Goal: Task Accomplishment & Management: Use online tool/utility

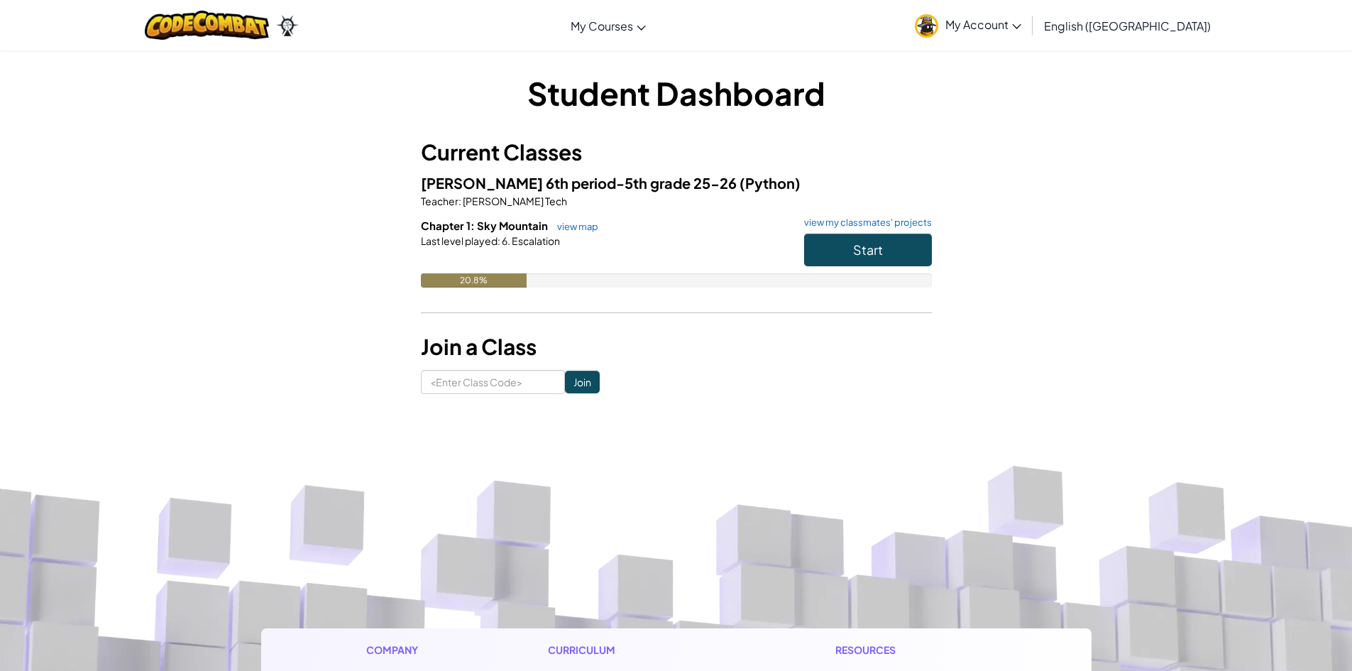
click at [800, 251] on div "Start" at bounding box center [861, 254] width 142 height 40
click at [862, 234] on button "Start" at bounding box center [868, 250] width 128 height 33
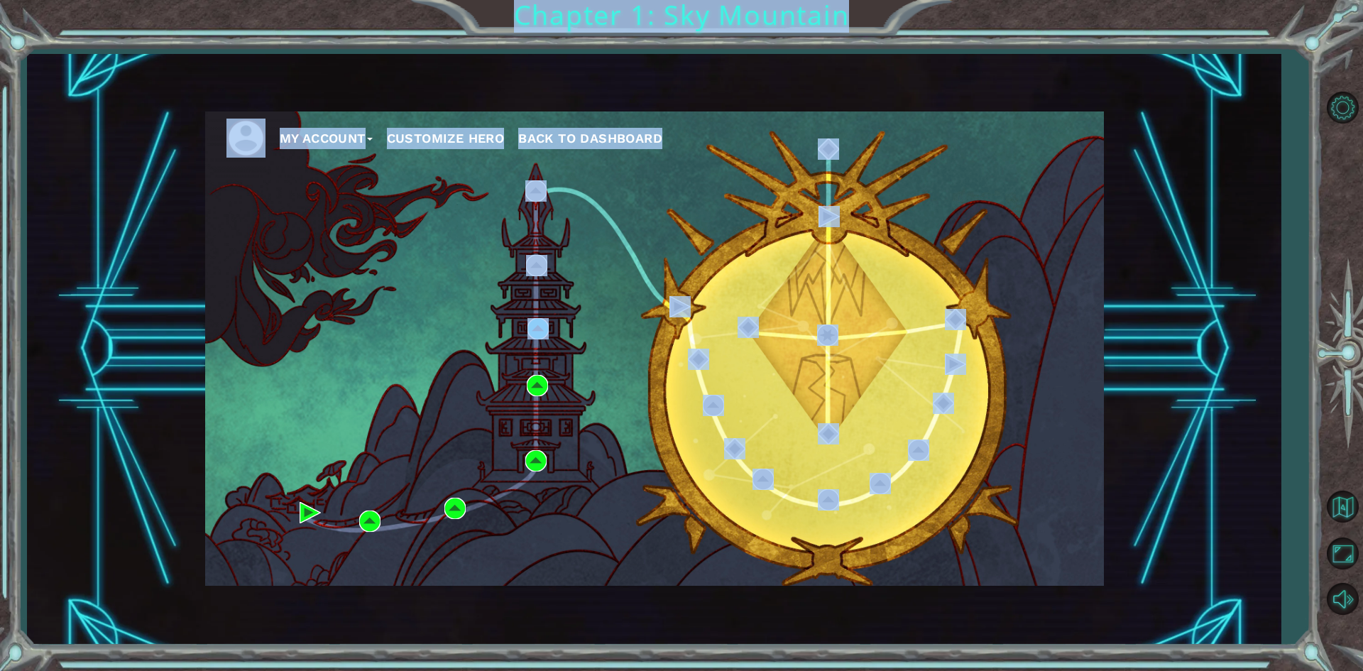
drag, startPoint x: 540, startPoint y: 310, endPoint x: 537, endPoint y: 319, distance: 9.0
click at [537, 319] on body "My Account Customize Hero Back to Dashboard Chapter 1: Sky Mountain Practice 6.…" at bounding box center [681, 335] width 1363 height 671
click at [532, 319] on img at bounding box center [537, 328] width 21 height 21
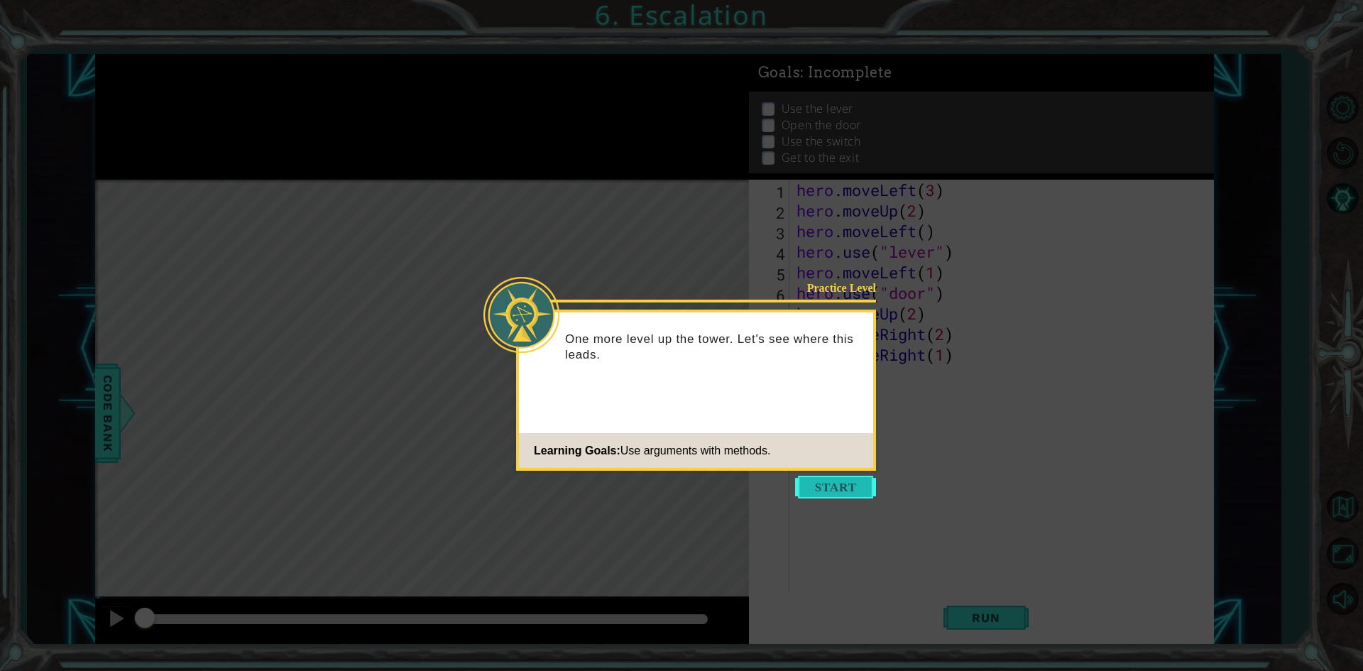
click at [865, 477] on button "Start" at bounding box center [835, 487] width 81 height 23
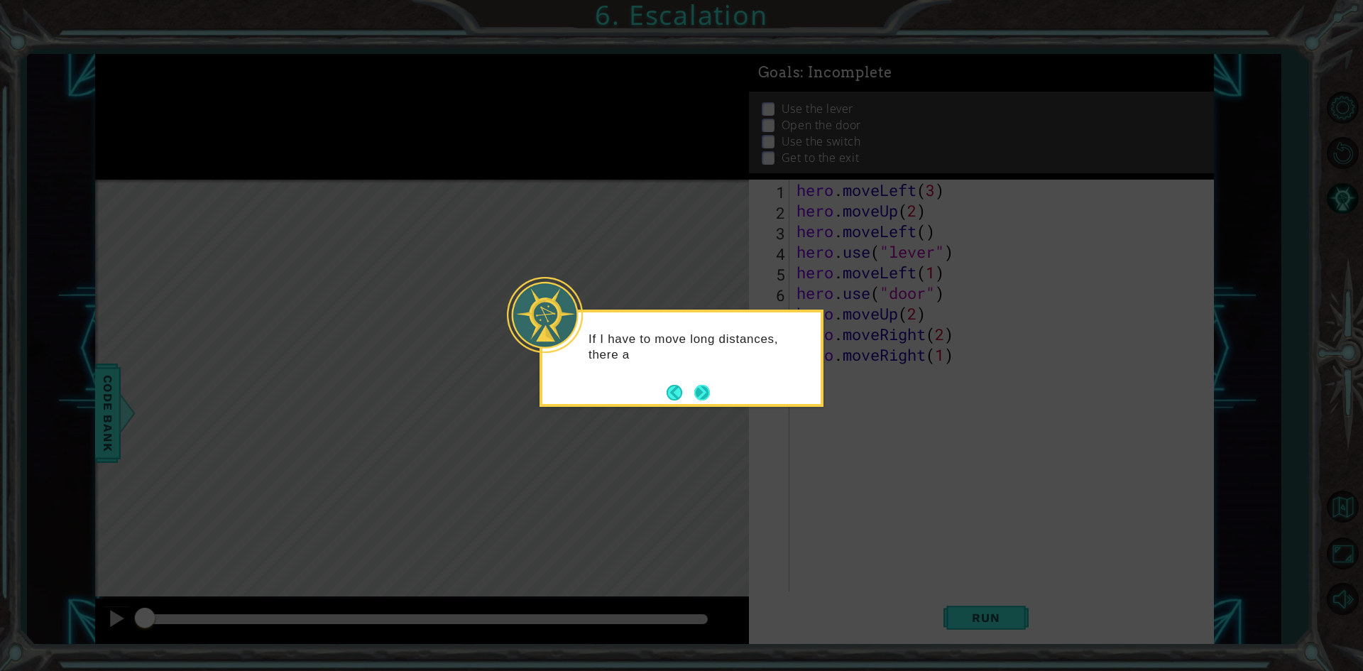
click at [700, 386] on button "Next" at bounding box center [702, 393] width 20 height 20
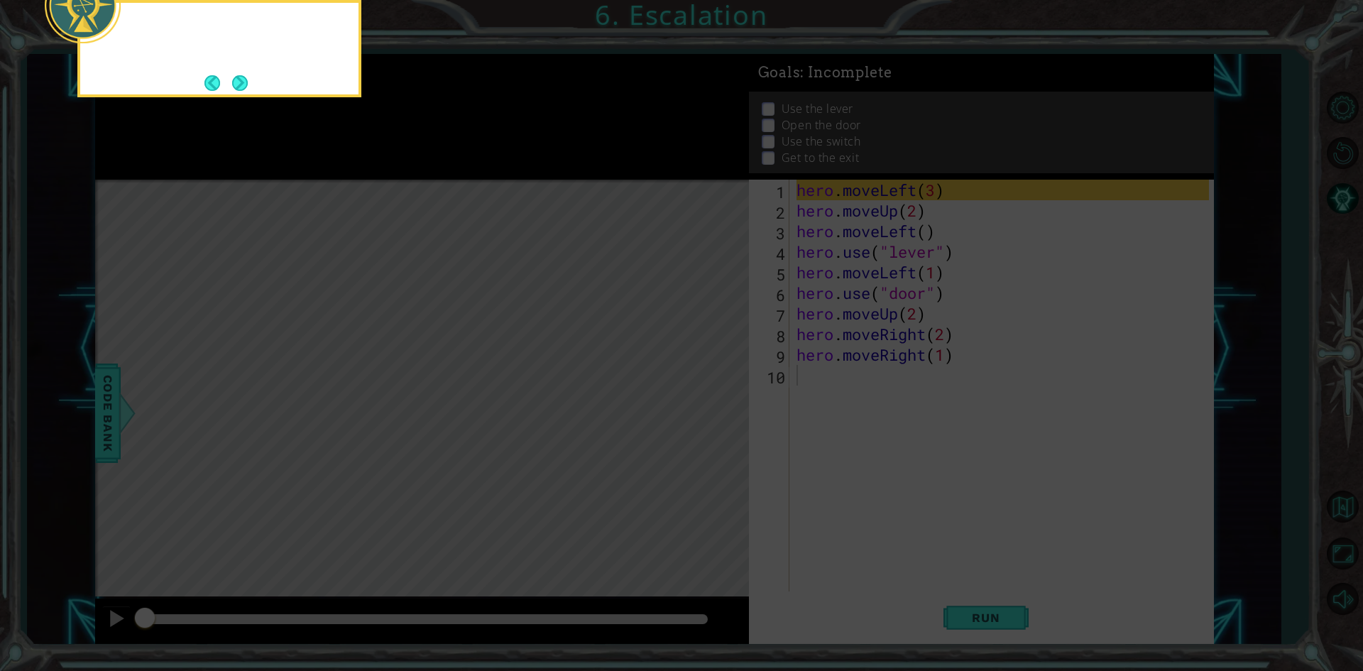
click at [700, 386] on icon at bounding box center [681, 100] width 1363 height 1141
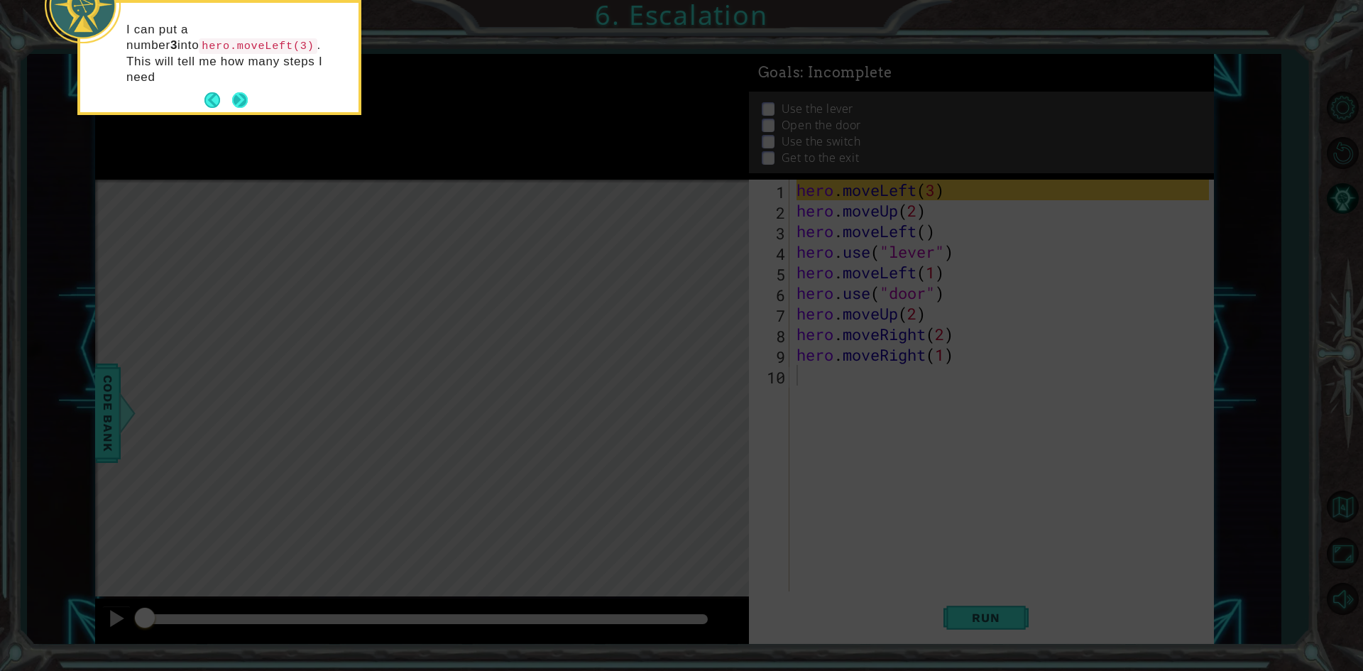
click at [241, 92] on button "Next" at bounding box center [239, 100] width 17 height 17
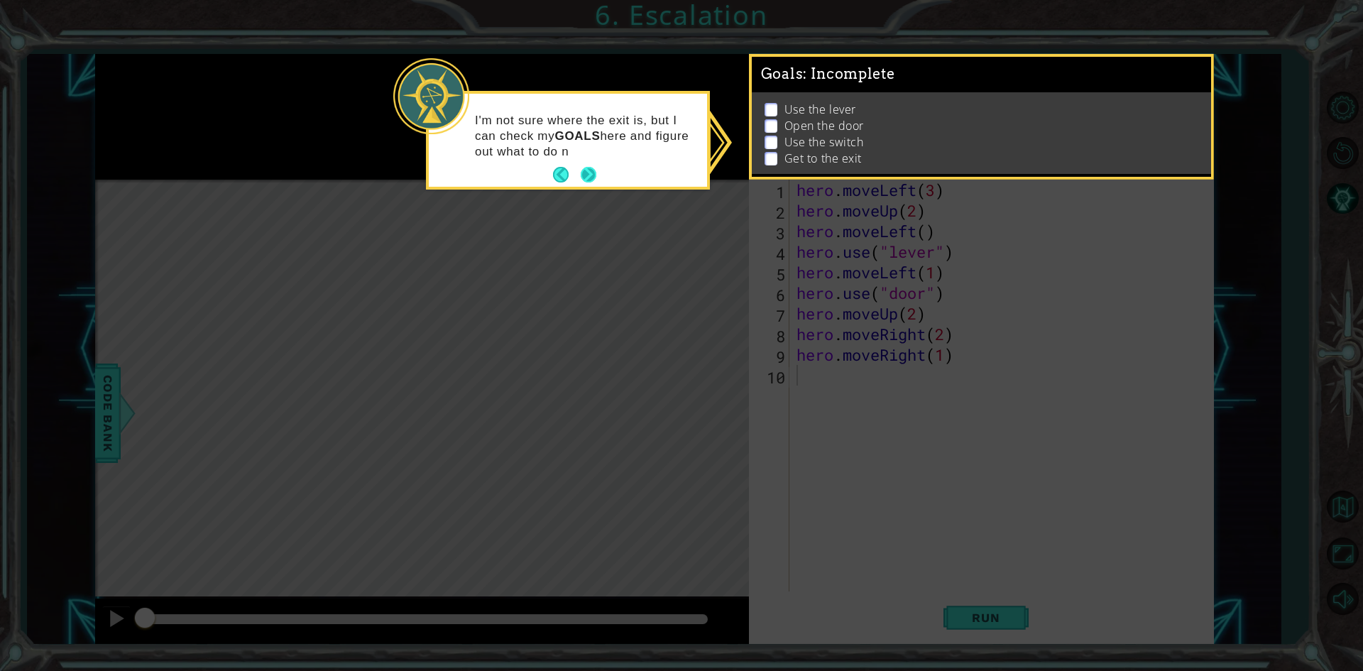
click at [588, 168] on button "Next" at bounding box center [589, 175] width 16 height 16
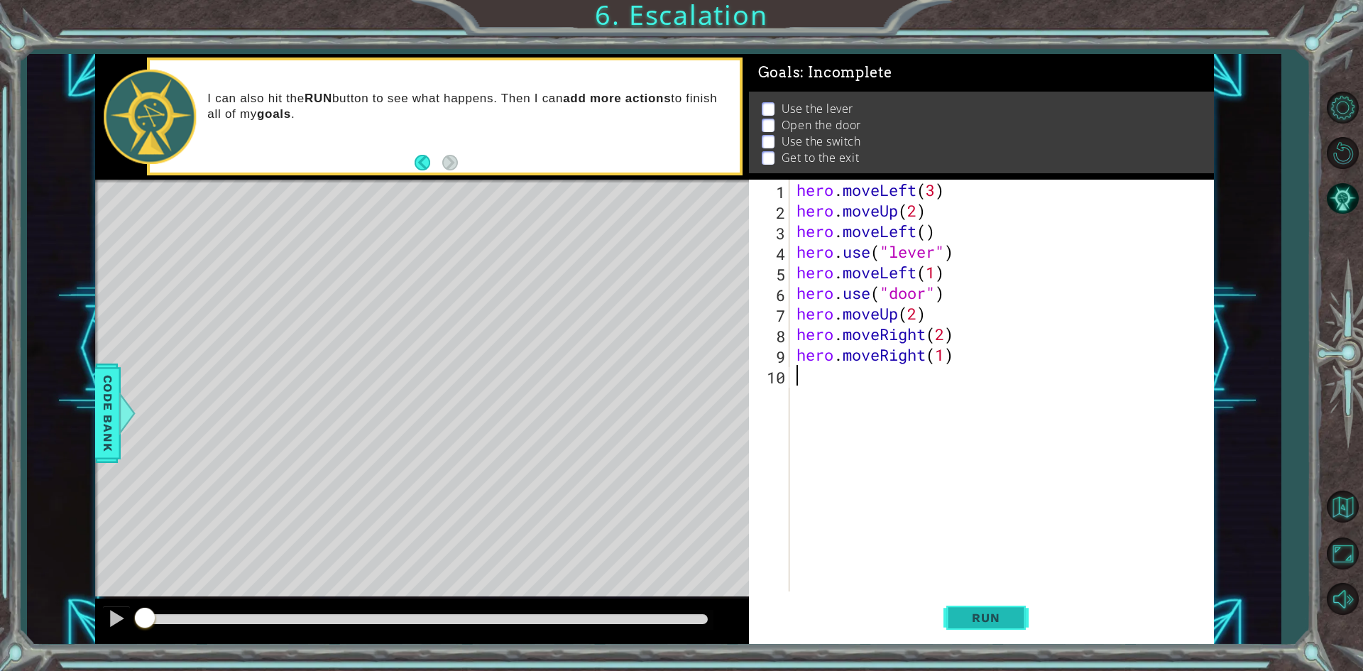
drag, startPoint x: 977, startPoint y: 610, endPoint x: 975, endPoint y: 601, distance: 10.2
click at [975, 602] on button "Run" at bounding box center [985, 618] width 85 height 46
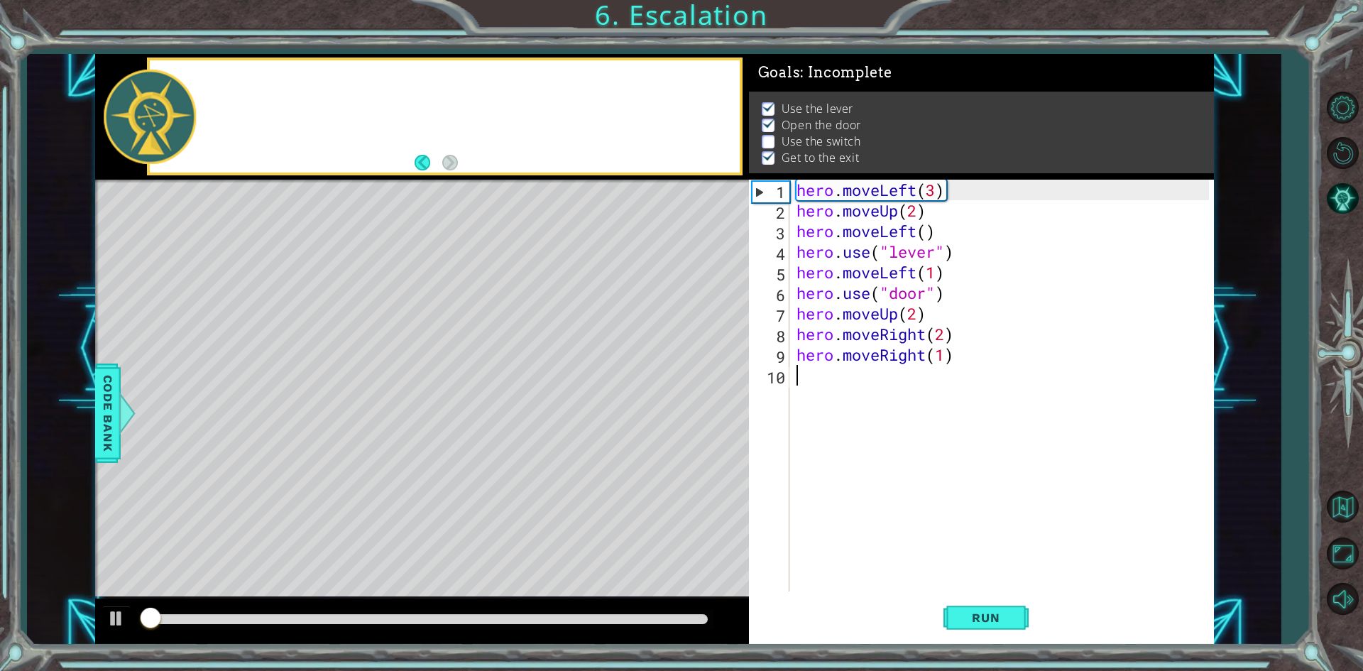
scroll to position [6, 0]
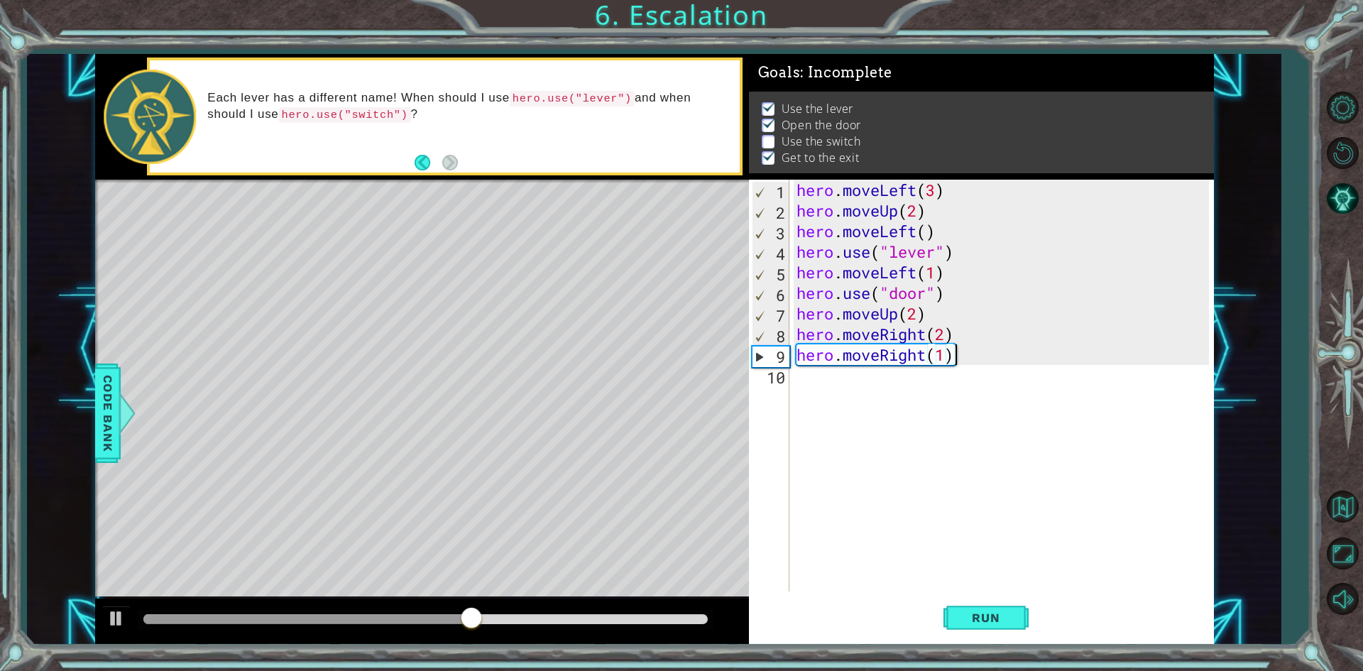
click at [970, 362] on div "hero . moveLeft ( 3 ) hero . moveUp ( 2 ) hero . moveLeft ( ) hero . use ( "lev…" at bounding box center [1005, 406] width 422 height 453
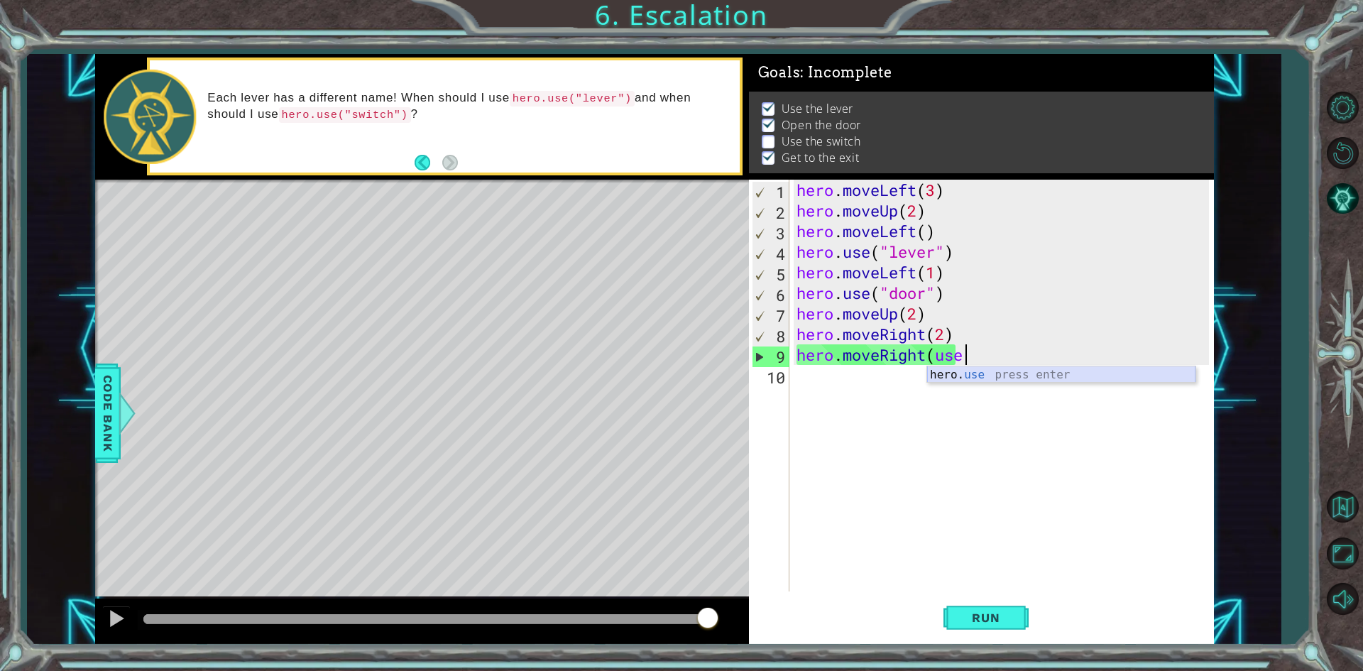
click at [960, 379] on div "hero. use press enter" at bounding box center [1061, 391] width 268 height 51
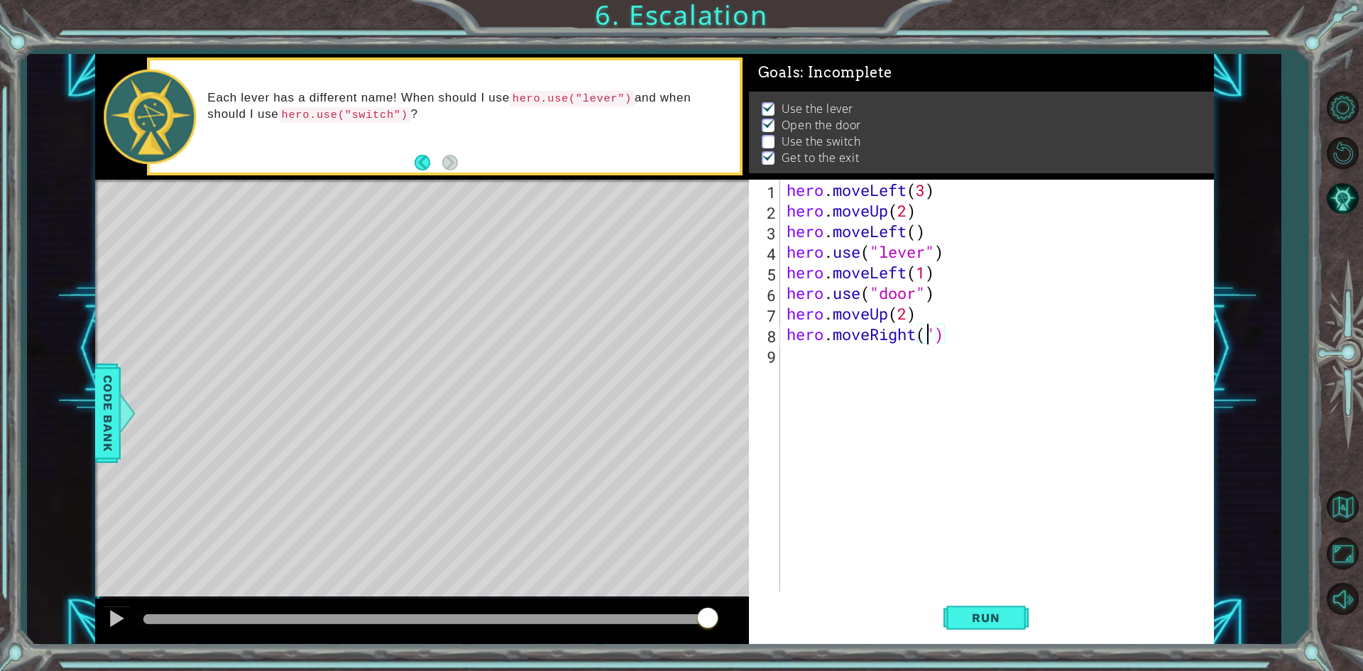
scroll to position [0, 0]
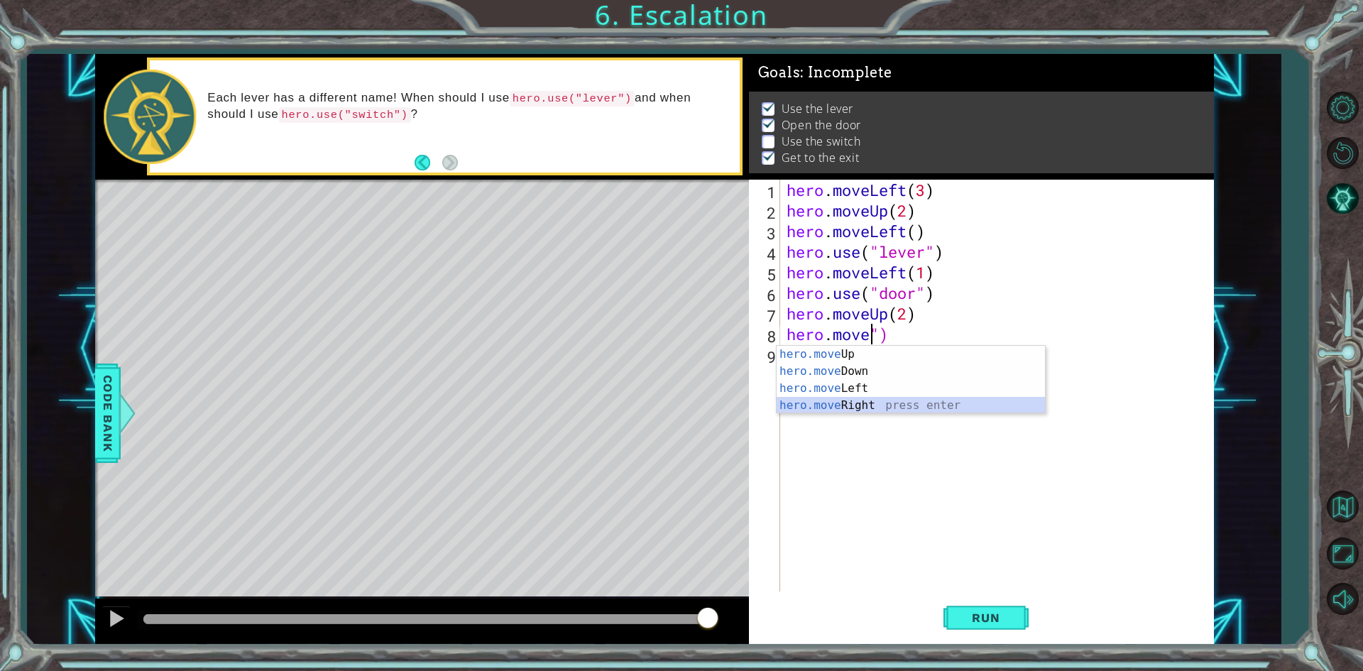
click at [871, 407] on div "hero.move Up press enter hero.move Down press enter hero.move Left press enter …" at bounding box center [911, 397] width 268 height 102
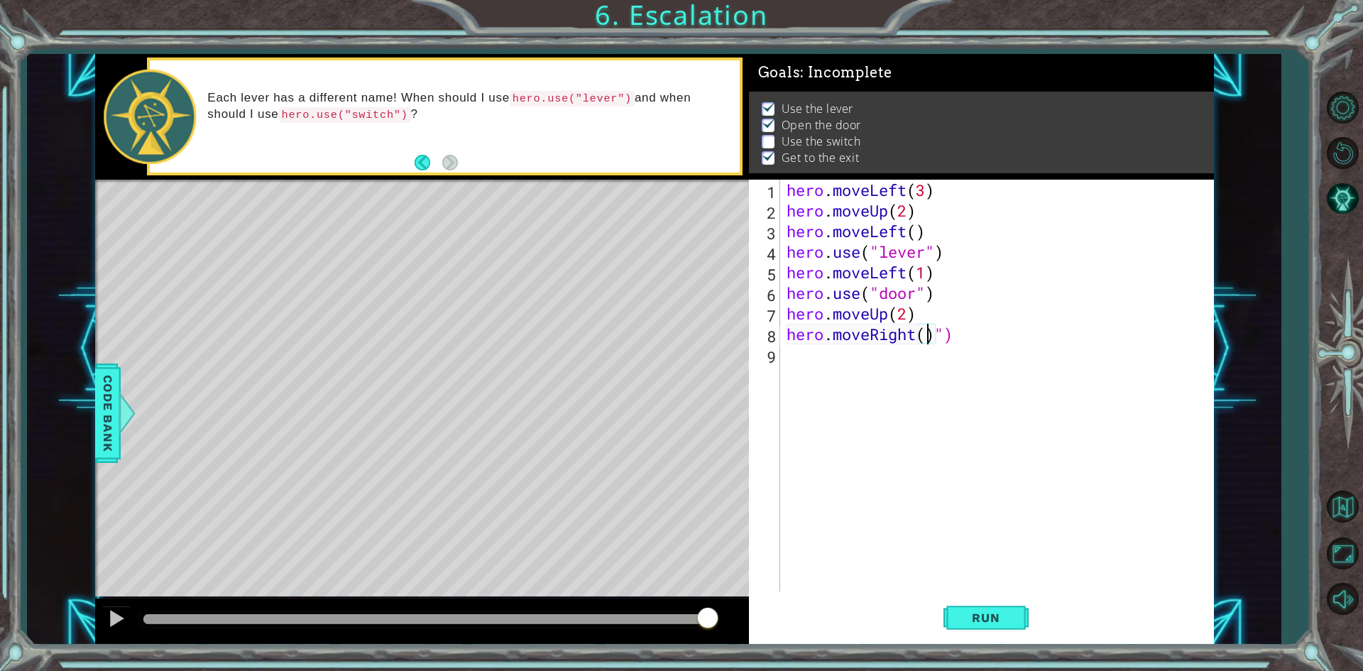
type textarea "hero.moveRight(2)")"
click at [924, 363] on div "hero . moveLeft ( 3 ) hero . moveUp ( 2 ) hero . moveLeft ( ) hero . use ( "lev…" at bounding box center [1000, 406] width 432 height 453
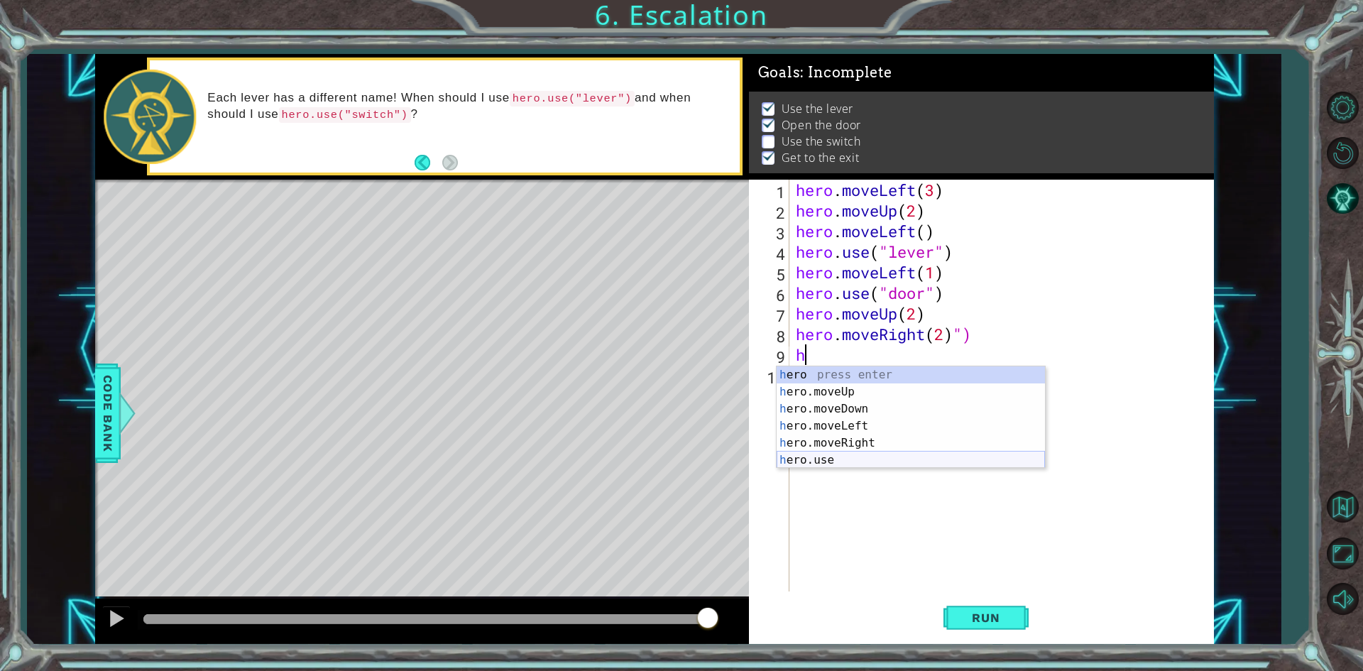
click at [838, 458] on div "h ero press enter h ero.moveUp press enter h ero.moveDown press enter h ero.mov…" at bounding box center [911, 434] width 268 height 136
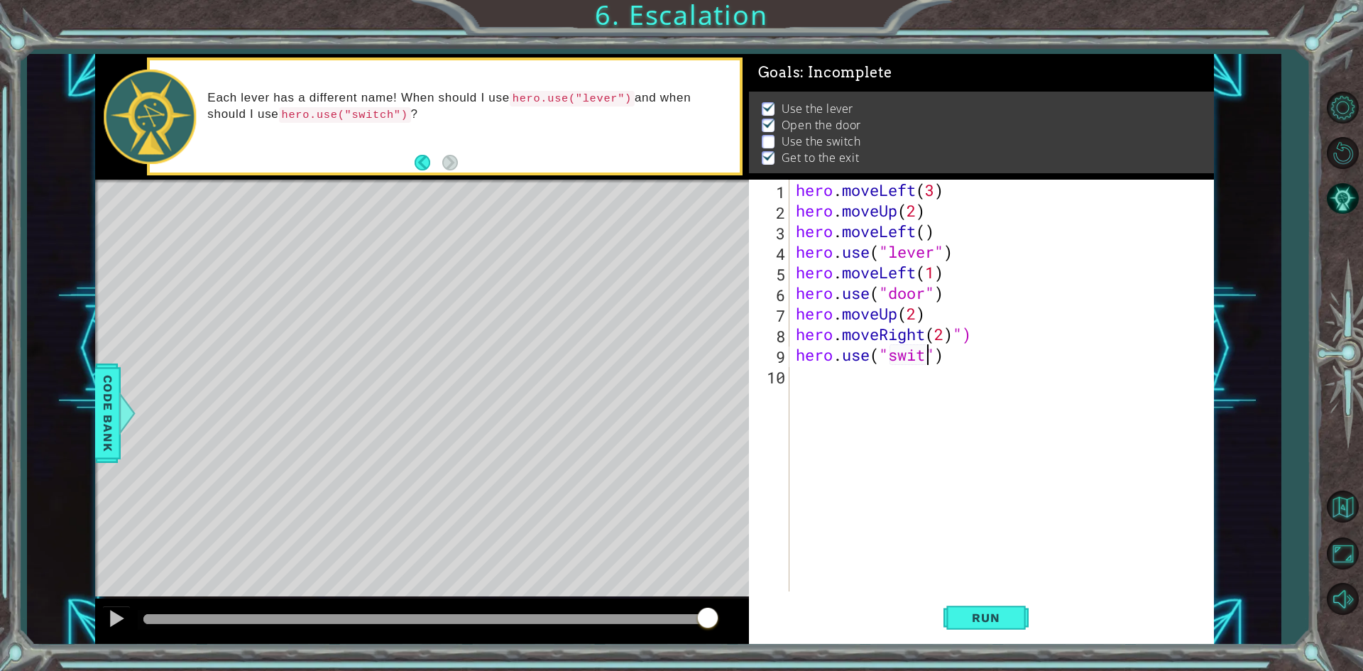
scroll to position [0, 6]
click at [1010, 615] on span "Run" at bounding box center [986, 617] width 56 height 14
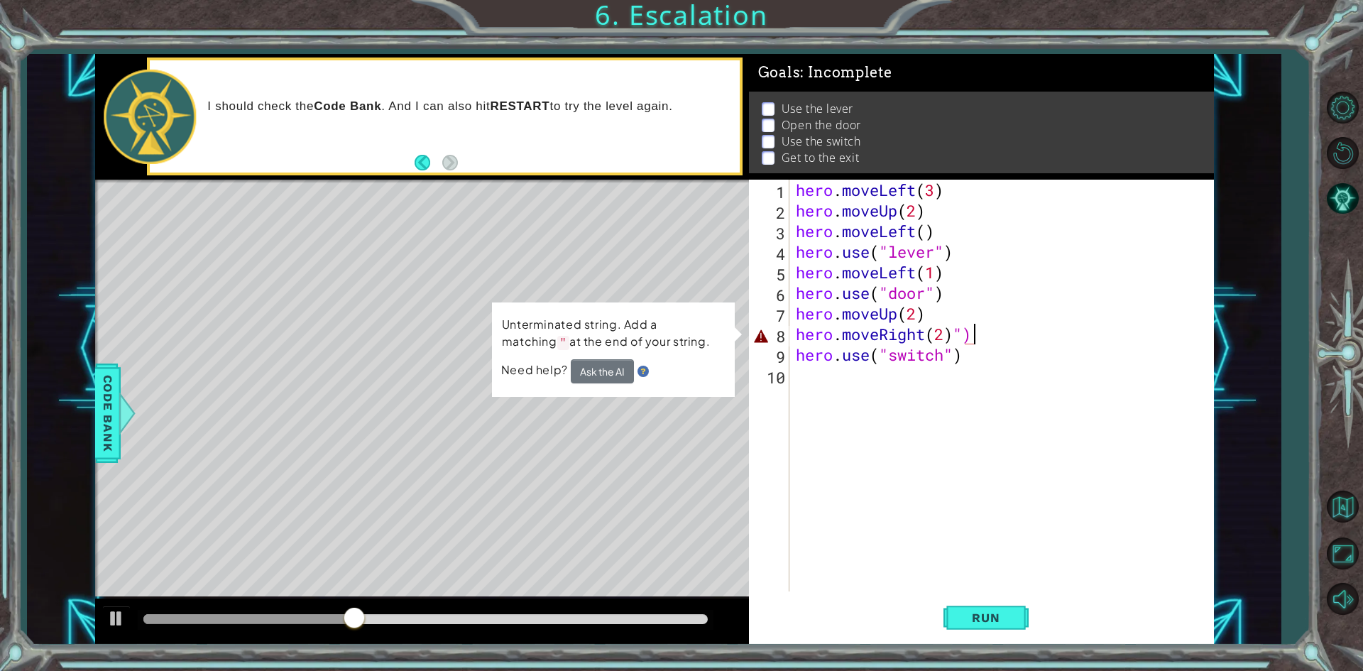
click at [971, 324] on div "hero . moveLeft ( 3 ) hero . moveUp ( 2 ) hero . moveLeft ( ) hero . use ( "lev…" at bounding box center [1004, 406] width 423 height 453
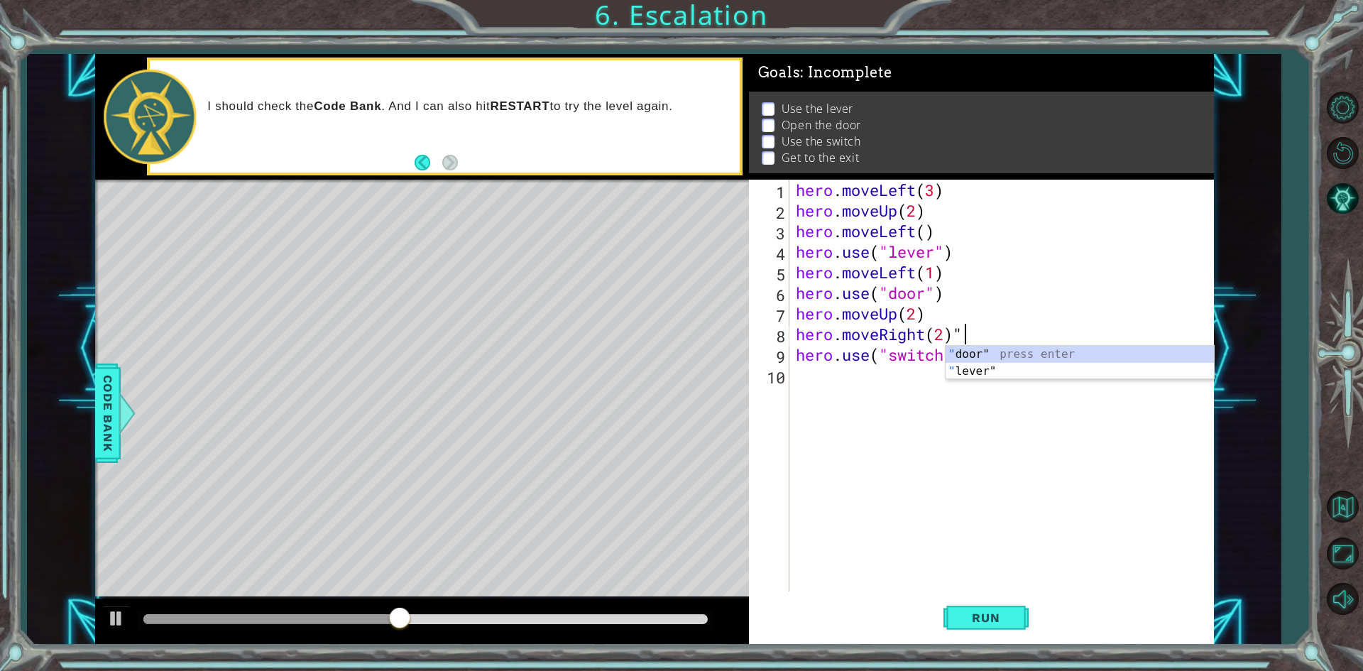
type textarea "hero.moveRight(2)"
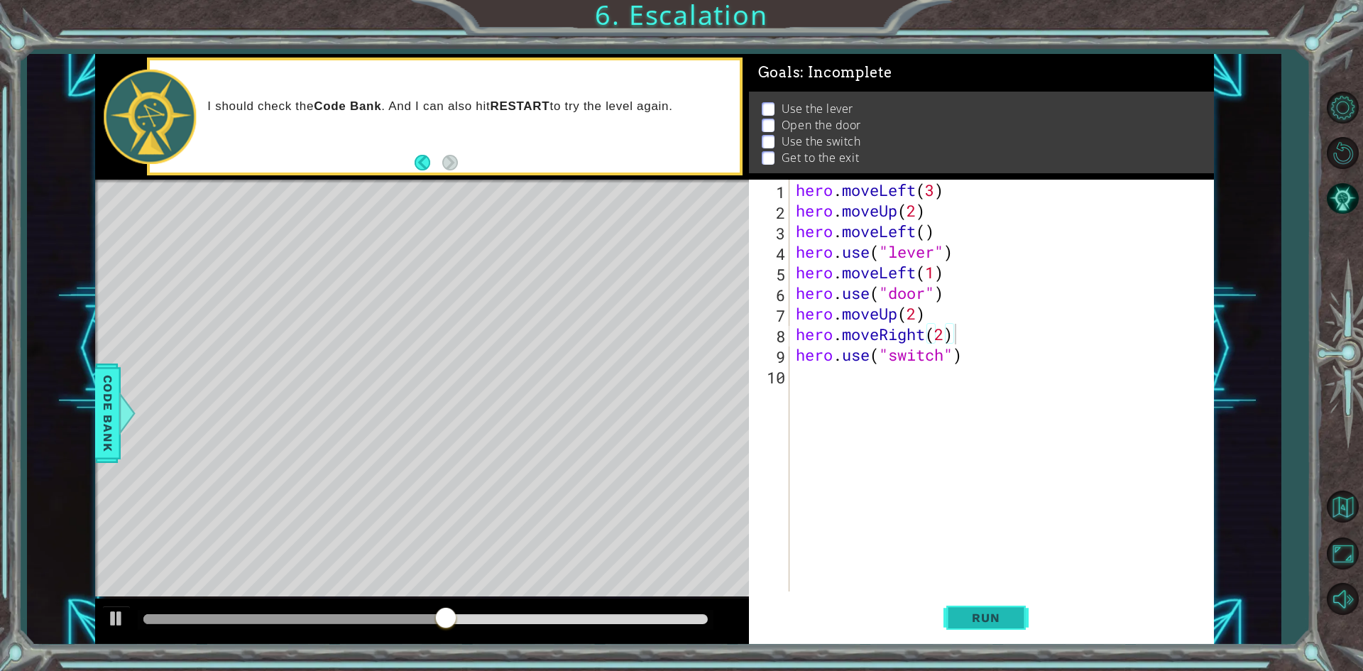
click at [1013, 622] on span "Run" at bounding box center [986, 617] width 56 height 14
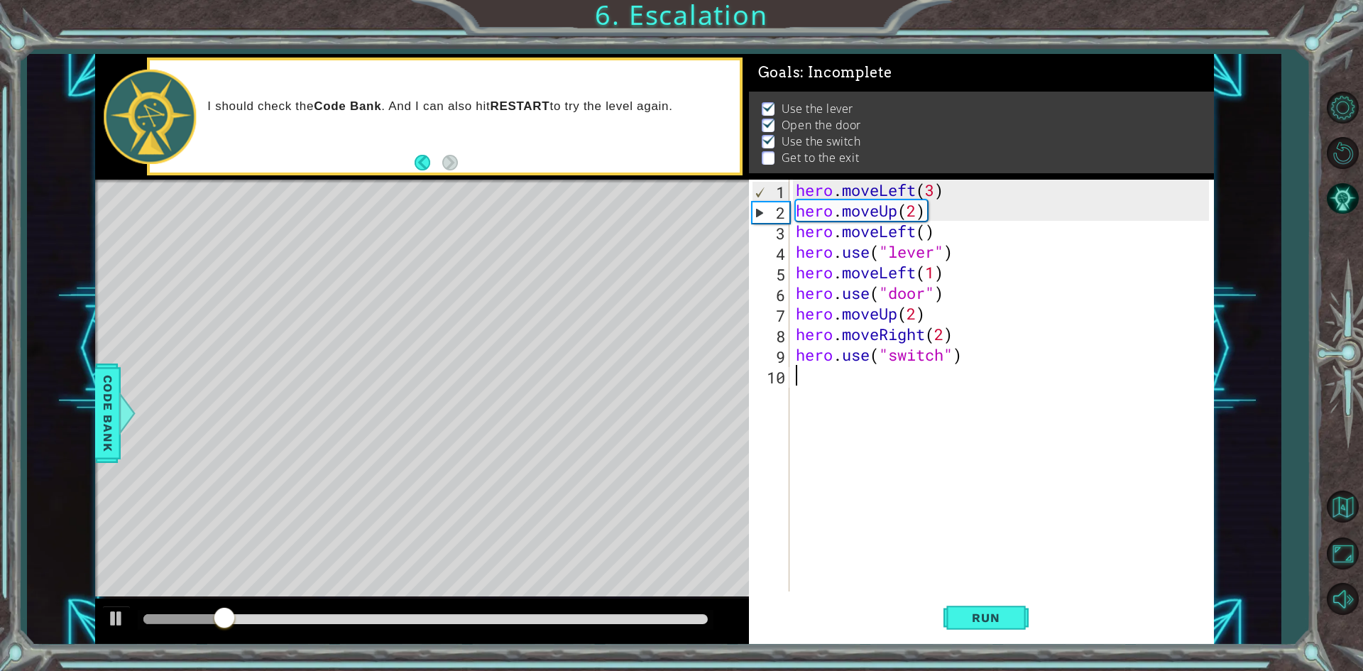
click at [832, 379] on div "hero . moveLeft ( 3 ) hero . moveUp ( 2 ) hero . moveLeft ( ) hero . use ( "lev…" at bounding box center [1004, 406] width 423 height 453
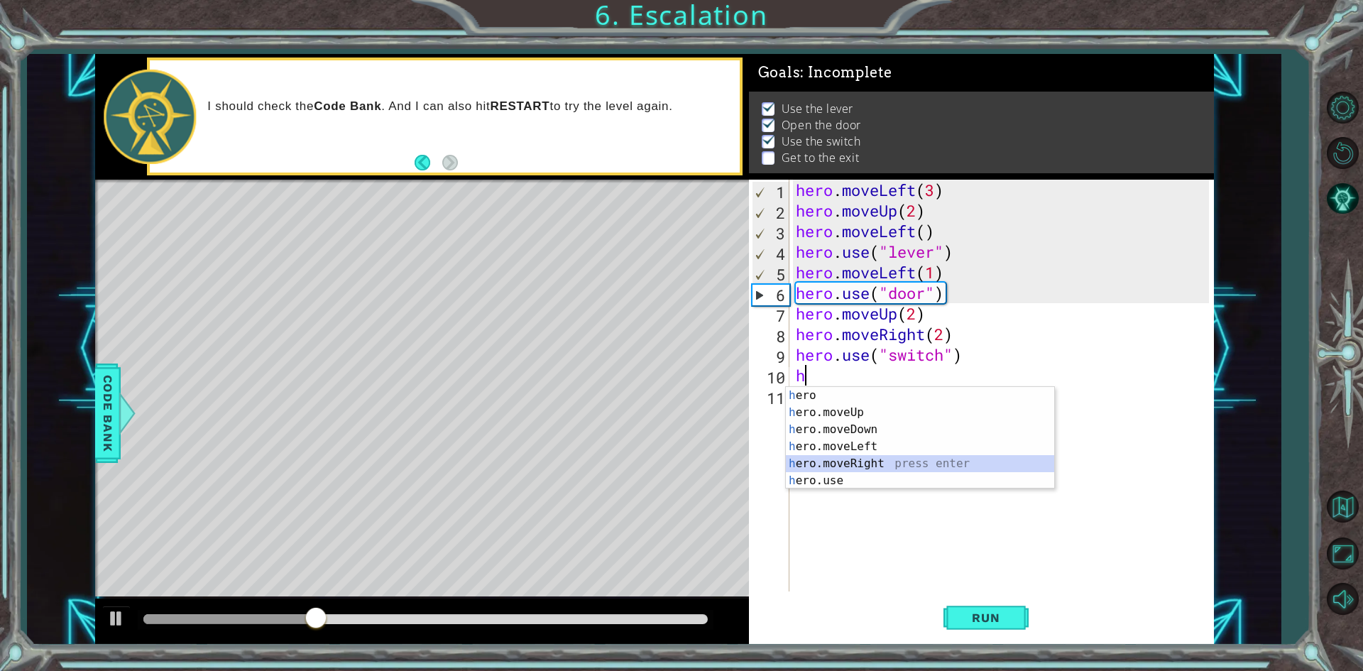
click at [840, 459] on div "h ero press enter h ero.moveUp press enter h ero.moveDown press enter h ero.mov…" at bounding box center [920, 455] width 268 height 136
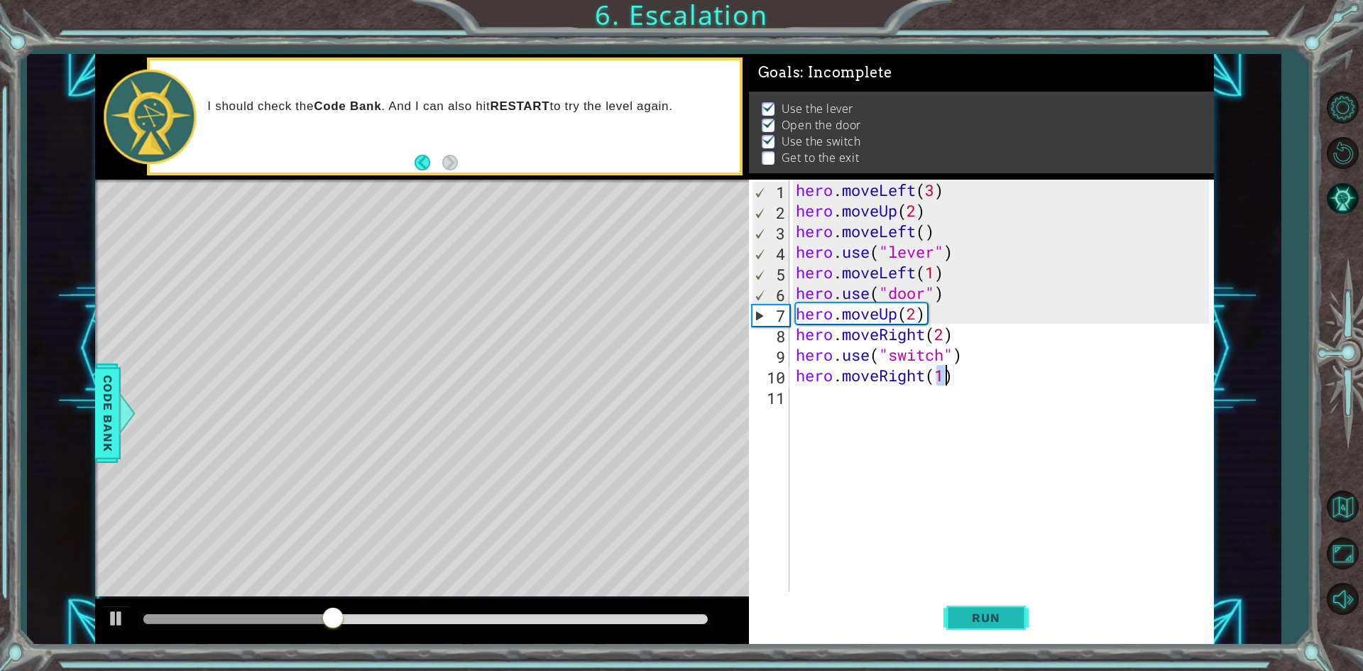
type textarea "hero.moveRight(1)"
click at [979, 625] on span "Run" at bounding box center [986, 617] width 56 height 14
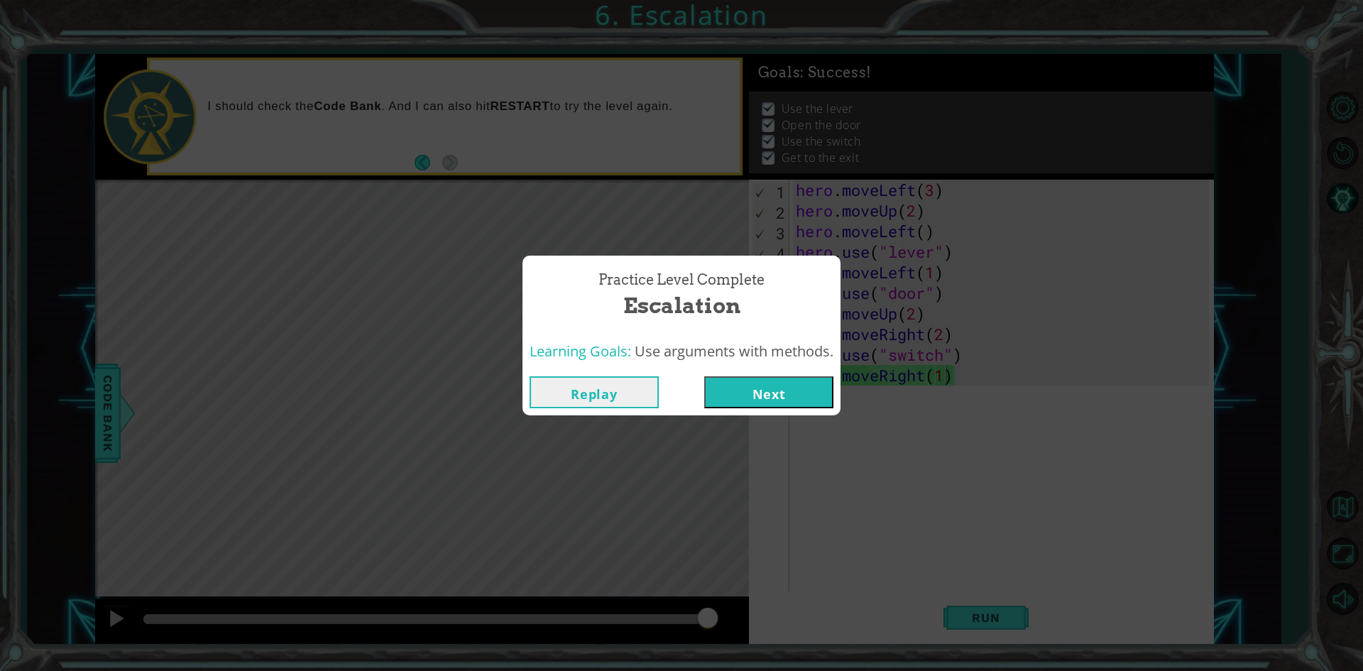
click at [752, 383] on button "Next" at bounding box center [768, 392] width 129 height 32
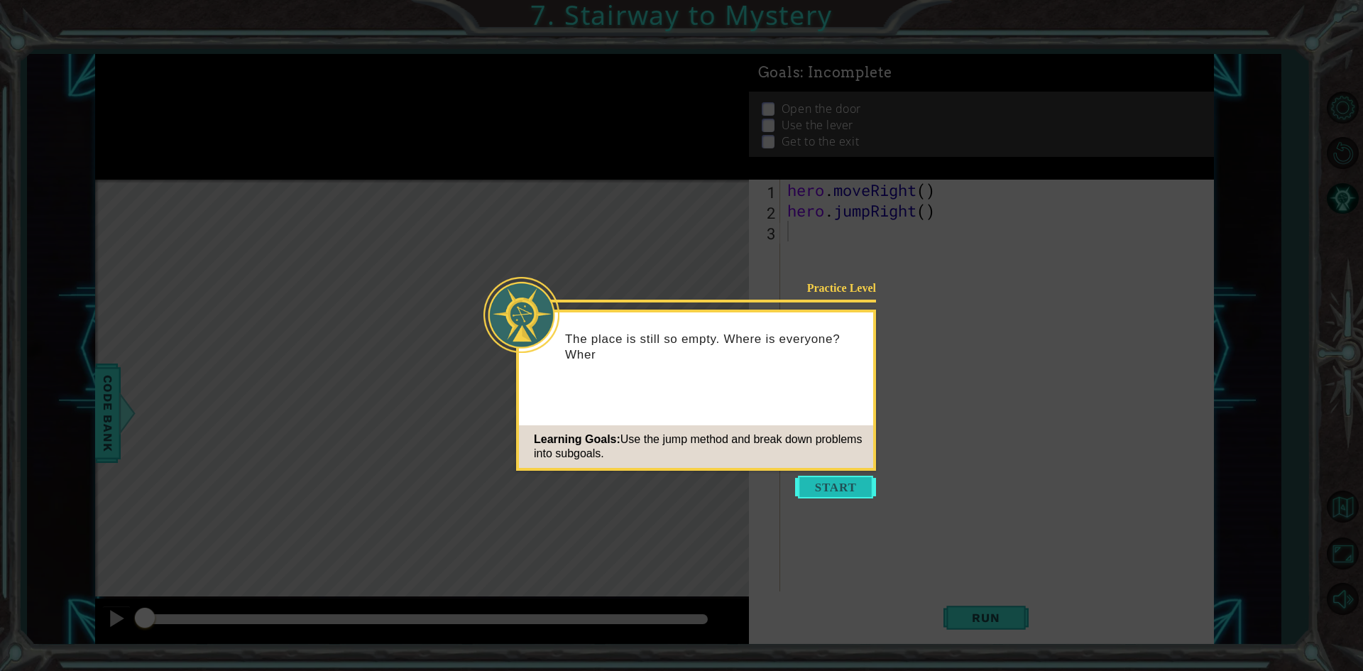
click at [823, 487] on button "Start" at bounding box center [835, 487] width 81 height 23
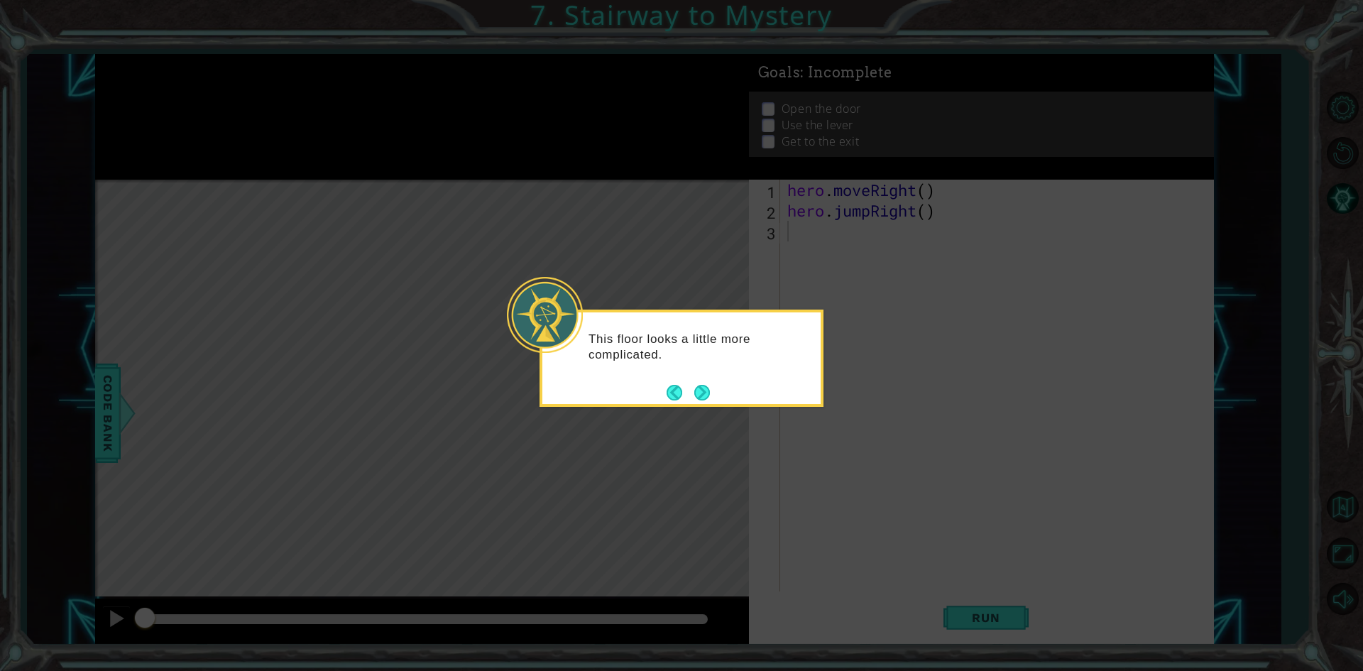
click at [721, 402] on div "This floor looks a little more complicated." at bounding box center [681, 358] width 284 height 97
click at [688, 398] on footer at bounding box center [688, 392] width 43 height 21
click at [688, 398] on button "Back" at bounding box center [681, 393] width 28 height 16
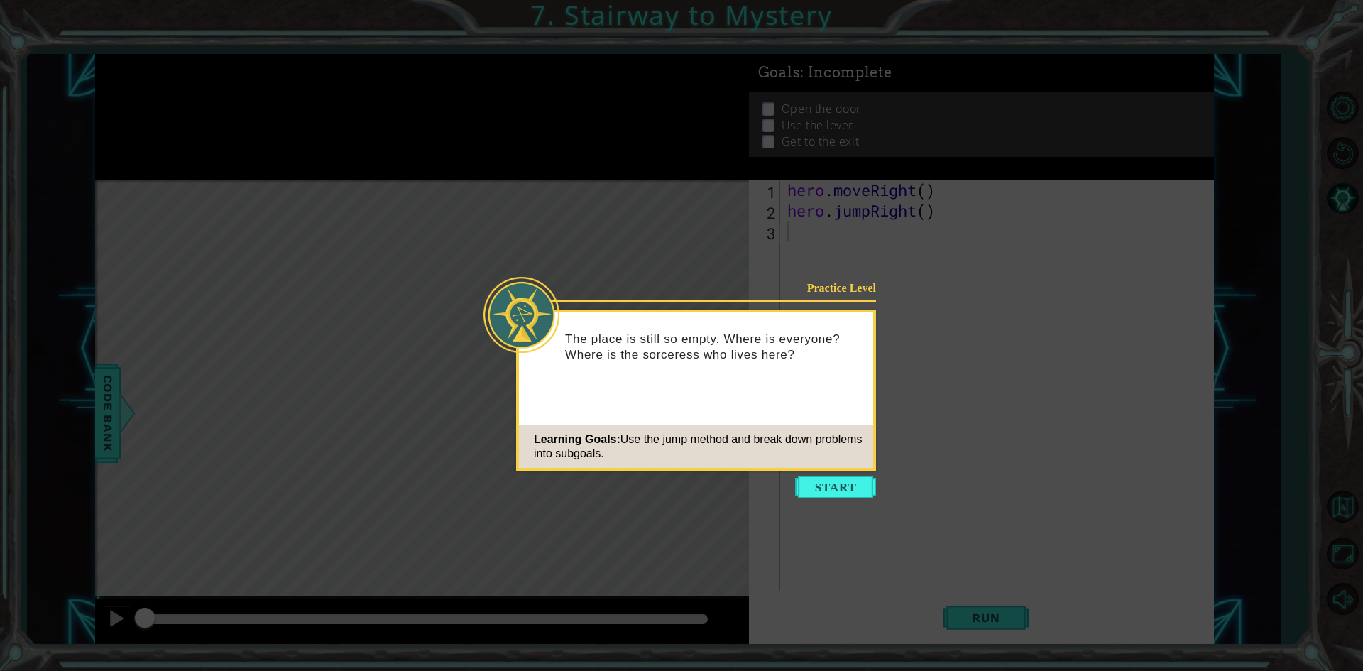
drag, startPoint x: 813, startPoint y: 491, endPoint x: 818, endPoint y: 481, distance: 12.1
click at [813, 490] on button "Start" at bounding box center [835, 487] width 81 height 23
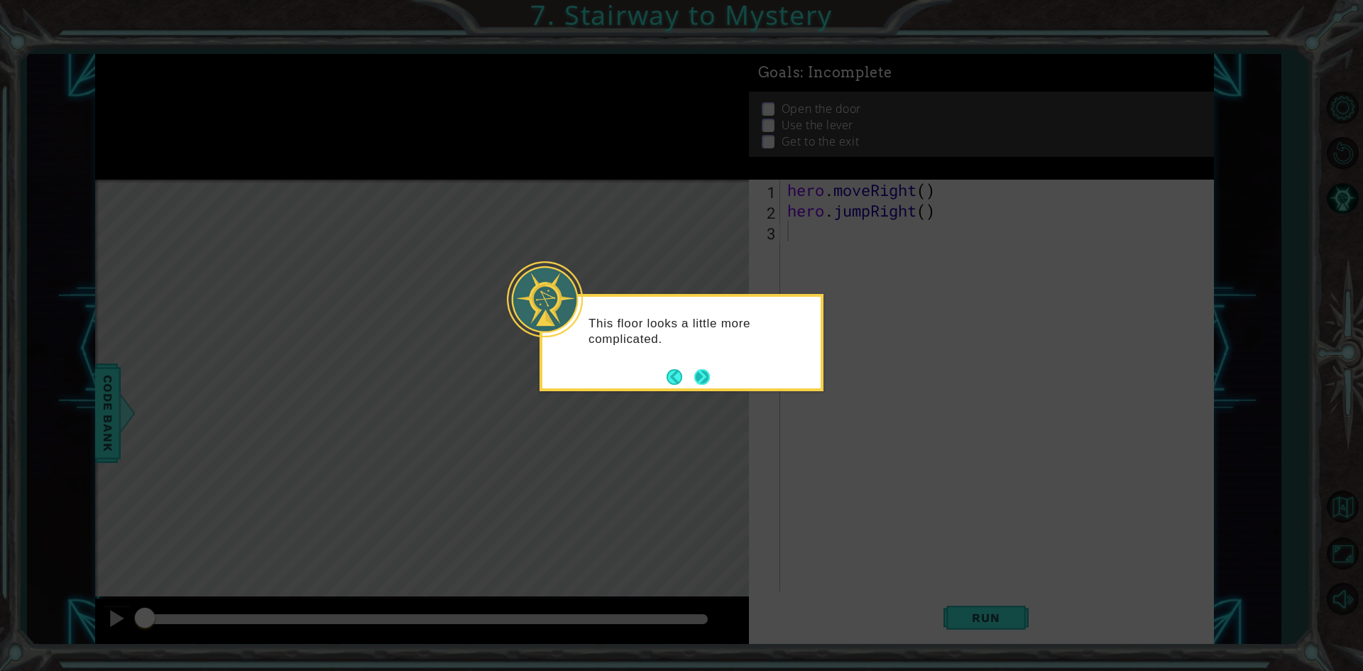
click at [713, 372] on button "Next" at bounding box center [702, 376] width 25 height 25
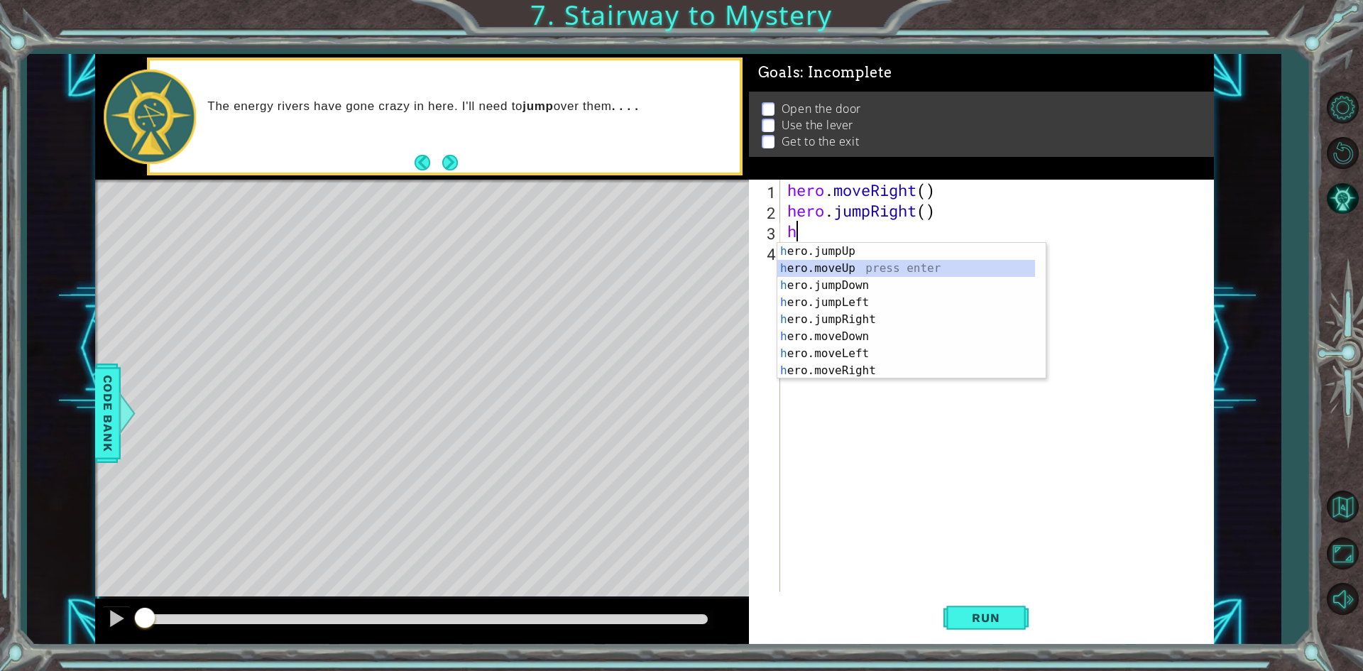
click at [839, 268] on div "h ero.jumpUp press enter h ero.moveUp press enter h ero.jumpDown press enter h …" at bounding box center [906, 328] width 258 height 170
type textarea "hero.moveUp(1)"
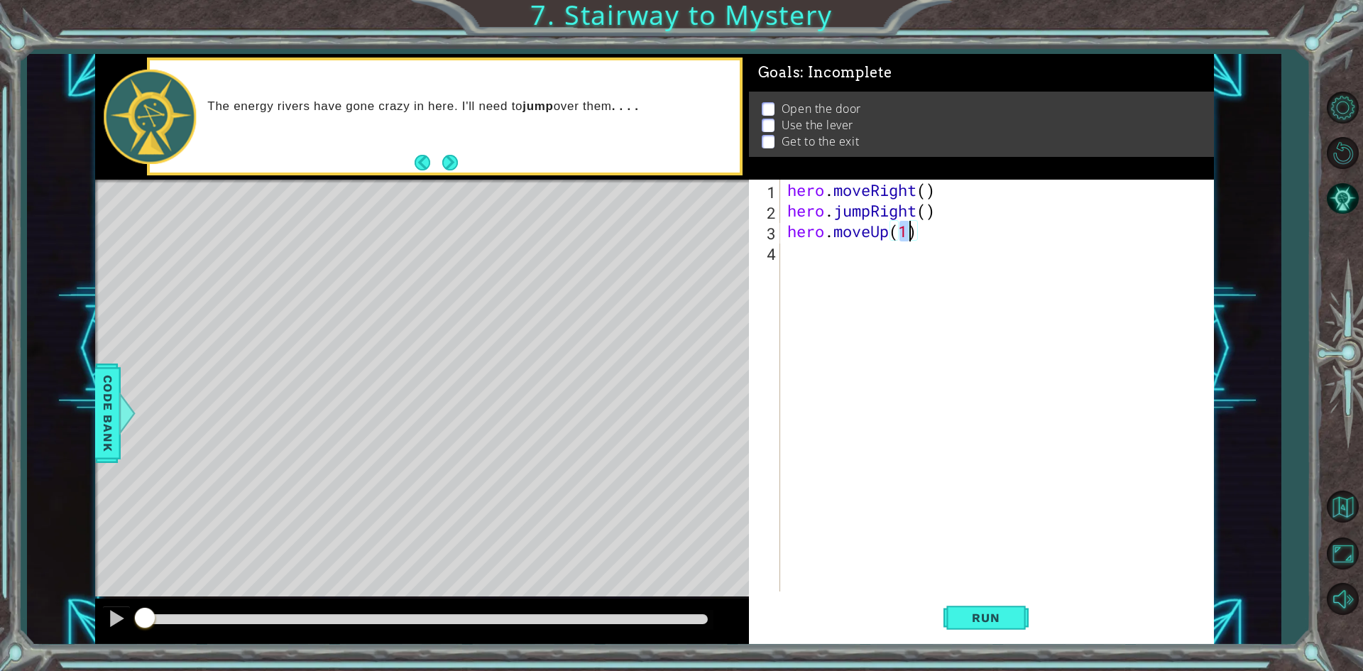
click at [846, 246] on div "hero . moveRight ( ) hero . jumpRight ( ) hero . moveUp ( 1 )" at bounding box center [1000, 406] width 432 height 453
type textarea "h"
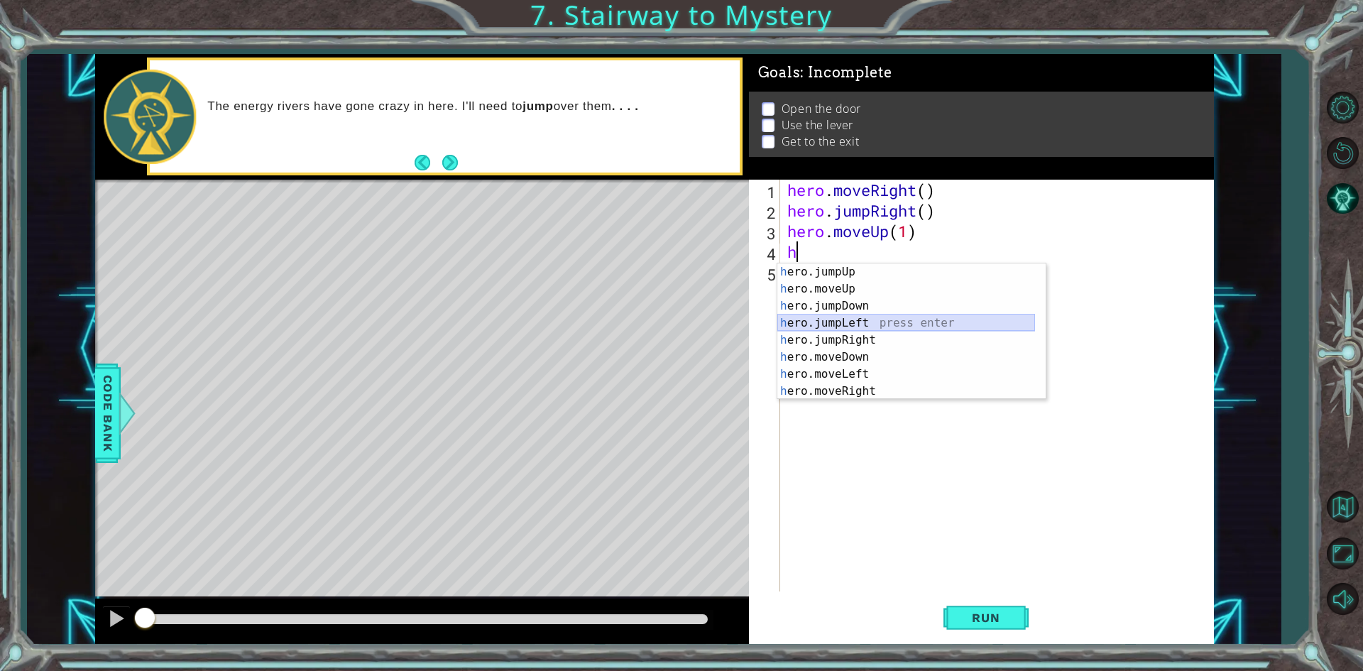
click at [809, 318] on div "h ero.jumpUp press enter h ero.moveUp press enter h ero.jumpDown press enter h …" at bounding box center [906, 348] width 258 height 170
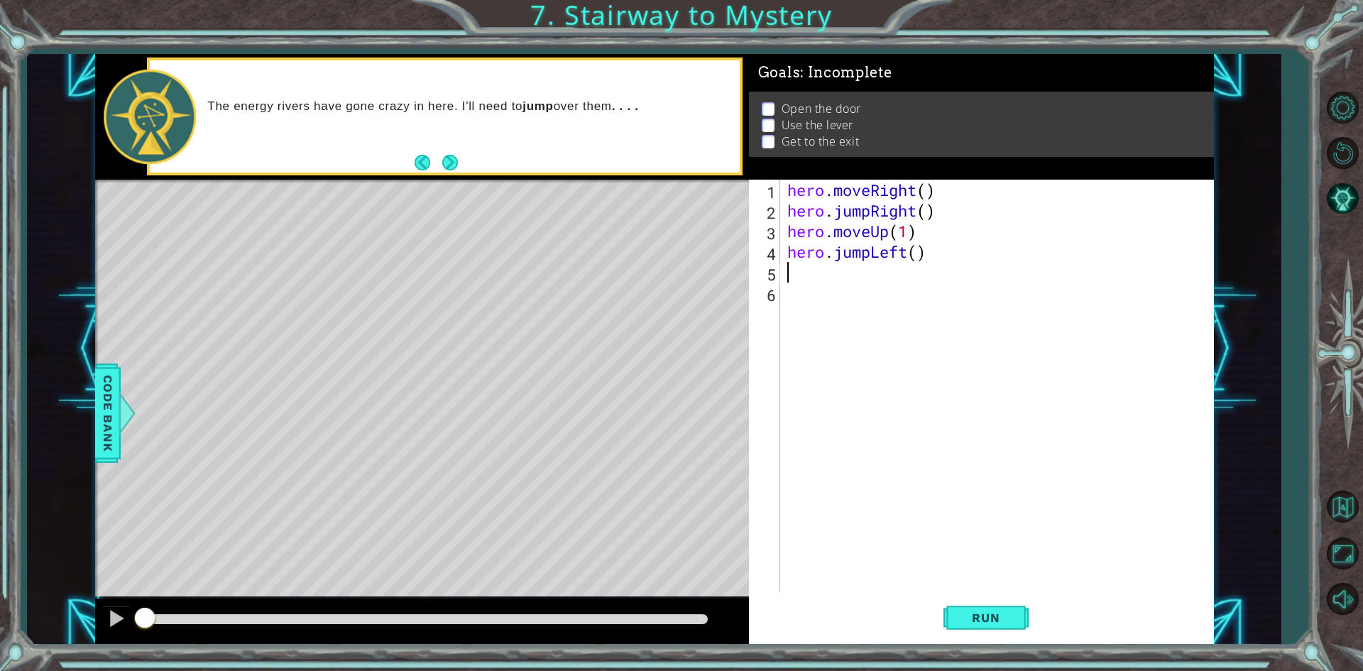
click at [944, 275] on div "hero . moveRight ( ) hero . jumpRight ( ) hero . moveUp ( 1 ) hero . jumpLeft (…" at bounding box center [1000, 406] width 432 height 453
click at [938, 248] on div "hero . moveRight ( ) hero . jumpRight ( ) hero . moveUp ( 1 ) hero . jumpLeft (…" at bounding box center [1000, 406] width 432 height 453
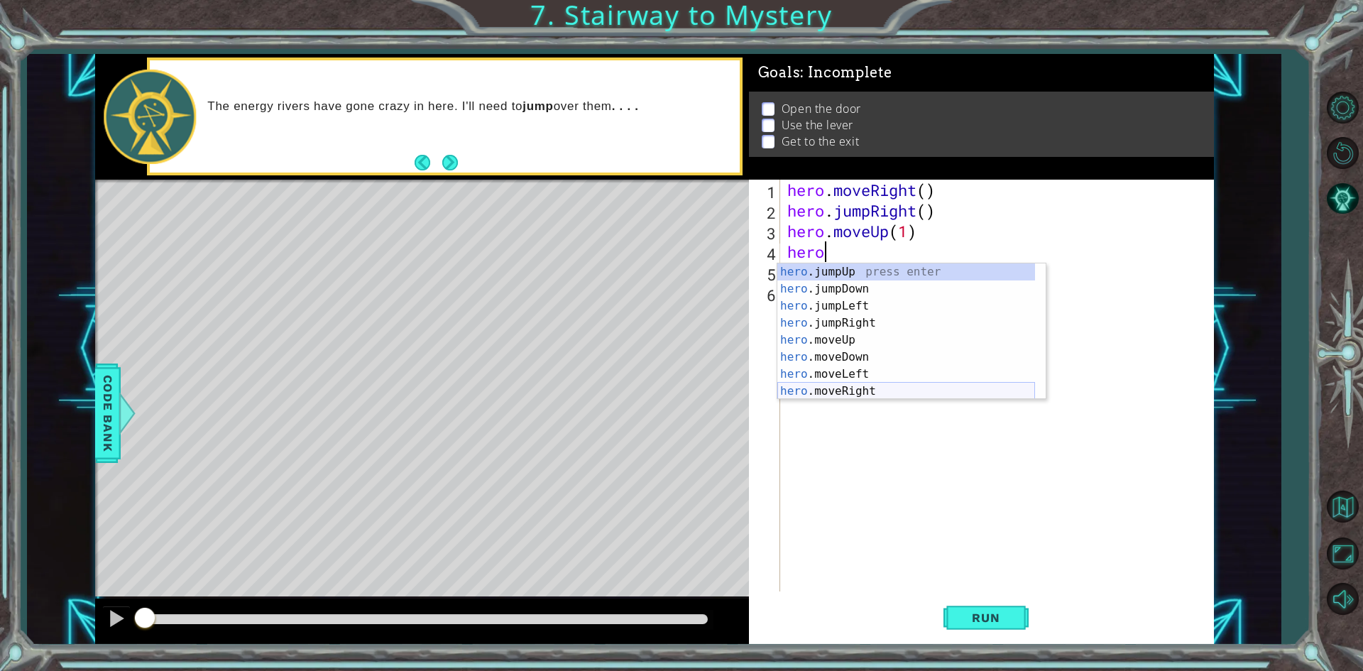
click at [903, 396] on div "hero .jumpUp press enter hero .jumpDown press enter hero .jumpLeft press enter …" at bounding box center [906, 348] width 258 height 170
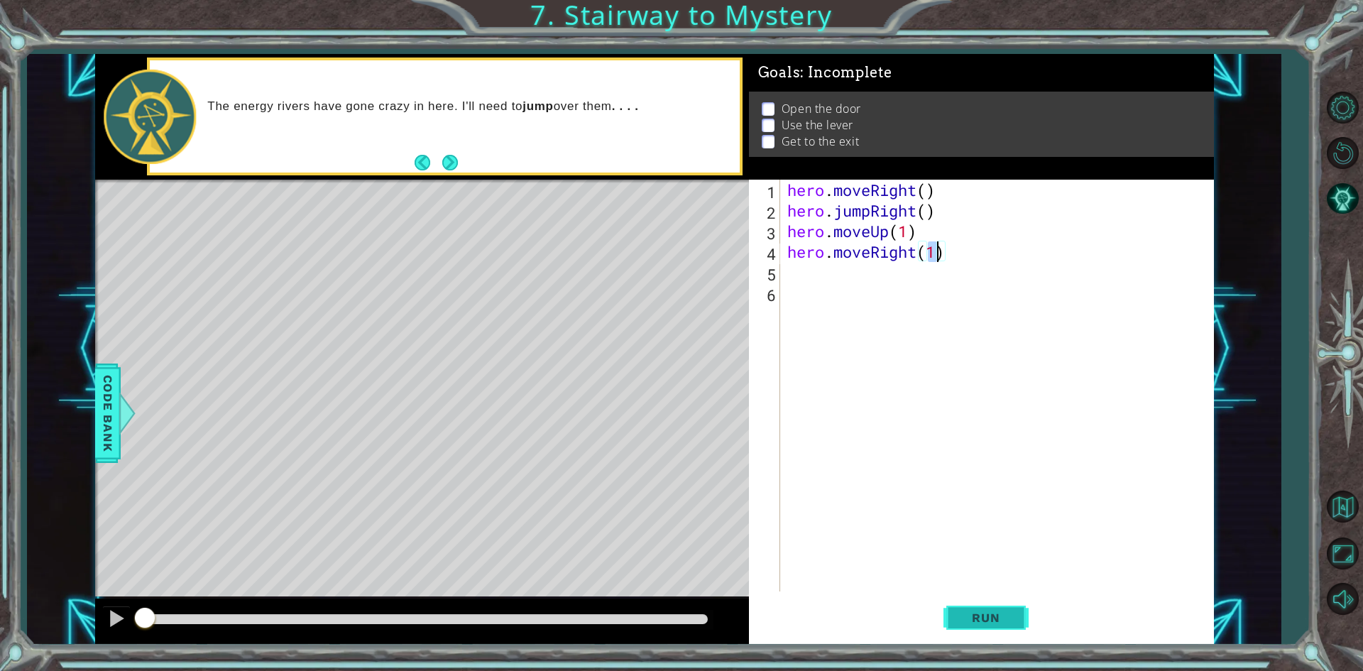
type textarea "hero.moveRight(1)"
click at [1004, 620] on span "Run" at bounding box center [986, 617] width 56 height 14
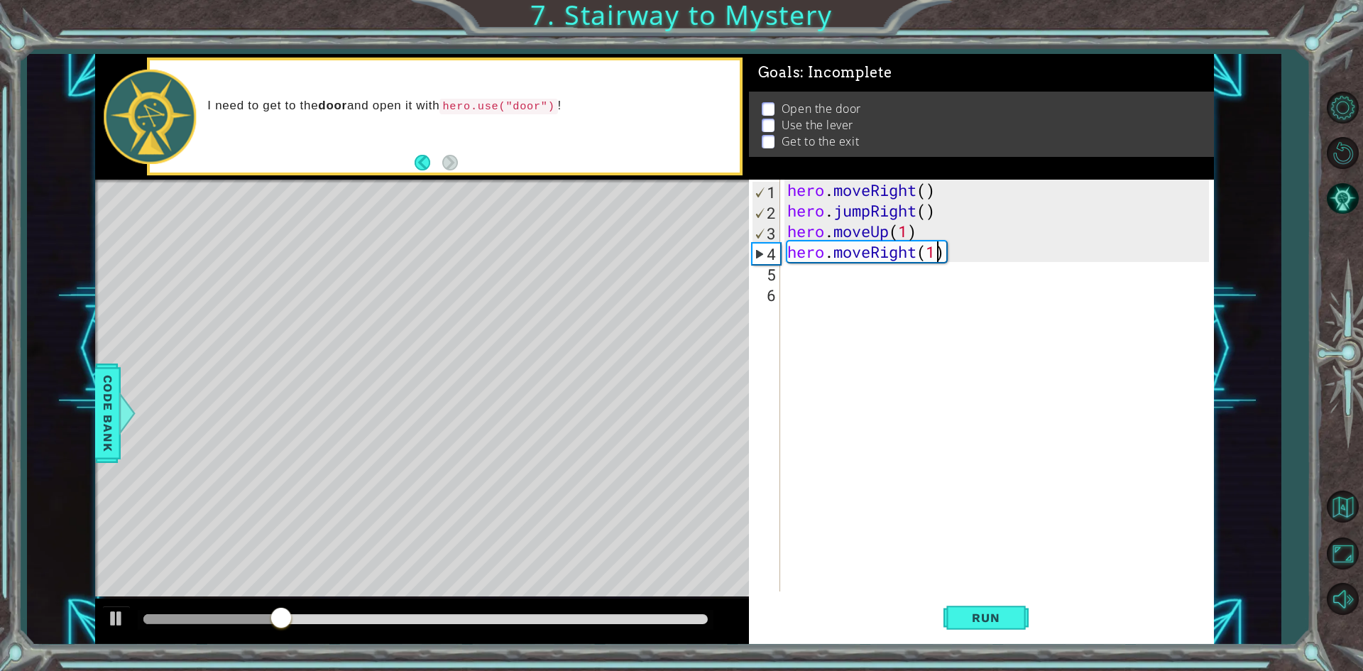
click at [833, 266] on div "hero . moveRight ( ) hero . jumpRight ( ) hero . moveUp ( 1 ) hero . moveRight …" at bounding box center [1000, 406] width 432 height 453
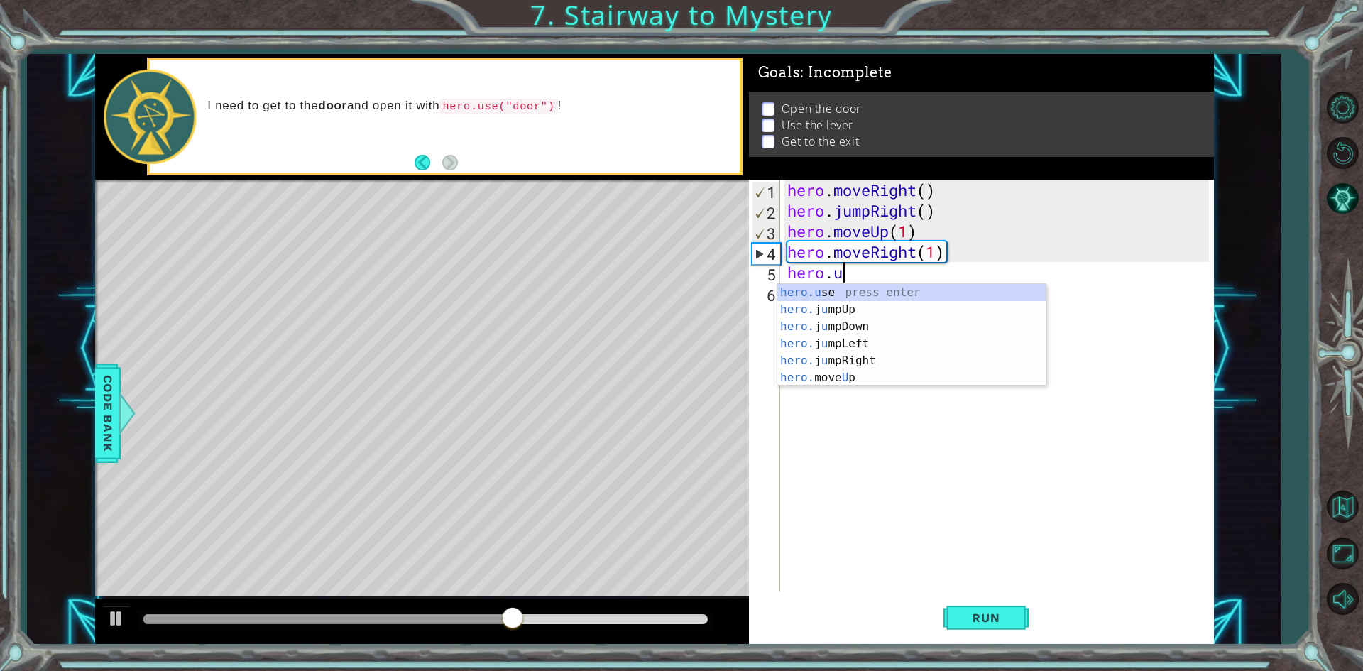
scroll to position [0, 2]
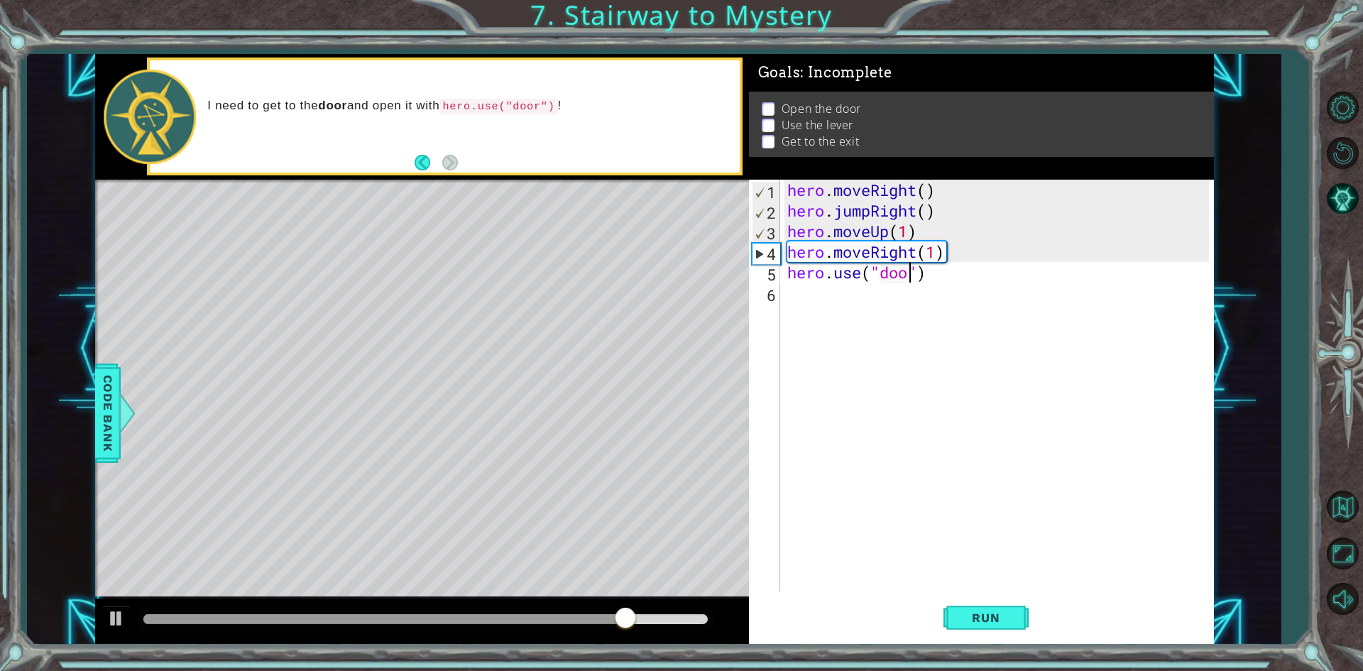
type textarea "hero.use("door")"
click at [823, 312] on div "hero . moveRight ( ) hero . jumpRight ( ) hero . moveUp ( 1 ) hero . moveRight …" at bounding box center [1000, 406] width 432 height 453
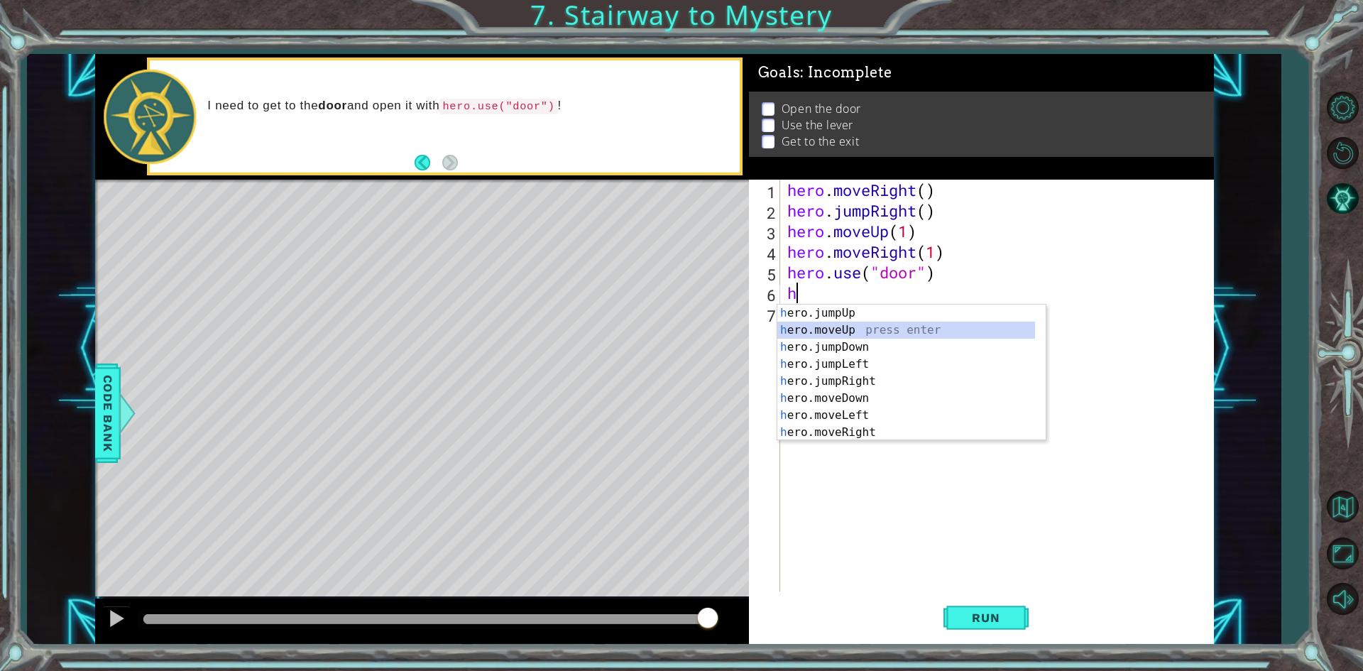
click at [823, 334] on div "h ero.jumpUp press enter h ero.moveUp press enter h ero.jumpDown press enter h …" at bounding box center [906, 390] width 258 height 170
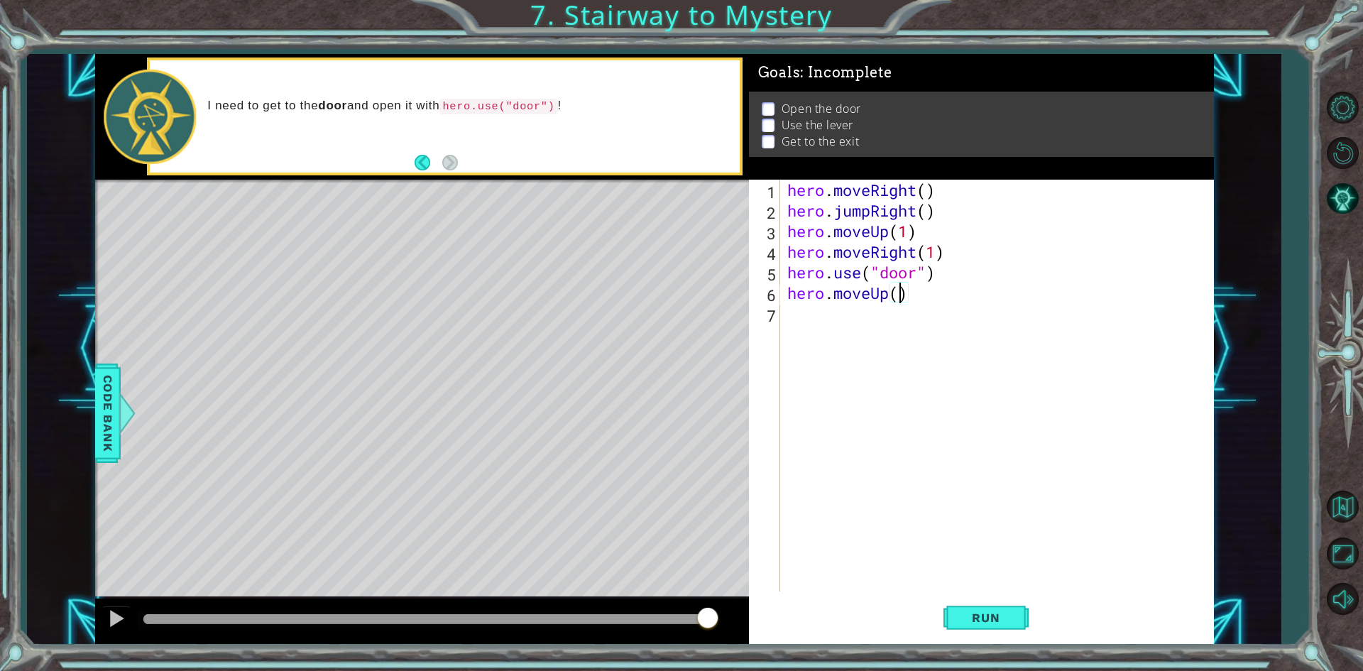
type textarea "hero.moveUp(2)"
click at [836, 316] on div "hero . moveRight ( ) hero . jumpRight ( ) hero . moveUp ( 1 ) hero . moveRight …" at bounding box center [1000, 406] width 432 height 453
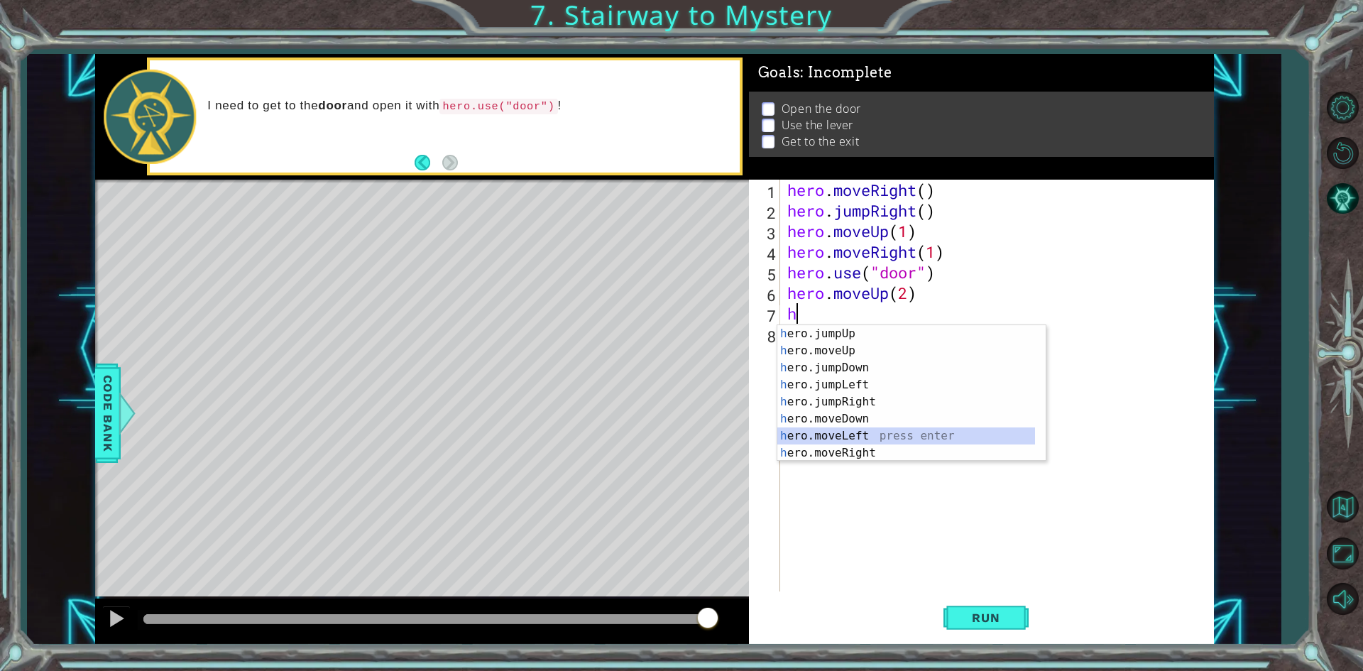
click at [821, 441] on div "h ero.jumpUp press enter h ero.moveUp press enter h ero.jumpDown press enter h …" at bounding box center [906, 410] width 258 height 170
type textarea "hero.moveLeft(1)"
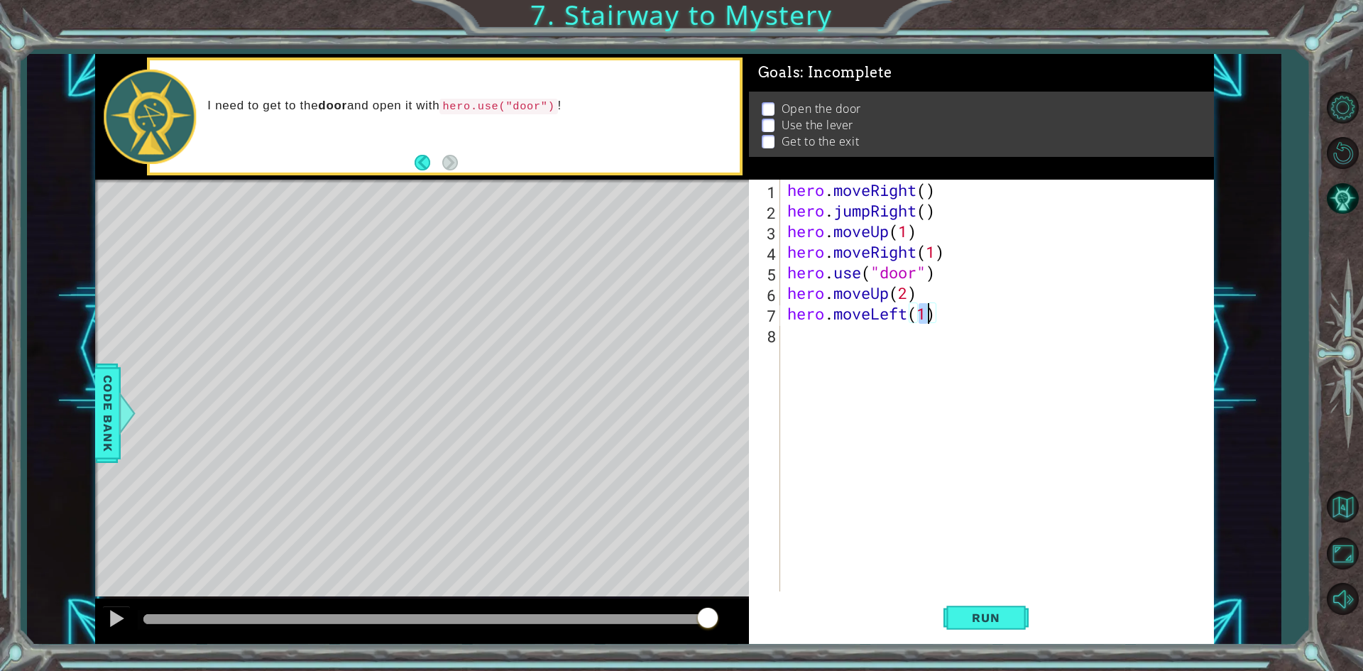
click at [838, 339] on div "hero . moveRight ( ) hero . jumpRight ( ) hero . moveUp ( 1 ) hero . moveRight …" at bounding box center [1000, 406] width 432 height 453
type textarea "hero.use("lever")"
click at [831, 351] on div "hero . moveRight ( ) hero . jumpRight ( ) hero . moveUp ( 1 ) hero . moveRight …" at bounding box center [1000, 406] width 432 height 453
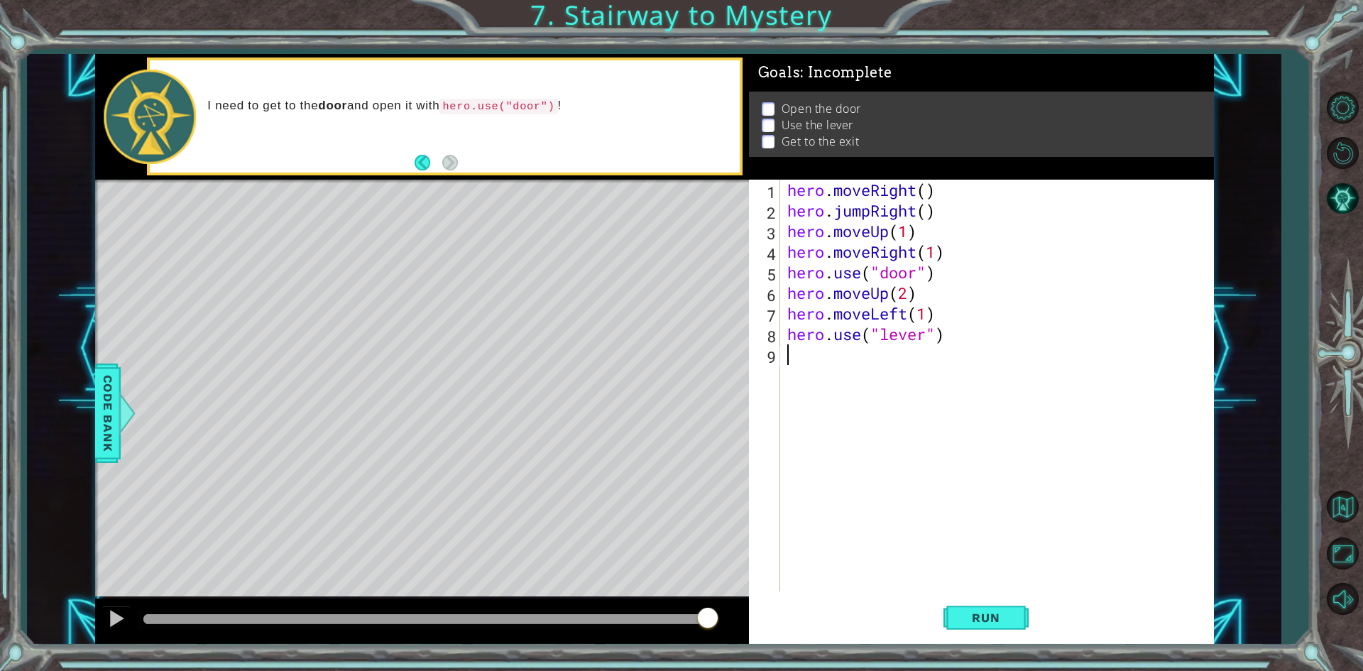
scroll to position [0, 0]
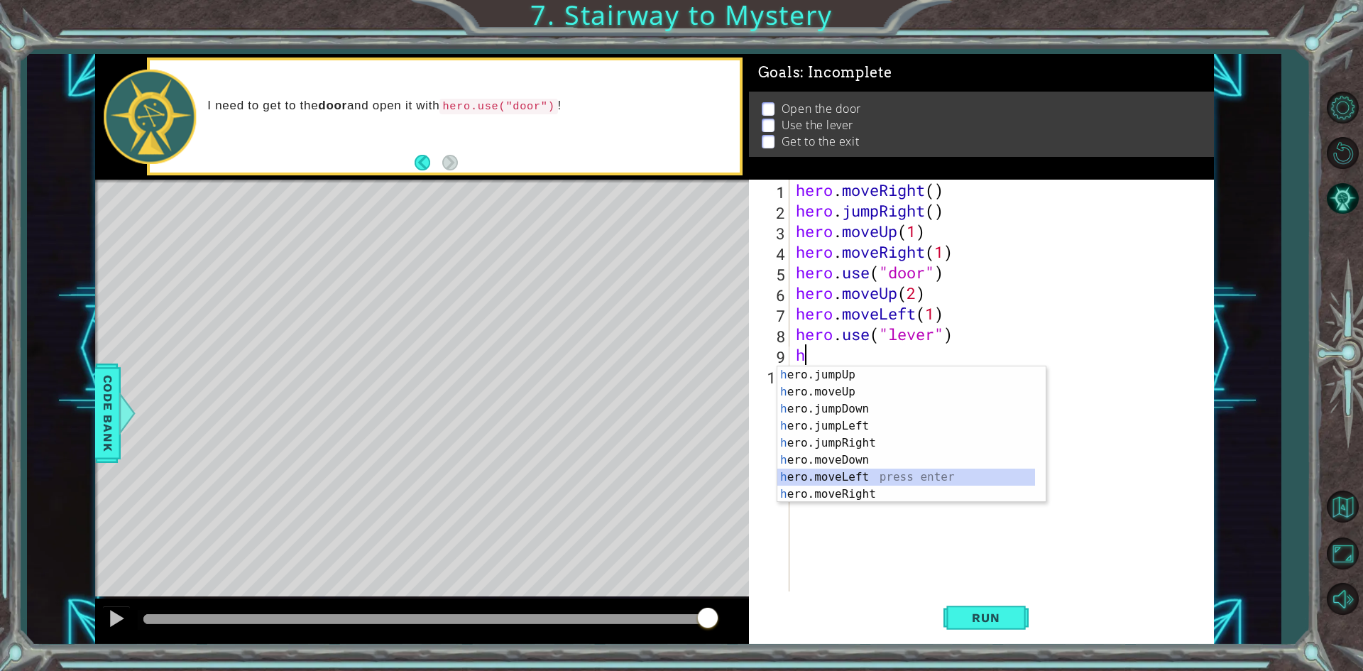
click at [831, 472] on div "h ero.jumpUp press enter h ero.moveUp press enter h ero.jumpDown press enter h …" at bounding box center [906, 451] width 258 height 170
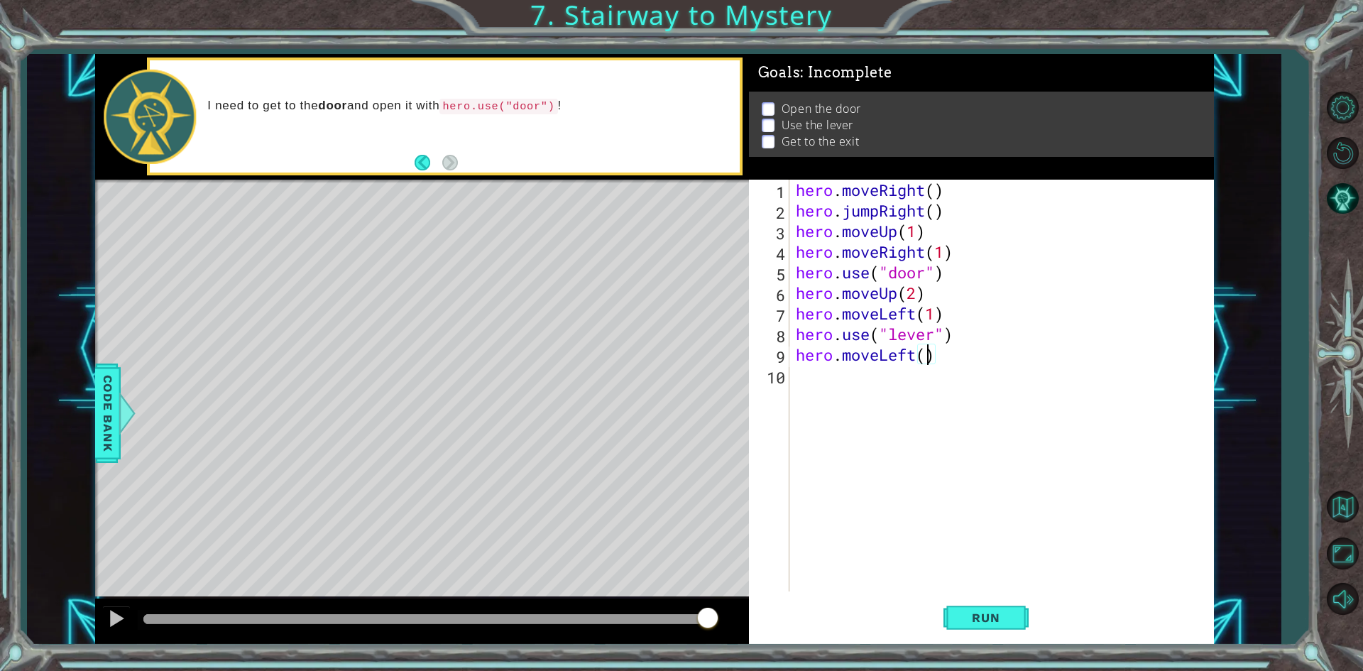
type textarea "hero.moveLeft(2)"
click at [797, 376] on div "hero . moveRight ( ) hero . jumpRight ( ) hero . moveUp ( 1 ) hero . moveRight …" at bounding box center [1004, 406] width 423 height 453
type textarea "h"
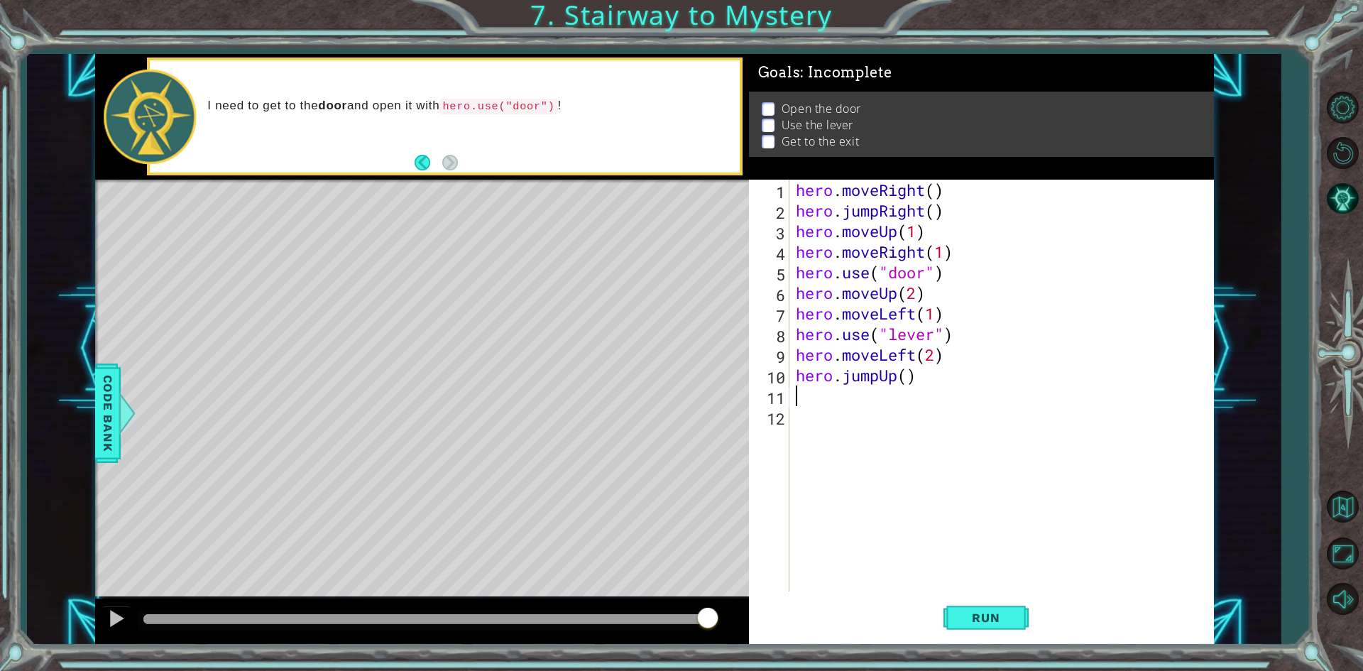
type textarea "h"
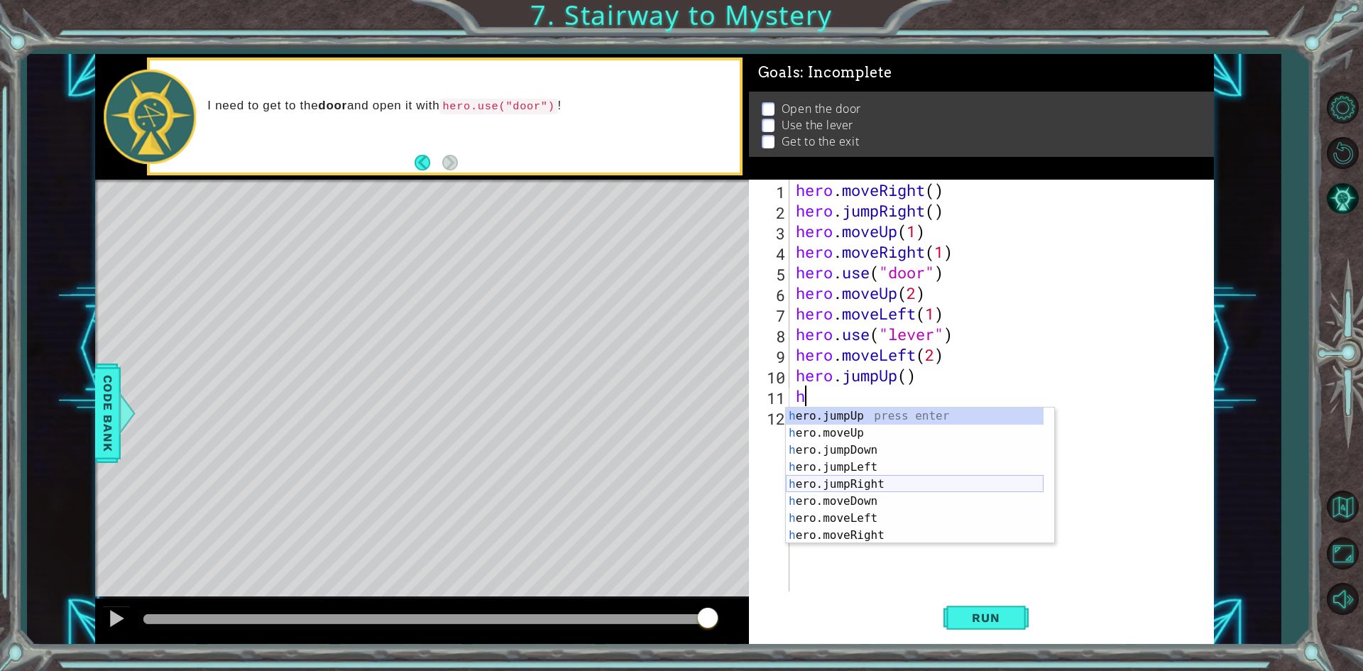
click at [858, 487] on div "h ero.jumpUp press enter h ero.moveUp press enter h ero.jumpDown press enter h …" at bounding box center [915, 492] width 258 height 170
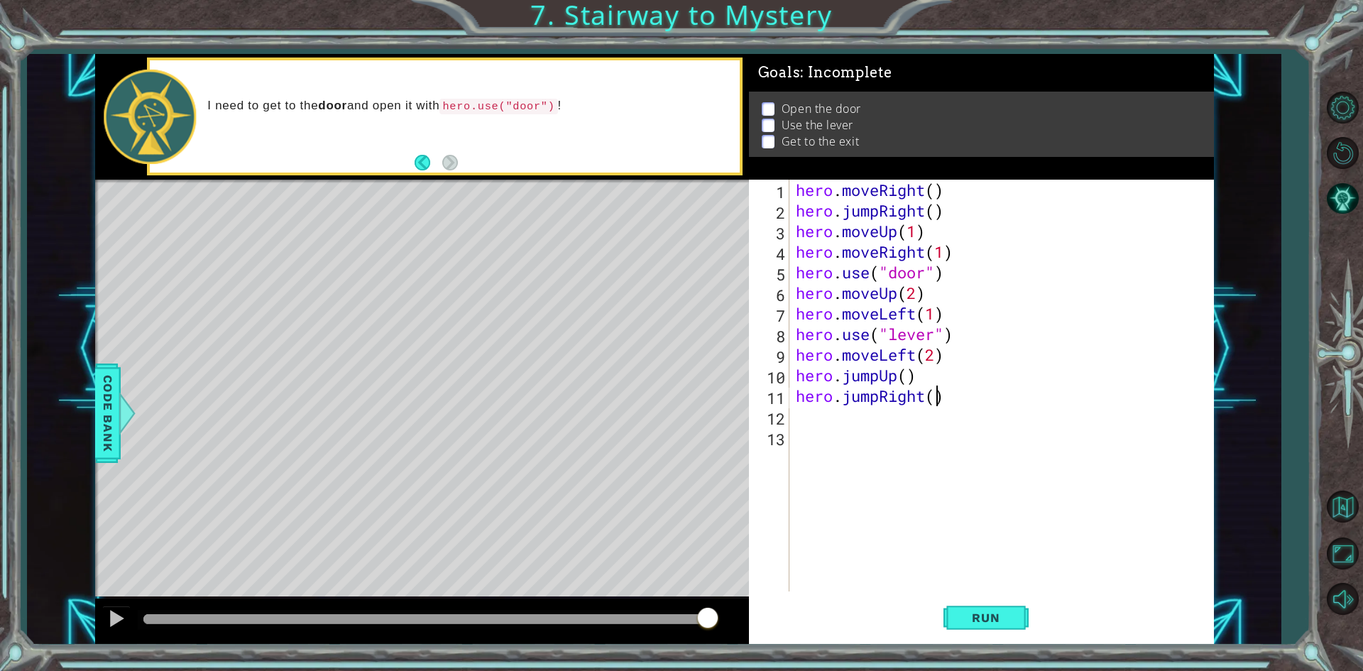
click at [932, 397] on div "hero . moveRight ( ) hero . jumpRight ( ) hero . moveUp ( 1 ) hero . moveRight …" at bounding box center [1004, 406] width 423 height 453
type textarea "hero.jumpRight(2)"
click at [994, 619] on span "Run" at bounding box center [986, 617] width 56 height 14
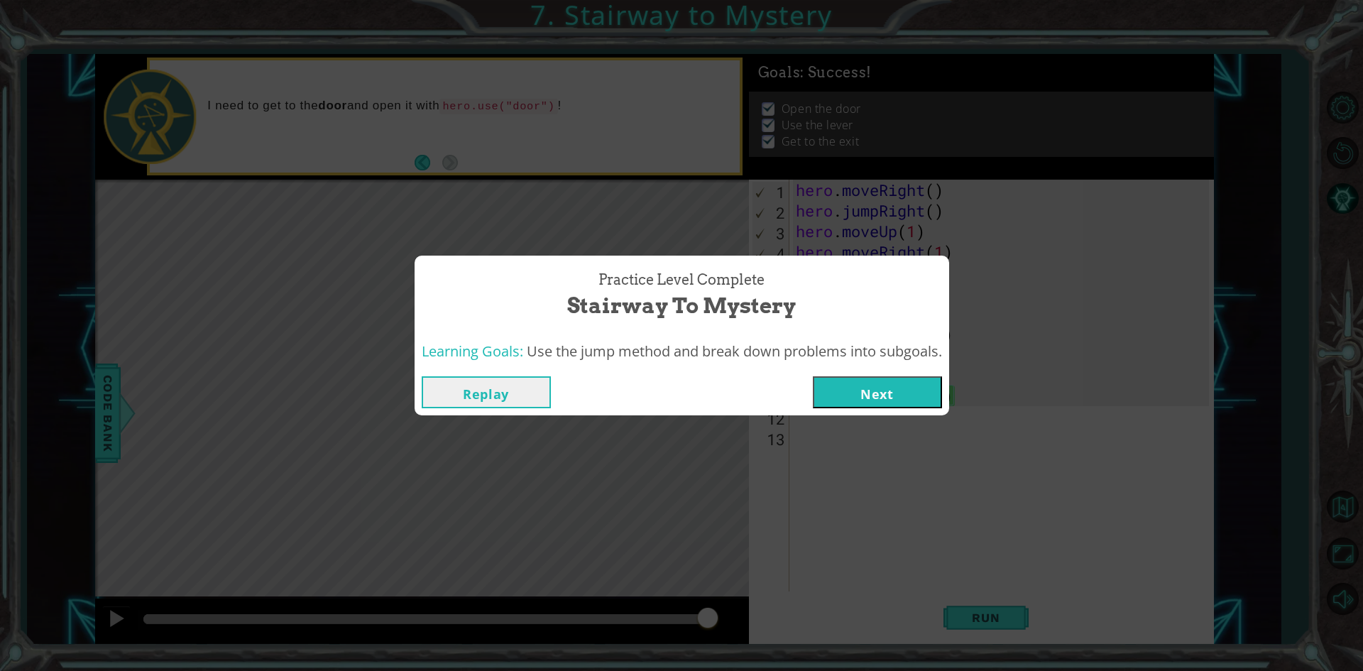
click at [872, 372] on div "Replay Next" at bounding box center [682, 392] width 535 height 46
click at [870, 396] on button "Next" at bounding box center [877, 392] width 129 height 32
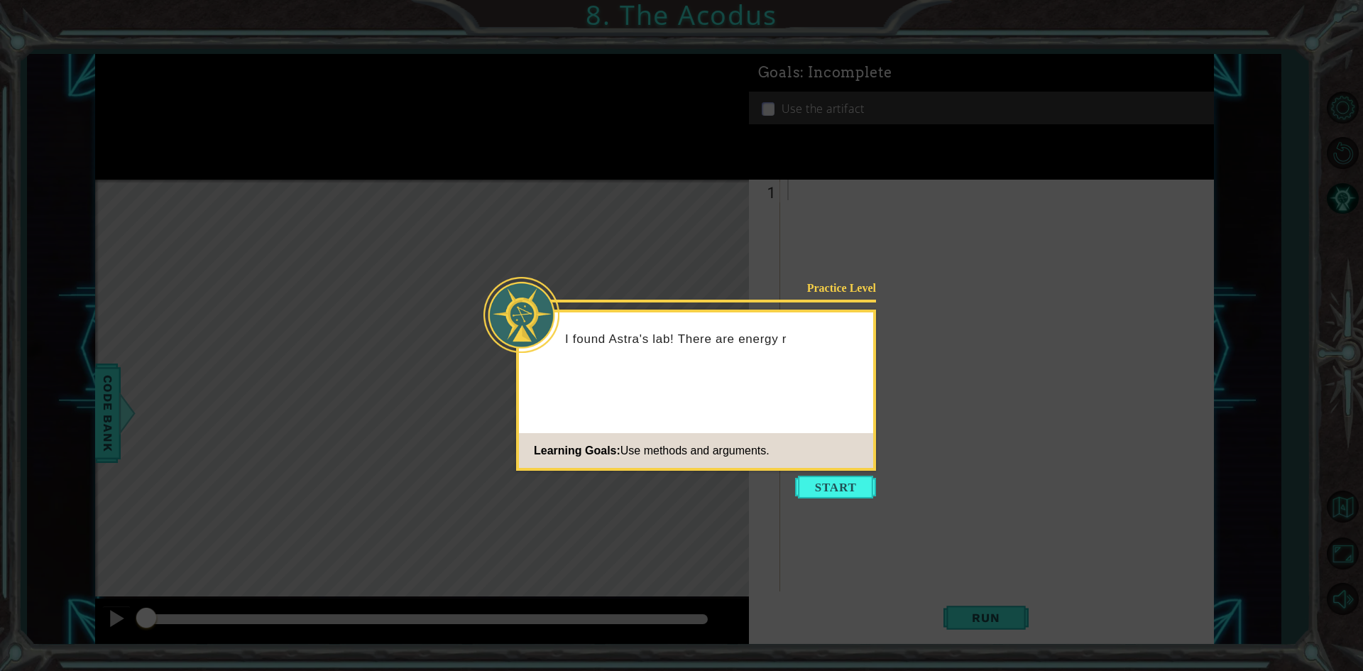
click at [814, 475] on icon at bounding box center [681, 335] width 1363 height 671
click at [814, 483] on button "Start" at bounding box center [835, 487] width 81 height 23
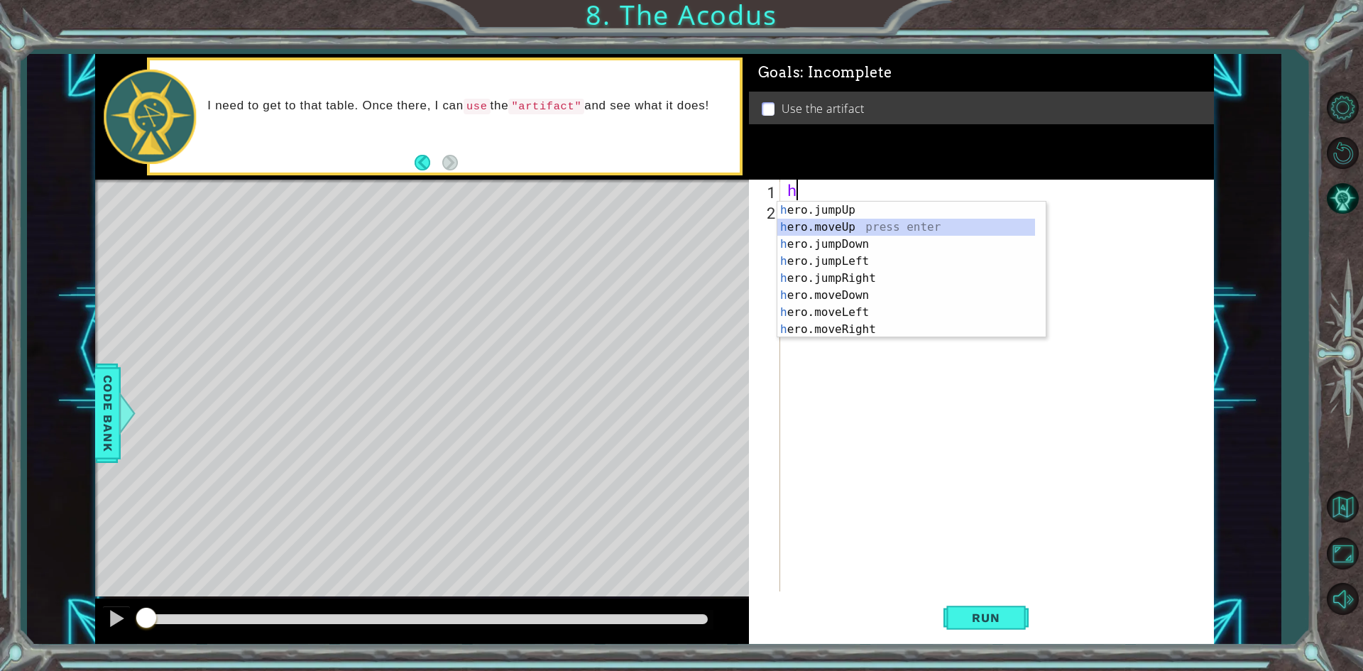
click at [835, 224] on div "h ero.jumpUp press enter h ero.moveUp press enter h ero.jumpDown press enter h …" at bounding box center [906, 287] width 258 height 170
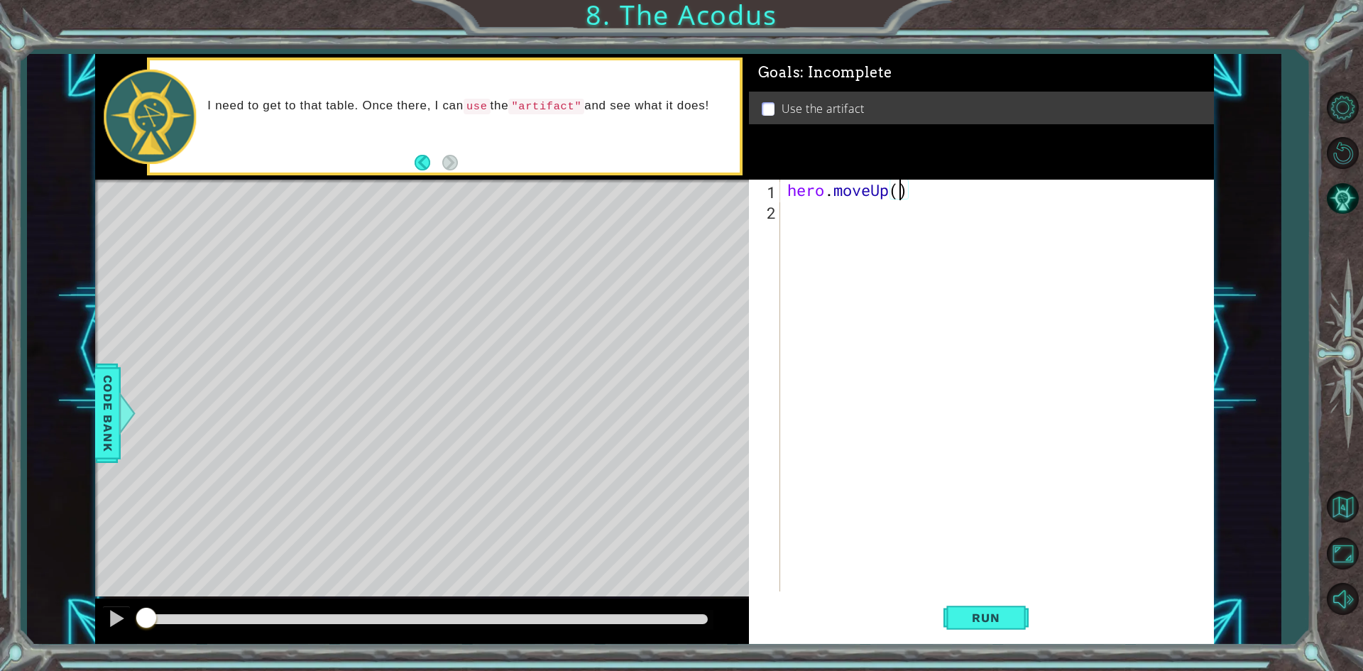
type textarea "hero.moveUp(2)"
click at [835, 224] on div "hero . moveUp ( 2 )" at bounding box center [1000, 406] width 432 height 453
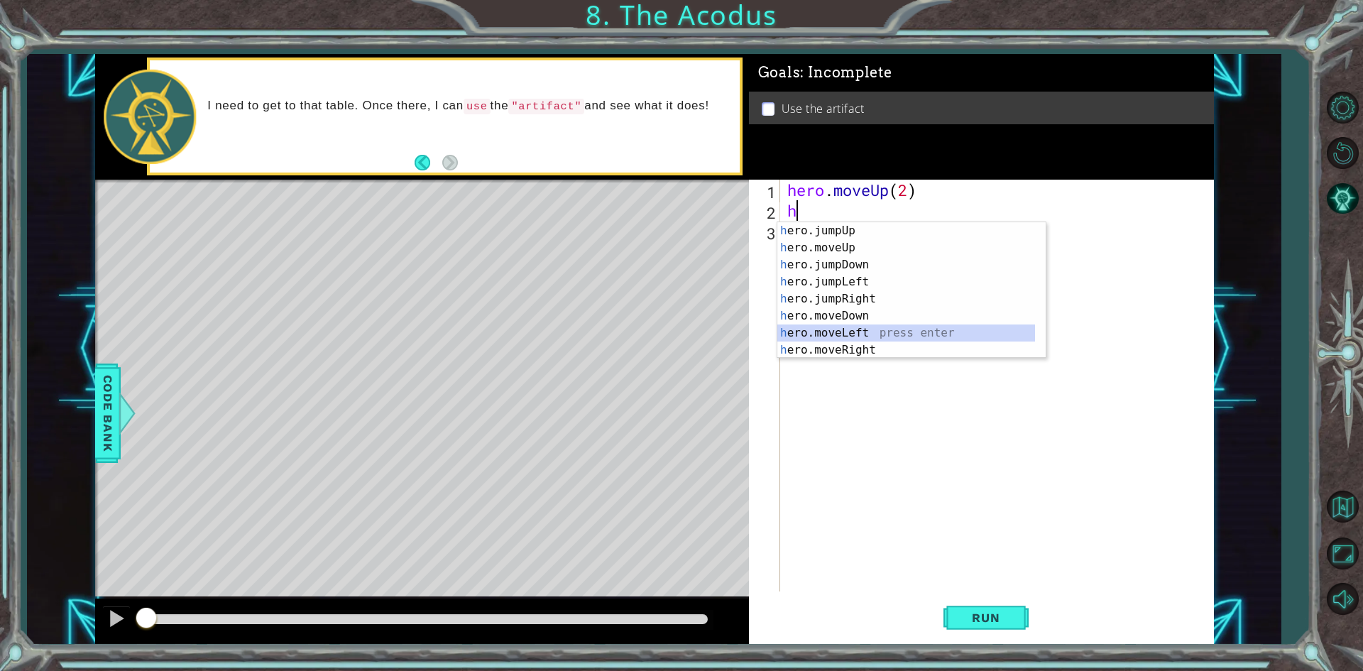
click at [847, 332] on div "h ero.jumpUp press enter h ero.moveUp press enter h ero.jumpDown press enter h …" at bounding box center [906, 307] width 258 height 170
type textarea "hero.moveLeft(1)"
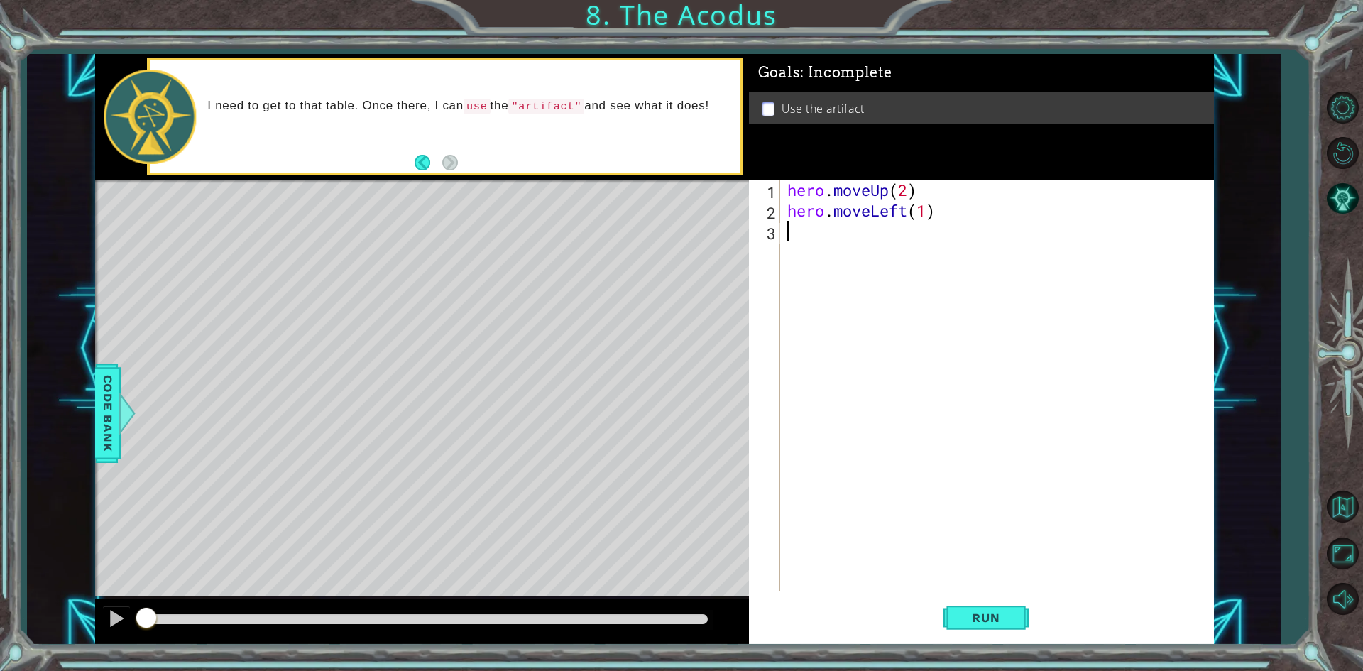
click at [856, 303] on div "hero . moveUp ( 2 ) hero . moveLeft ( 1 )" at bounding box center [1000, 406] width 432 height 453
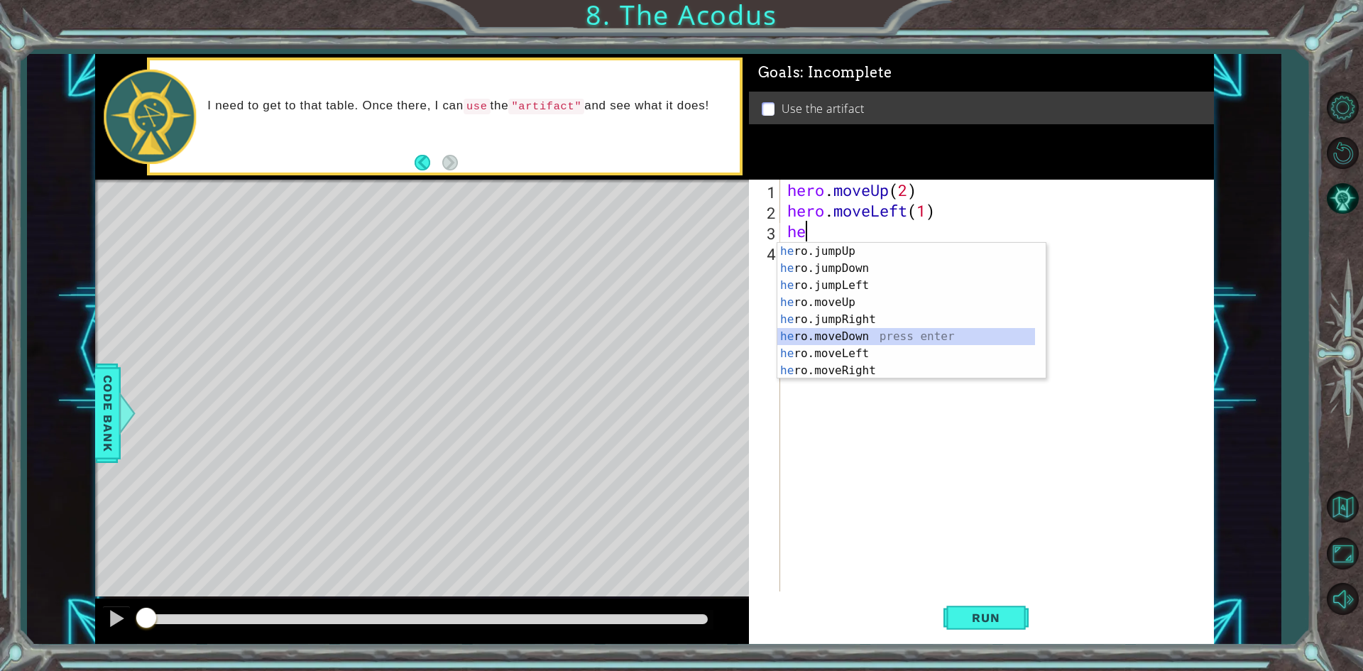
click at [872, 335] on div "he ro.jumpUp press enter he ro.jumpDown press enter he ro.jumpLeft press enter …" at bounding box center [906, 328] width 258 height 170
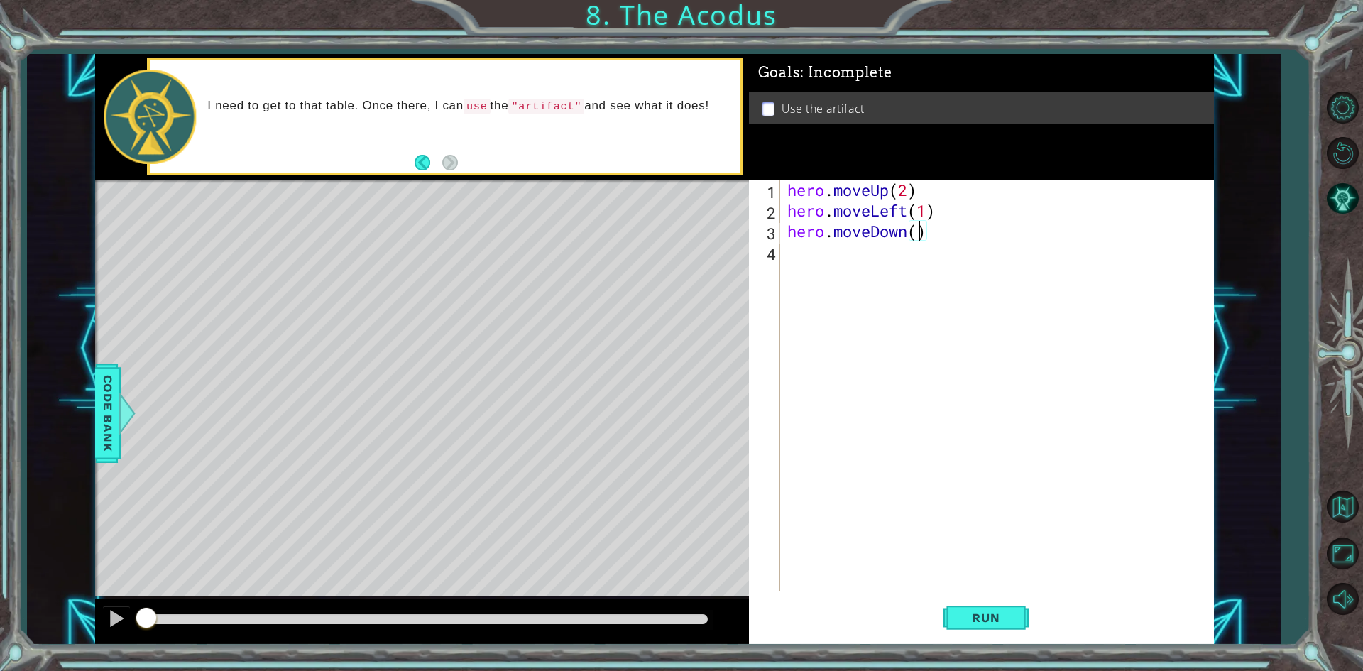
type textarea "hero.moveDown(2)"
click at [806, 249] on div "hero . moveUp ( 2 ) hero . moveLeft ( 1 ) hero . moveDown ( 2 )" at bounding box center [1000, 406] width 432 height 453
type textarea "h"
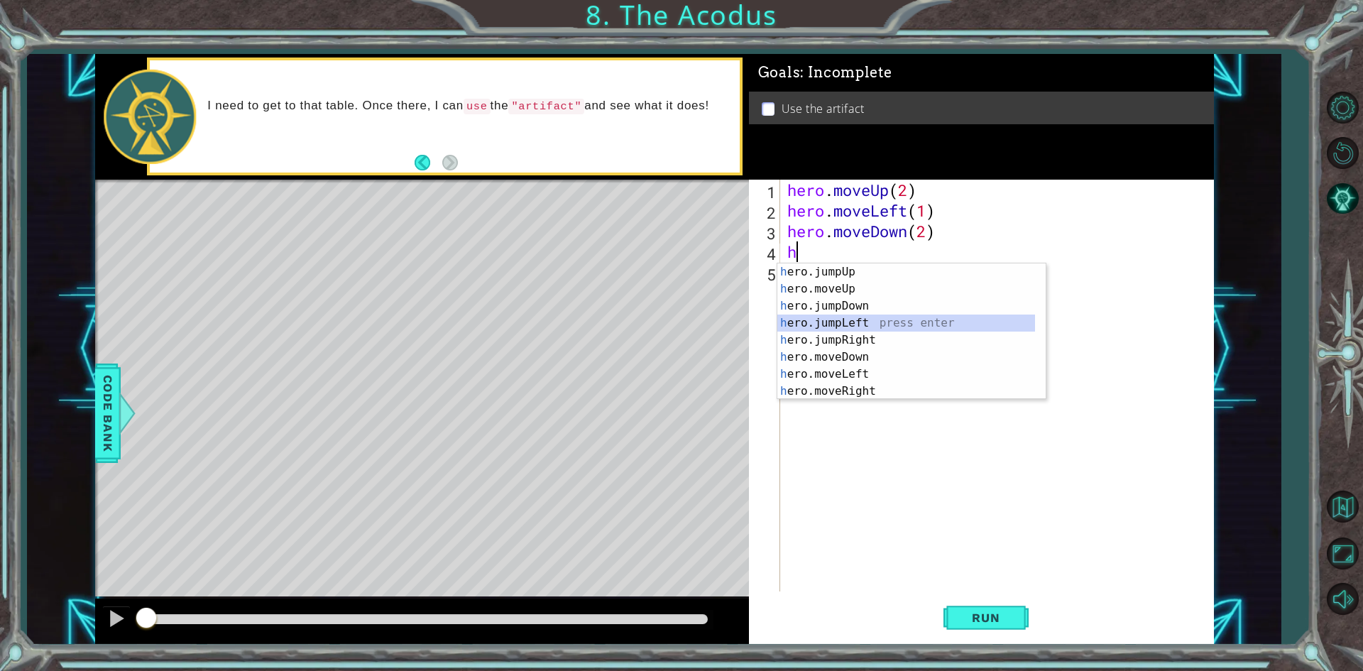
click at [853, 321] on div "h ero.jumpUp press enter h ero.moveUp press enter h ero.jumpDown press enter h …" at bounding box center [906, 348] width 258 height 170
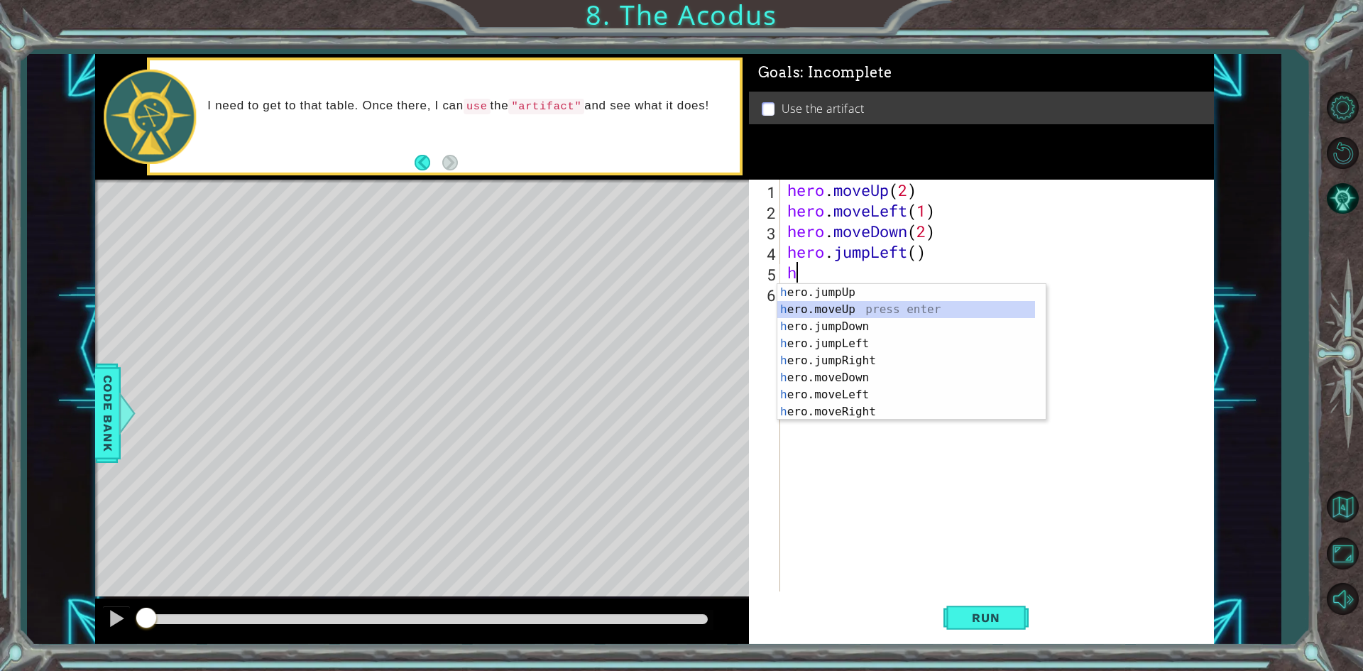
click at [889, 311] on div "h ero.jumpUp press enter h ero.moveUp press enter h ero.jumpDown press enter h …" at bounding box center [906, 369] width 258 height 170
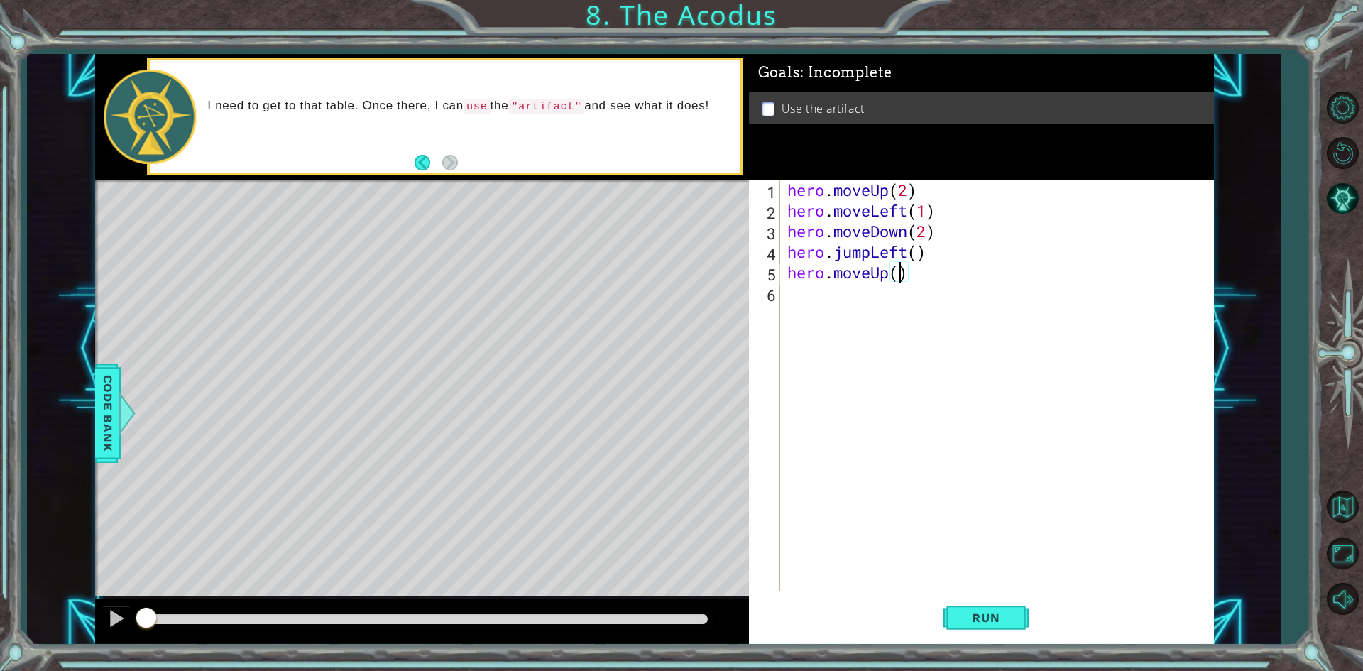
type textarea "hero.moveUp(2)"
click at [893, 311] on div "hero . moveUp ( 2 ) hero . moveLeft ( 1 ) hero . moveDown ( 2 ) hero . jumpLeft…" at bounding box center [1000, 406] width 432 height 453
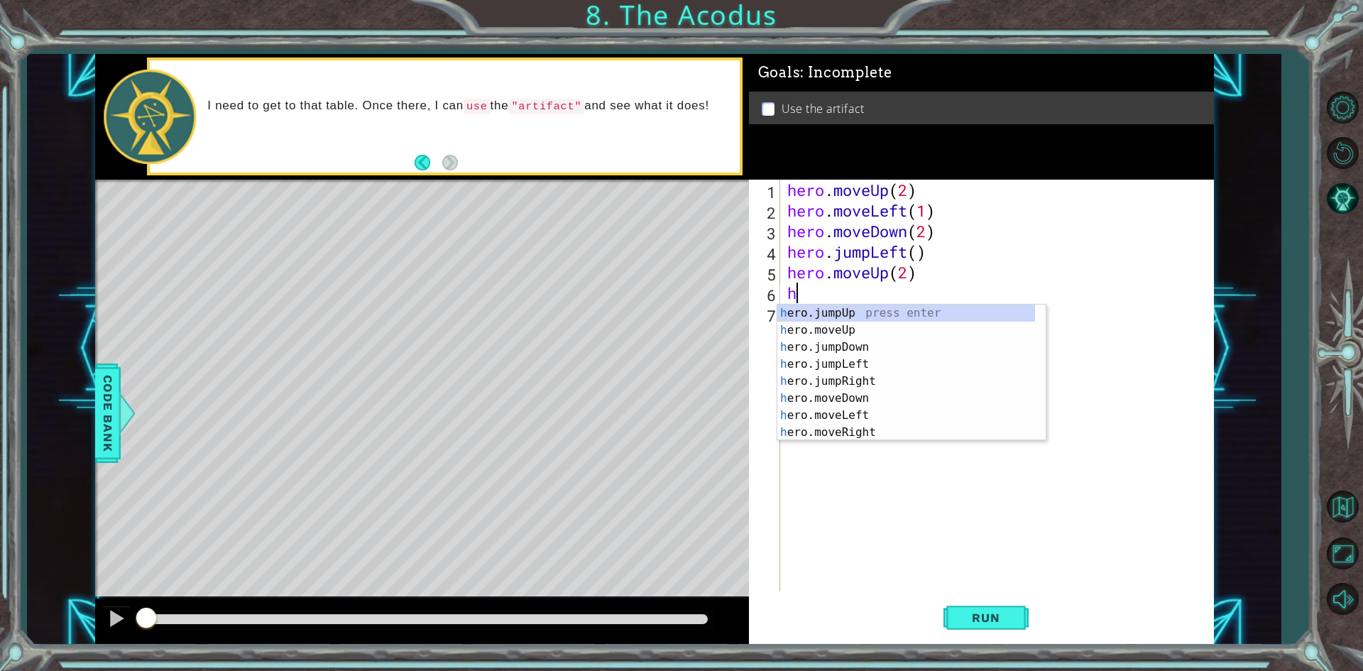
type textarea "he"
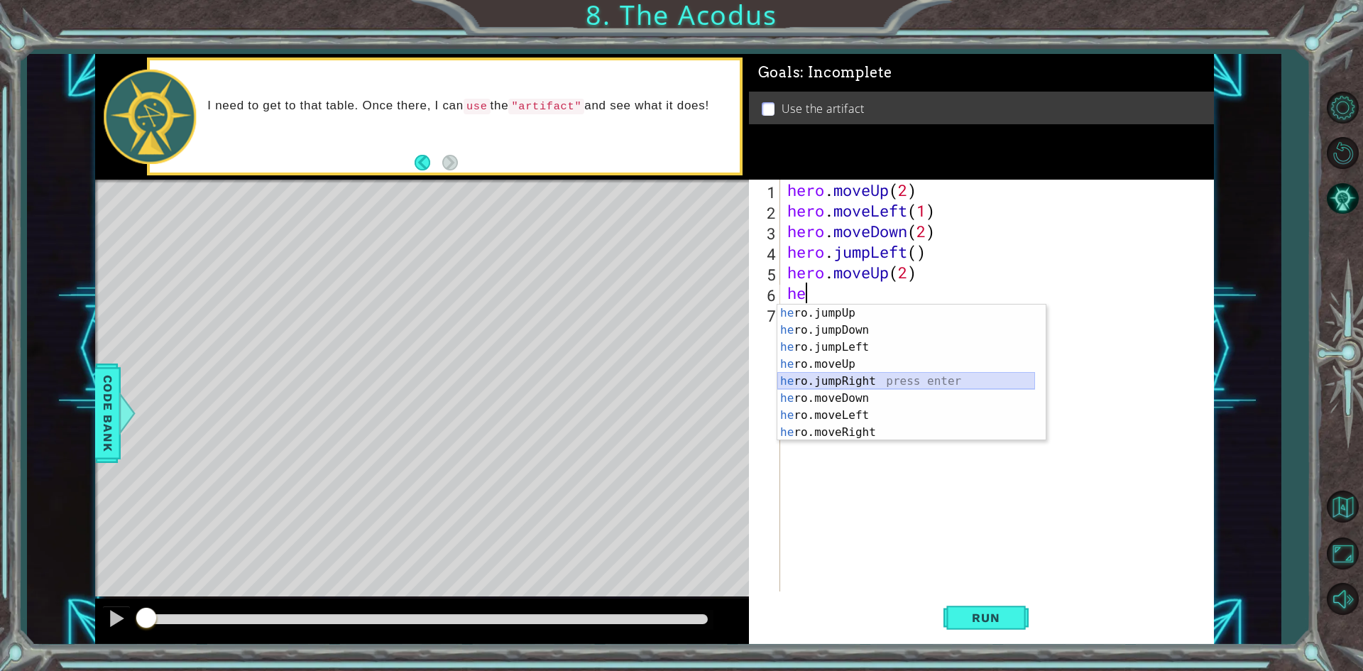
click at [887, 379] on div "he ro.jumpUp press enter he ro.jumpDown press enter he ro.jumpLeft press enter …" at bounding box center [906, 390] width 258 height 170
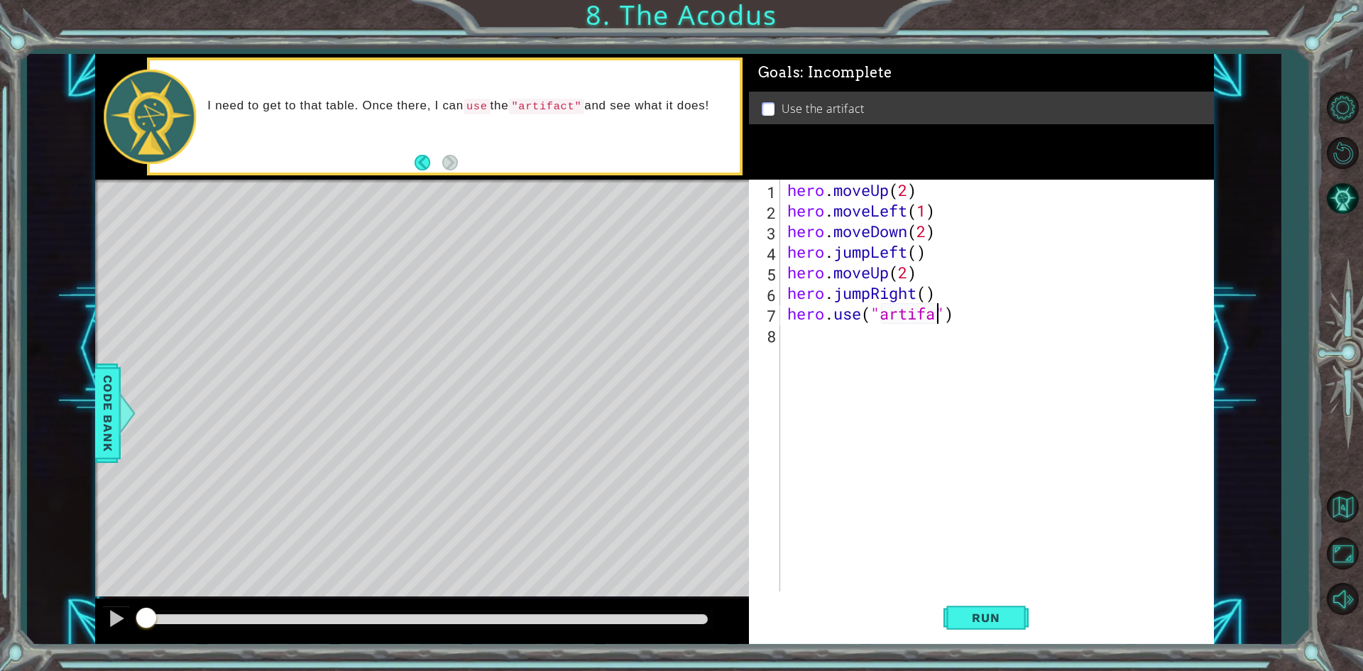
scroll to position [0, 7]
click at [1007, 632] on button "Run" at bounding box center [985, 618] width 85 height 46
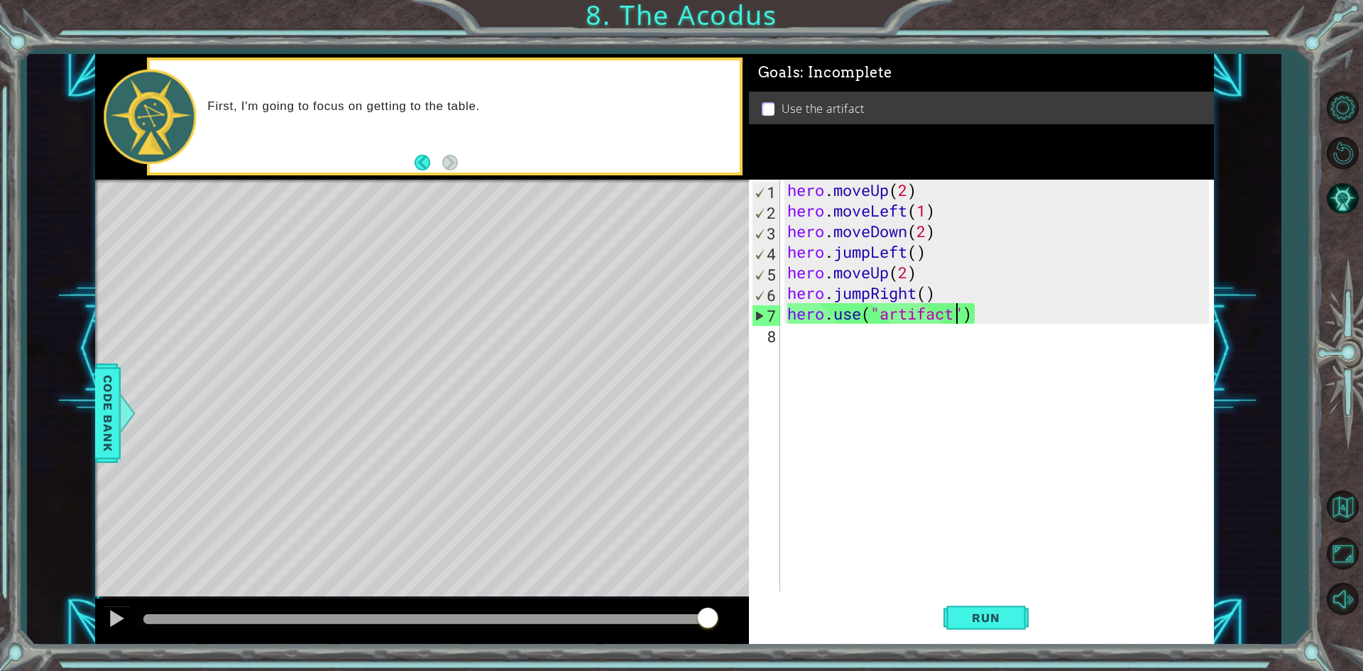
click at [941, 292] on div "hero . moveUp ( 2 ) hero . moveLeft ( 1 ) hero . moveDown ( 2 ) hero . jumpLeft…" at bounding box center [1000, 406] width 432 height 453
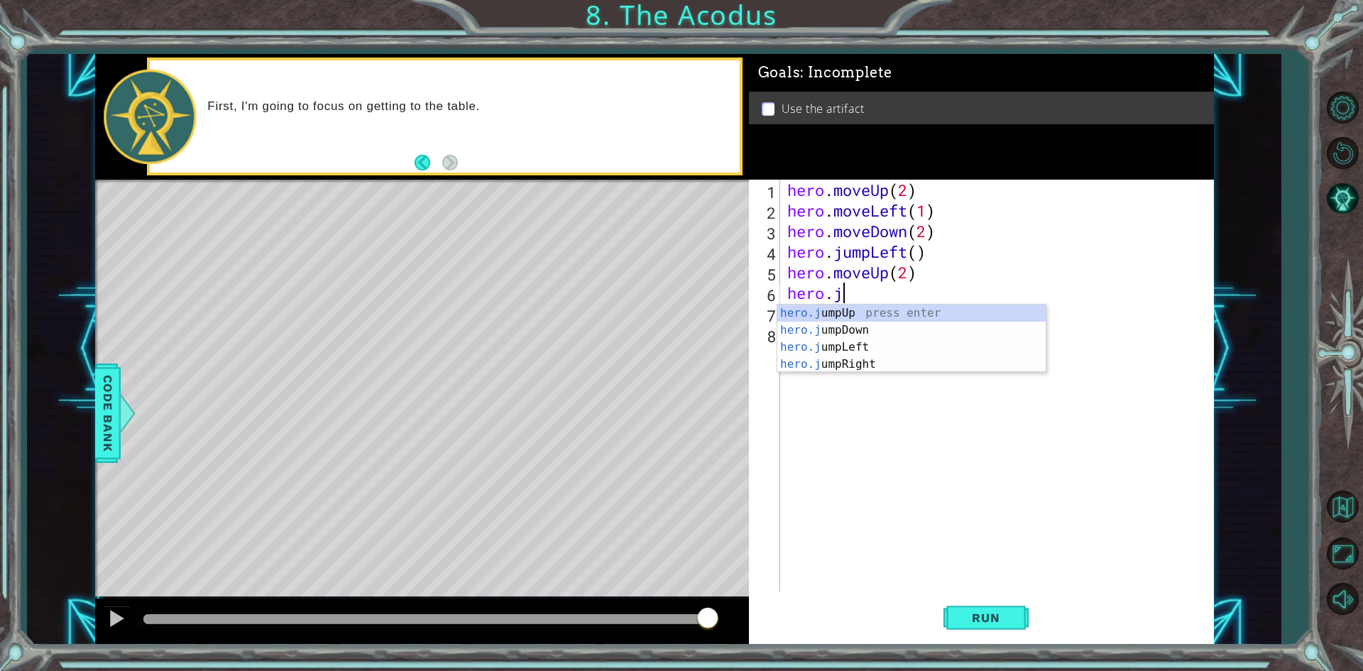
scroll to position [0, 1]
click at [836, 427] on div "hero. jumpUp press enter hero. jumpDown press enter hero. jumpLeft press enter …" at bounding box center [906, 390] width 258 height 170
type textarea "hero.moveRight(1)"
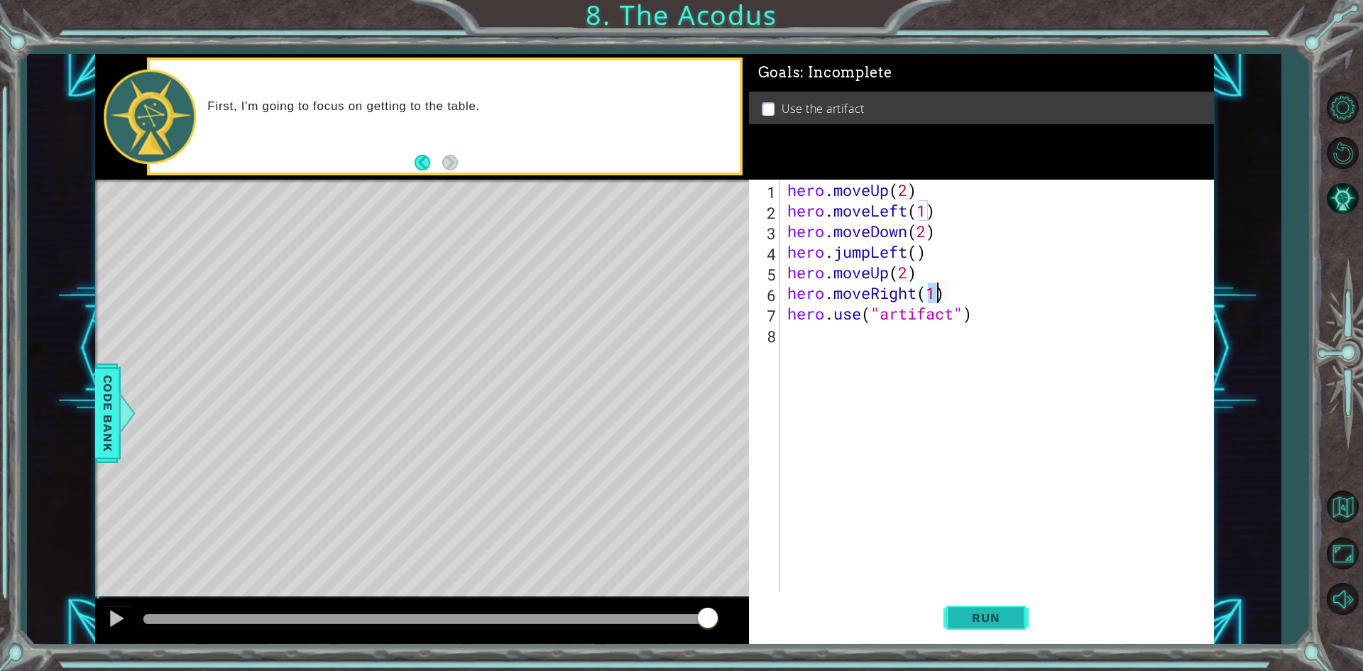
click at [957, 609] on button "Run" at bounding box center [985, 618] width 85 height 46
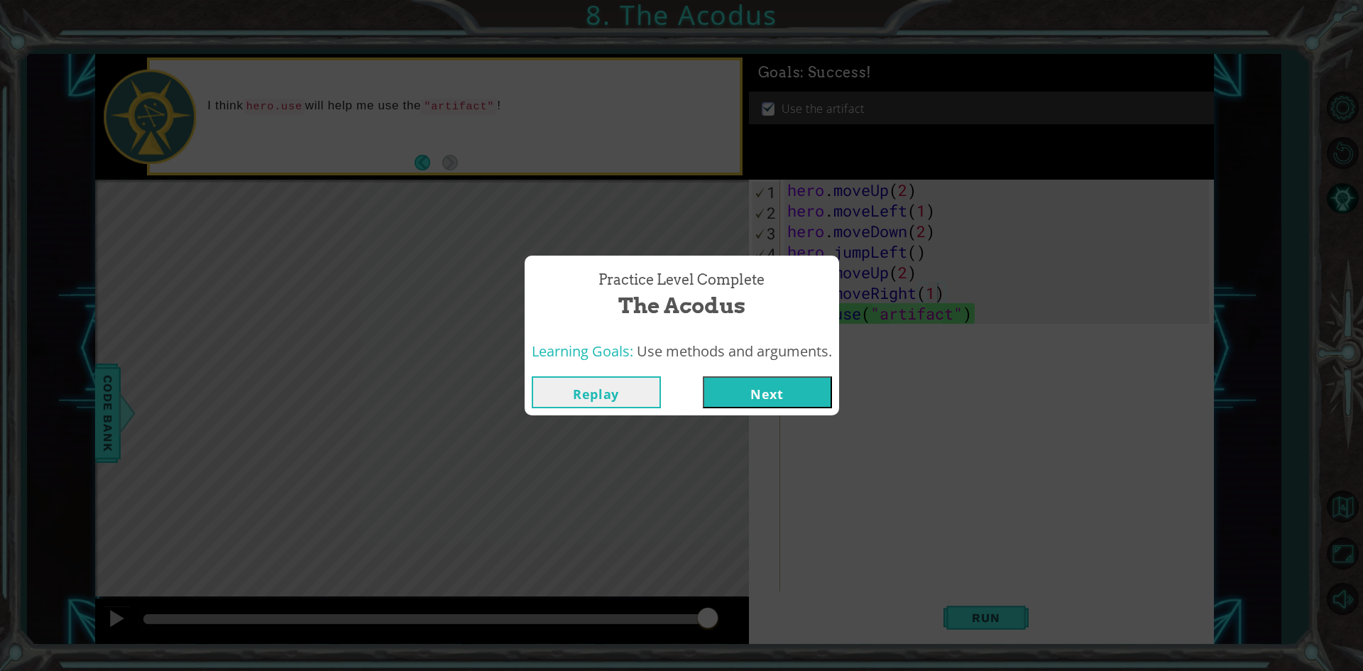
click at [718, 381] on button "Next" at bounding box center [767, 392] width 129 height 32
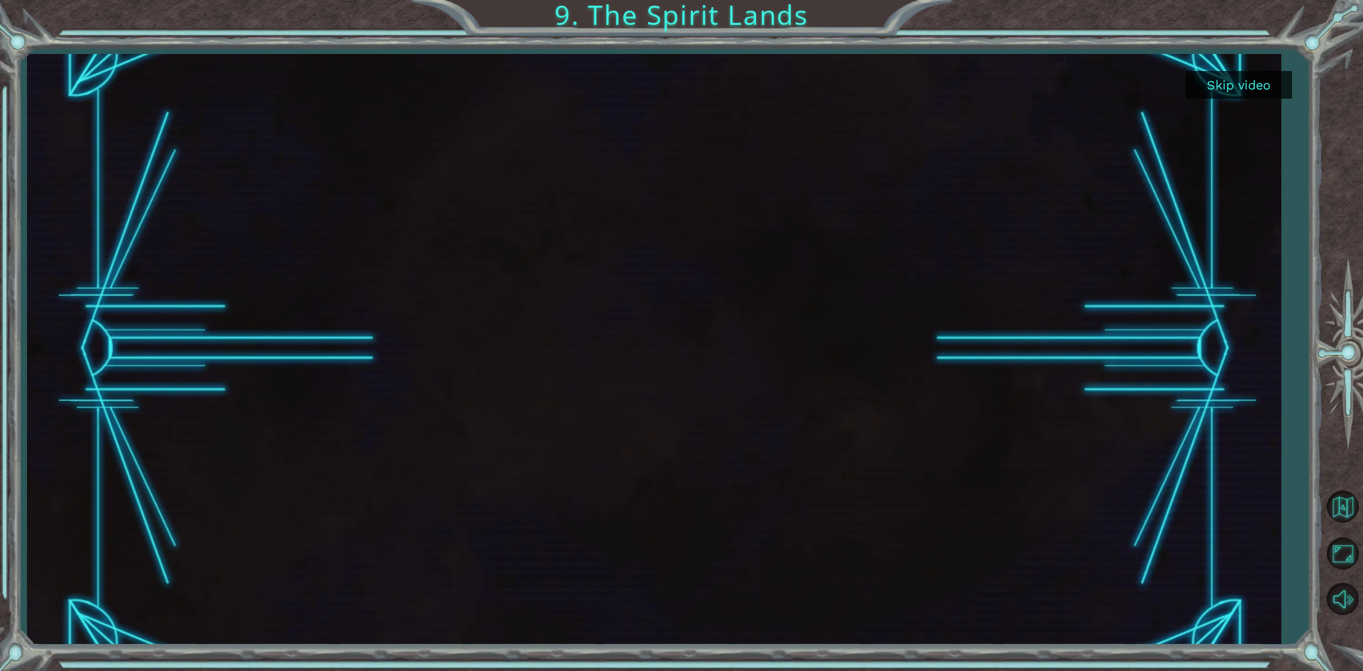
click at [1275, 234] on div at bounding box center [654, 349] width 1254 height 591
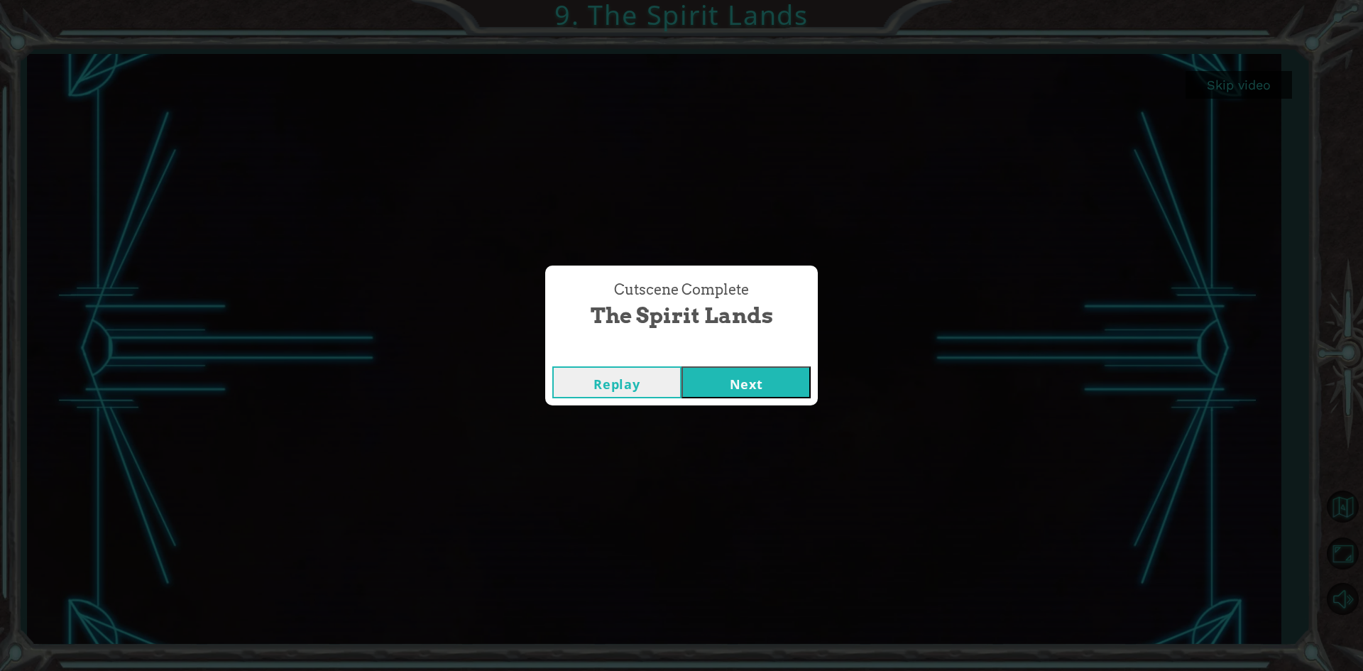
click at [769, 370] on button "Next" at bounding box center [745, 382] width 129 height 32
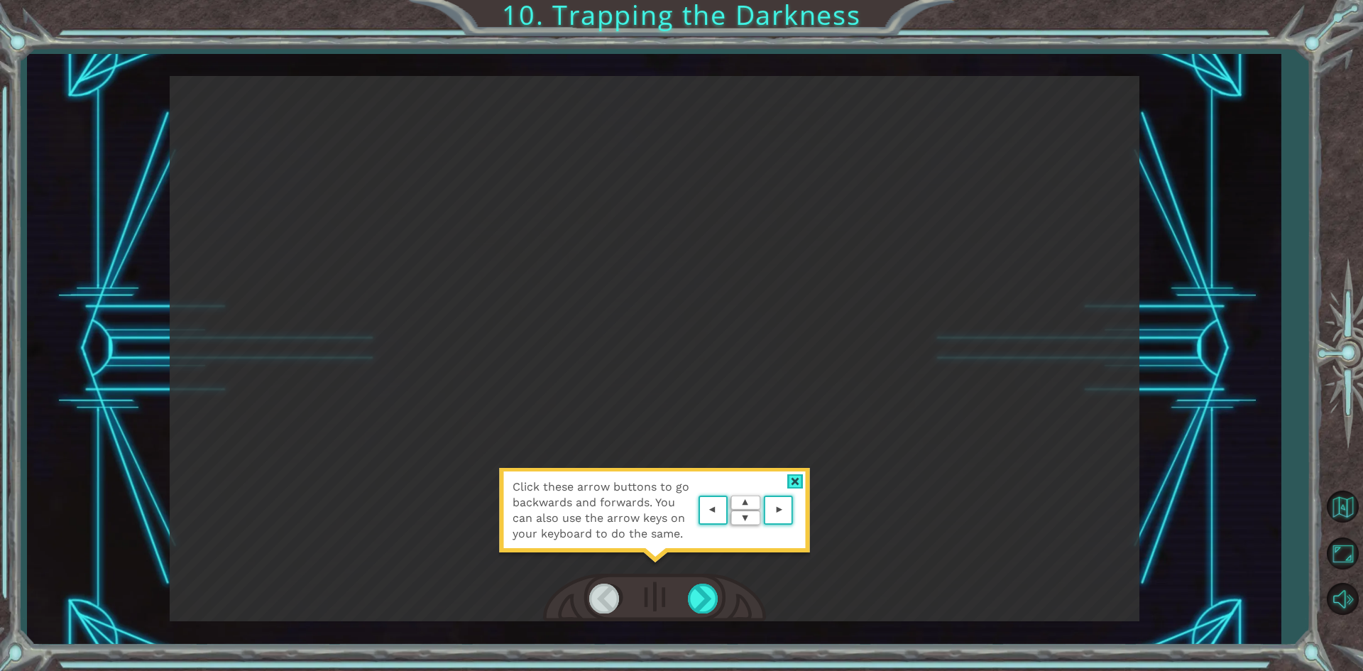
click at [708, 500] on img at bounding box center [746, 510] width 102 height 37
click at [706, 583] on div at bounding box center [654, 598] width 223 height 49
click at [748, 507] on img at bounding box center [746, 510] width 102 height 37
click at [799, 476] on div at bounding box center [795, 481] width 16 height 15
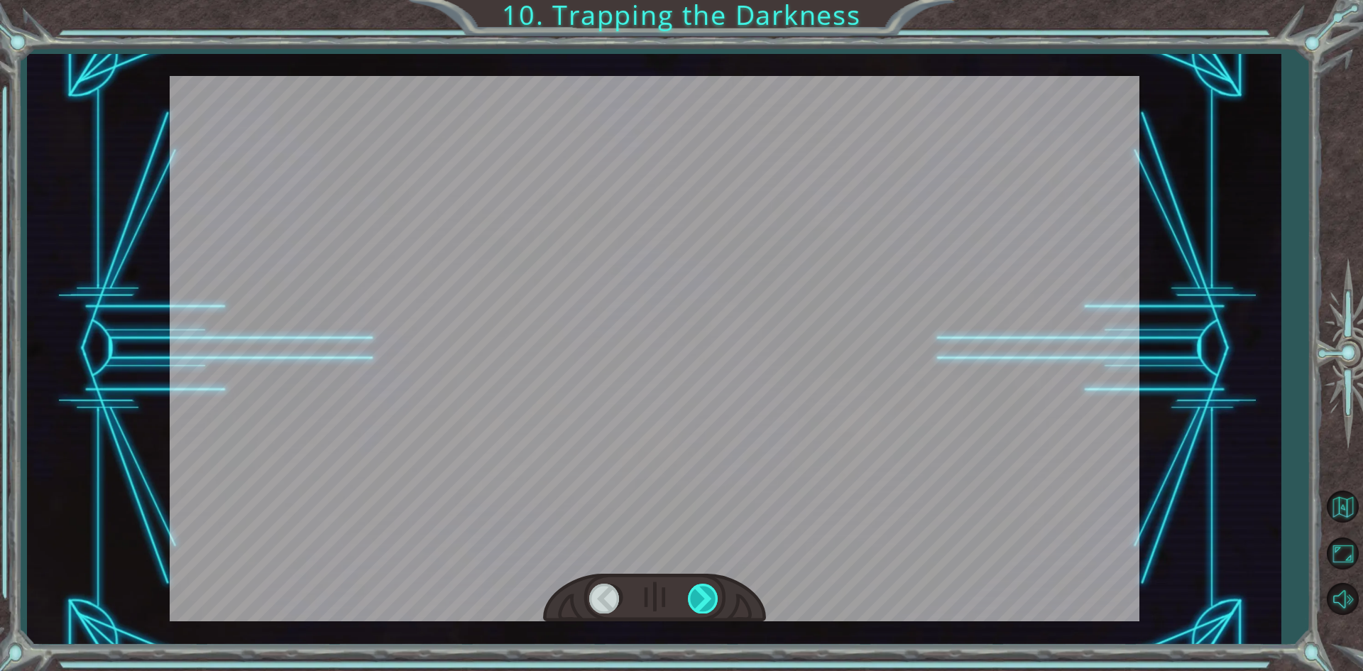
click at [706, 589] on div at bounding box center [704, 598] width 32 height 29
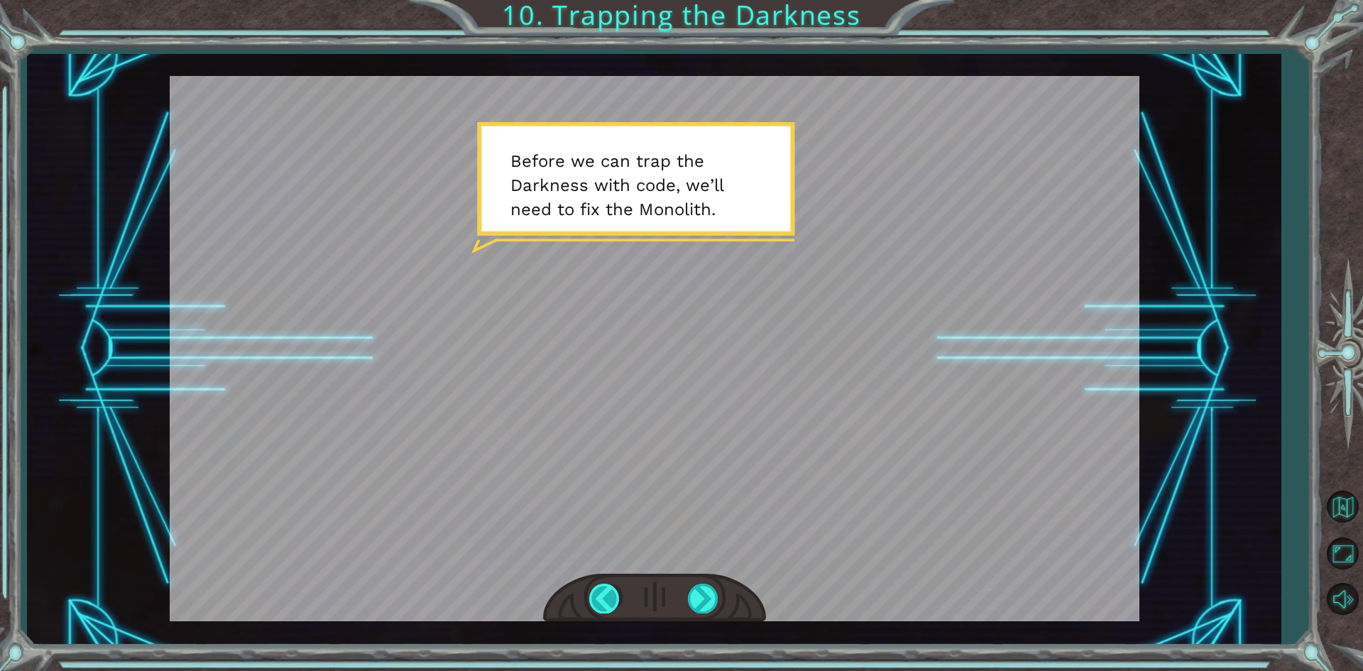
click at [608, 604] on div at bounding box center [605, 598] width 32 height 29
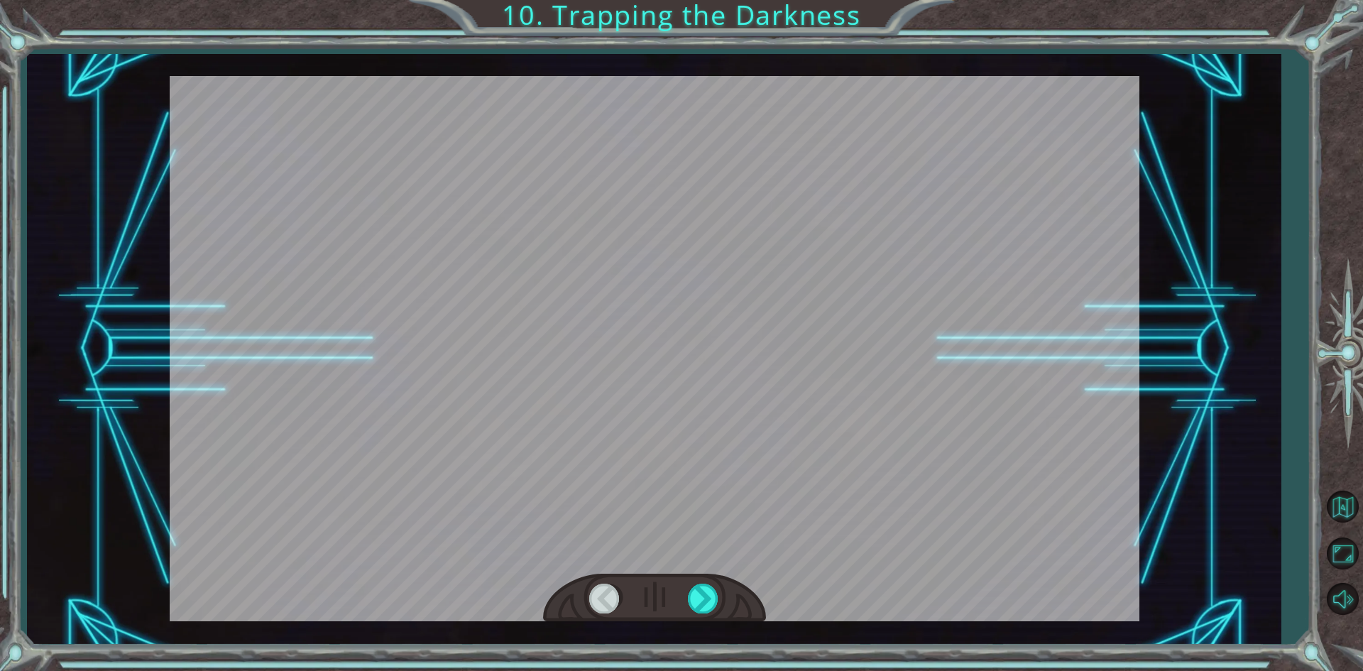
click at [683, 599] on div at bounding box center [654, 598] width 223 height 49
click at [720, 606] on div at bounding box center [654, 598] width 223 height 49
click at [717, 593] on div at bounding box center [704, 598] width 32 height 29
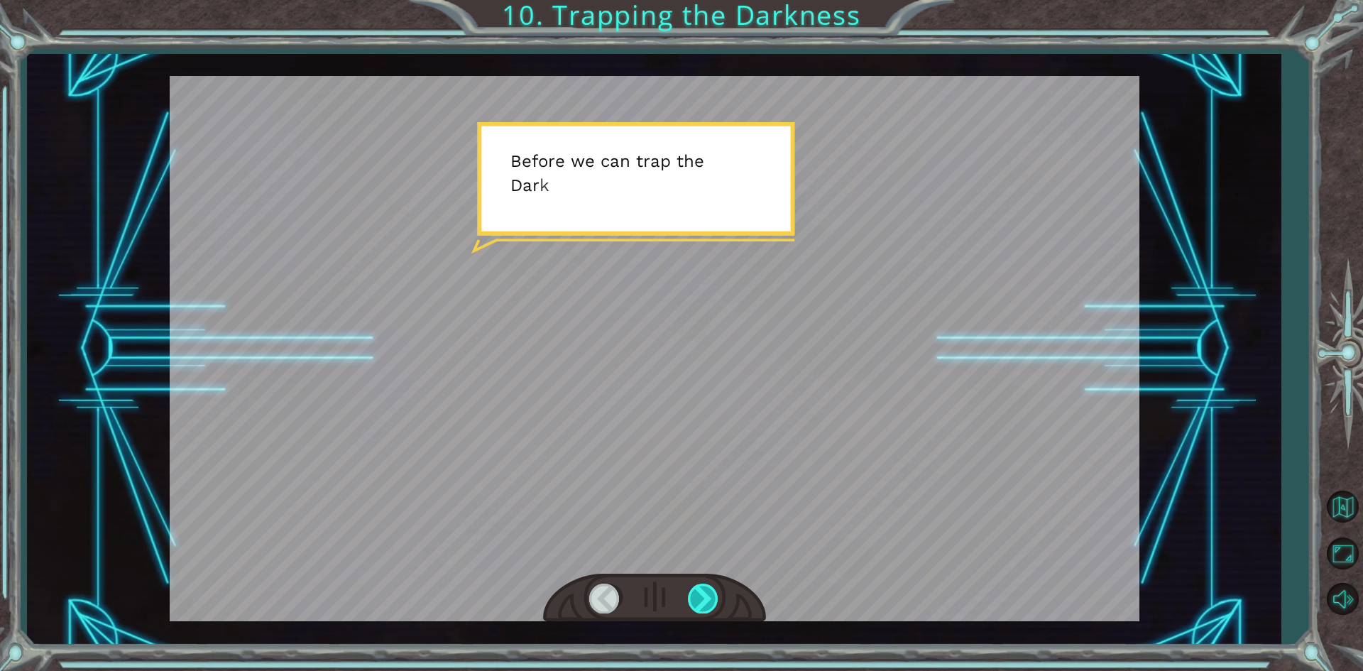
click at [706, 584] on div at bounding box center [704, 598] width 32 height 29
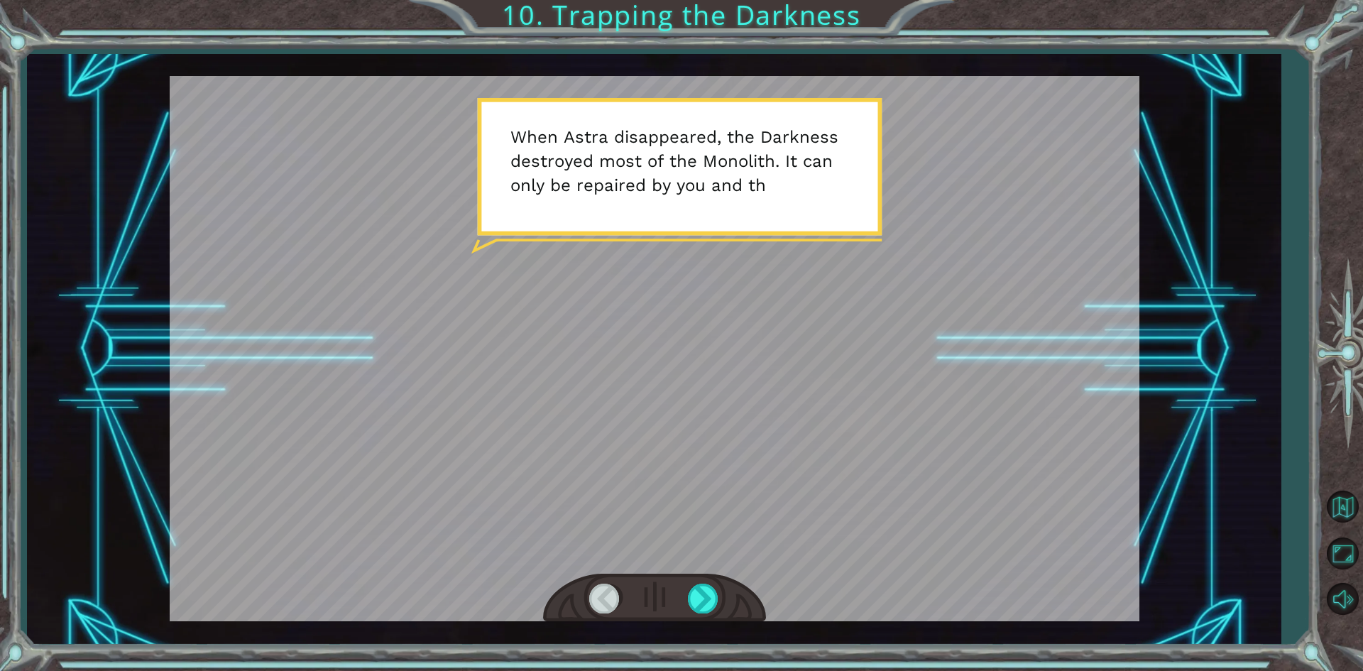
click at [716, 452] on div at bounding box center [655, 348] width 970 height 545
click at [691, 579] on div at bounding box center [654, 598] width 223 height 49
click at [691, 588] on div at bounding box center [704, 598] width 32 height 29
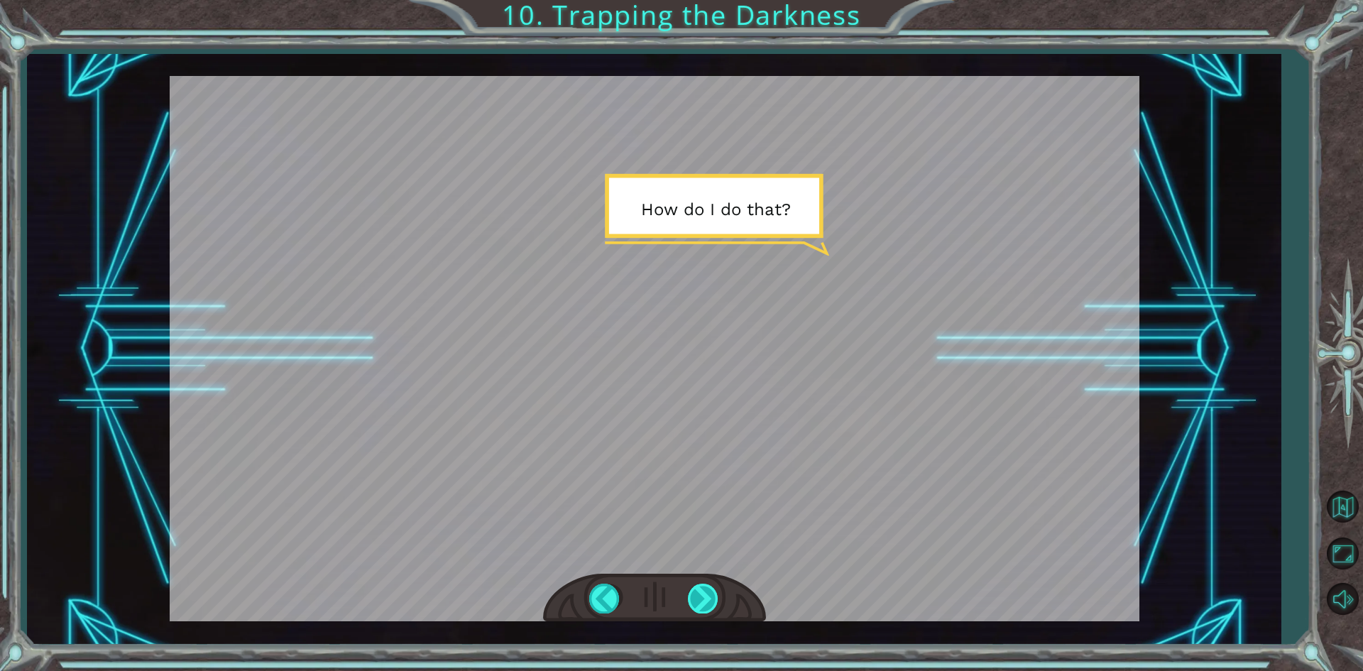
click at [697, 586] on div at bounding box center [704, 598] width 32 height 29
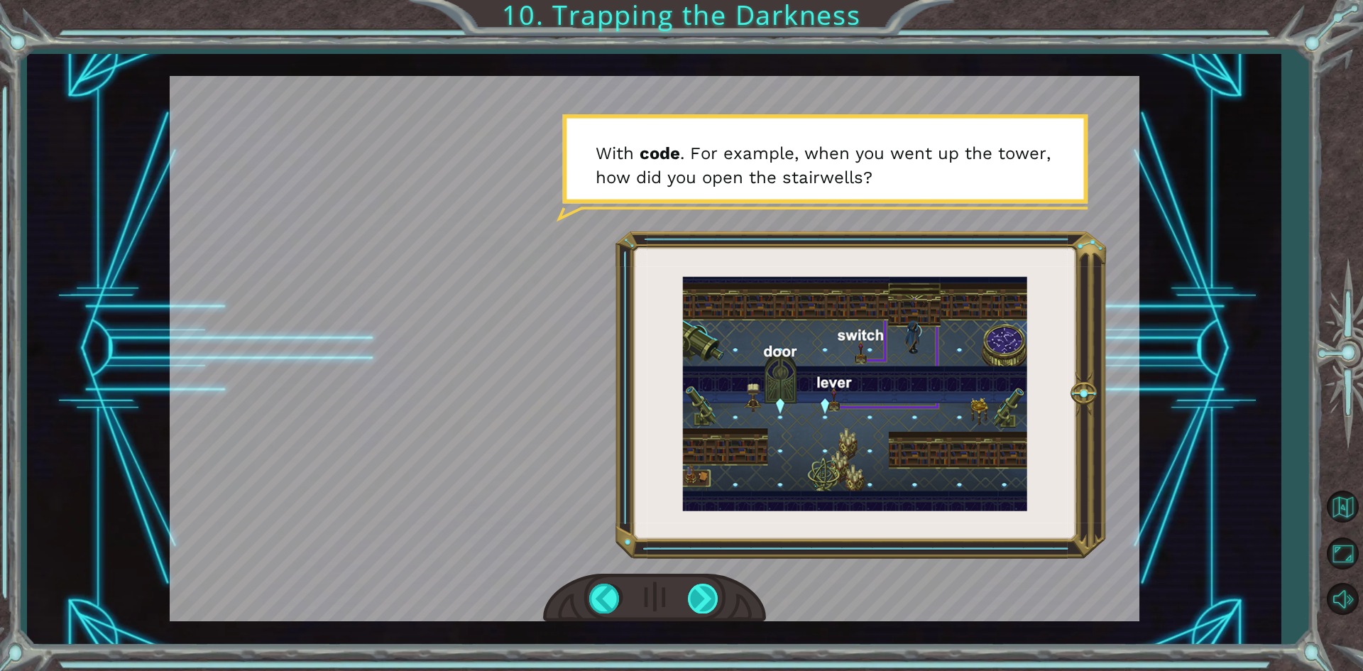
click at [710, 593] on div at bounding box center [704, 598] width 32 height 29
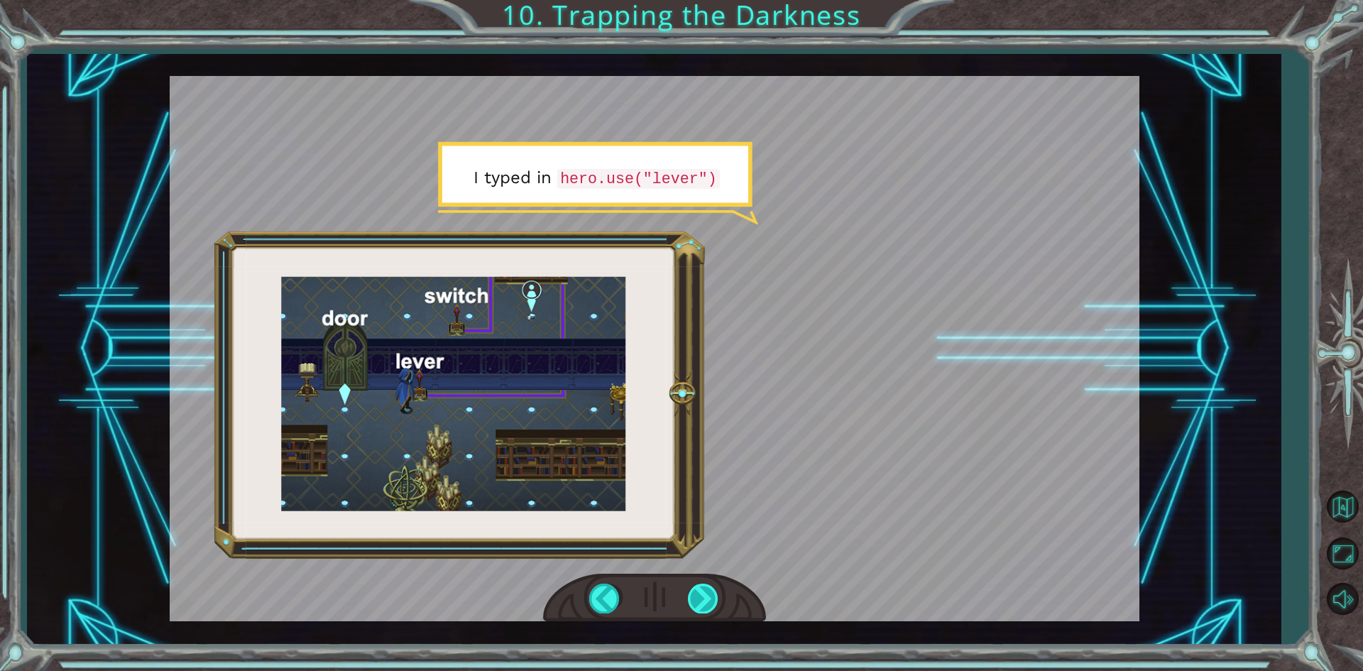
click at [701, 593] on div at bounding box center [704, 598] width 32 height 29
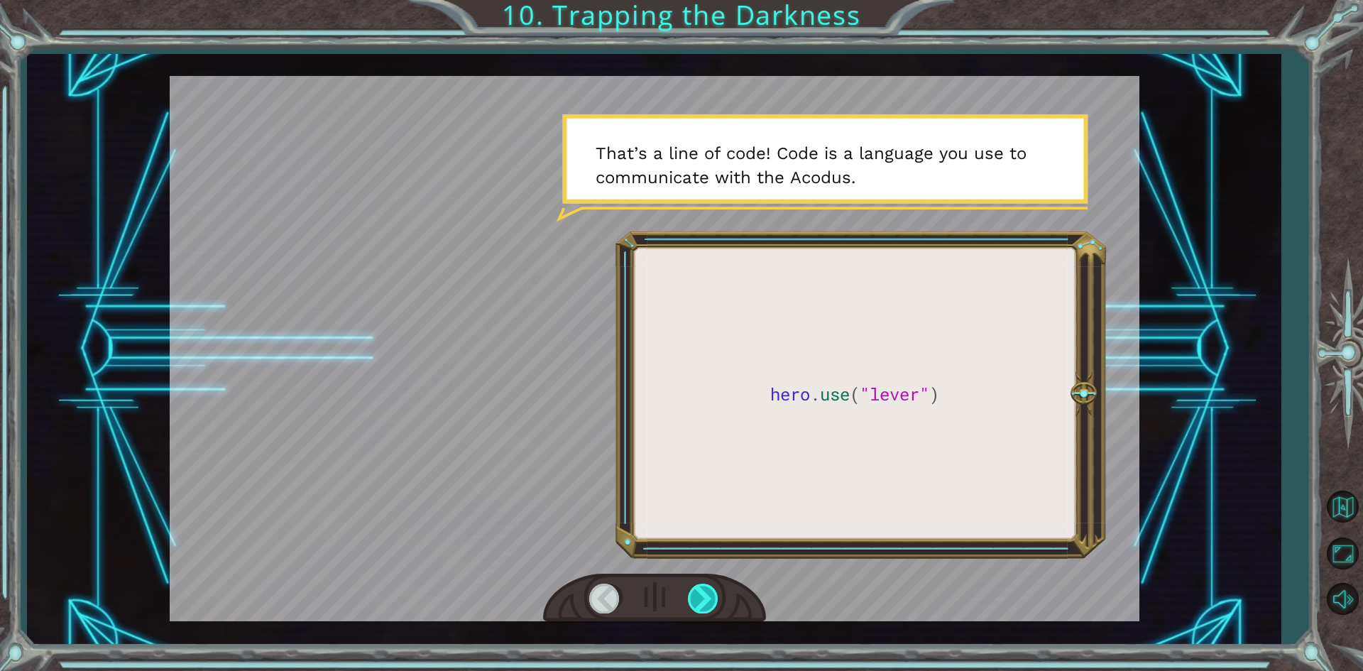
click at [701, 592] on div at bounding box center [704, 598] width 32 height 29
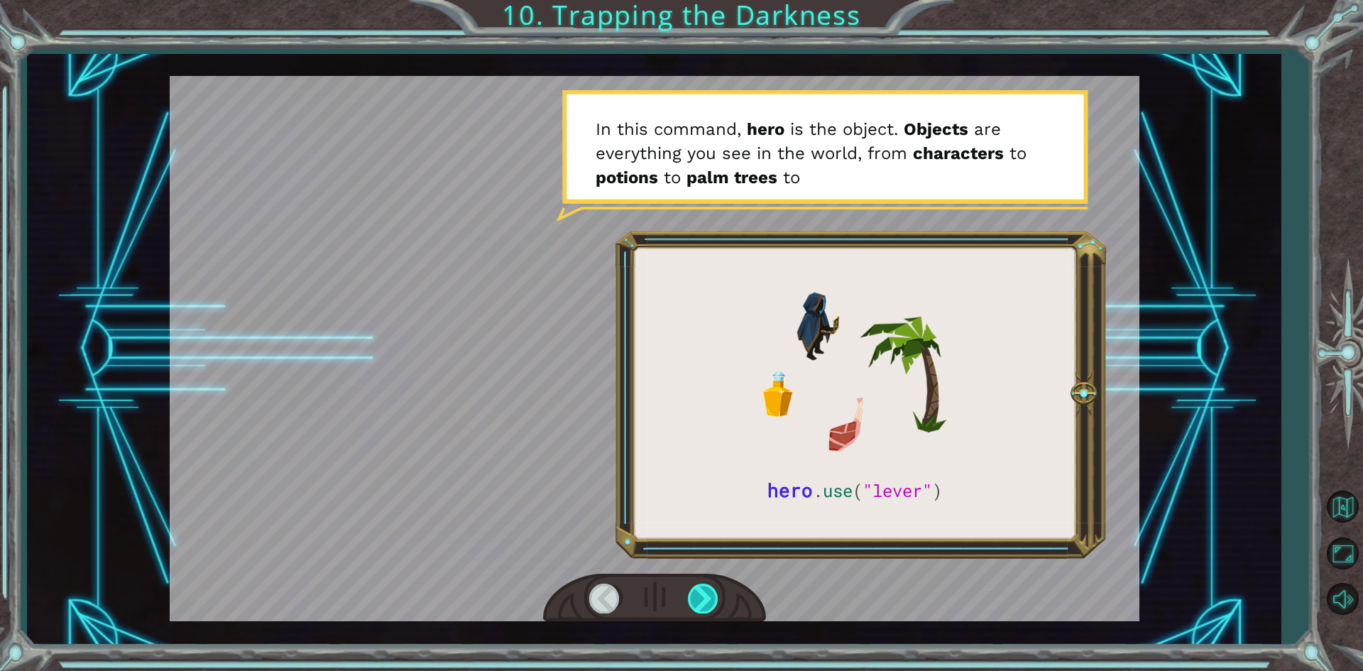
click at [701, 592] on div at bounding box center [704, 598] width 32 height 29
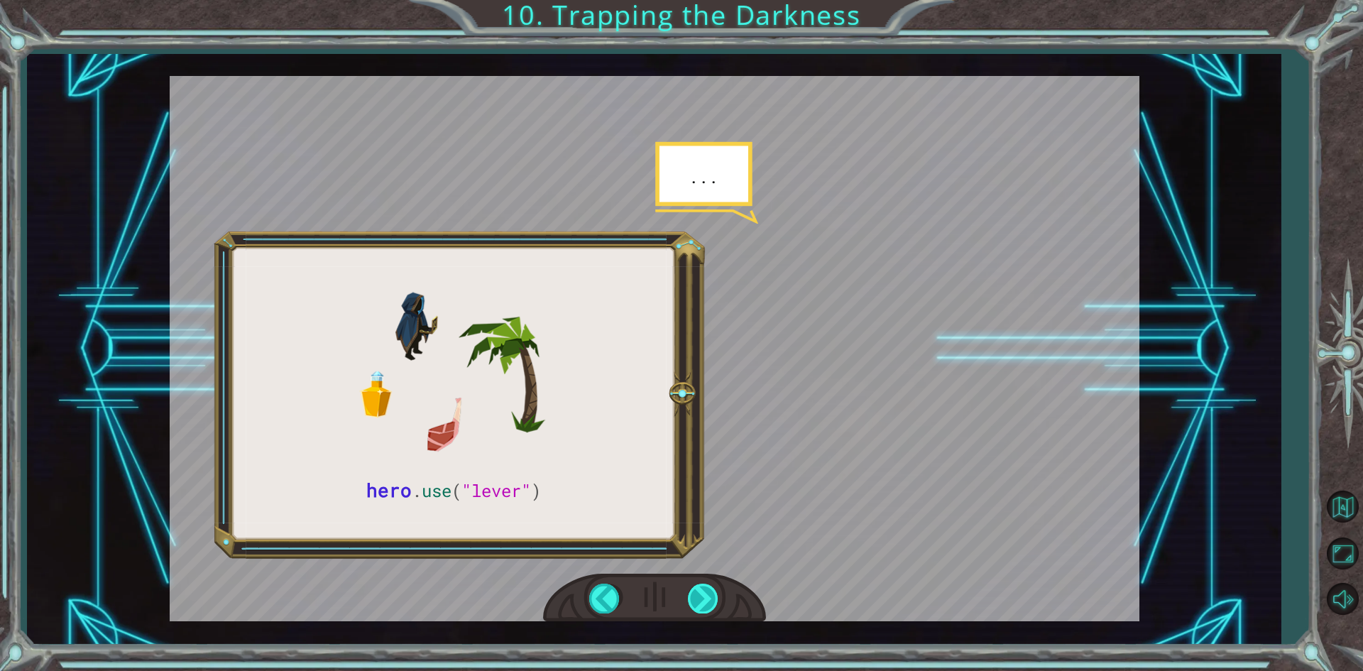
click at [701, 592] on div at bounding box center [704, 598] width 32 height 29
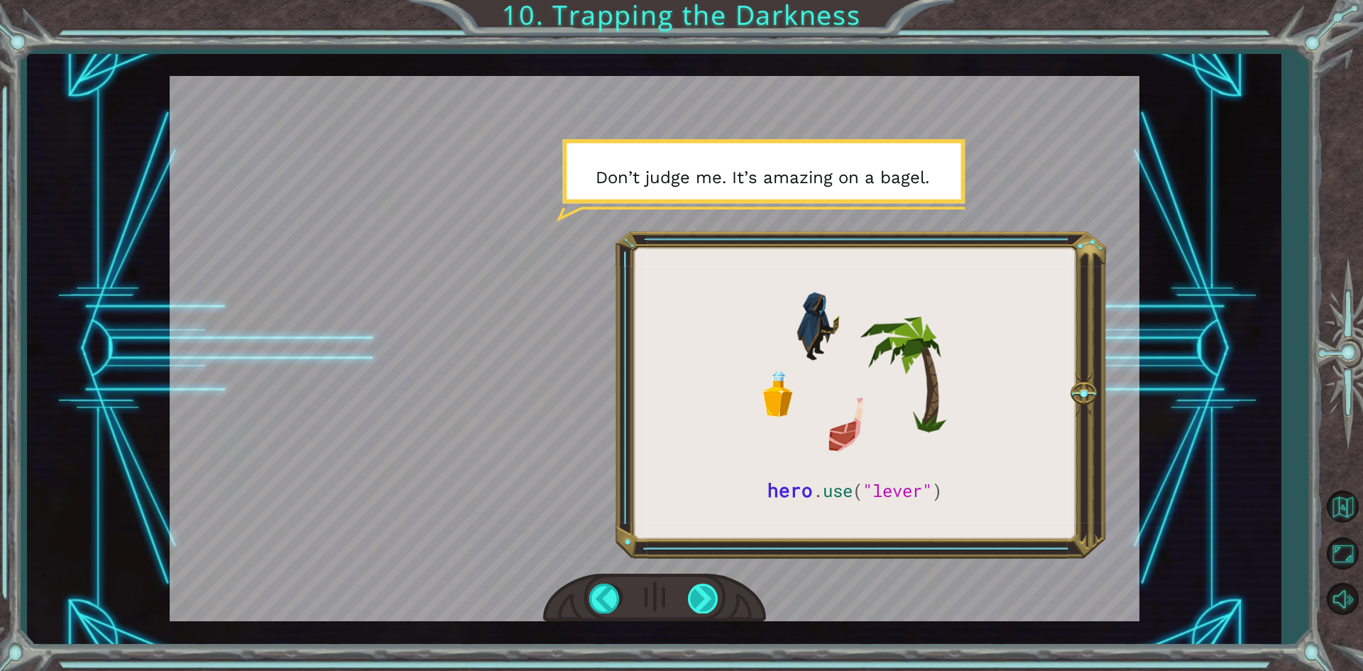
click at [701, 592] on div at bounding box center [704, 598] width 32 height 29
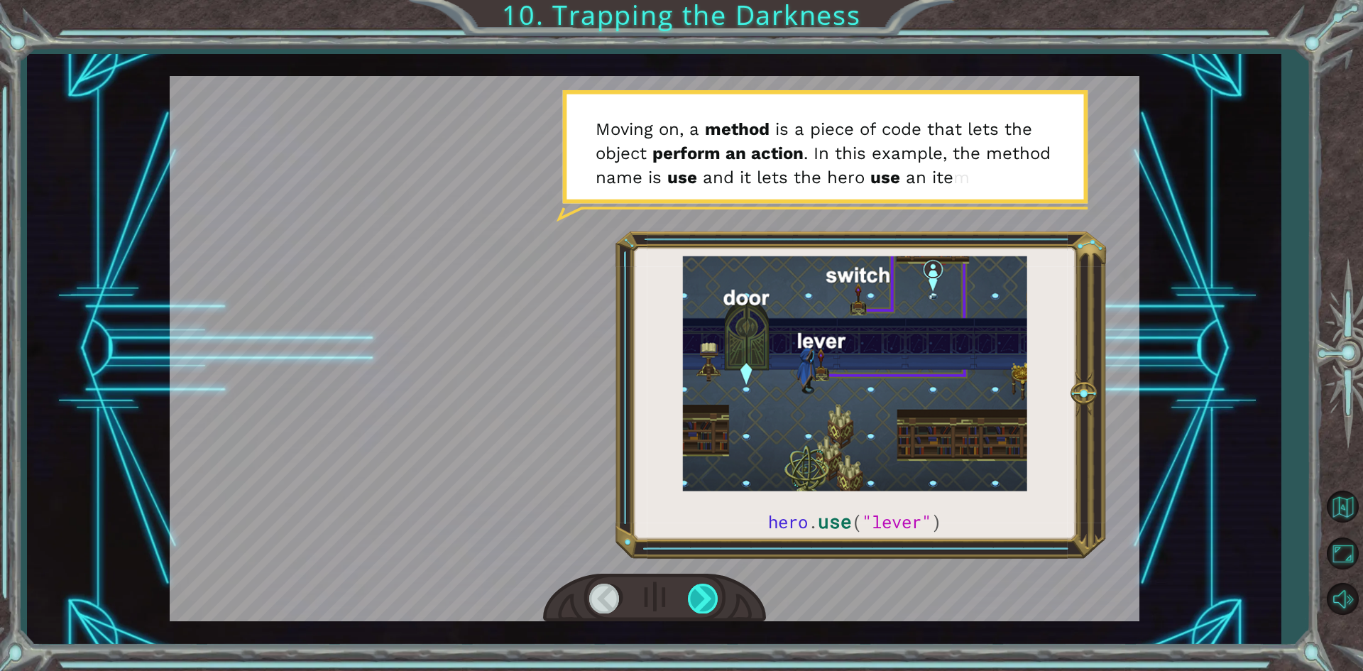
click at [701, 592] on div at bounding box center [704, 598] width 32 height 29
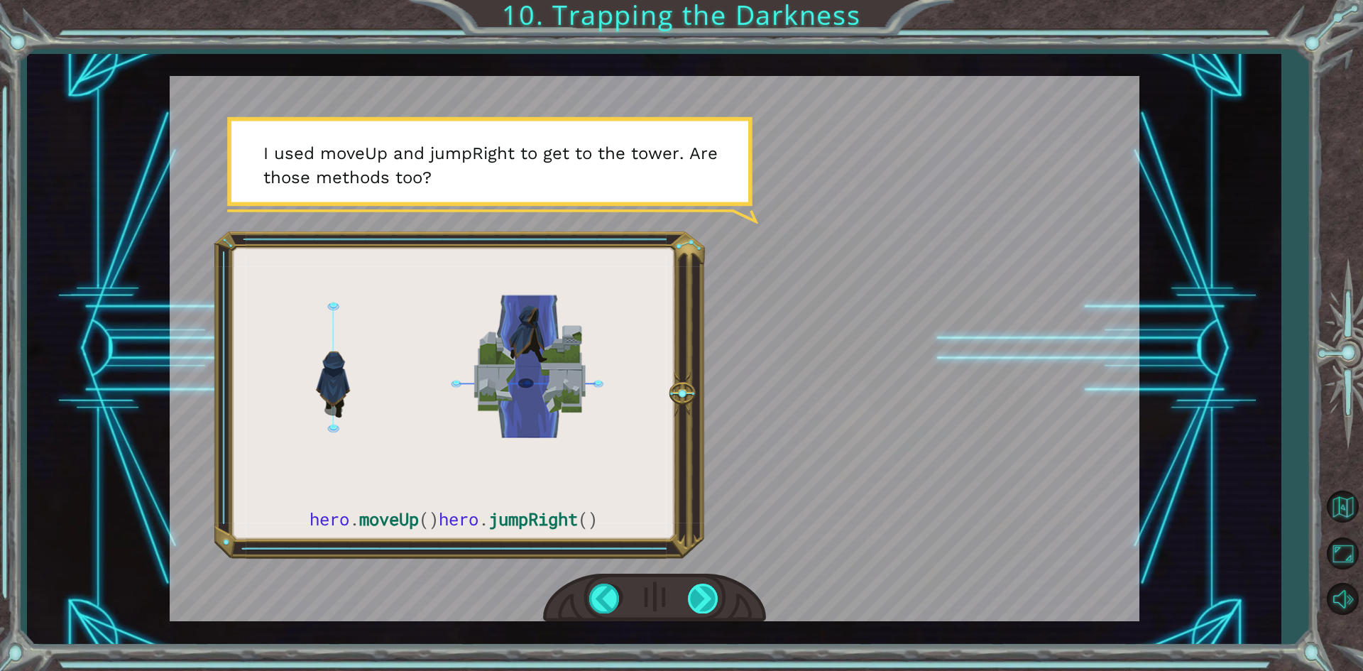
click at [711, 610] on div at bounding box center [704, 598] width 32 height 29
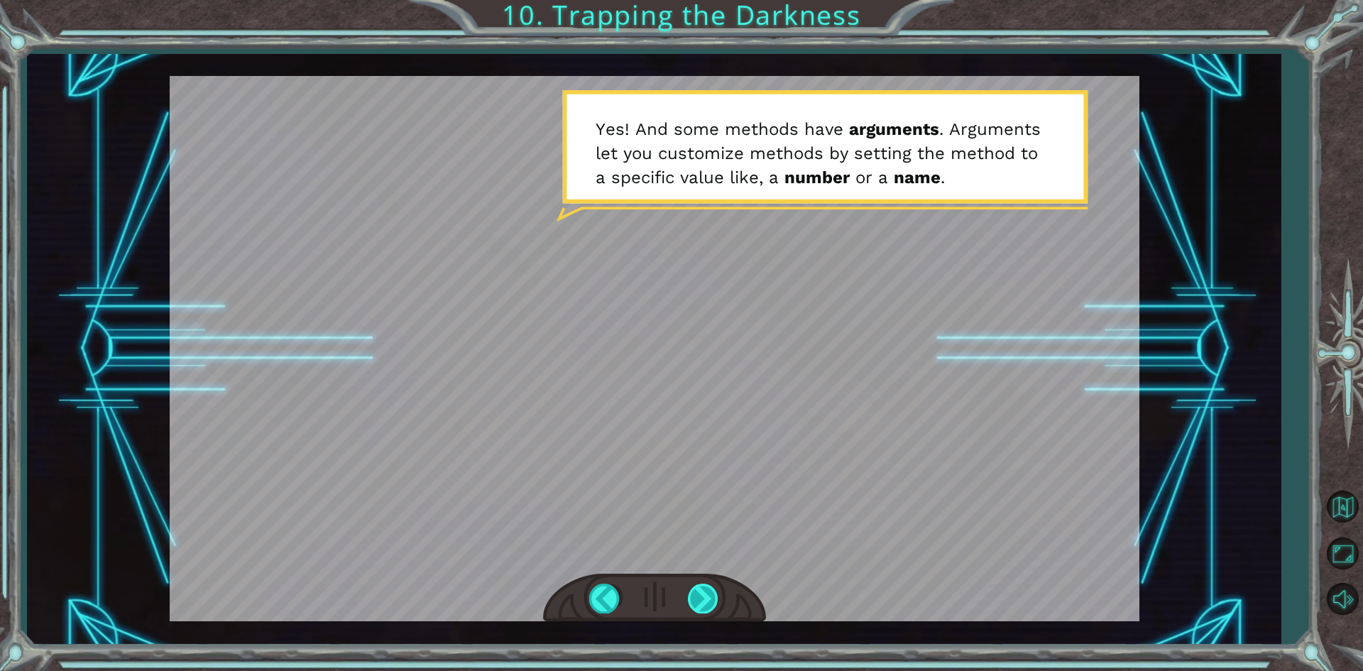
click at [699, 611] on div at bounding box center [704, 598] width 32 height 29
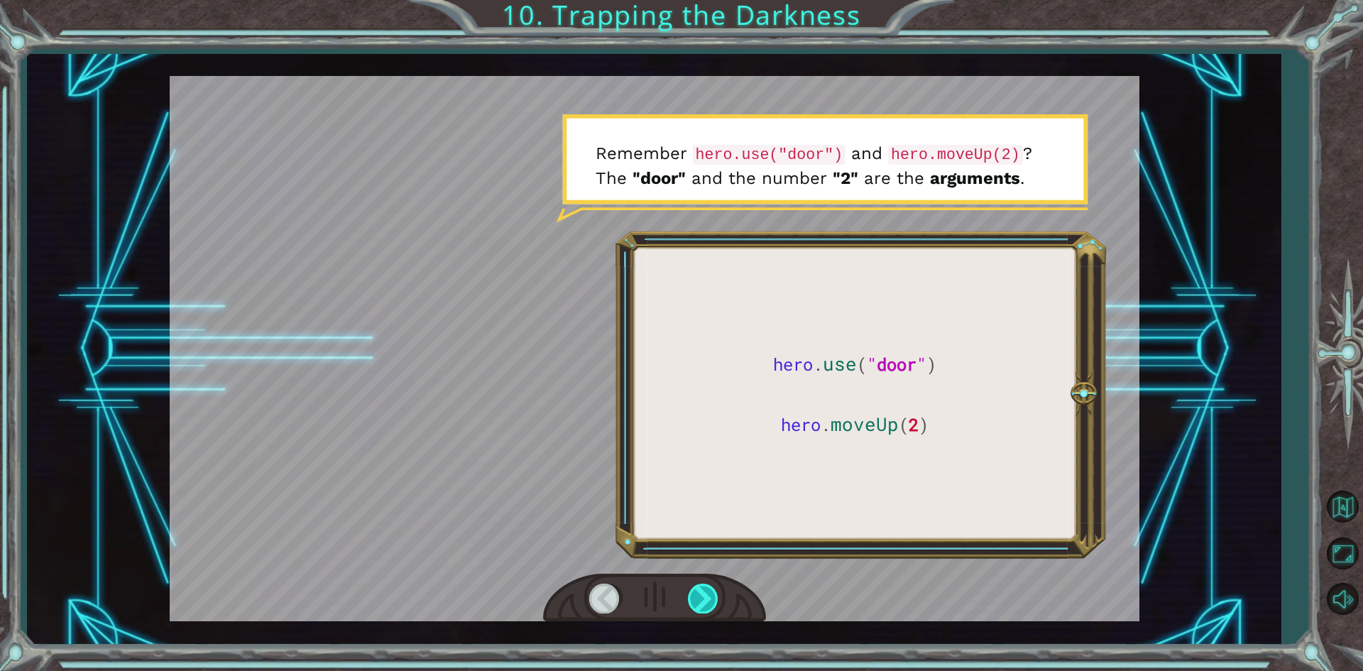
click at [699, 611] on div at bounding box center [704, 598] width 32 height 29
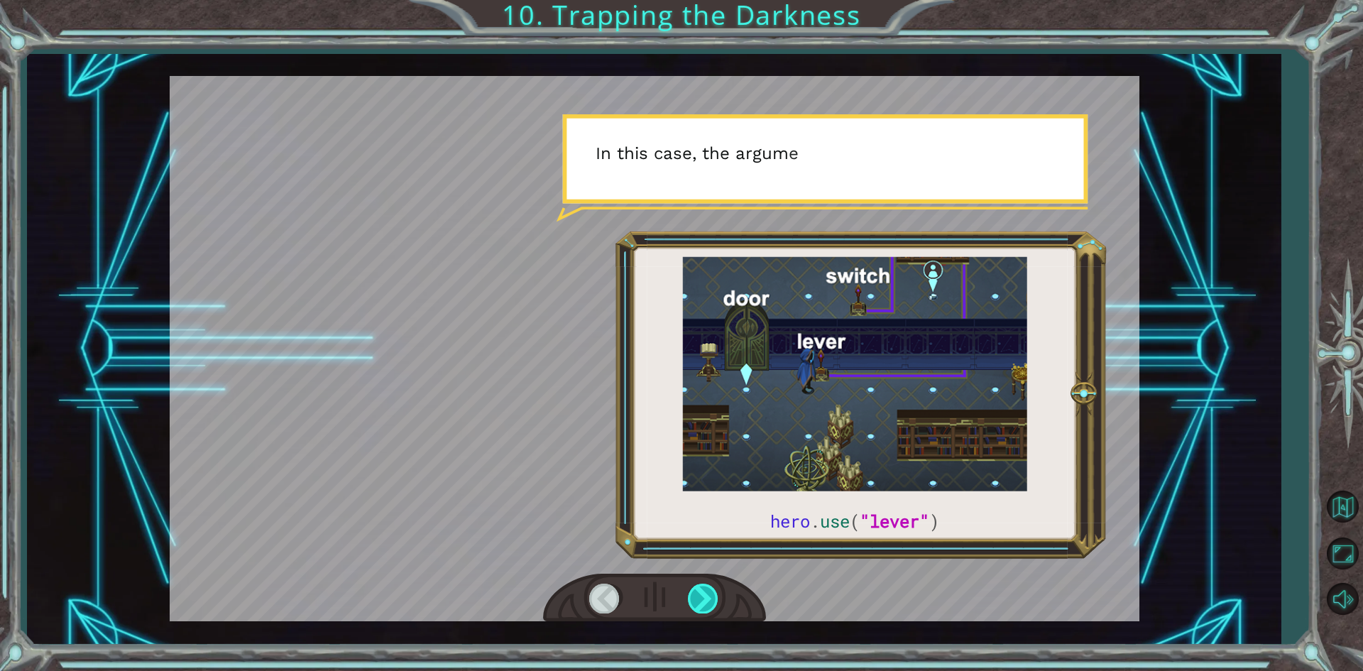
click at [699, 611] on div at bounding box center [704, 598] width 32 height 29
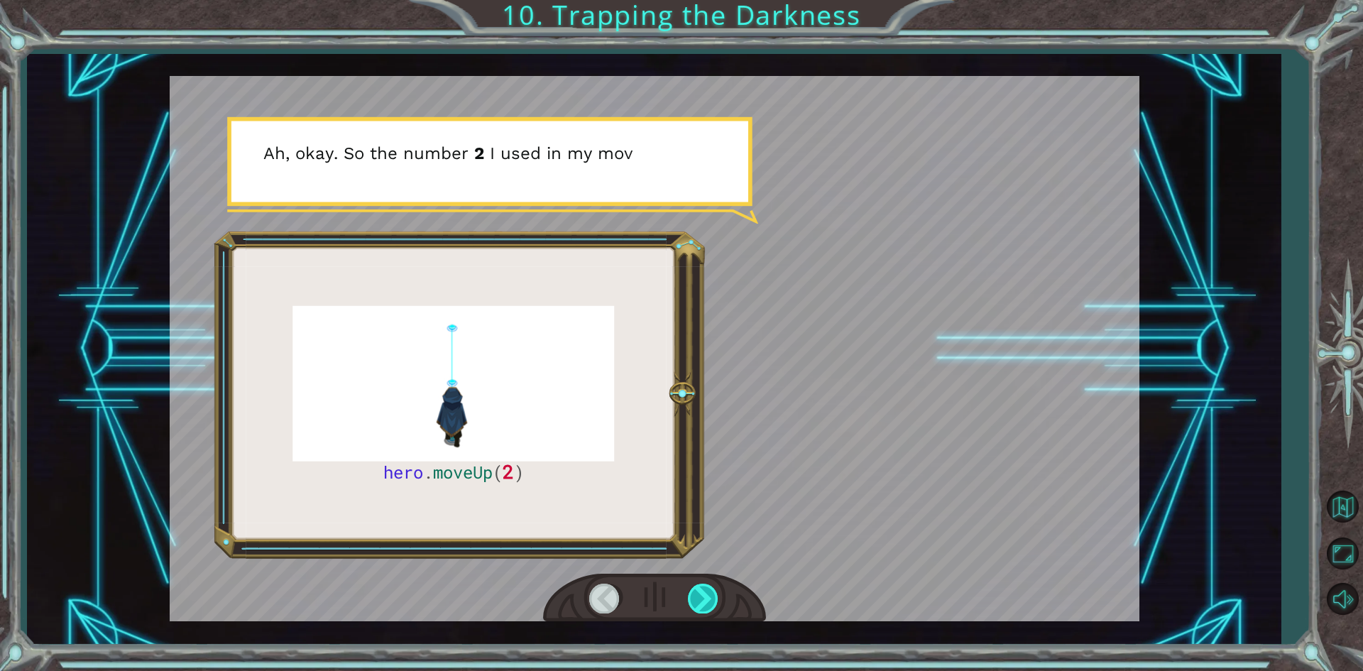
click at [699, 611] on div at bounding box center [704, 598] width 32 height 29
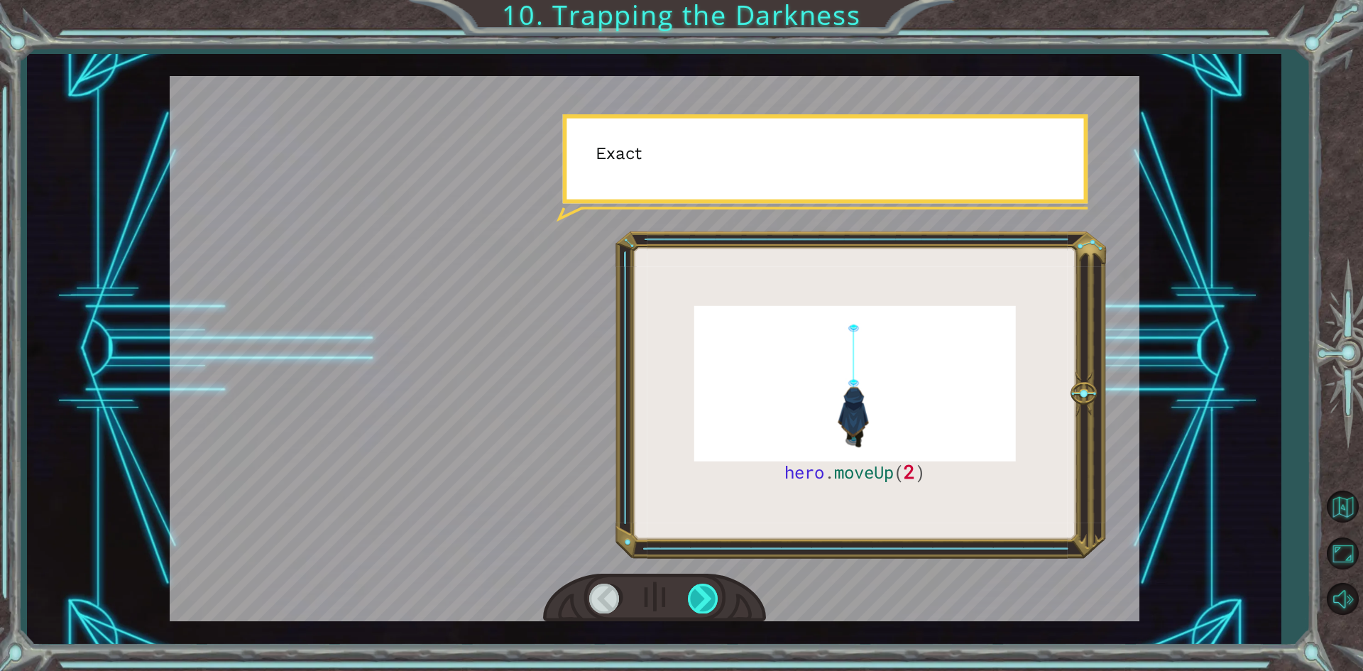
click at [699, 611] on div at bounding box center [704, 598] width 32 height 29
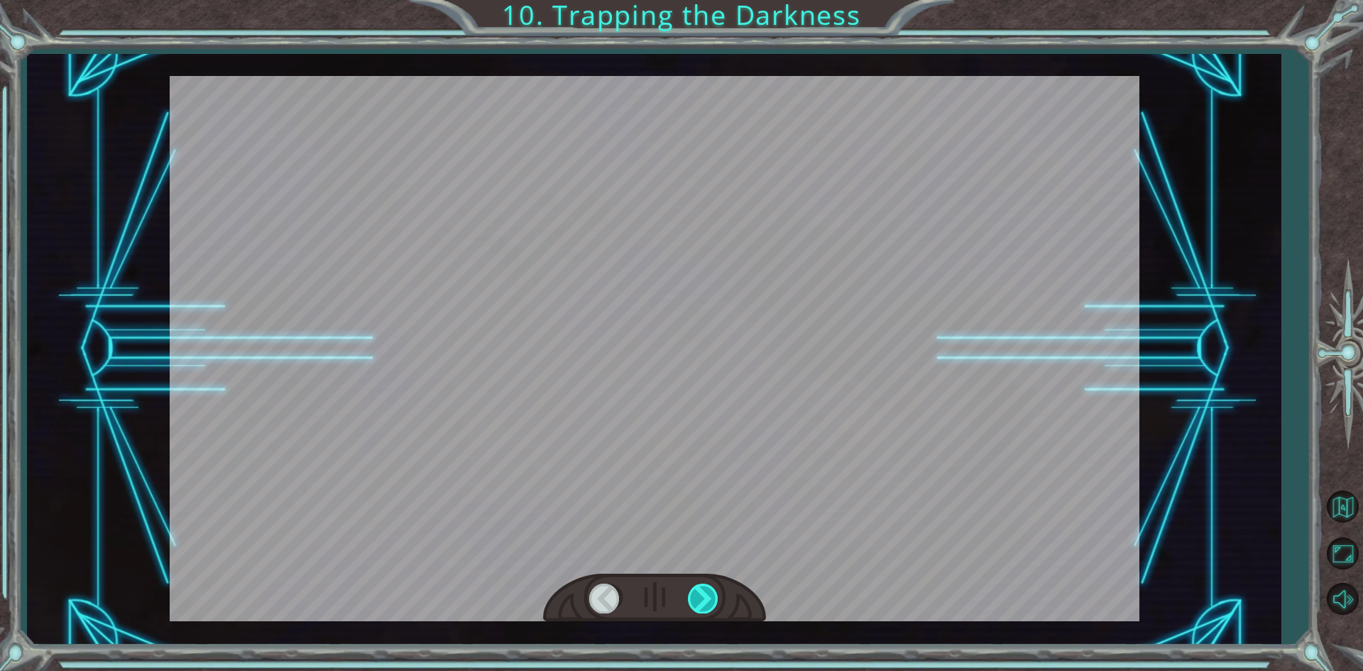
click at [699, 611] on div at bounding box center [704, 598] width 32 height 29
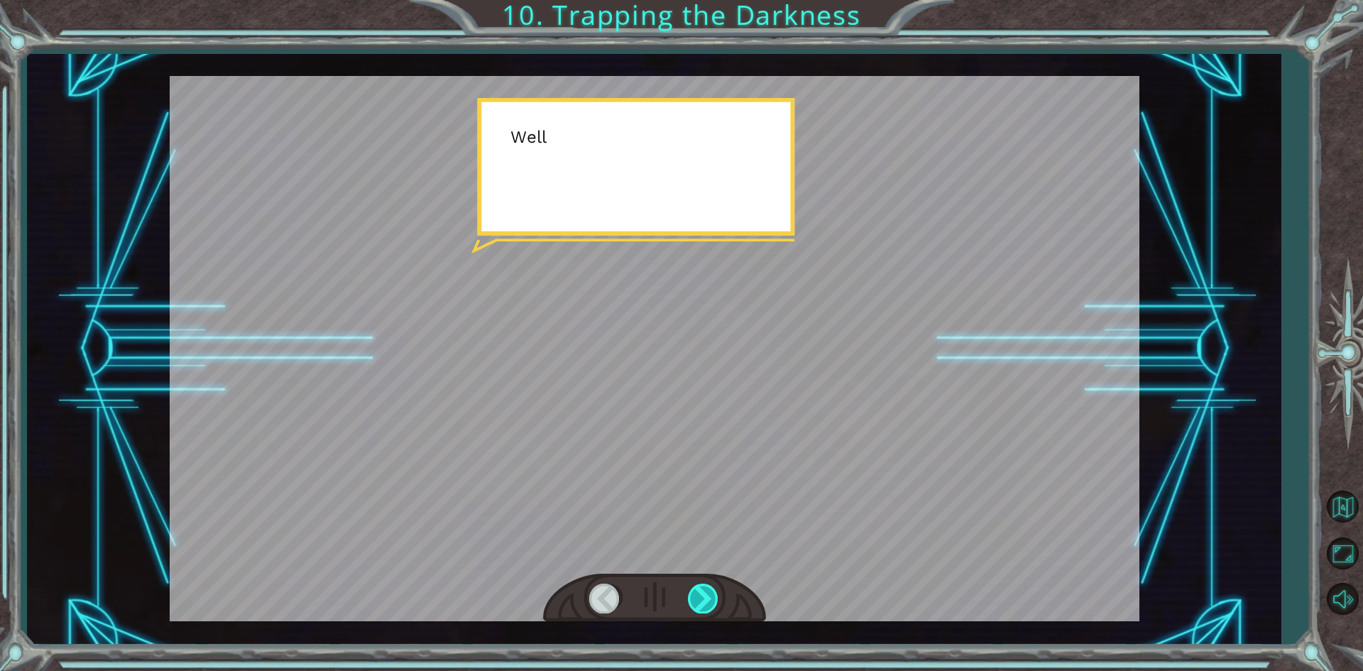
click at [699, 611] on div at bounding box center [704, 598] width 32 height 29
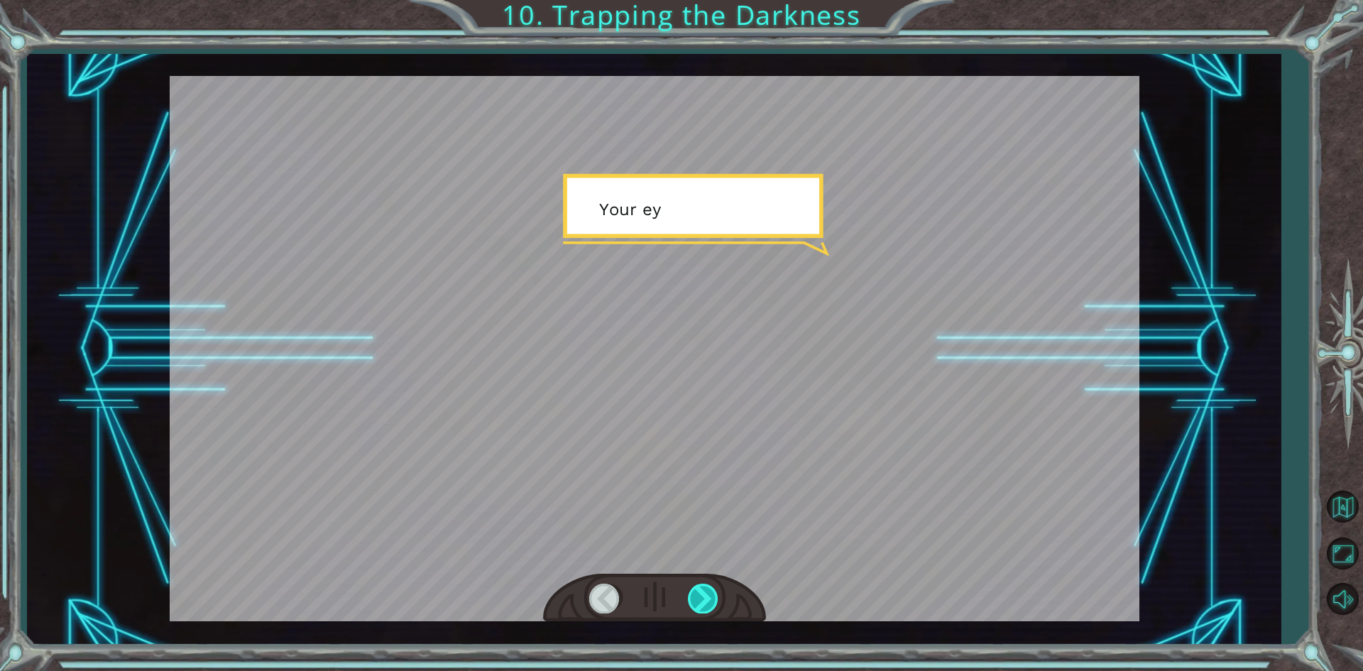
click at [699, 611] on div at bounding box center [704, 598] width 32 height 29
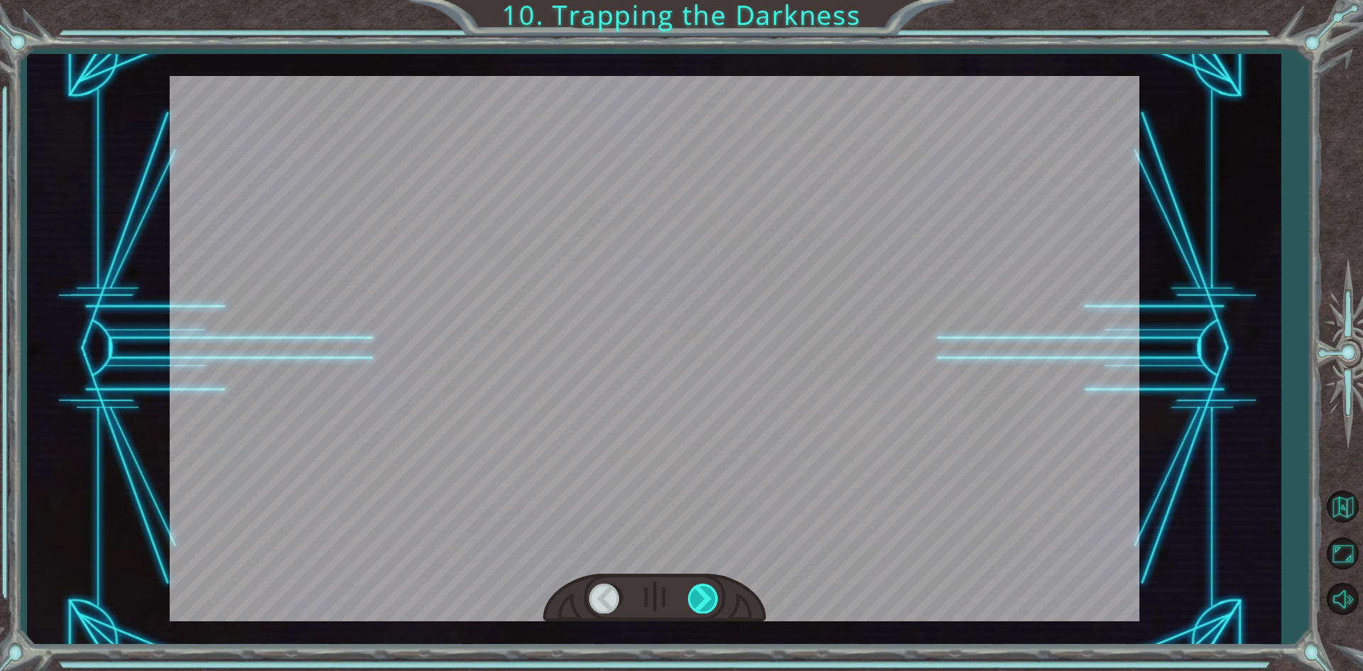
click at [699, 611] on div at bounding box center [704, 598] width 32 height 29
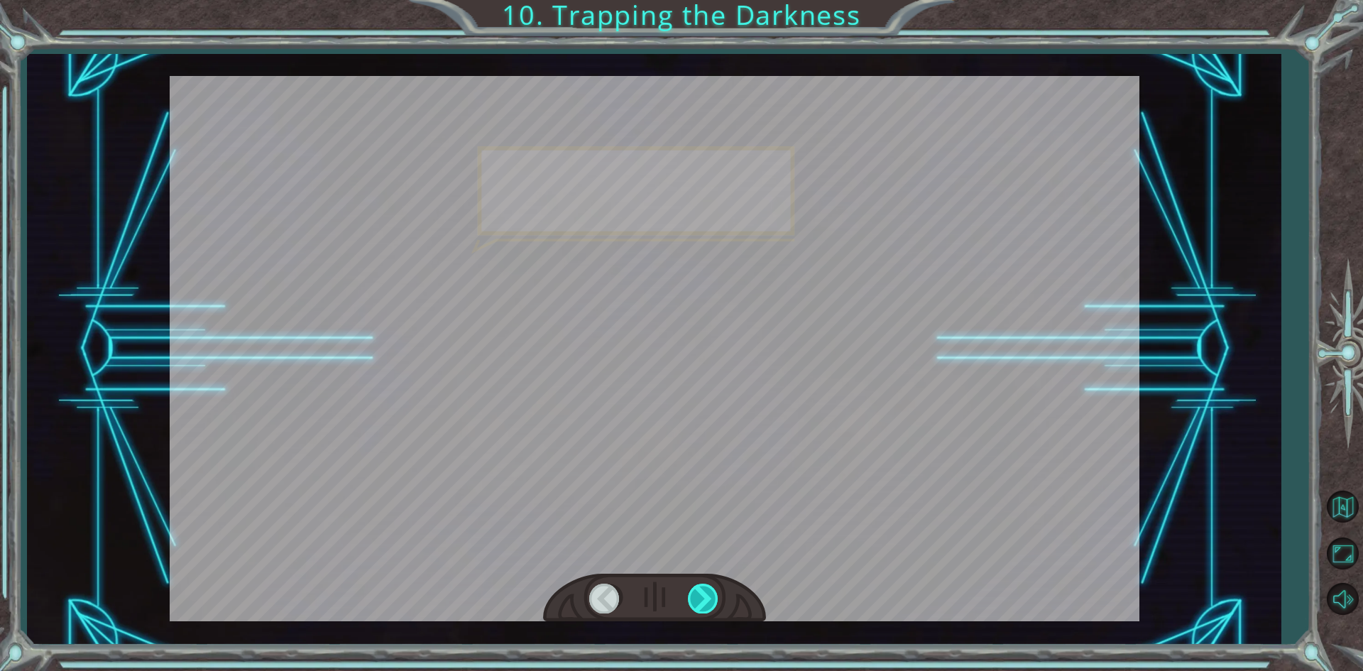
click at [699, 611] on div at bounding box center [704, 598] width 32 height 29
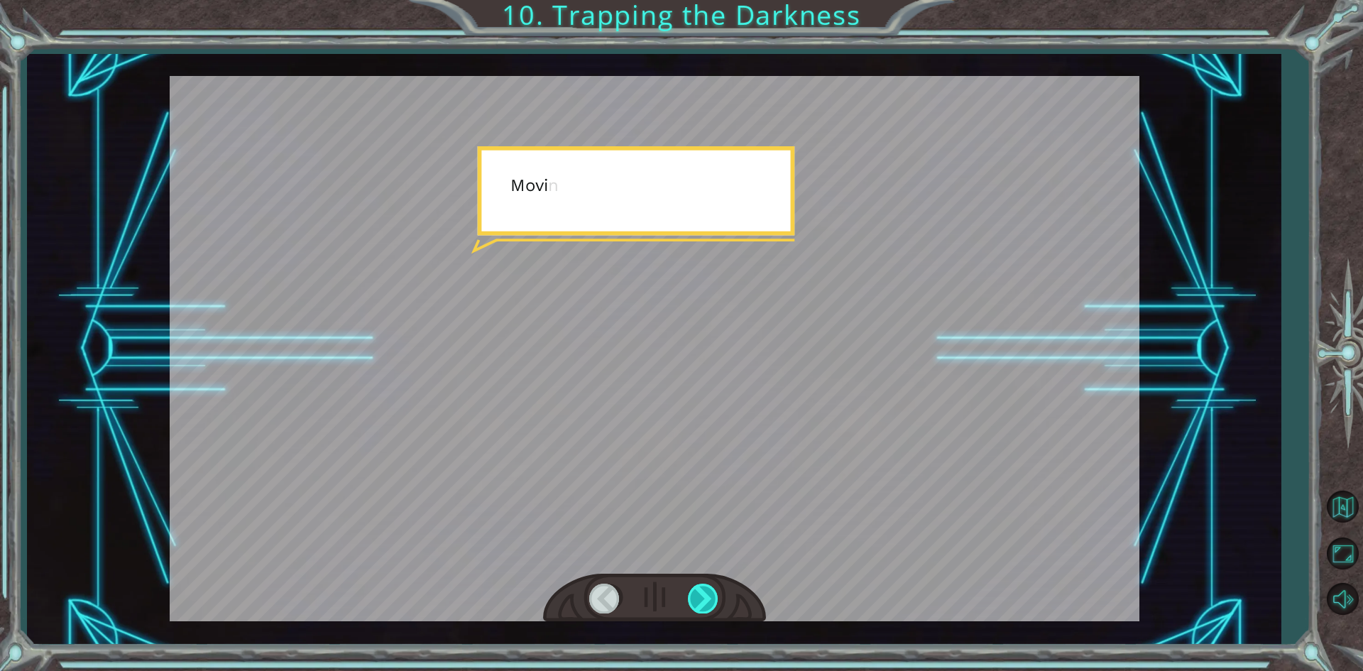
click at [699, 611] on div at bounding box center [704, 598] width 32 height 29
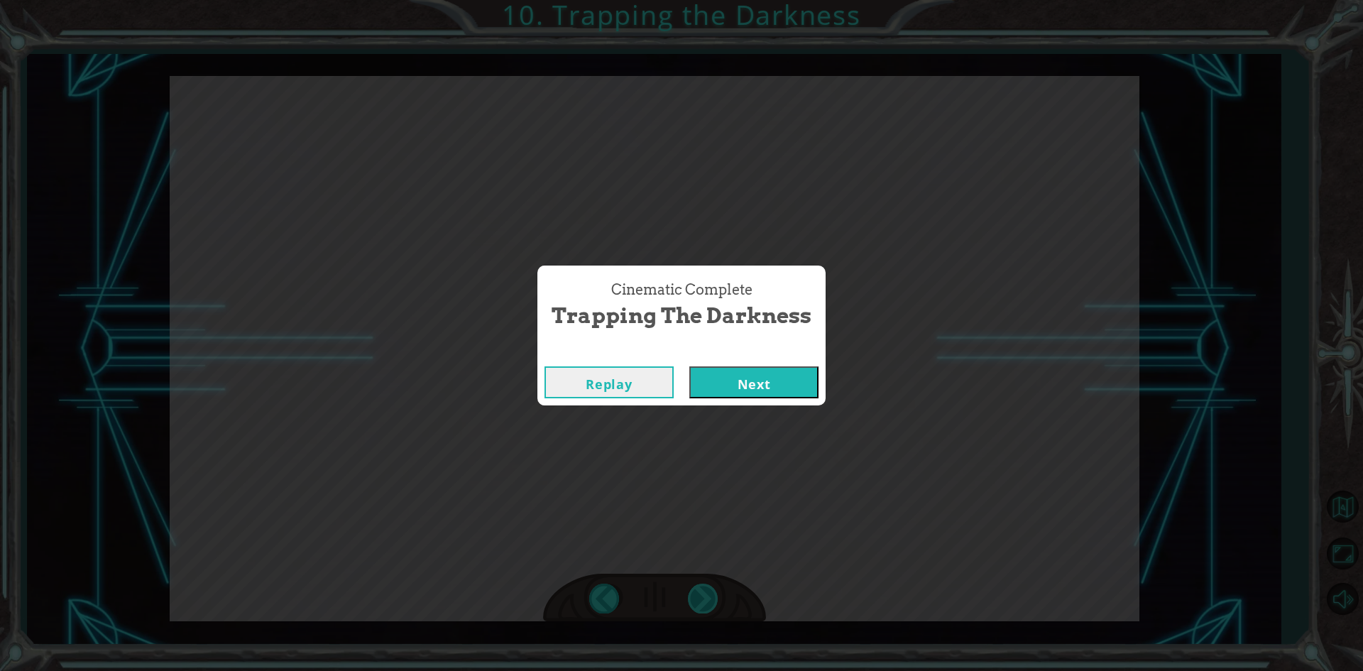
click at [699, 611] on div "Cinematic Complete Trapping the Darkness Replay Next" at bounding box center [681, 335] width 1363 height 671
click at [762, 377] on button "Next" at bounding box center [753, 382] width 129 height 32
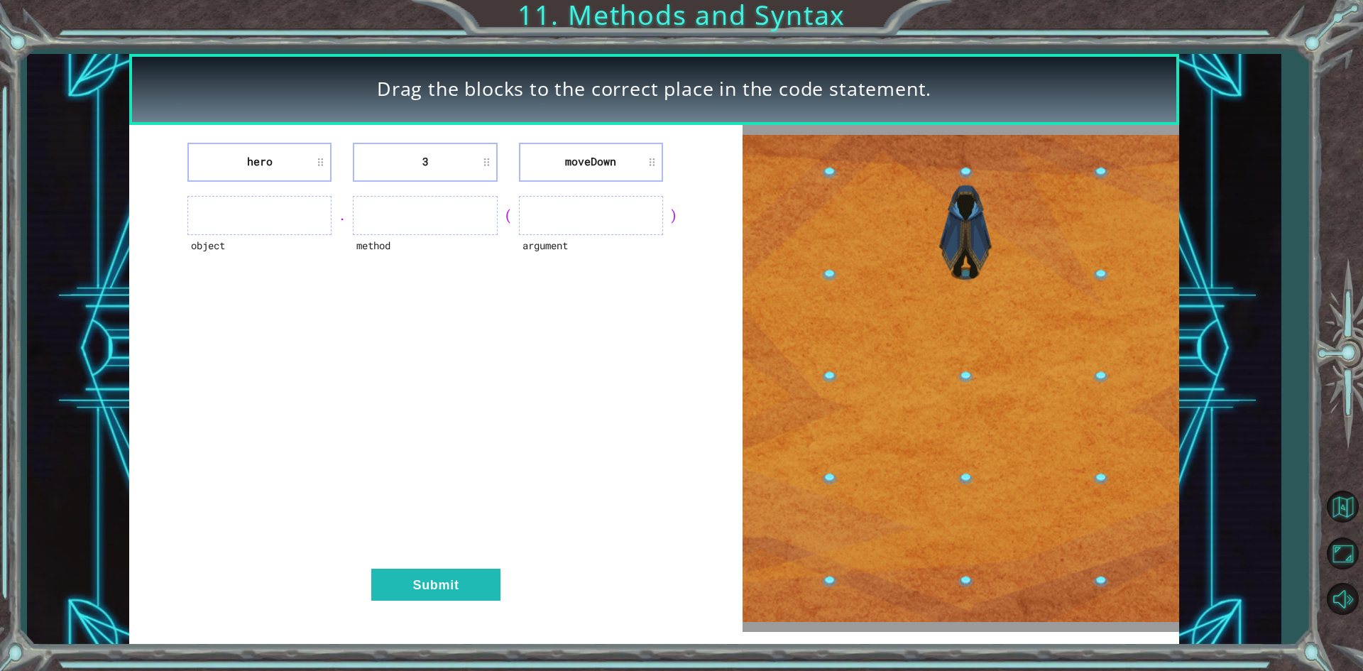
click at [405, 209] on ul at bounding box center [425, 215] width 144 height 39
click at [388, 174] on li "3" at bounding box center [425, 162] width 144 height 39
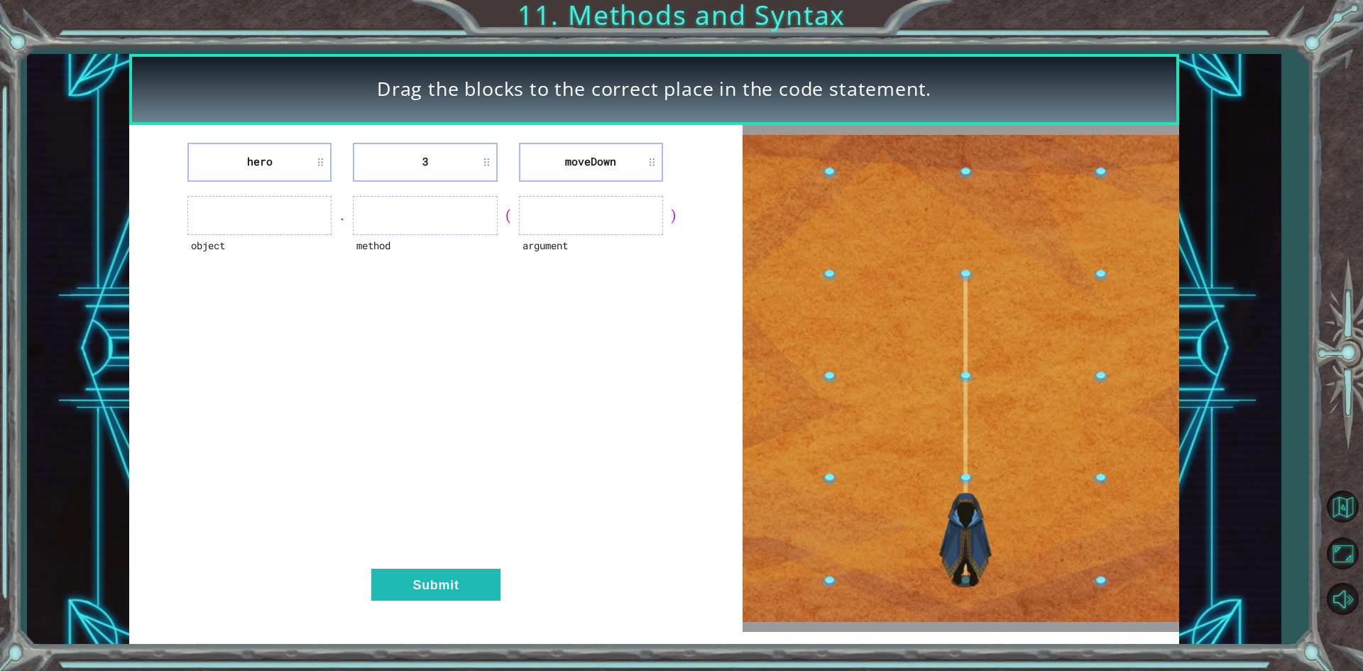
click at [242, 205] on ul at bounding box center [259, 215] width 144 height 39
click at [260, 216] on ul at bounding box center [259, 215] width 144 height 39
drag, startPoint x: 413, startPoint y: 589, endPoint x: 404, endPoint y: 546, distance: 44.3
click at [404, 546] on div "hero 3 [GEOGRAPHIC_DATA] object . method ( argument ) Submit" at bounding box center [435, 378] width 613 height 507
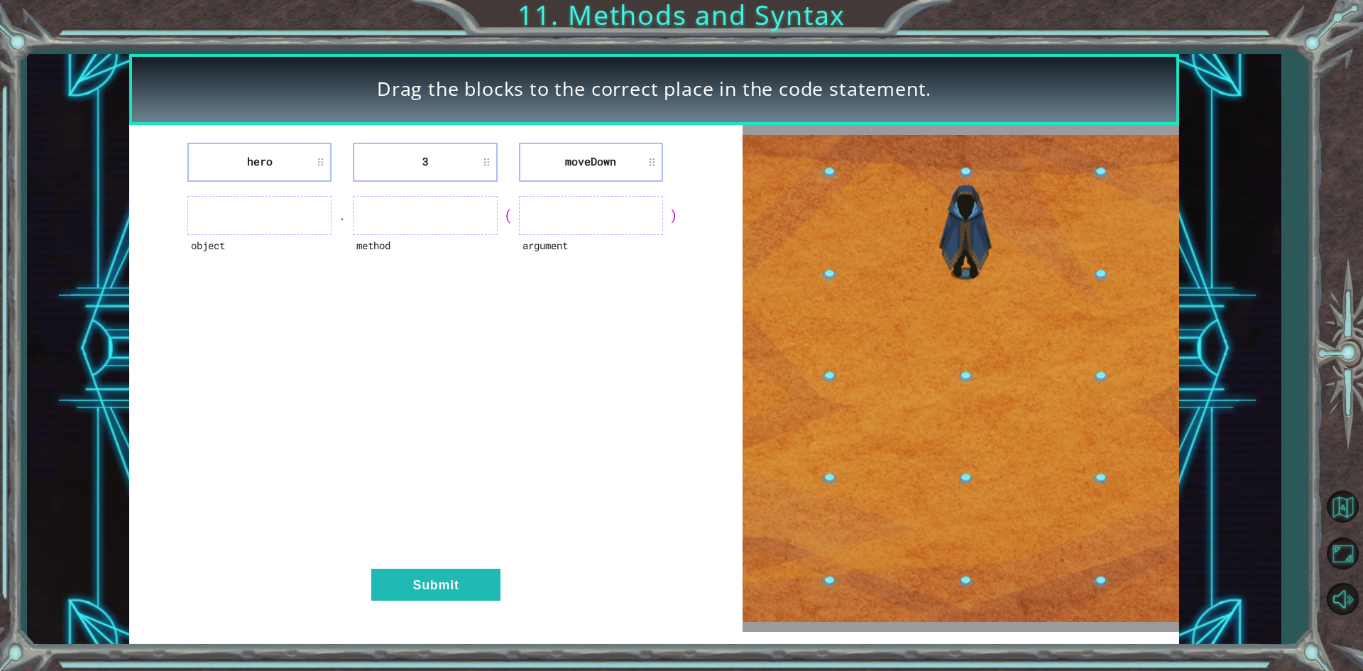
drag, startPoint x: 456, startPoint y: 569, endPoint x: 442, endPoint y: 544, distance: 28.6
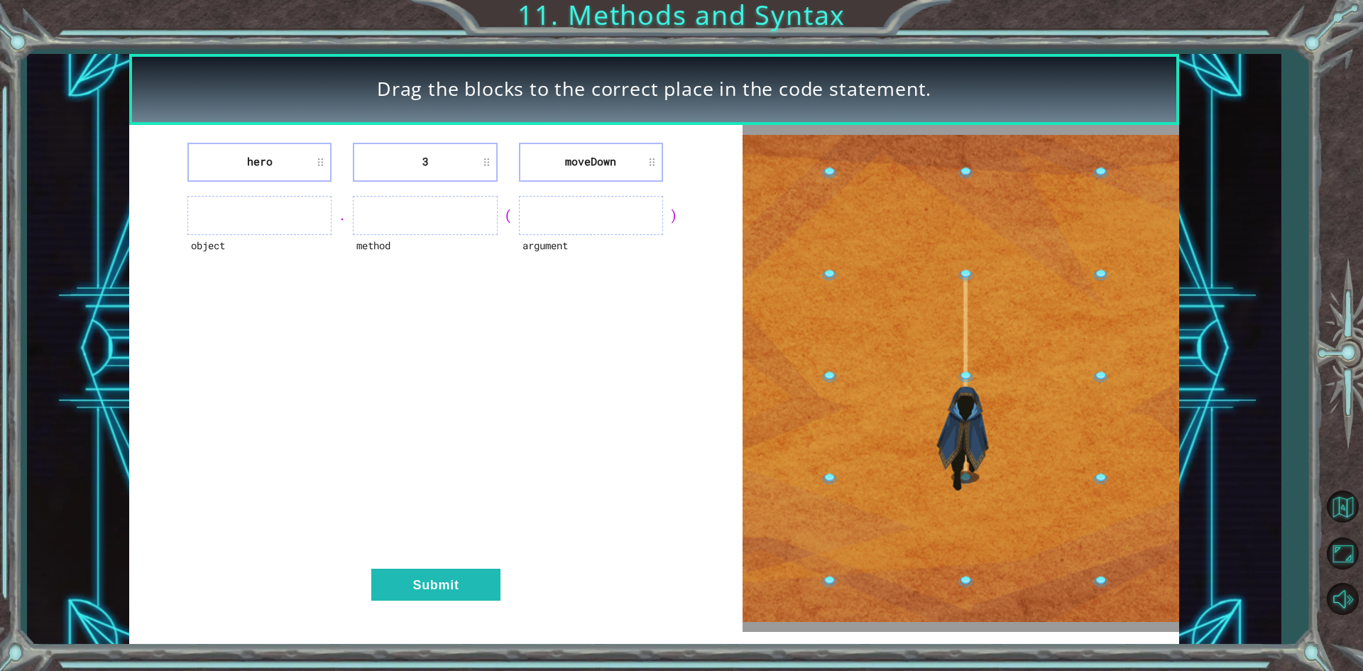
click at [447, 552] on div "hero 3 [GEOGRAPHIC_DATA] object . method ( argument ) Submit" at bounding box center [435, 378] width 613 height 507
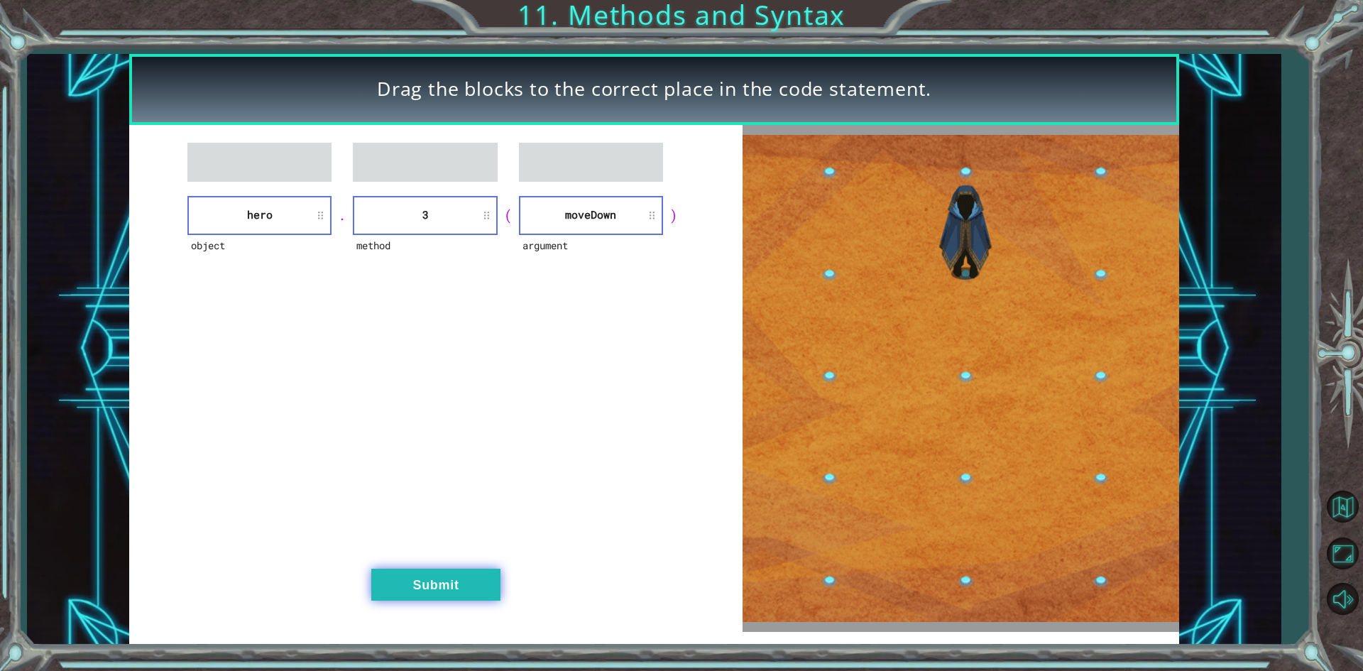
drag, startPoint x: 392, startPoint y: 588, endPoint x: 386, endPoint y: 573, distance: 16.6
click at [386, 573] on button "Submit" at bounding box center [435, 585] width 129 height 32
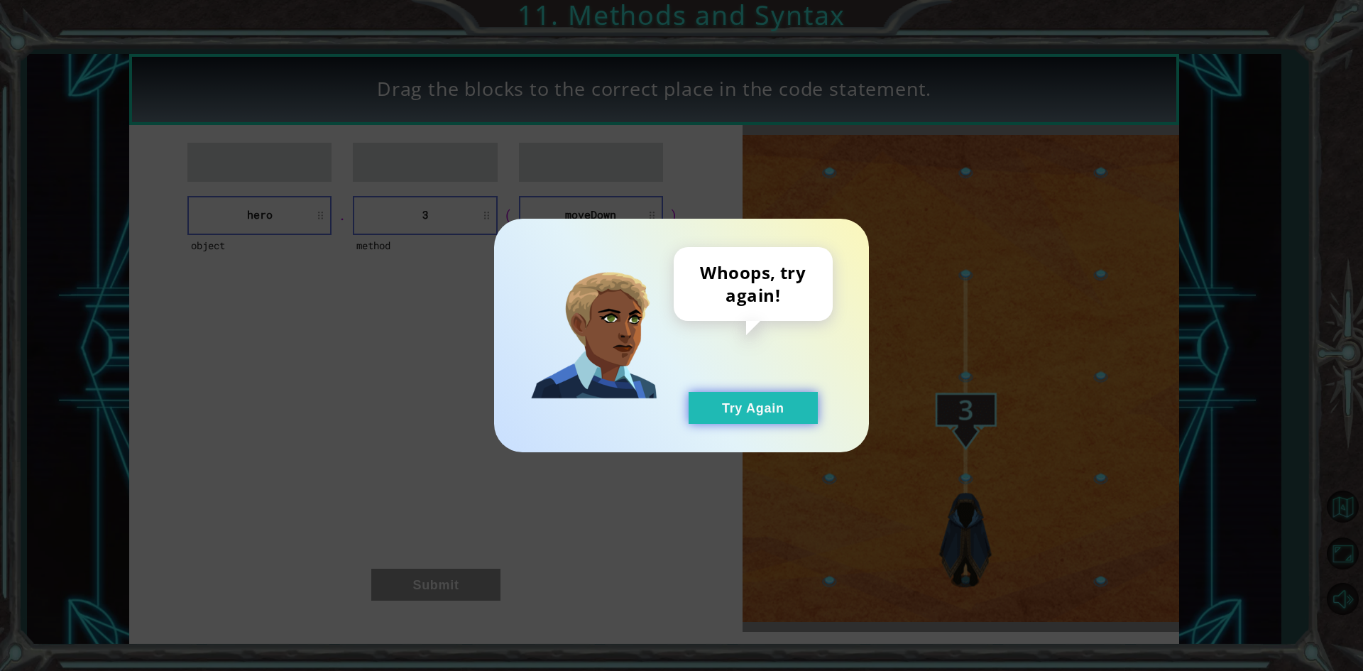
drag, startPoint x: 738, startPoint y: 398, endPoint x: 733, endPoint y: 387, distance: 12.7
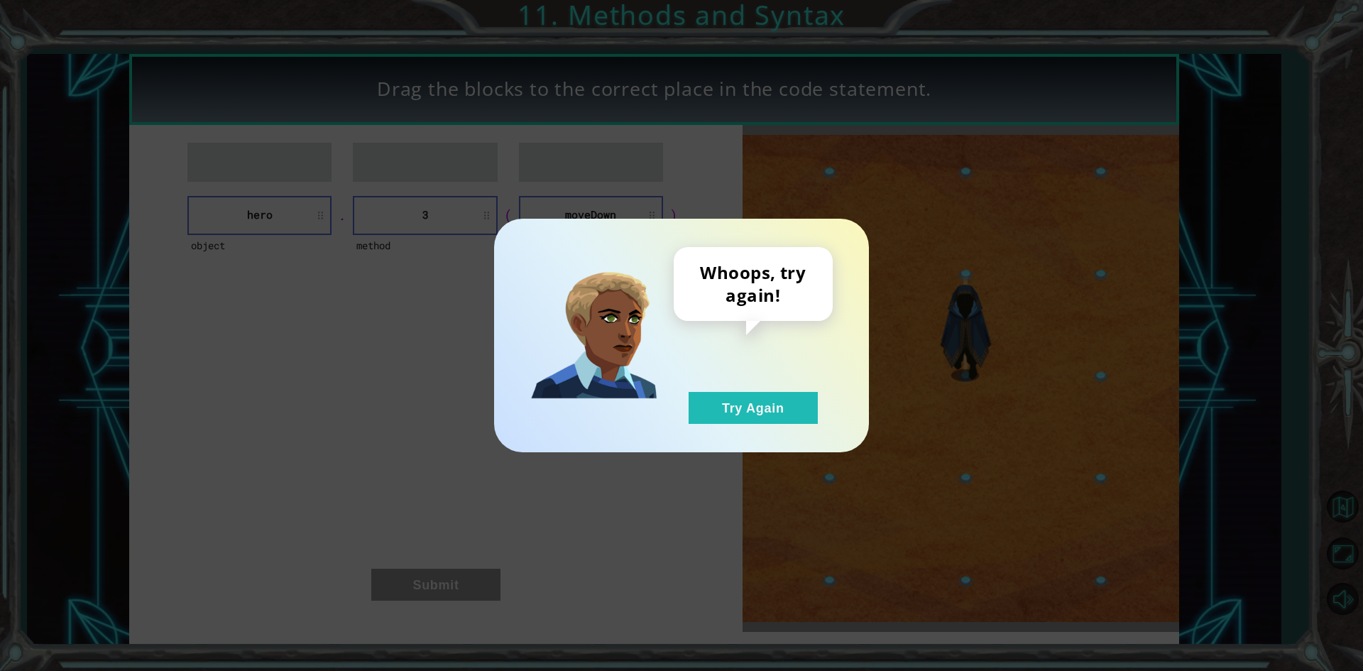
click at [737, 393] on button "Try Again" at bounding box center [753, 408] width 129 height 32
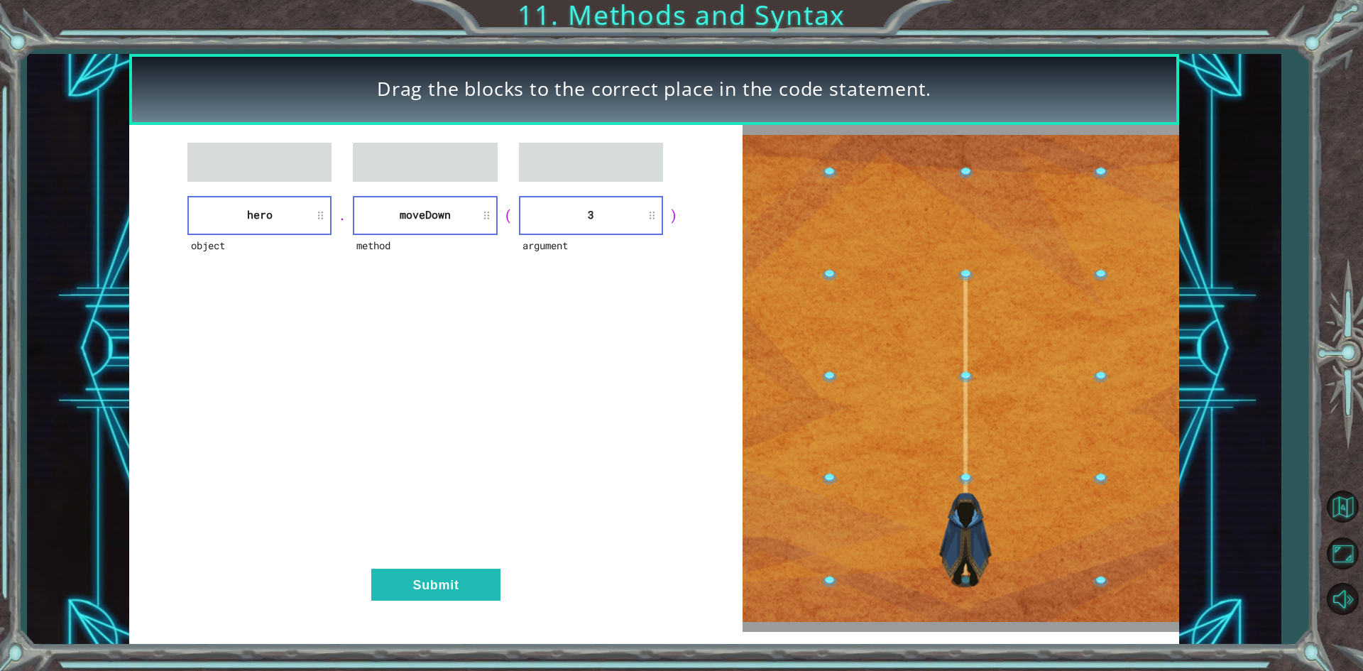
click at [435, 559] on div "object hero . method [GEOGRAPHIC_DATA] ( argument 3 ) Submit" at bounding box center [435, 378] width 613 height 507
click at [436, 566] on div "object hero . method [GEOGRAPHIC_DATA] ( argument 3 ) Submit" at bounding box center [435, 378] width 613 height 507
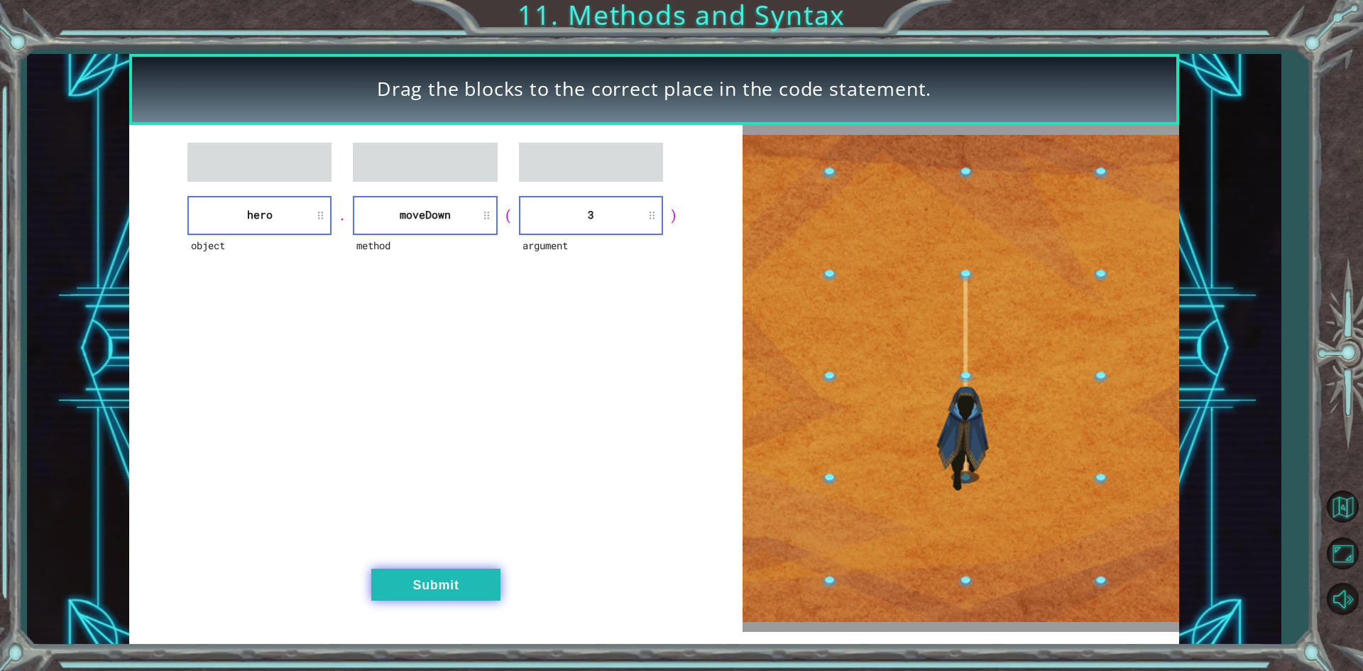
click at [441, 574] on button "Submit" at bounding box center [435, 585] width 129 height 32
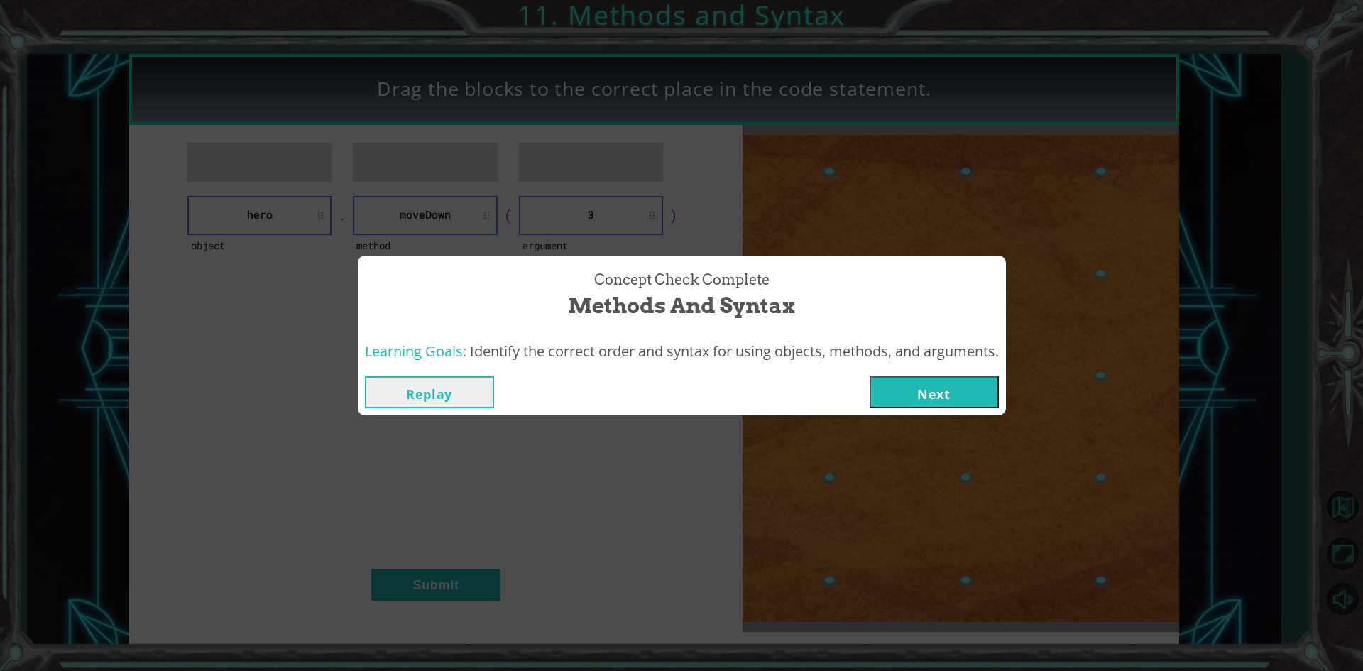
drag, startPoint x: 922, startPoint y: 389, endPoint x: 922, endPoint y: 400, distance: 11.4
click at [922, 400] on button "Next" at bounding box center [934, 392] width 129 height 32
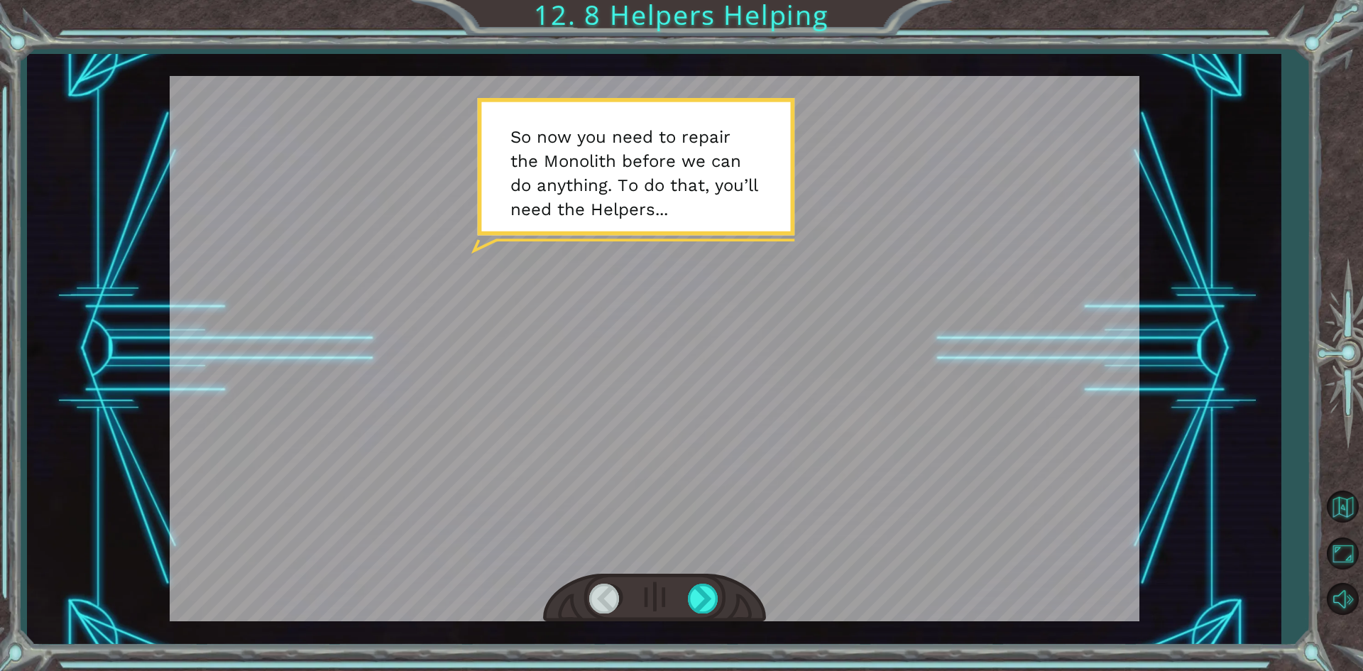
drag, startPoint x: 743, startPoint y: 548, endPoint x: 1139, endPoint y: 351, distance: 442.5
click at [1139, 351] on div "Temporary Text S o n o w y o u n e e d t o r e p a i r t h e M o n o l i t h b …" at bounding box center [654, 349] width 1254 height 591
click at [725, 571] on div at bounding box center [655, 348] width 970 height 545
drag, startPoint x: 725, startPoint y: 571, endPoint x: 708, endPoint y: 591, distance: 25.2
click at [713, 591] on div at bounding box center [655, 348] width 970 height 545
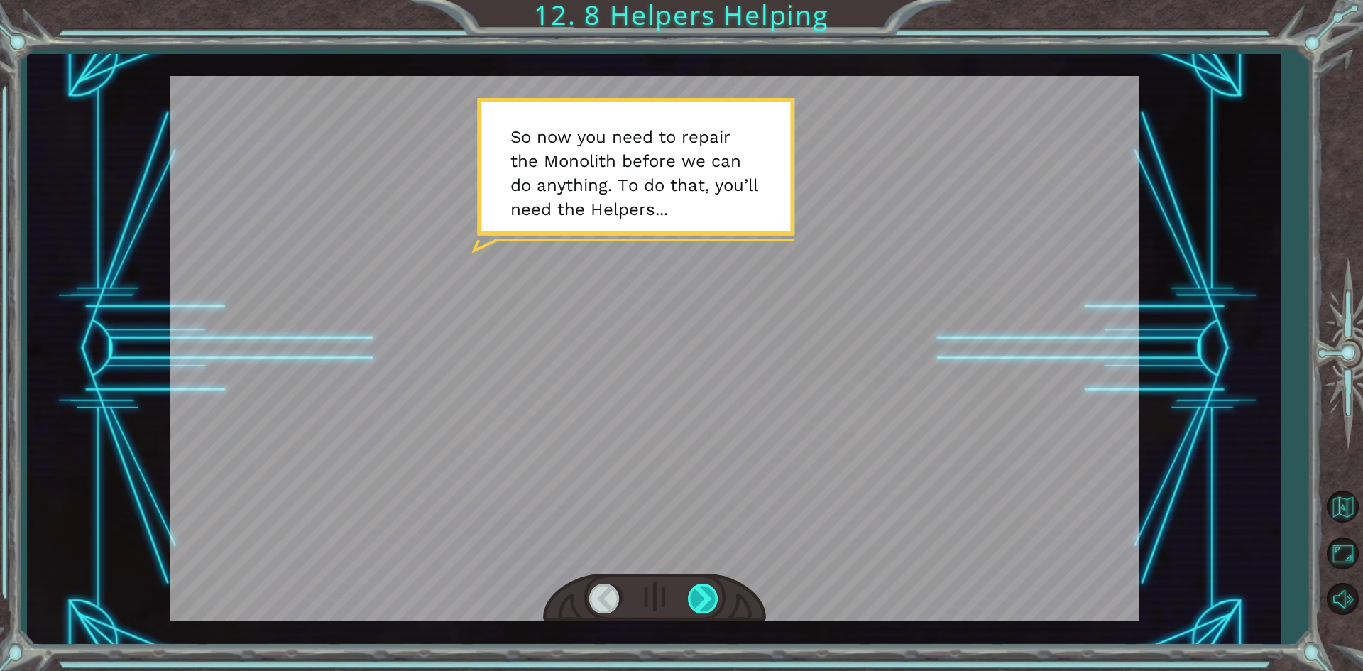
click at [708, 591] on div at bounding box center [704, 598] width 32 height 29
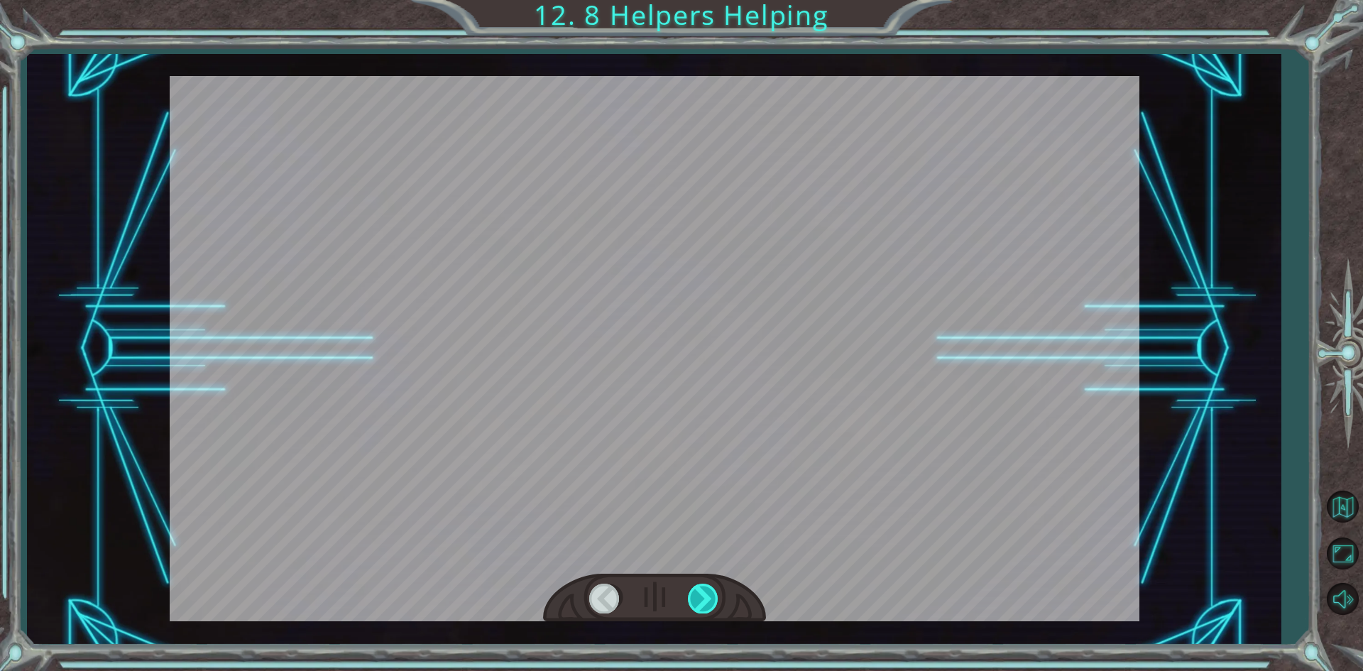
click at [708, 591] on div at bounding box center [704, 598] width 32 height 29
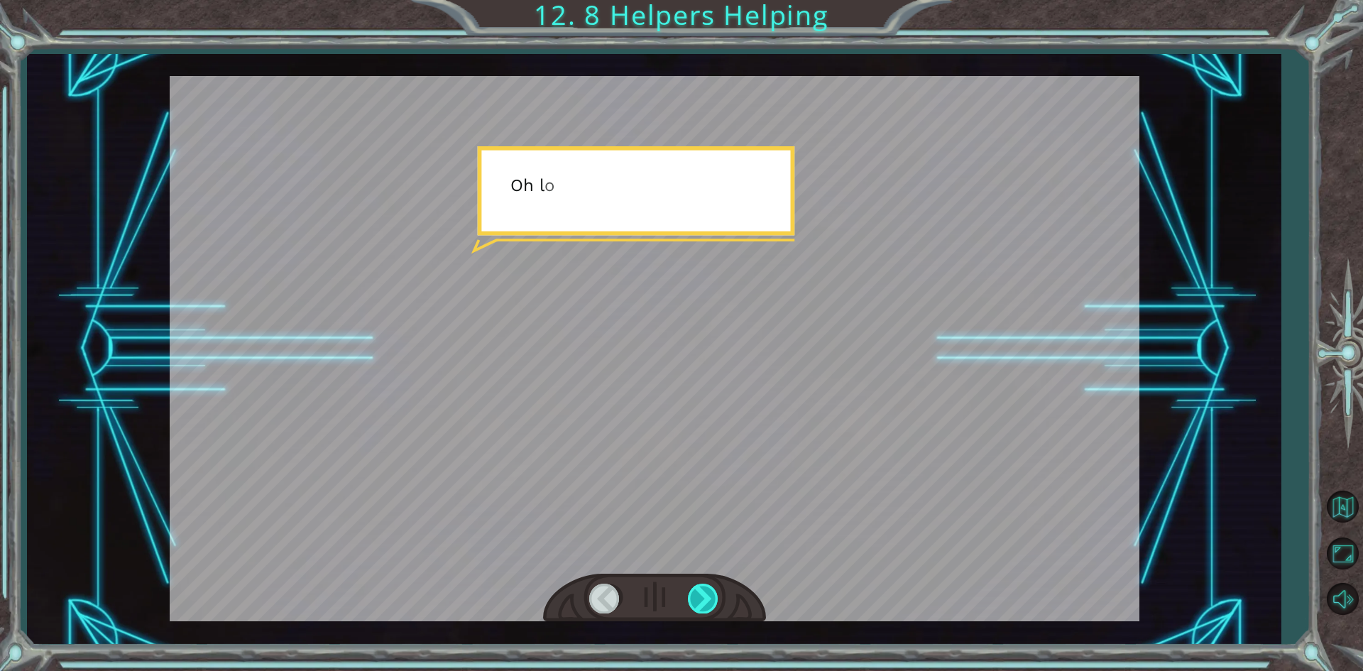
click at [708, 586] on div at bounding box center [704, 598] width 32 height 29
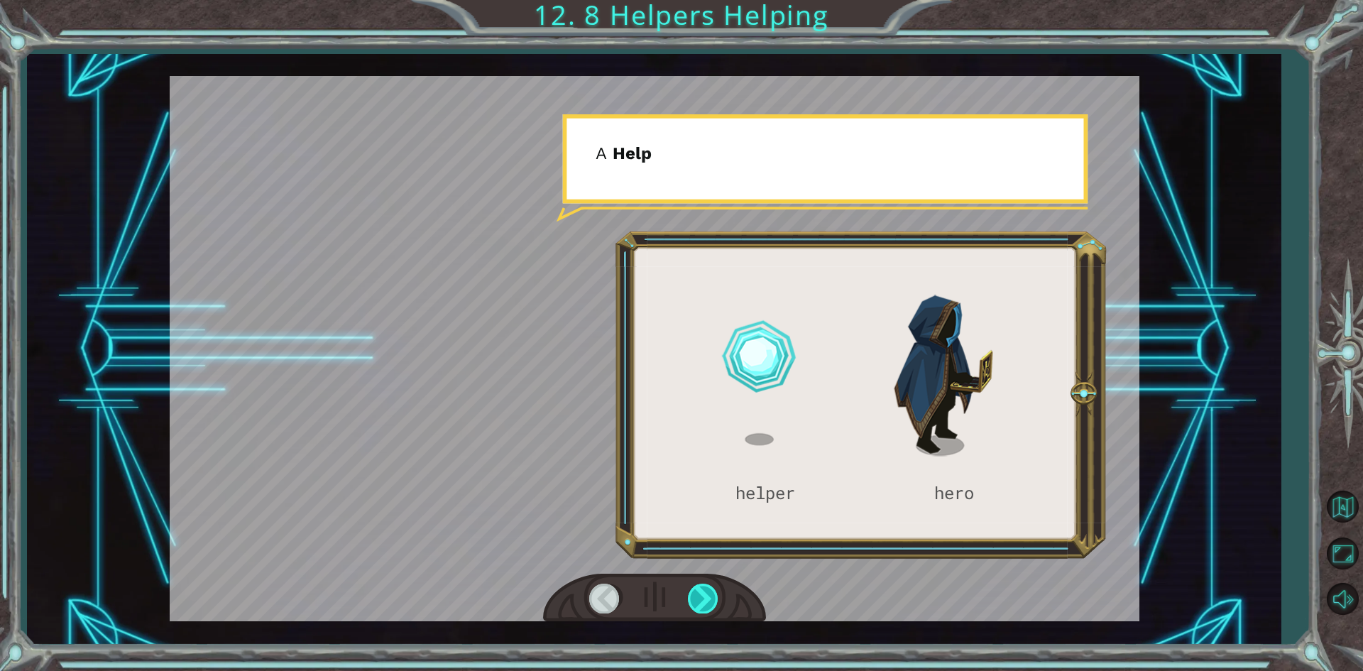
click at [708, 586] on div at bounding box center [704, 598] width 32 height 29
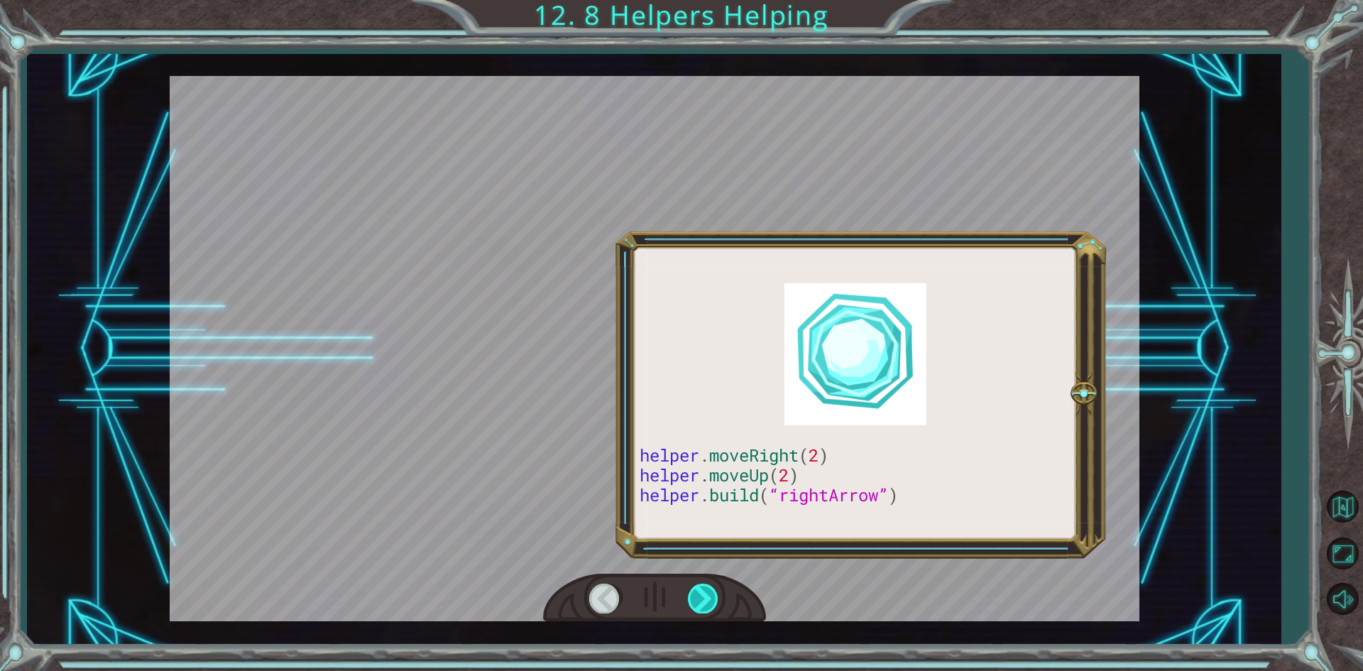
click at [708, 586] on div at bounding box center [704, 598] width 32 height 29
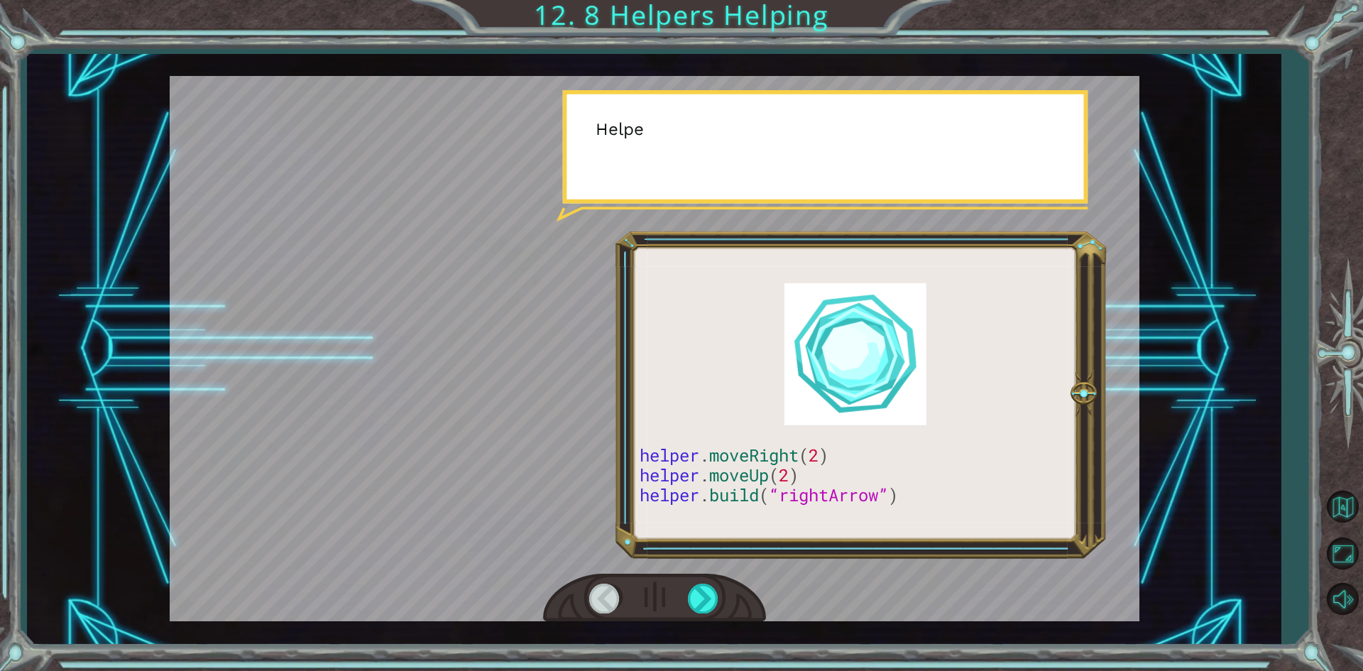
click at [708, 568] on div at bounding box center [655, 348] width 970 height 545
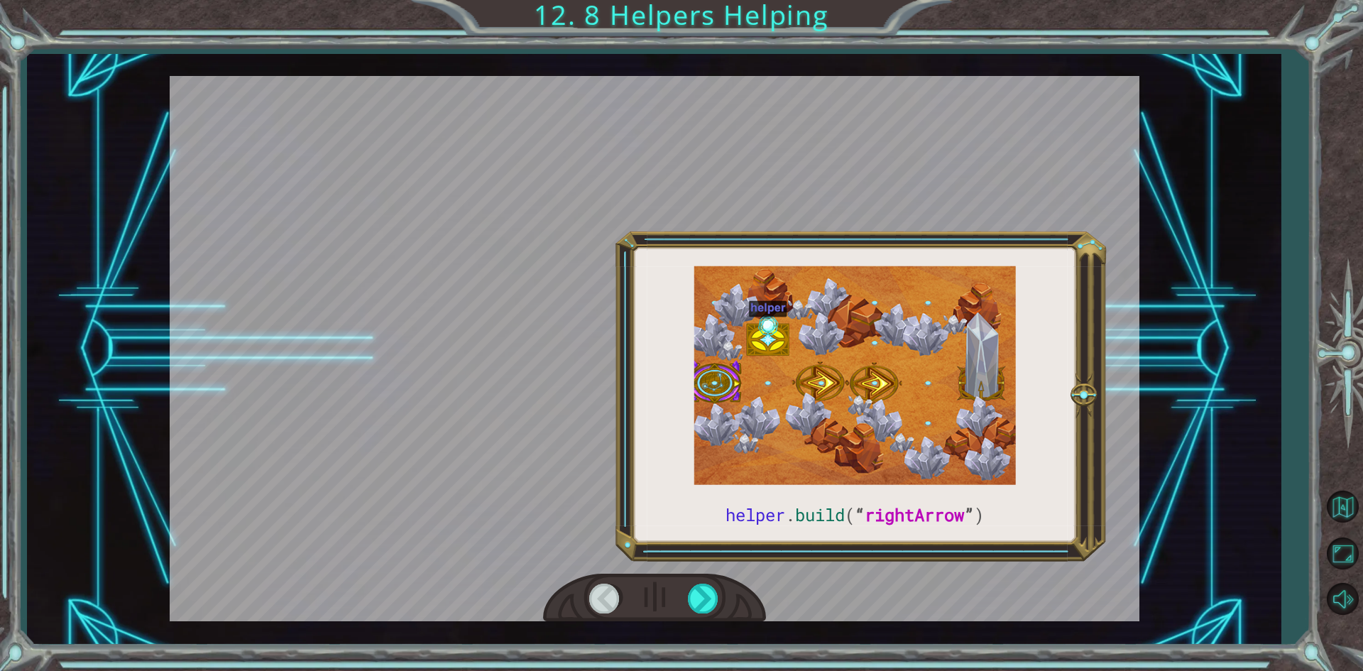
click at [708, 568] on div at bounding box center [655, 348] width 970 height 545
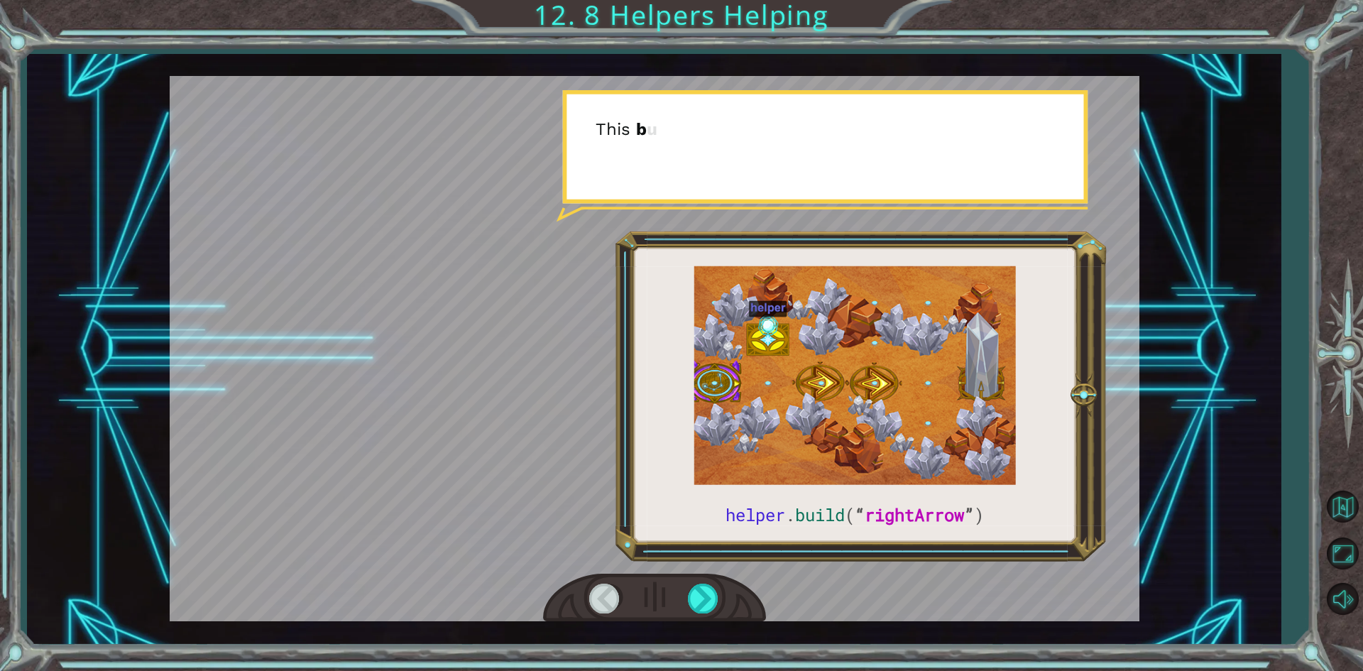
click at [708, 568] on div at bounding box center [655, 348] width 970 height 545
click at [708, 560] on div at bounding box center [655, 348] width 970 height 545
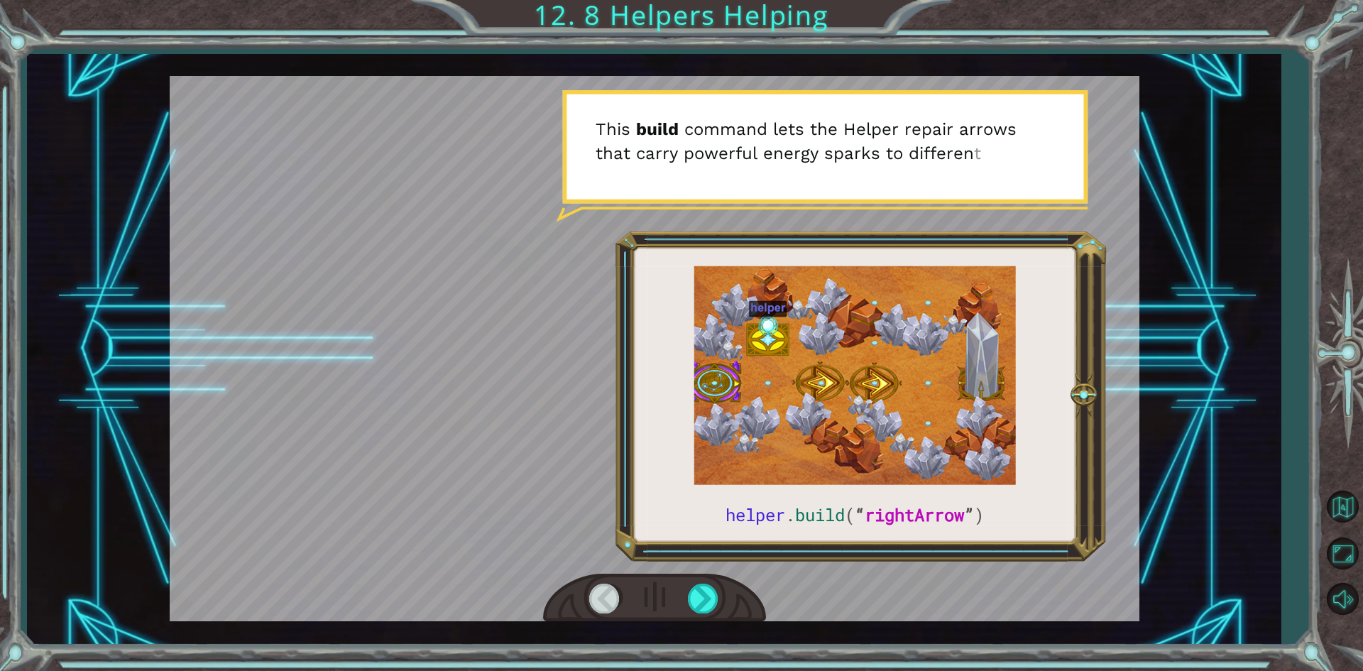
drag, startPoint x: 706, startPoint y: 563, endPoint x: 559, endPoint y: 478, distance: 169.8
drag, startPoint x: 559, startPoint y: 478, endPoint x: 615, endPoint y: 599, distance: 134.0
click at [615, 599] on div at bounding box center [605, 598] width 32 height 29
click at [608, 585] on div at bounding box center [605, 598] width 32 height 29
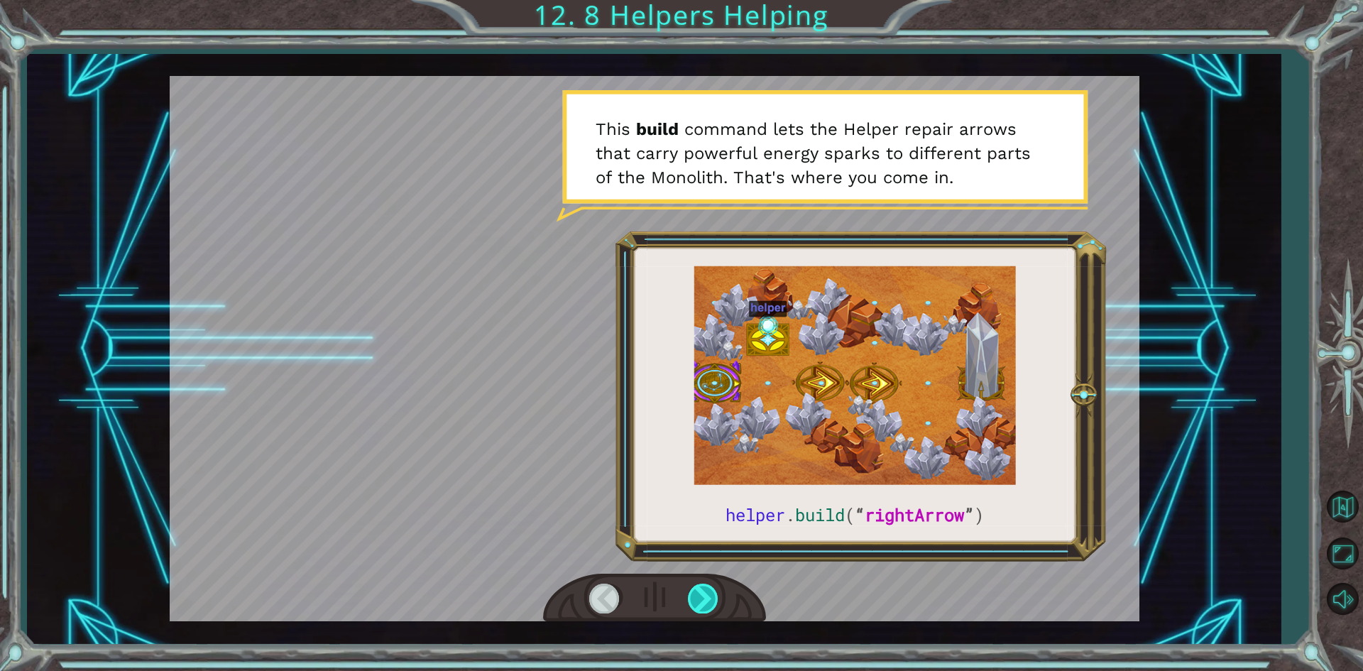
click at [706, 587] on div at bounding box center [704, 598] width 32 height 29
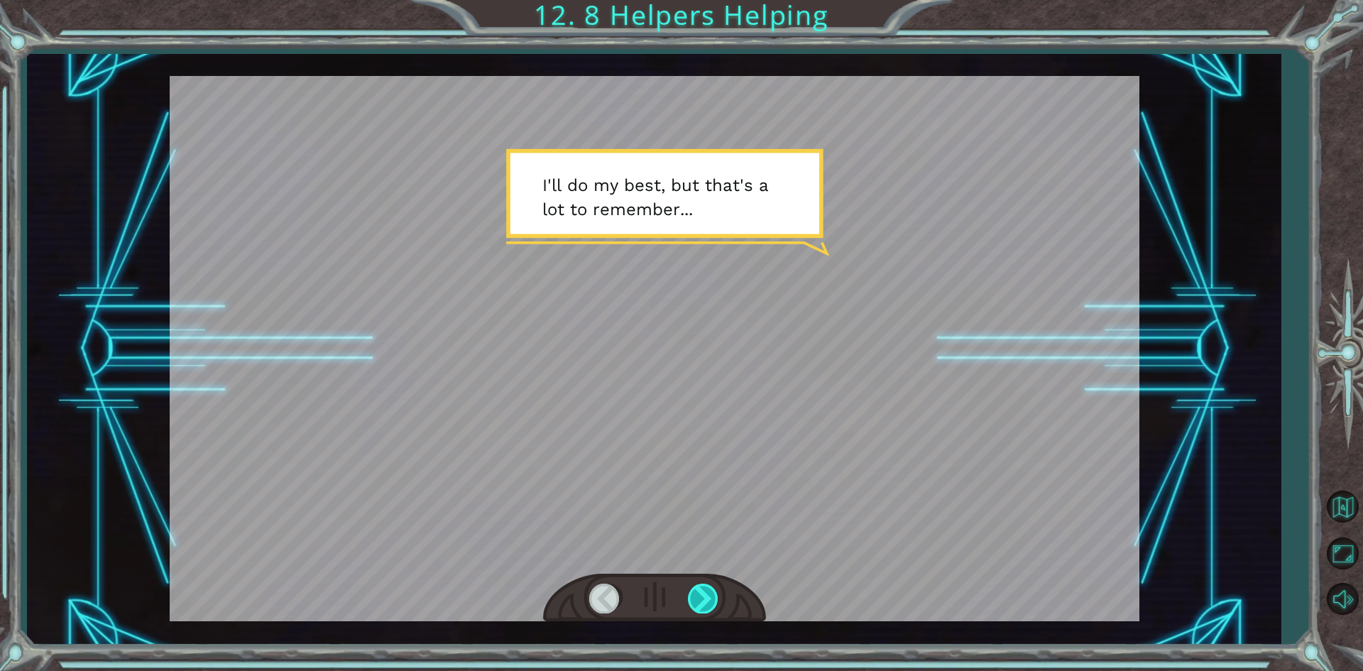
click at [706, 593] on div at bounding box center [704, 598] width 32 height 29
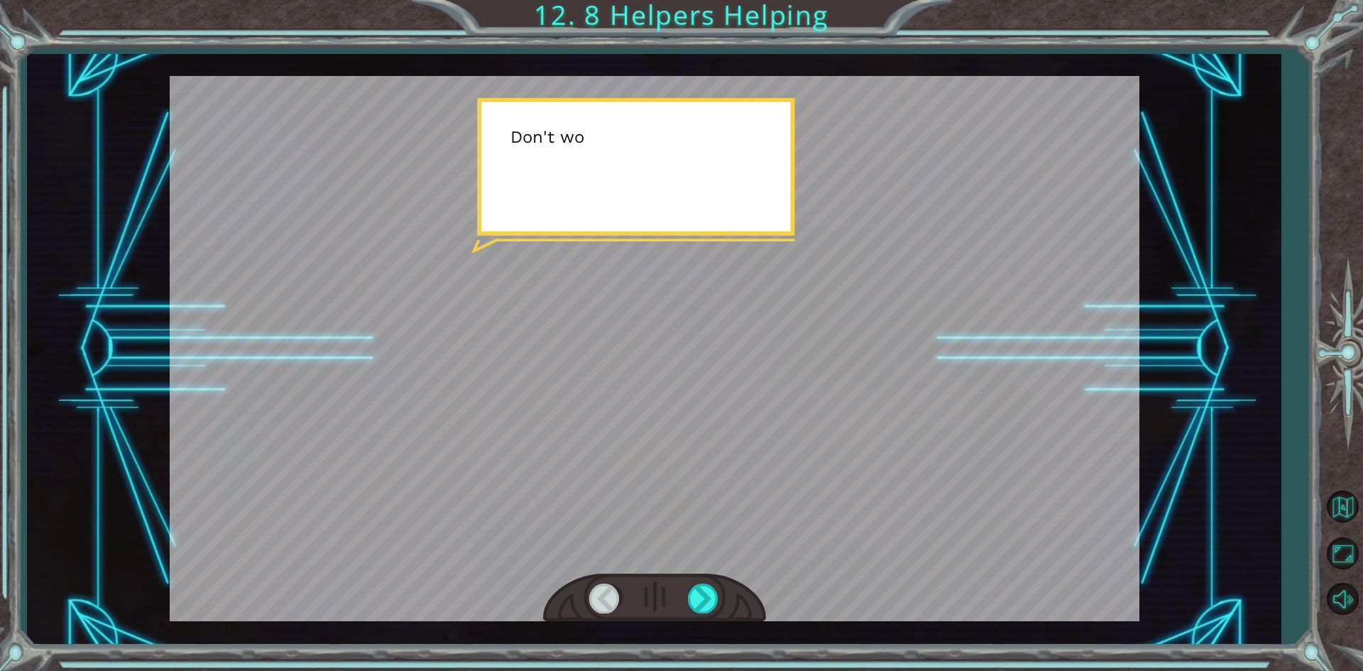
click at [723, 584] on div at bounding box center [654, 598] width 223 height 49
click at [723, 583] on div at bounding box center [654, 598] width 223 height 49
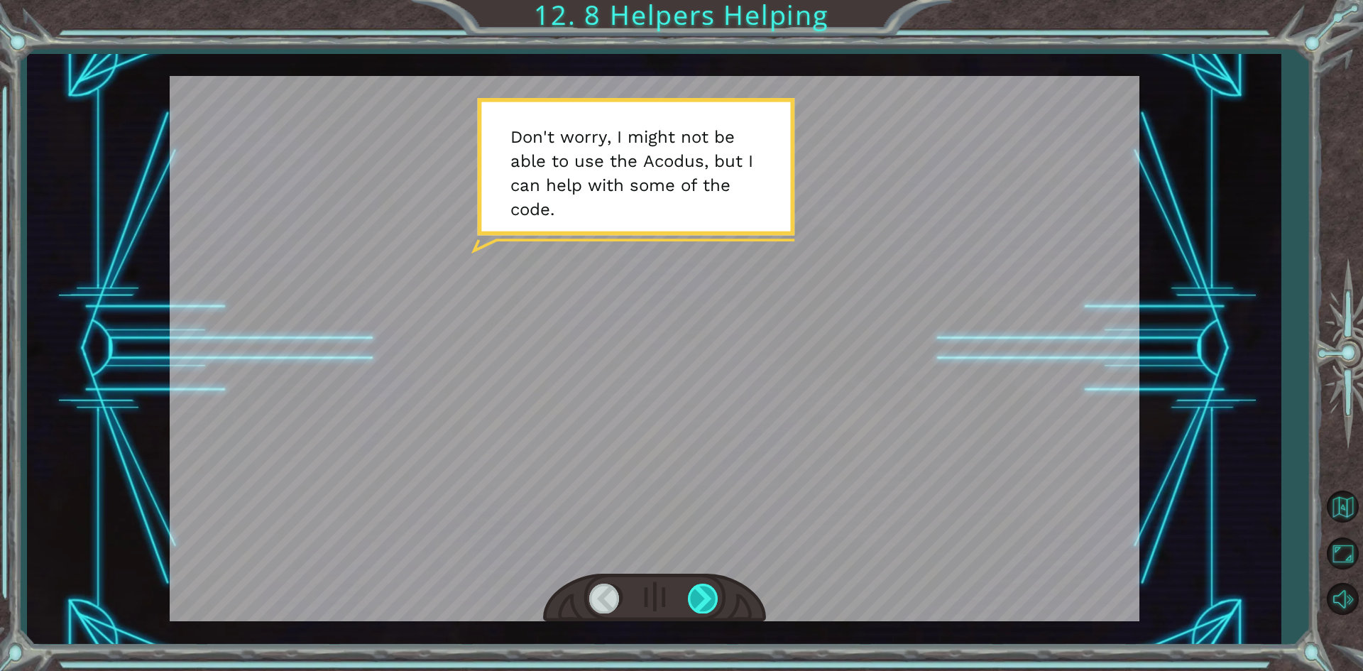
click at [700, 588] on div at bounding box center [704, 598] width 32 height 29
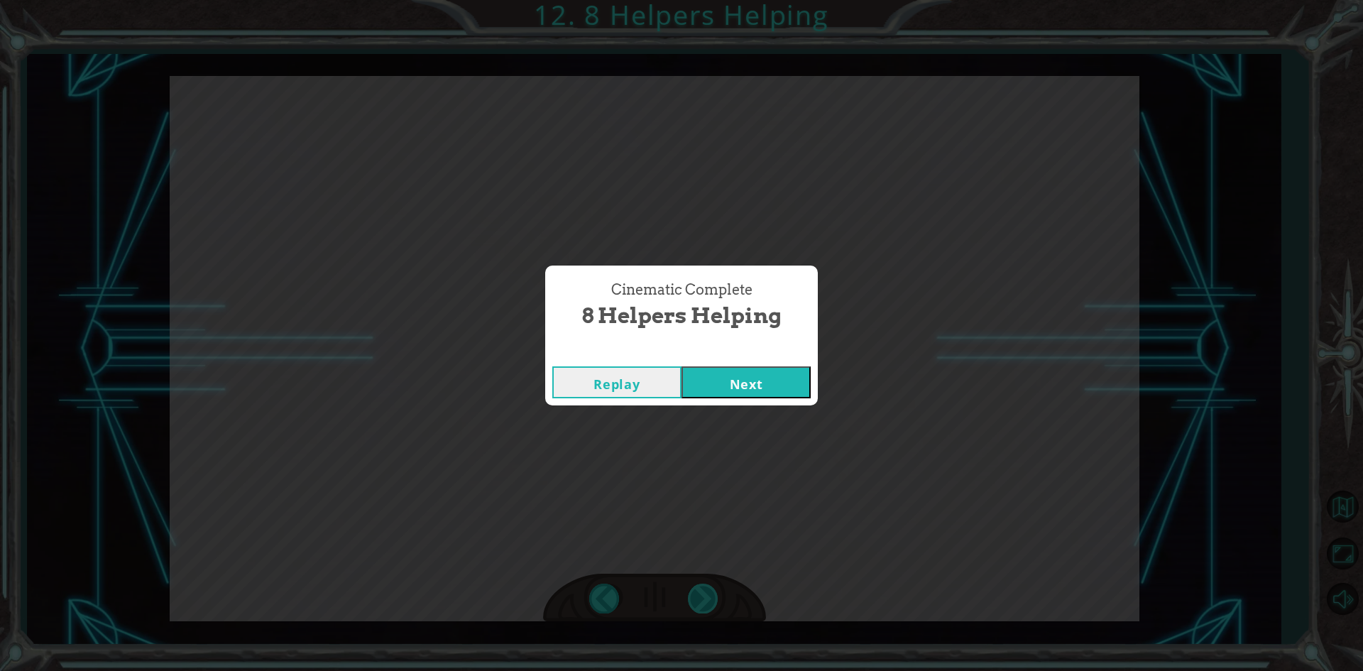
click at [700, 588] on div "Cinematic Complete 8 Helpers Helping Replay Next" at bounding box center [681, 335] width 1363 height 671
click at [745, 366] on button "Next" at bounding box center [745, 382] width 129 height 32
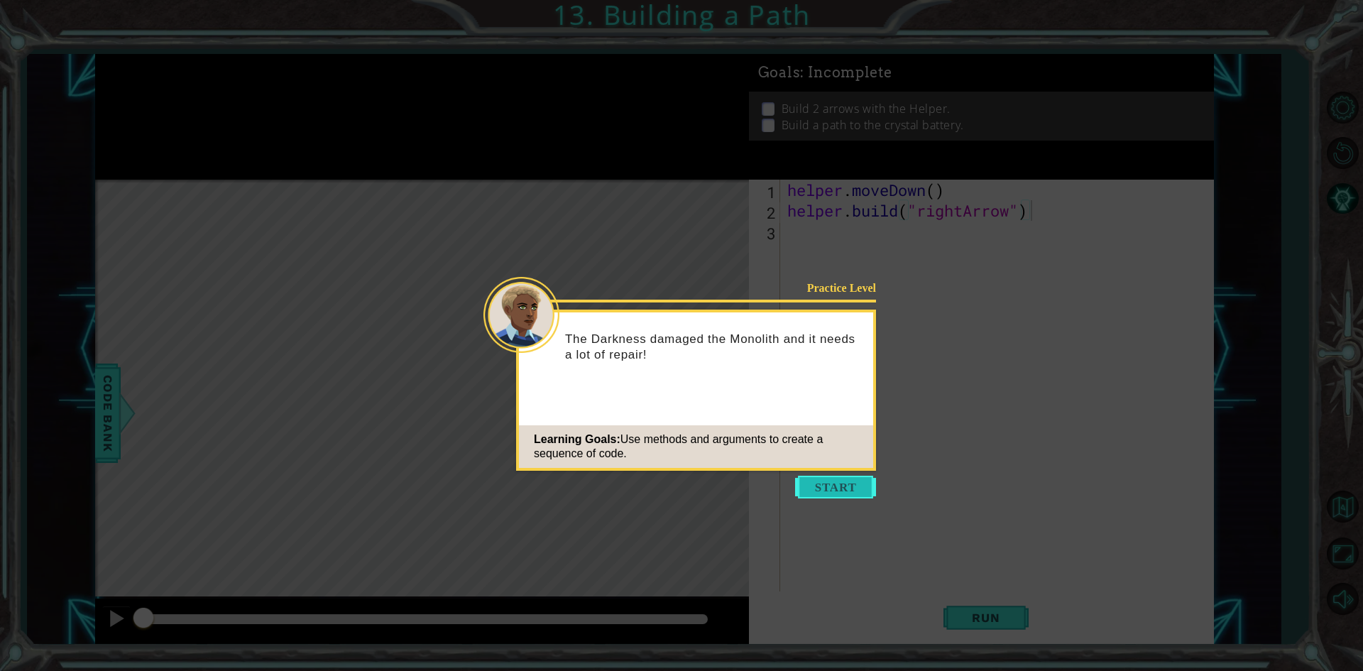
click at [863, 488] on button "Start" at bounding box center [835, 487] width 81 height 23
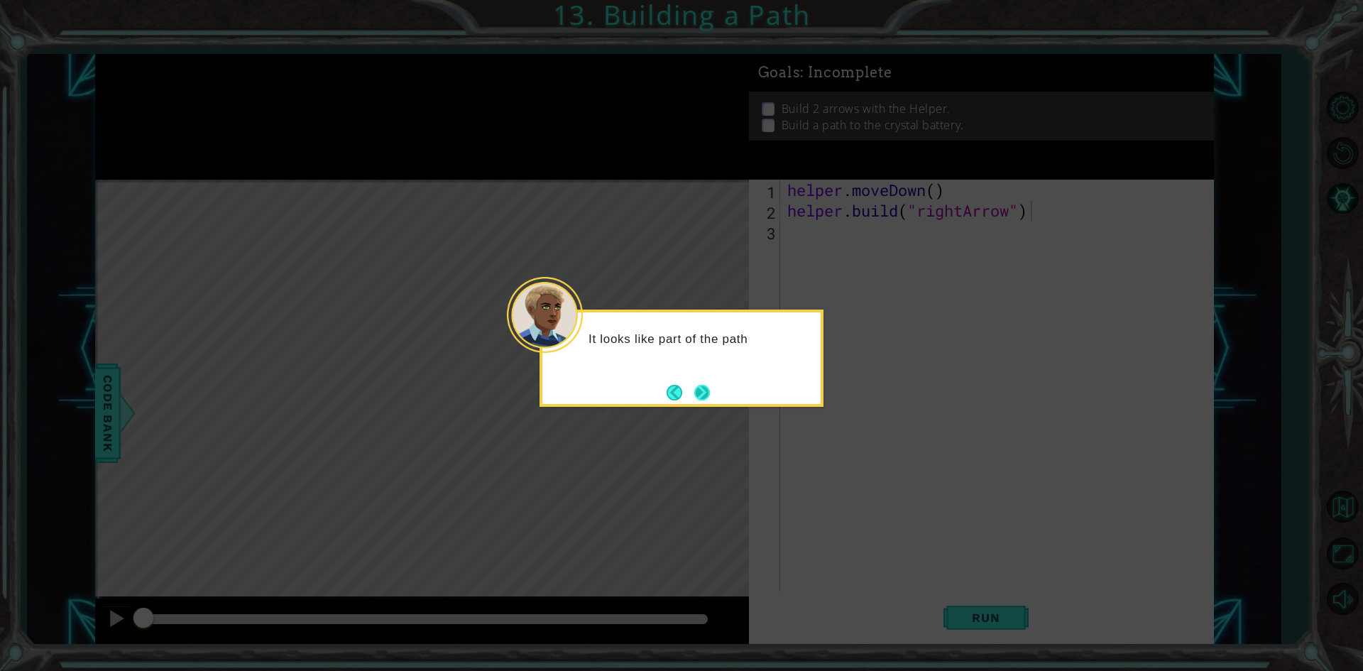
click at [710, 384] on button "Next" at bounding box center [702, 392] width 16 height 16
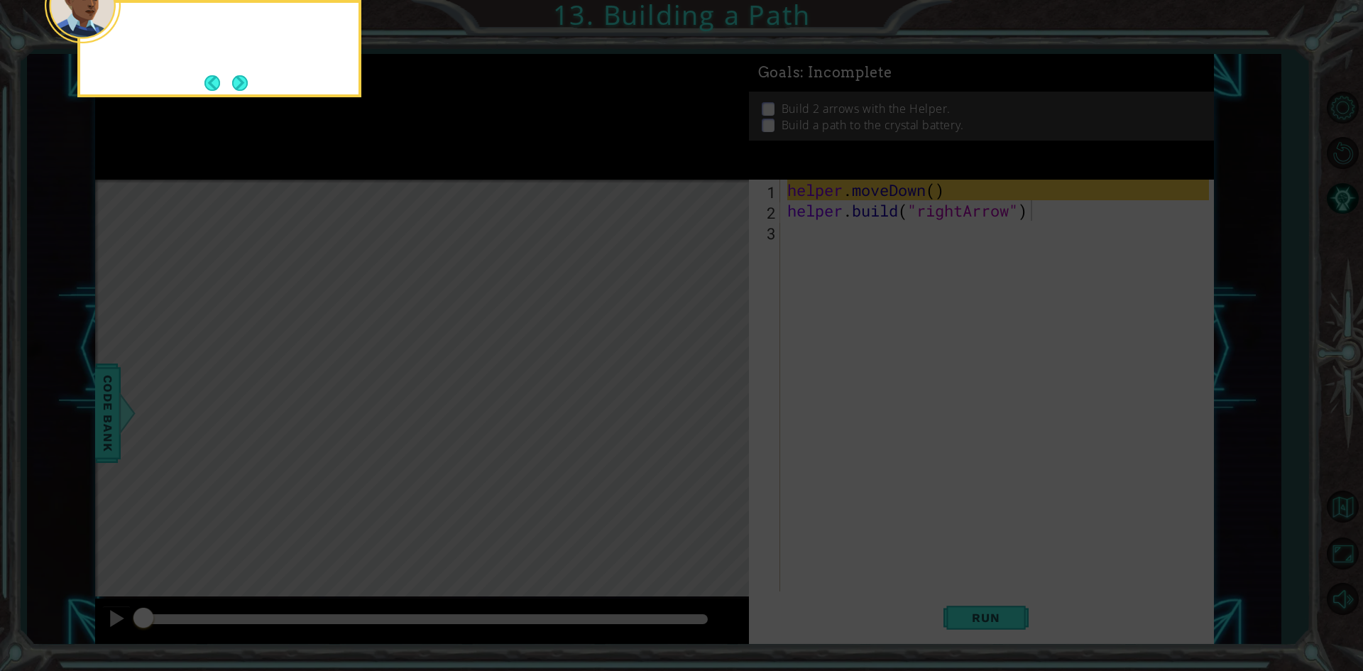
click at [711, 380] on icon at bounding box center [681, 100] width 1363 height 1141
click at [239, 84] on button "Next" at bounding box center [240, 83] width 23 height 23
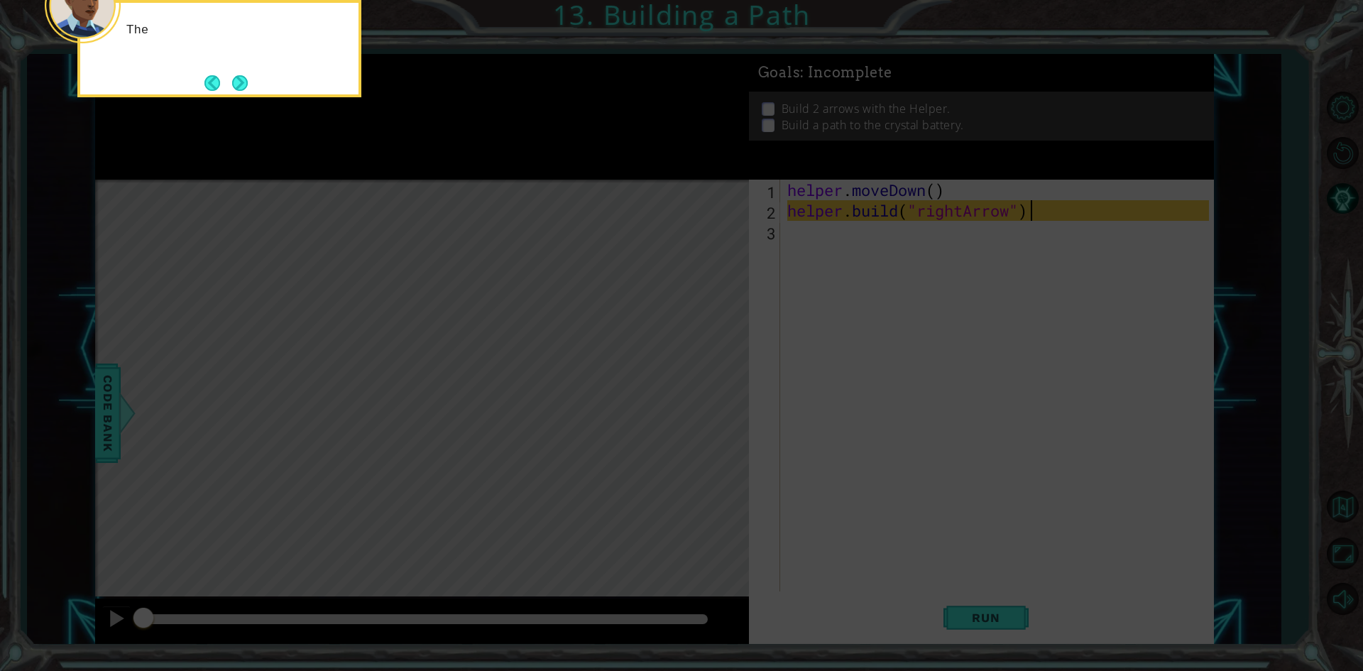
click at [239, 84] on button "Next" at bounding box center [240, 82] width 19 height 19
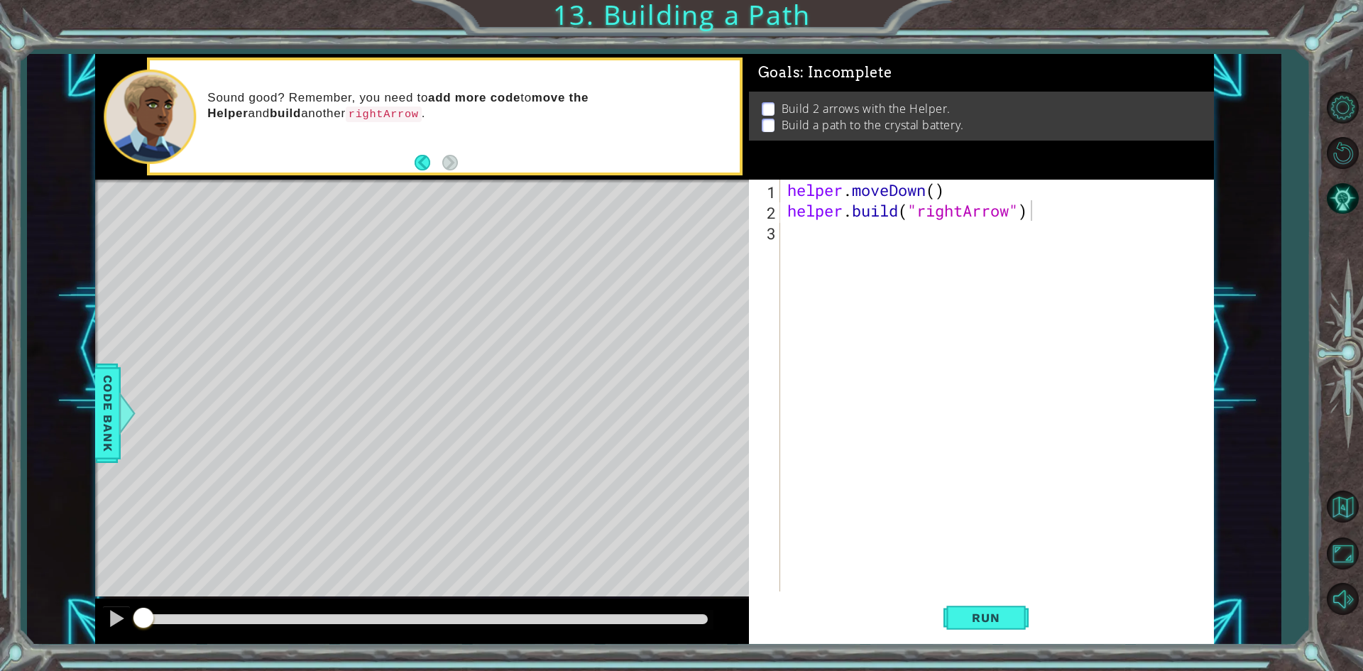
drag, startPoint x: 1017, startPoint y: 594, endPoint x: 961, endPoint y: 653, distance: 80.9
click at [1015, 607] on button "Run" at bounding box center [985, 618] width 85 height 46
click at [976, 586] on div "helper . moveDown ( ) helper . build ( "rightArrow" )" at bounding box center [1000, 406] width 432 height 453
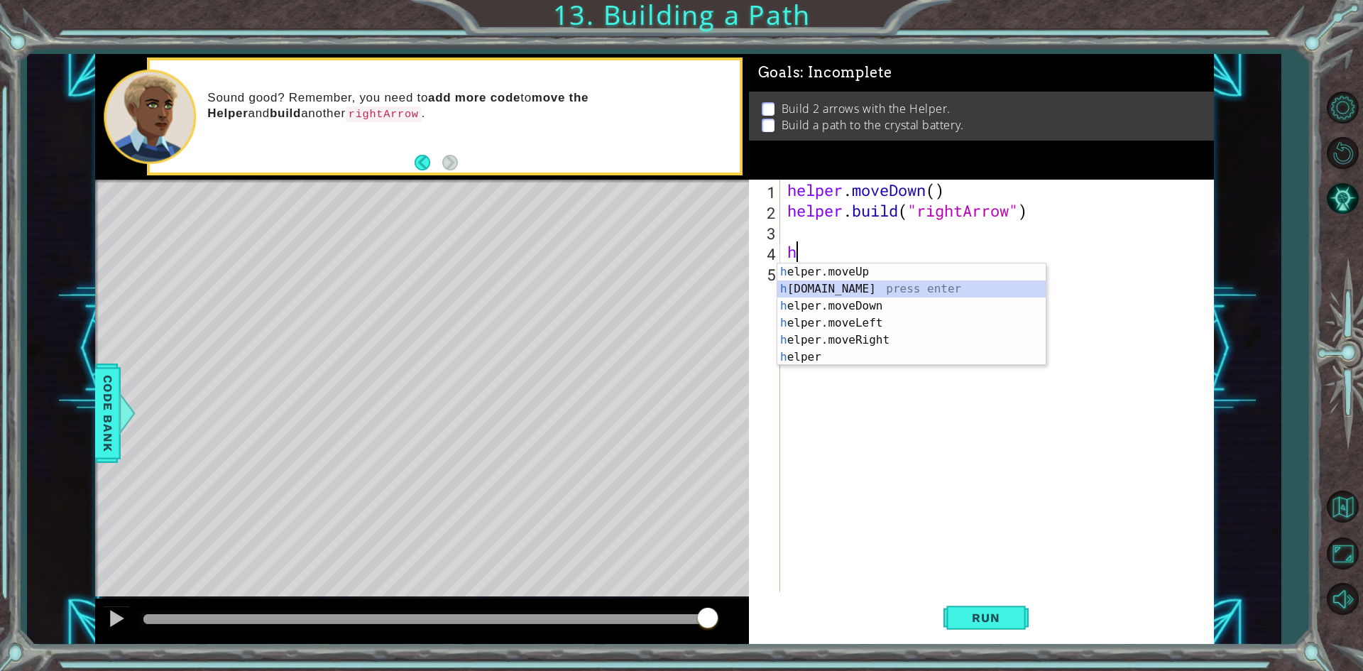
click at [848, 295] on div "h elper.moveUp press enter h [DOMAIN_NAME] press enter h elper.moveDown press e…" at bounding box center [911, 331] width 268 height 136
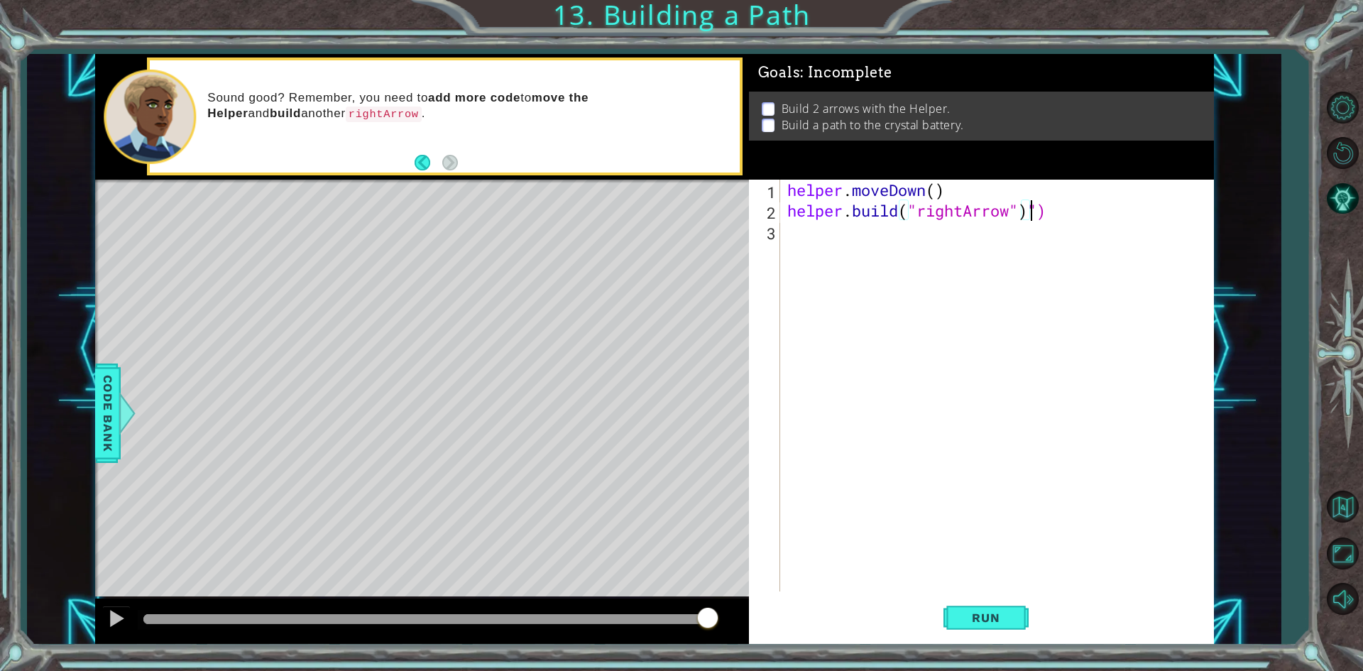
click at [1046, 214] on div "helper . moveDown ( ) helper . build ( "rightArrow" ) ")" at bounding box center [1000, 406] width 432 height 453
type textarea "[DOMAIN_NAME]("rightArrow""
drag, startPoint x: 965, startPoint y: 238, endPoint x: 957, endPoint y: 222, distance: 17.5
click at [957, 222] on div "helper . moveDown ( ) helper . build ( "rightArrow"" at bounding box center [1000, 406] width 432 height 453
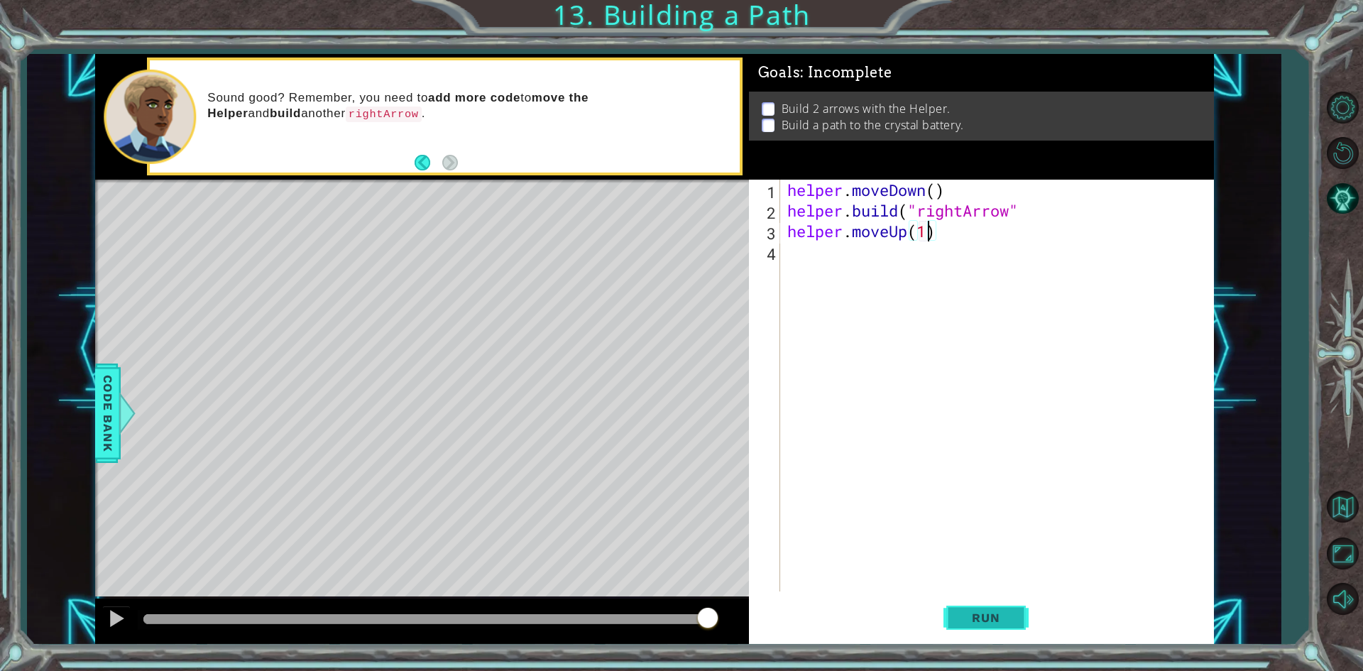
click at [967, 598] on button "Run" at bounding box center [985, 618] width 85 height 46
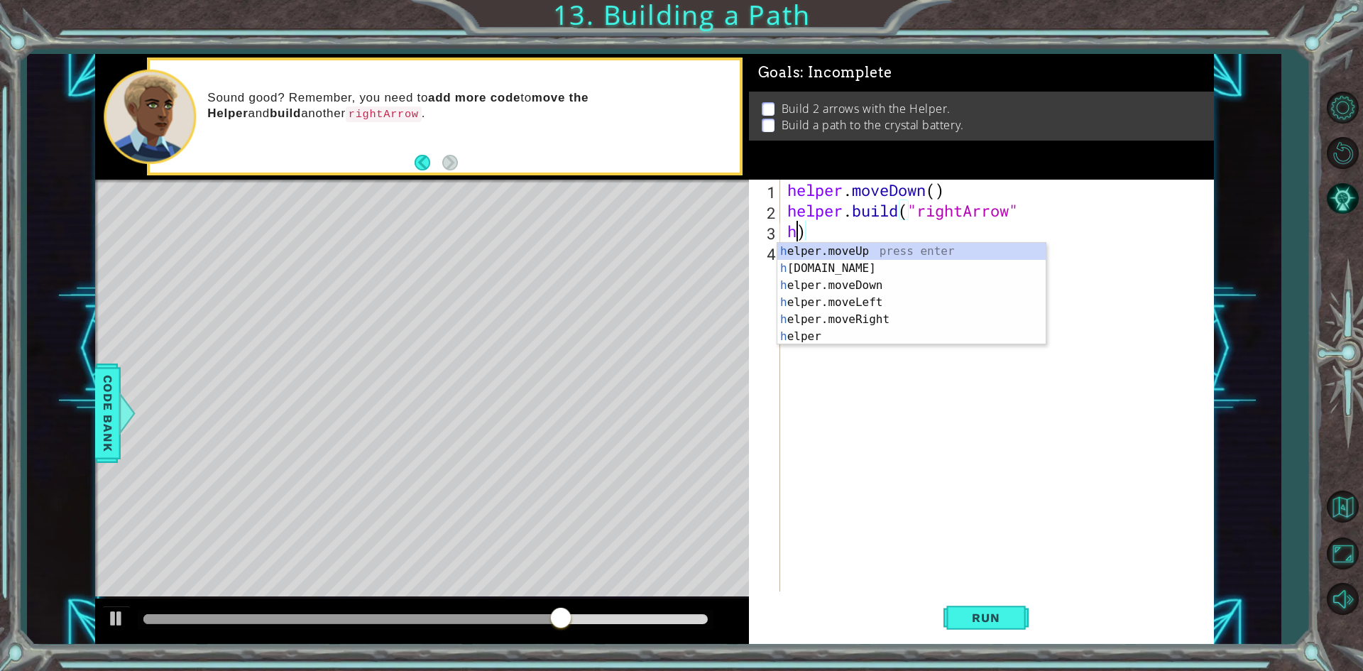
scroll to position [0, 0]
click at [852, 233] on div "helper . moveDown ( ) helper . build ( "rightArrow" h )" at bounding box center [1000, 406] width 432 height 453
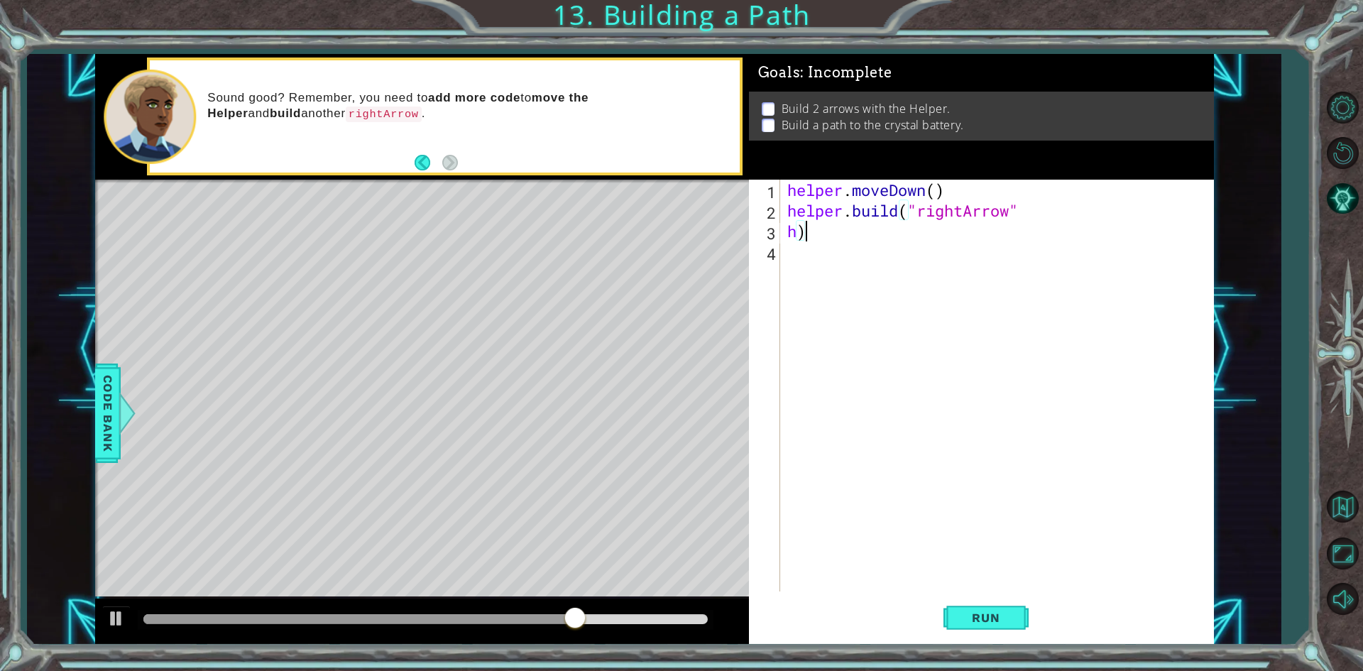
type textarea "h"
drag, startPoint x: 946, startPoint y: 608, endPoint x: 946, endPoint y: 627, distance: 18.5
click at [946, 627] on button "Run" at bounding box center [985, 618] width 85 height 46
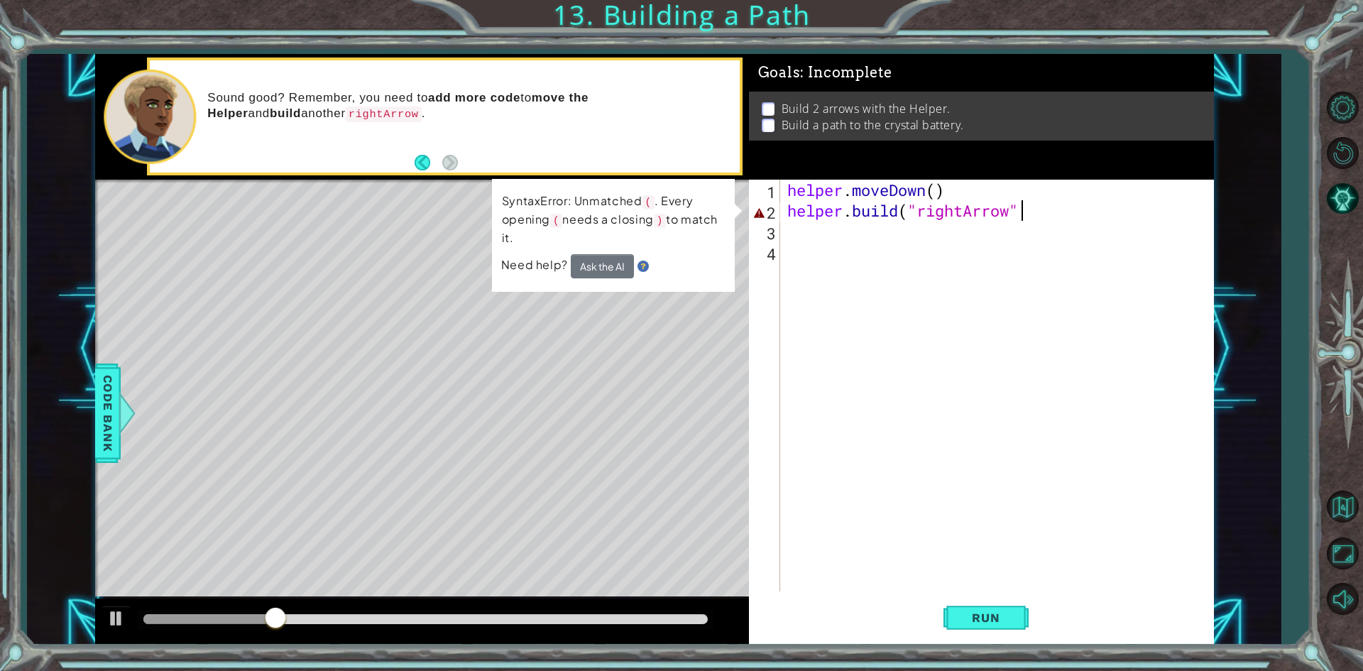
click at [1025, 213] on div "helper . moveDown ( ) helper . build ( "rightArrow"" at bounding box center [1000, 406] width 432 height 453
type textarea "[DOMAIN_NAME]("rightArrow")"
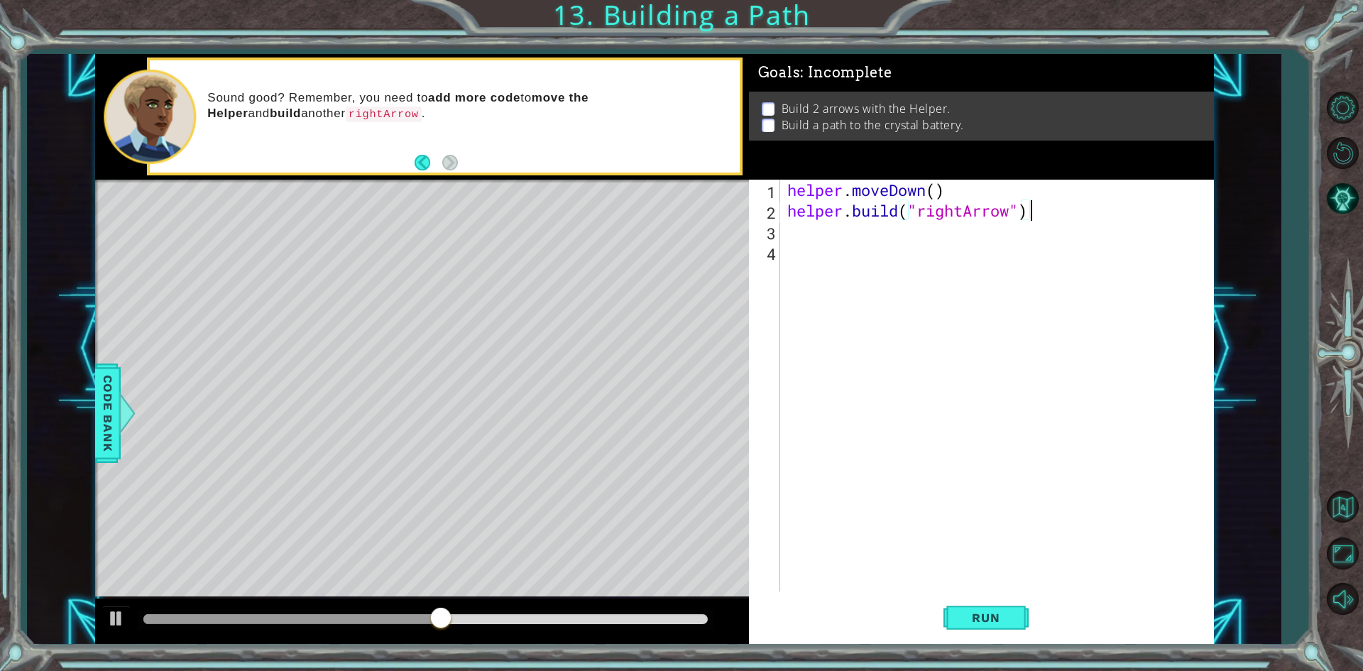
click at [875, 245] on div "helper . moveDown ( ) helper . build ( "rightArrow" )" at bounding box center [1000, 406] width 432 height 453
click at [854, 224] on div "helper . moveDown ( ) helper . build ( "rightArrow" )" at bounding box center [1000, 406] width 432 height 453
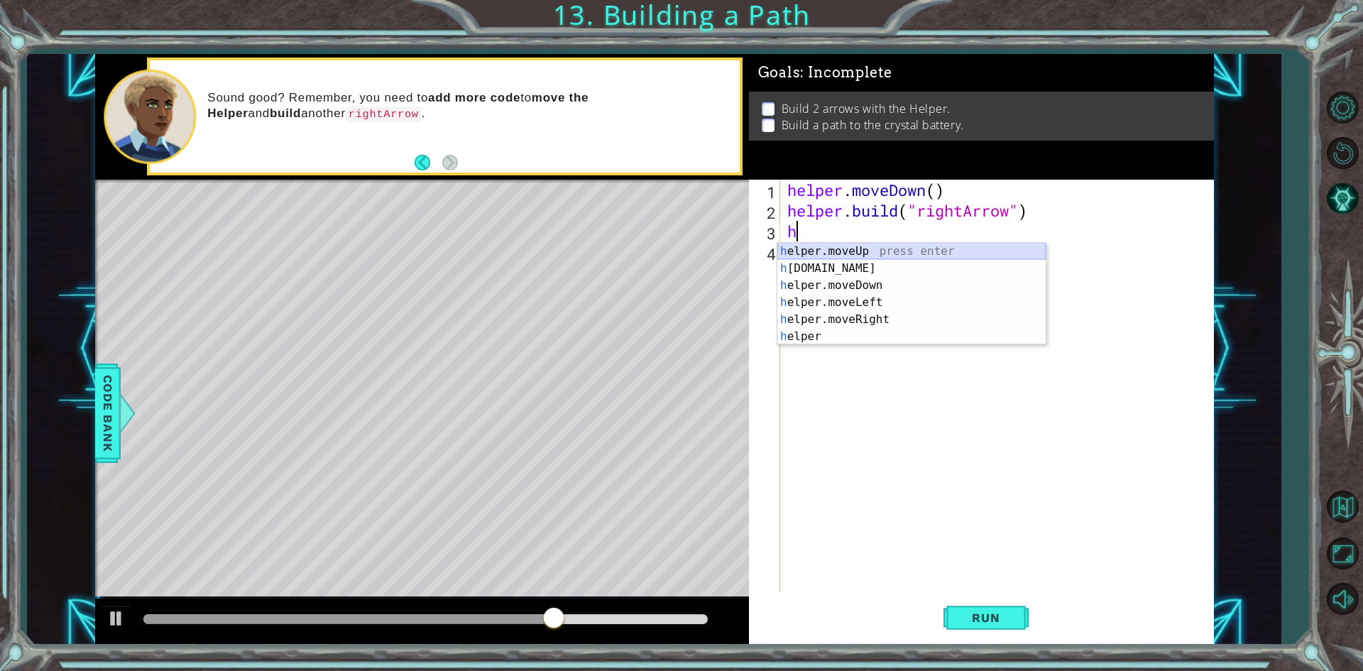
click at [867, 251] on div "h elper.moveUp press enter h [DOMAIN_NAME] press enter h elper.moveDown press e…" at bounding box center [911, 311] width 268 height 136
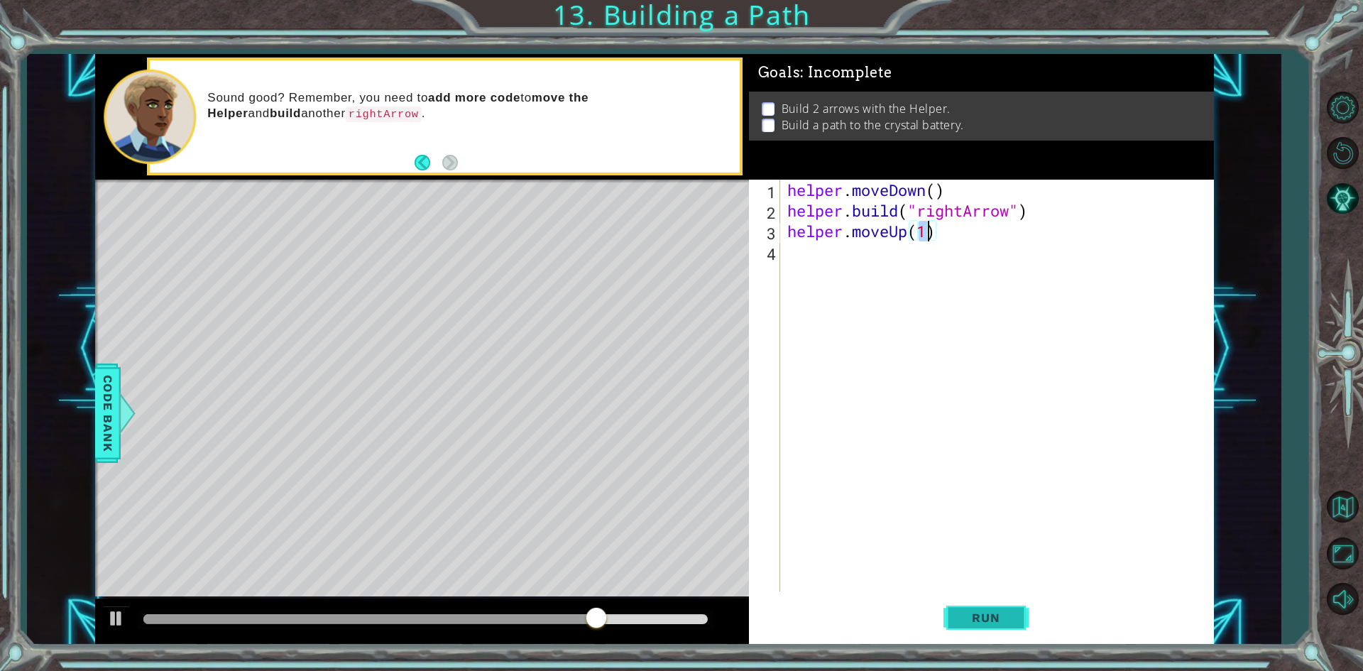
click at [990, 623] on span "Run" at bounding box center [986, 617] width 56 height 14
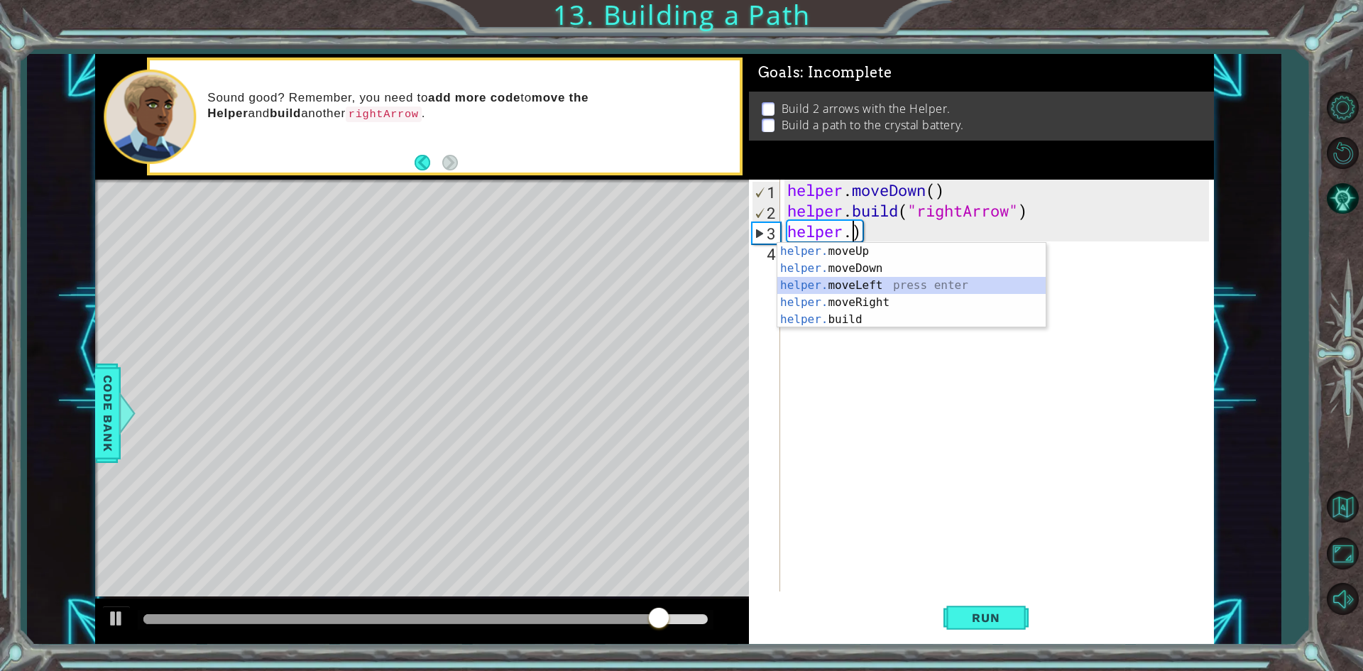
click at [829, 285] on div "helper. moveUp press enter helper. moveDown press enter helper. moveLeft press …" at bounding box center [911, 302] width 268 height 119
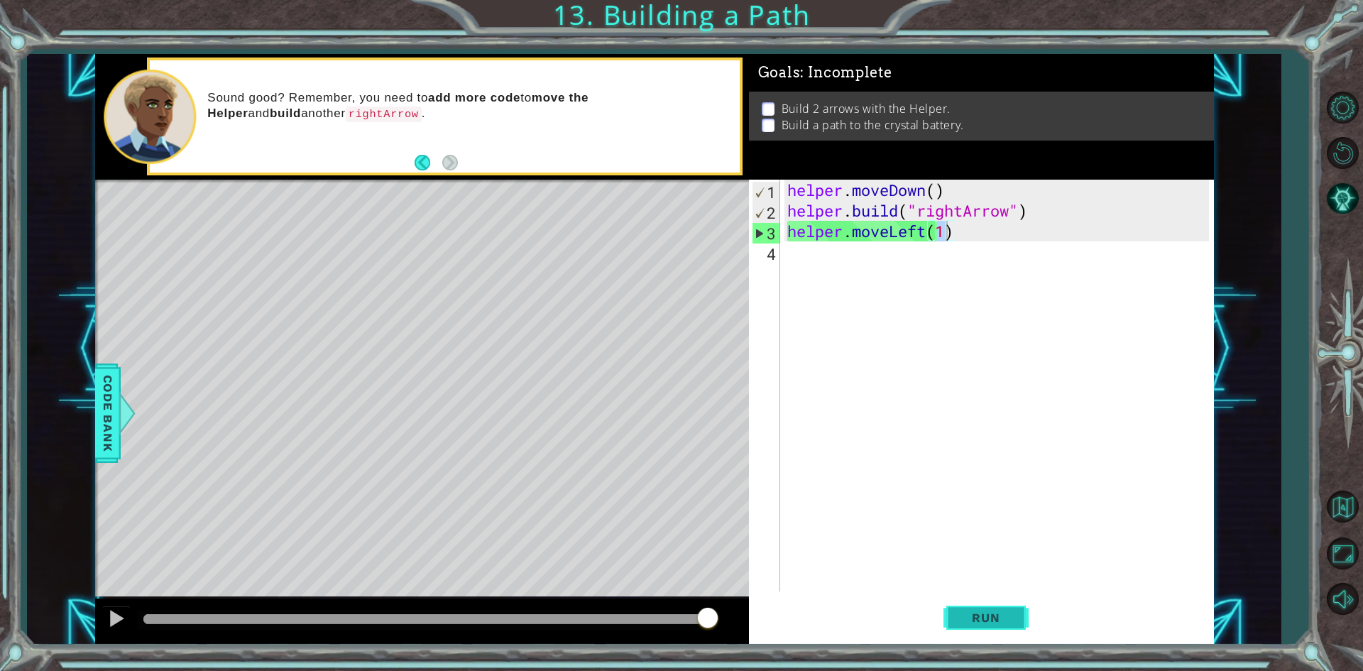
click at [965, 615] on span "Run" at bounding box center [986, 617] width 56 height 14
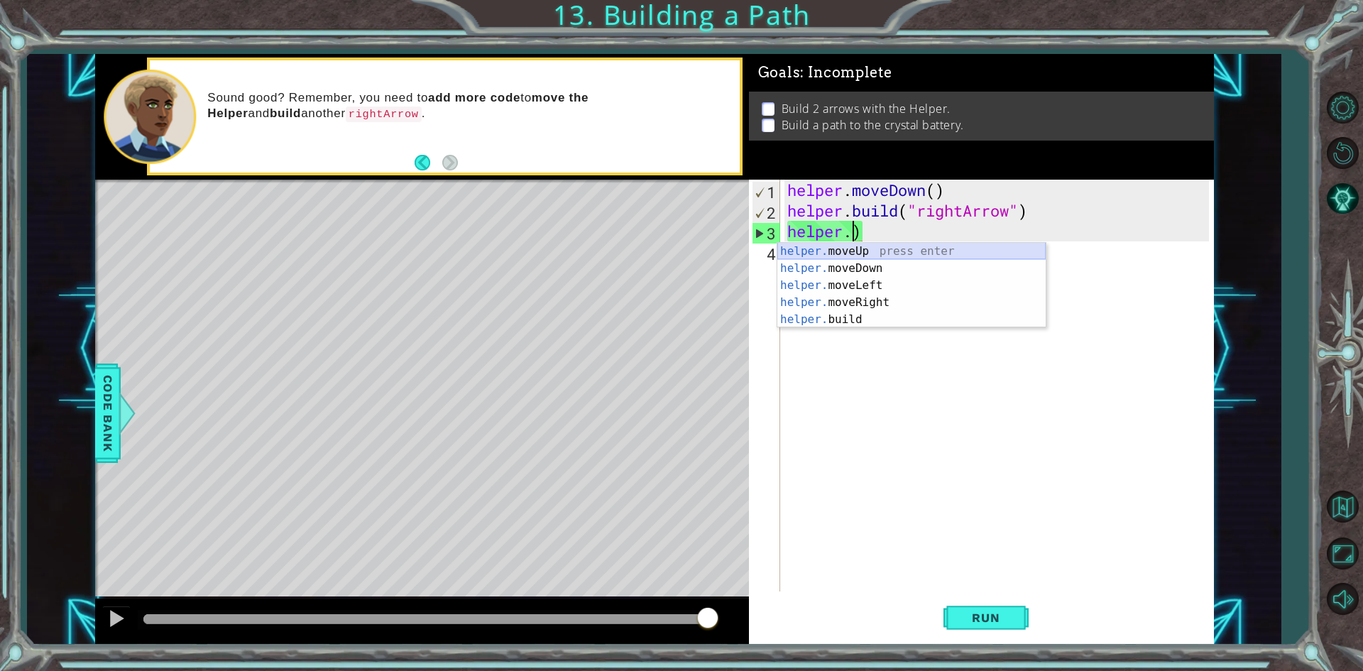
click at [900, 257] on div "helper. moveUp press enter helper. moveDown press enter helper. moveLeft press …" at bounding box center [911, 302] width 268 height 119
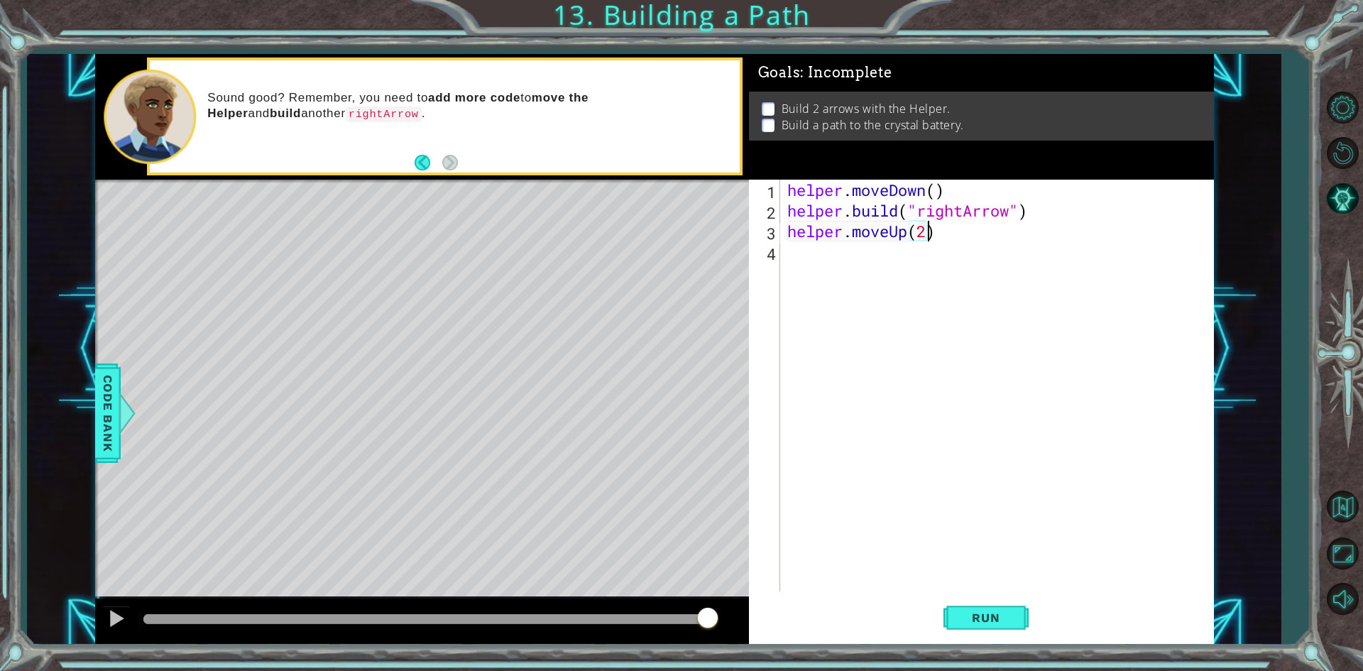
scroll to position [0, 6]
click at [1000, 614] on span "Run" at bounding box center [986, 617] width 56 height 14
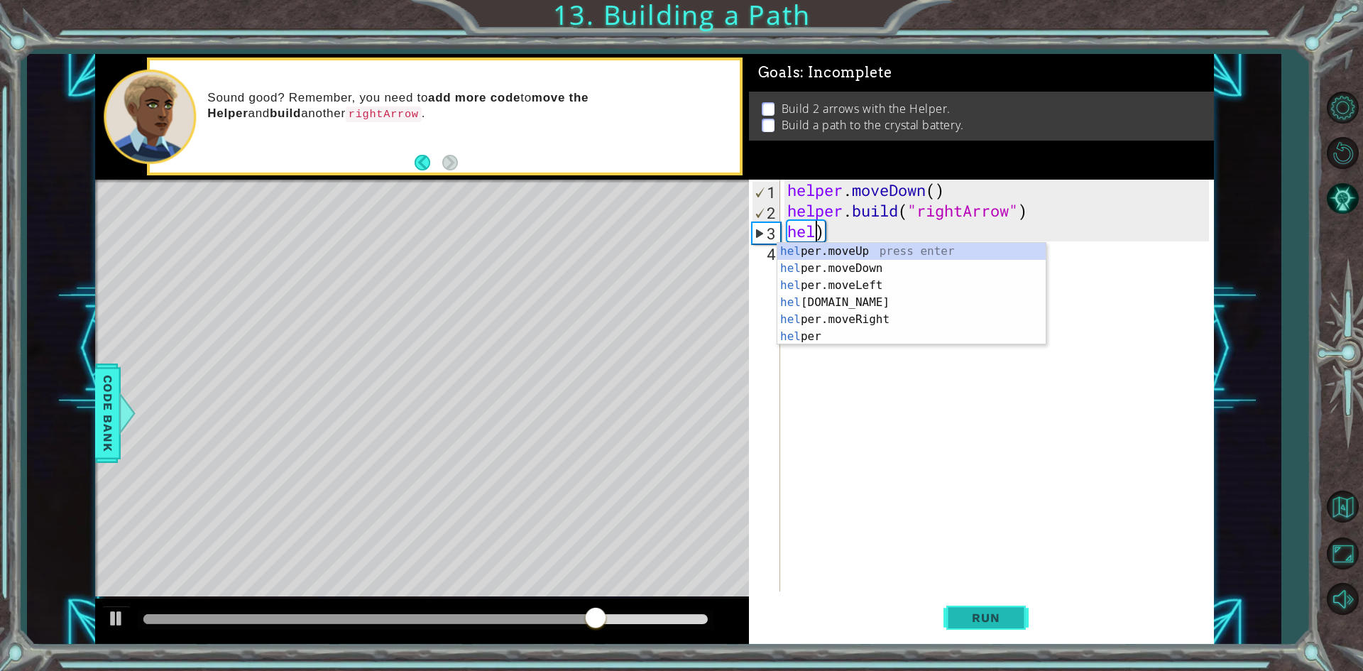
scroll to position [0, 1]
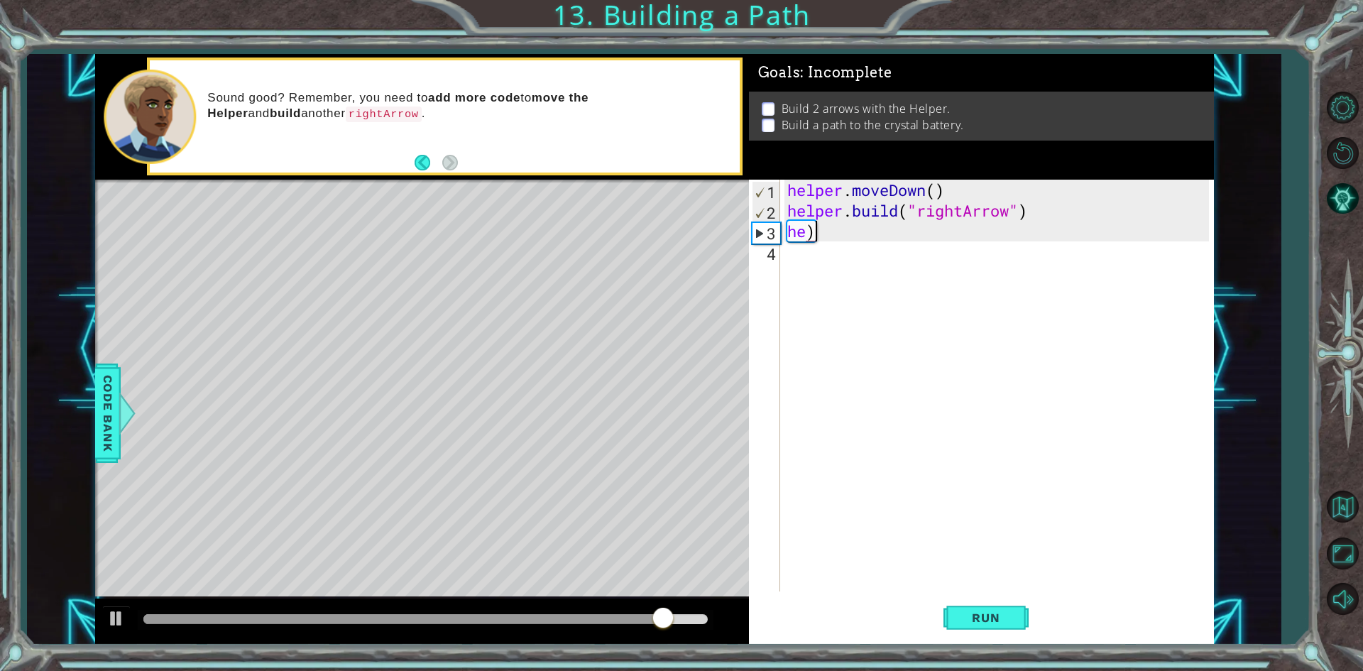
drag, startPoint x: 917, startPoint y: 234, endPoint x: 911, endPoint y: 229, distance: 8.1
click at [911, 229] on div "helper . moveDown ( ) helper . build ( "rightArrow" ) he )" at bounding box center [1000, 406] width 432 height 453
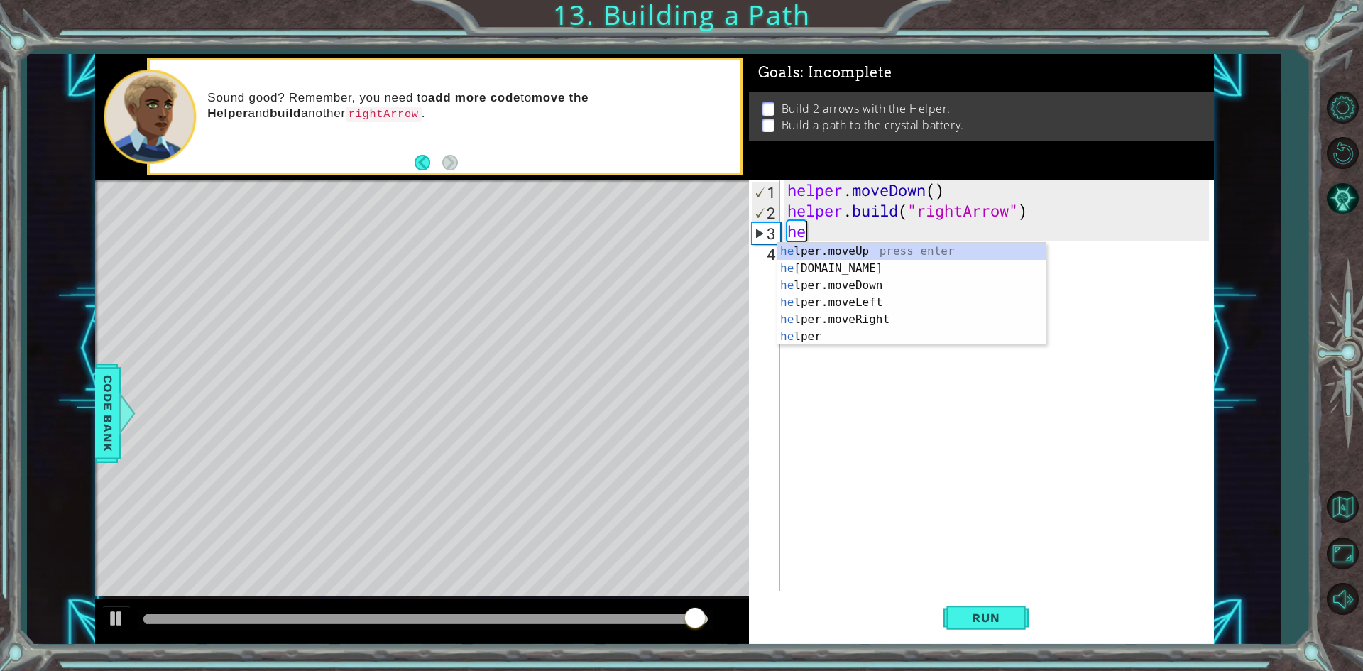
type textarea "h"
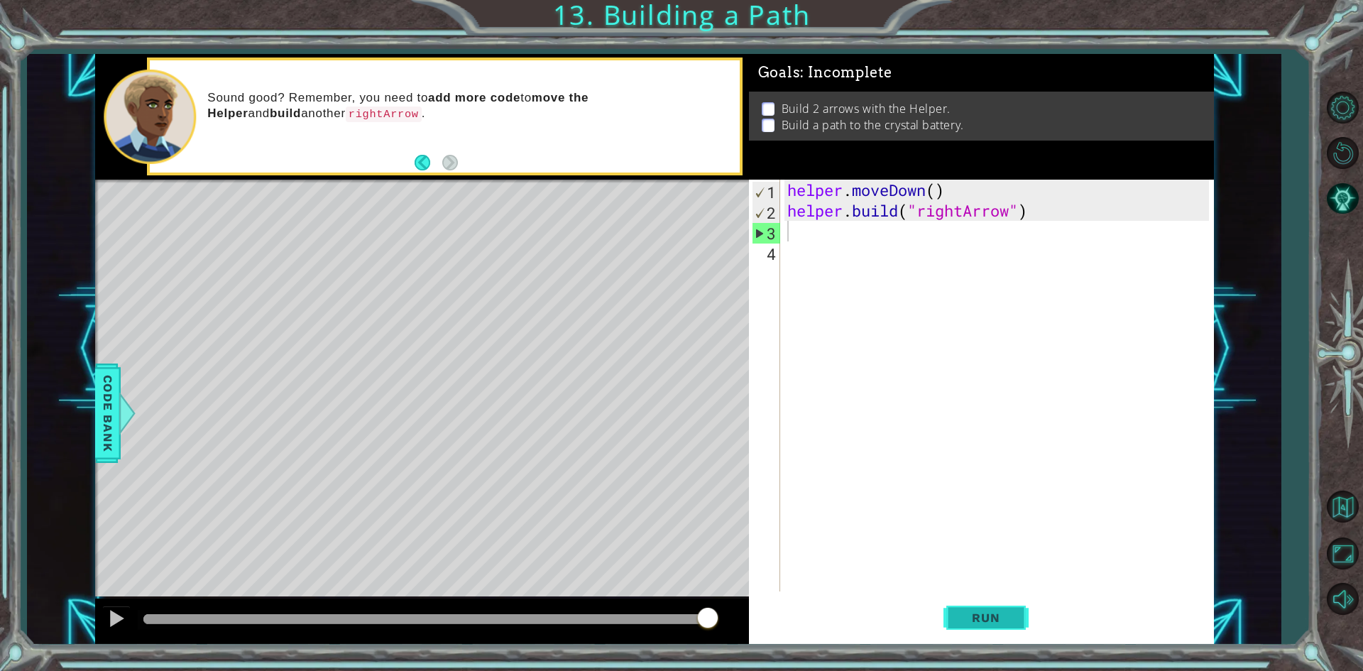
click at [964, 630] on button "Run" at bounding box center [985, 618] width 85 height 46
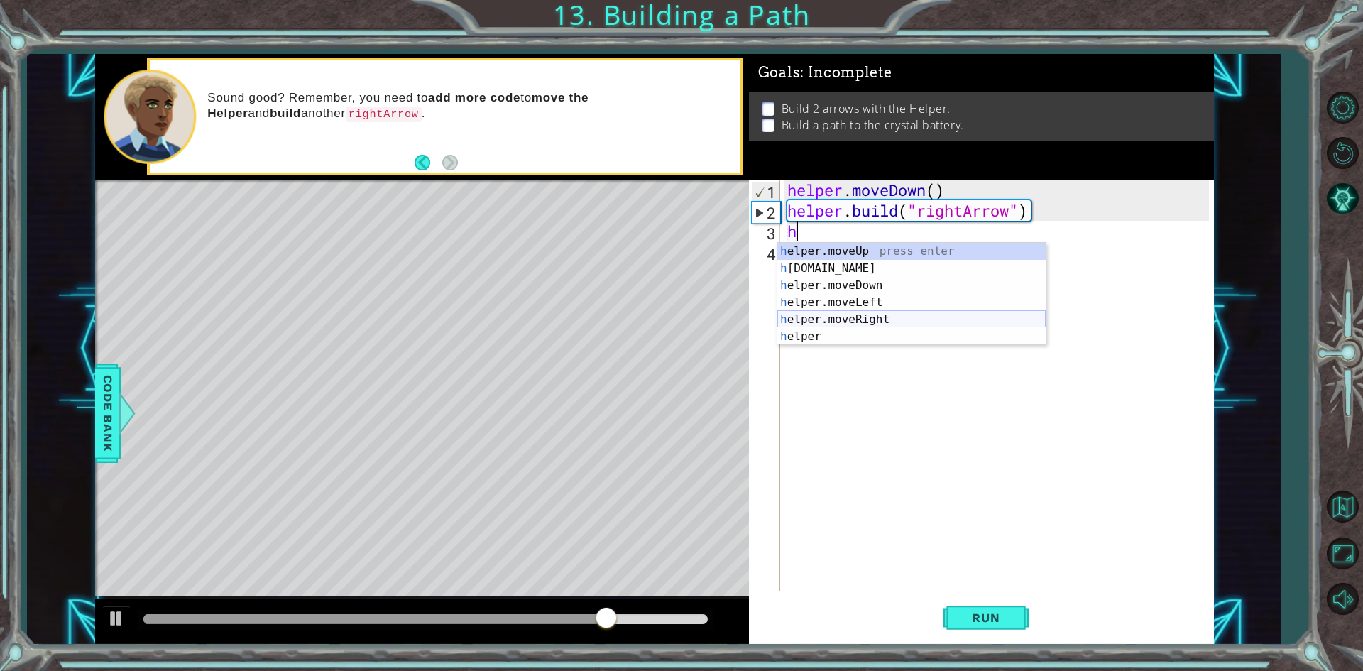
click at [850, 315] on div "h elper.moveUp press enter h [DOMAIN_NAME] press enter h elper.moveDown press e…" at bounding box center [911, 311] width 268 height 136
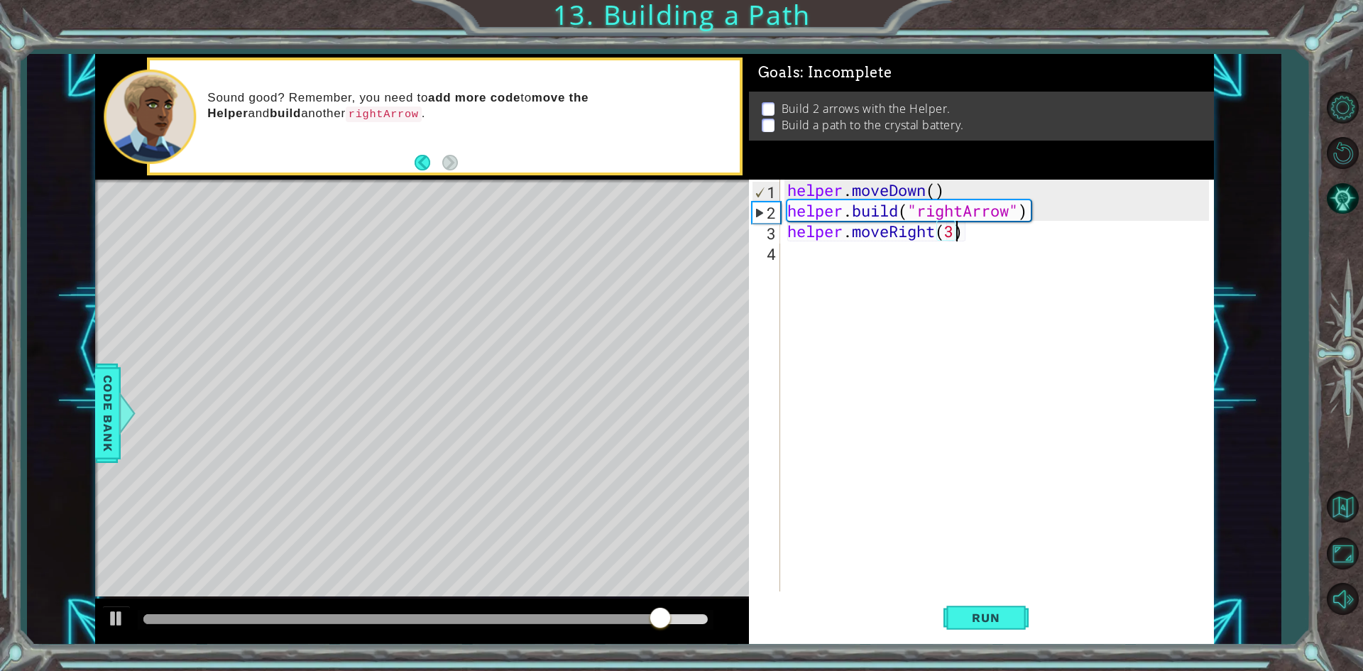
scroll to position [0, 7]
type textarea "helper.moveRight(3)"
click at [1009, 596] on button "Run" at bounding box center [985, 618] width 85 height 46
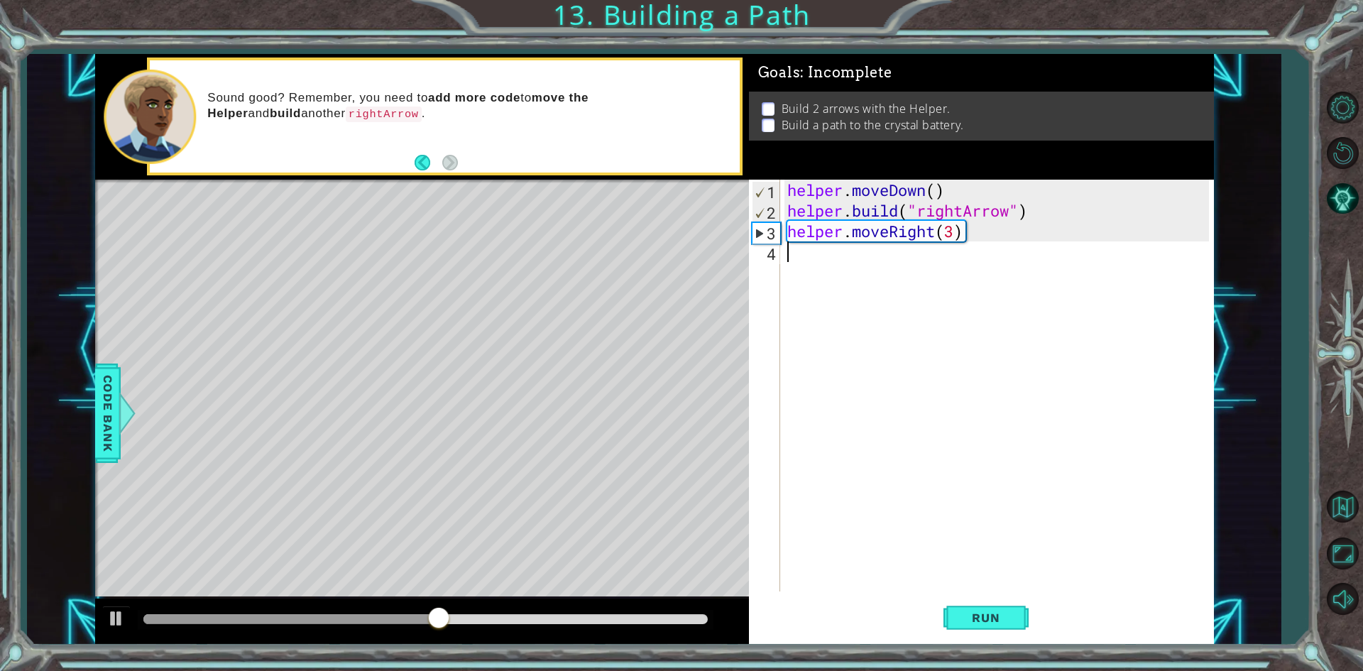
click at [831, 253] on div "helper . moveDown ( ) helper . build ( "rightArrow" ) helper . moveRight ( 3 )" at bounding box center [1000, 406] width 432 height 453
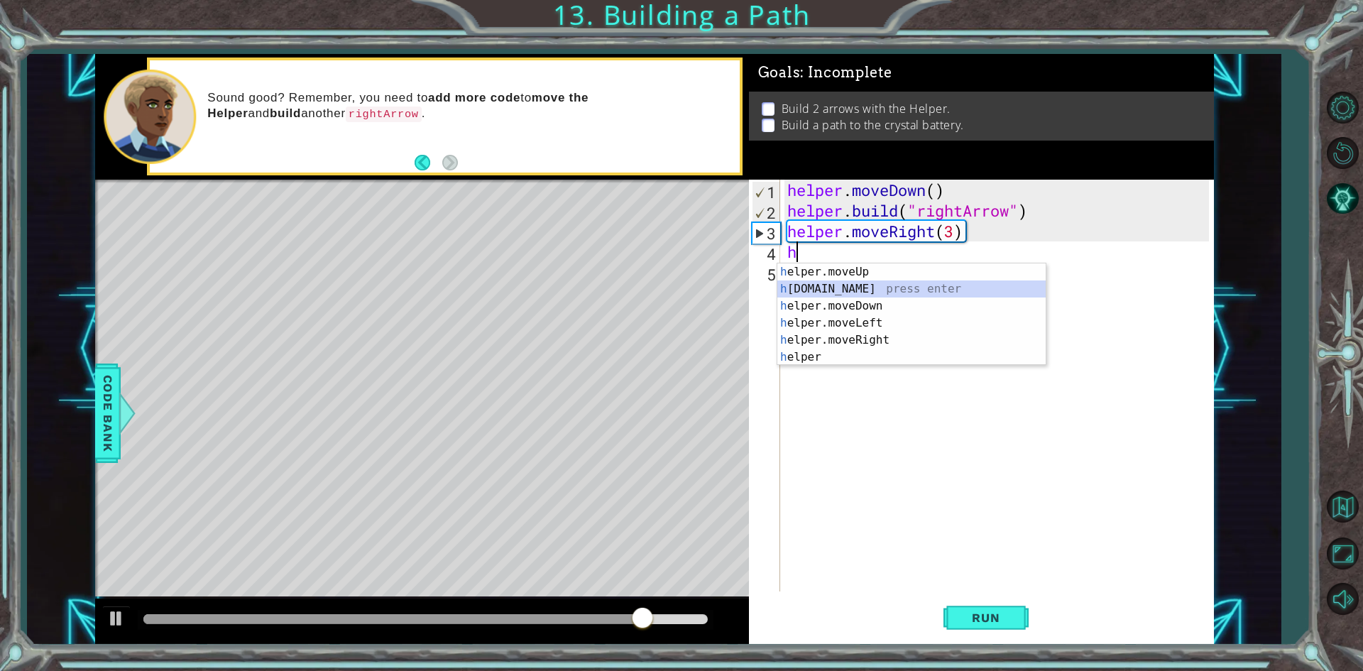
click at [831, 285] on div "h elper.moveUp press enter h [DOMAIN_NAME] press enter h elper.moveDown press e…" at bounding box center [911, 331] width 268 height 136
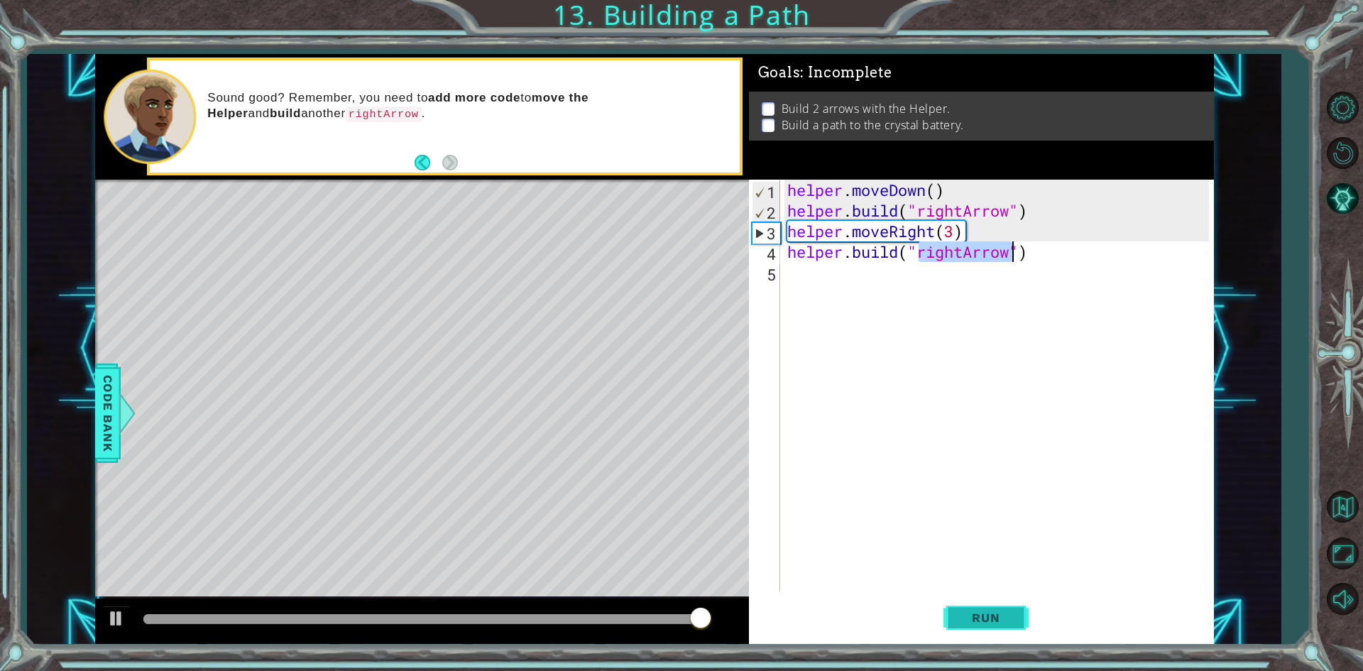
type textarea "[DOMAIN_NAME]("rightArrow")"
click at [980, 618] on span "Run" at bounding box center [986, 617] width 56 height 14
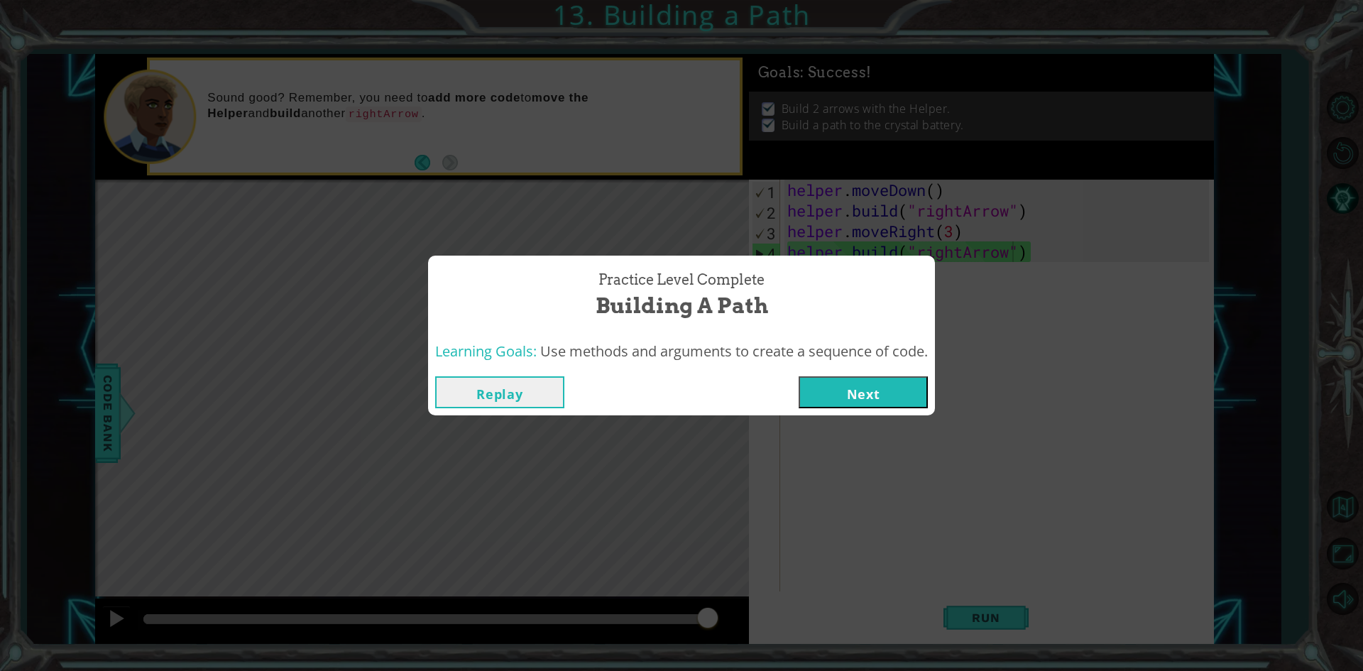
click at [824, 391] on button "Next" at bounding box center [863, 392] width 129 height 32
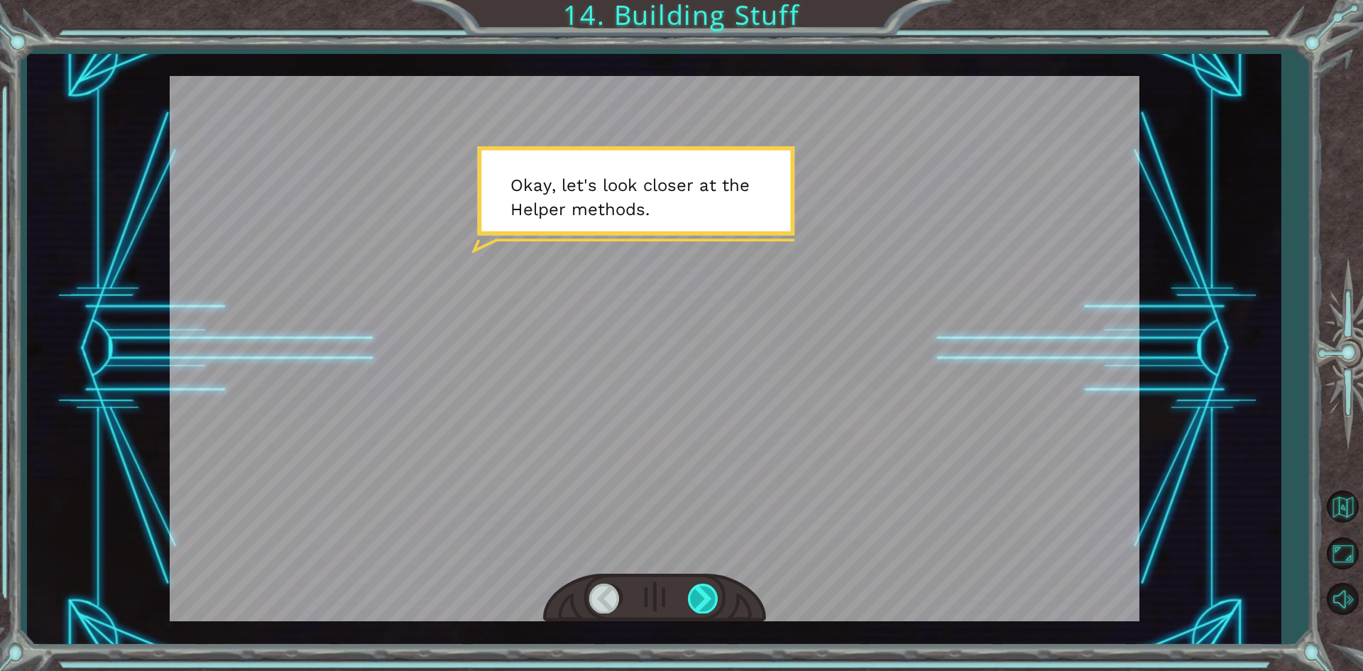
click at [710, 589] on div at bounding box center [704, 598] width 32 height 29
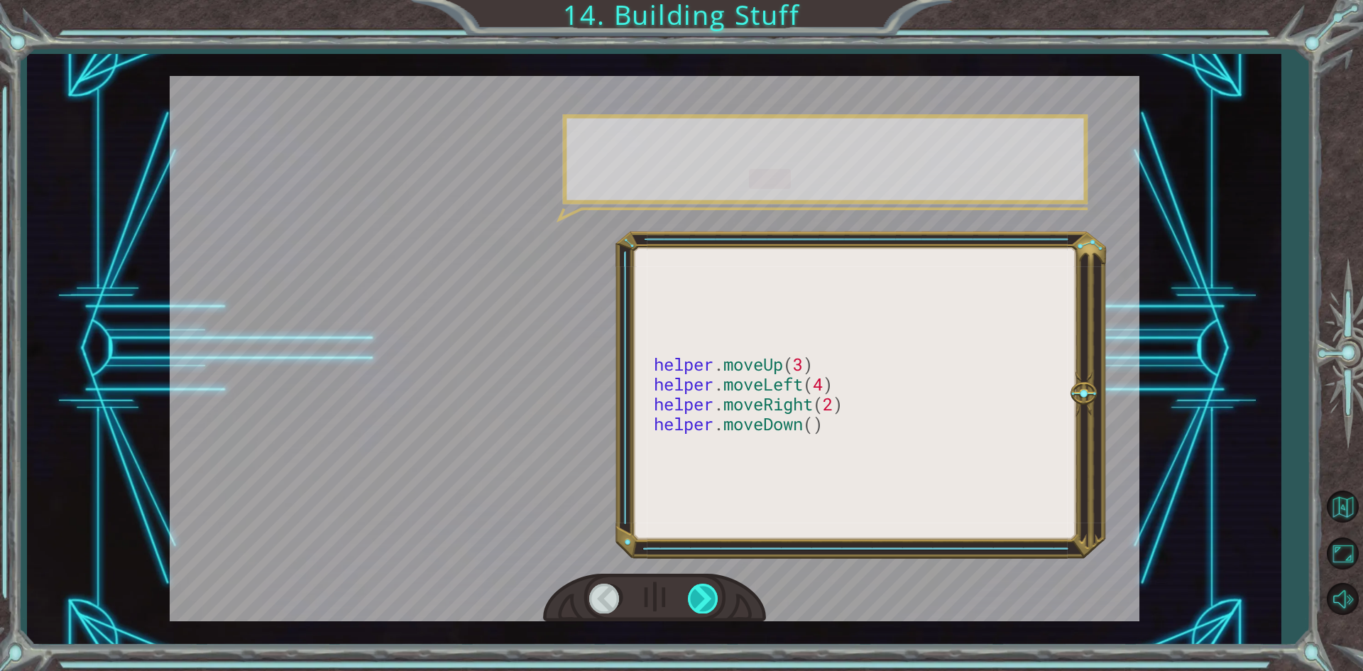
click at [710, 589] on div at bounding box center [704, 598] width 32 height 29
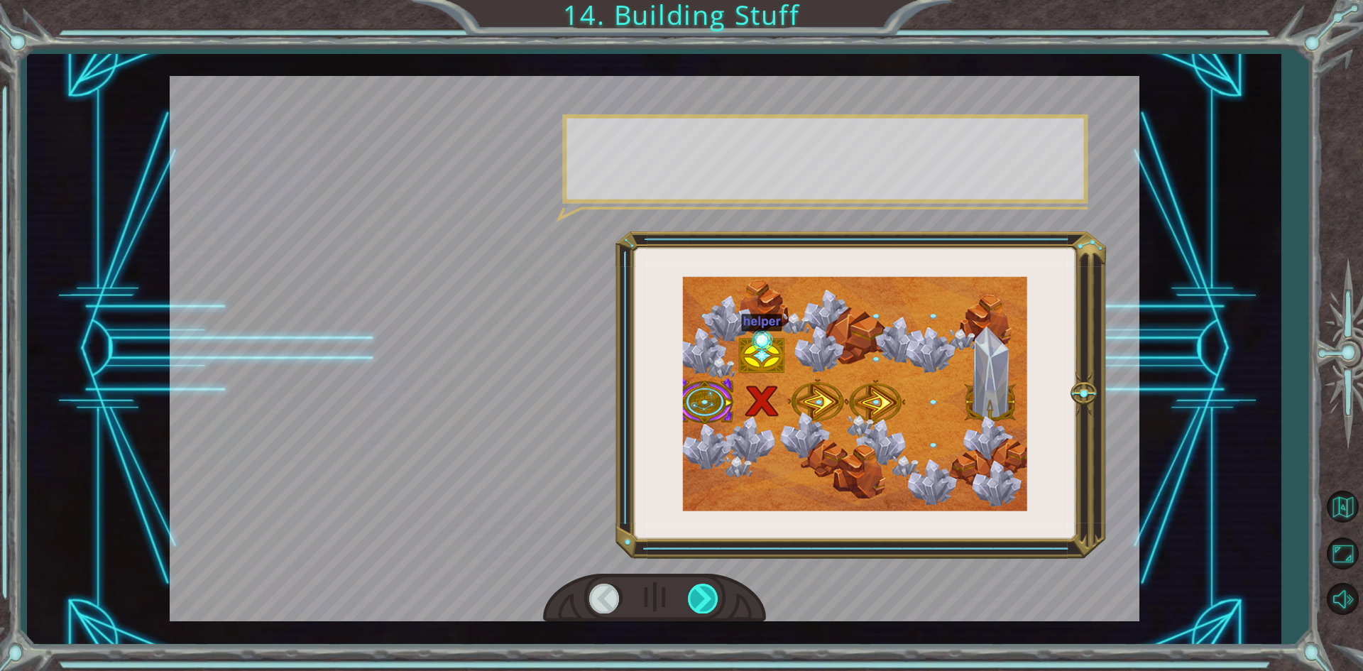
click at [710, 589] on div at bounding box center [704, 598] width 32 height 29
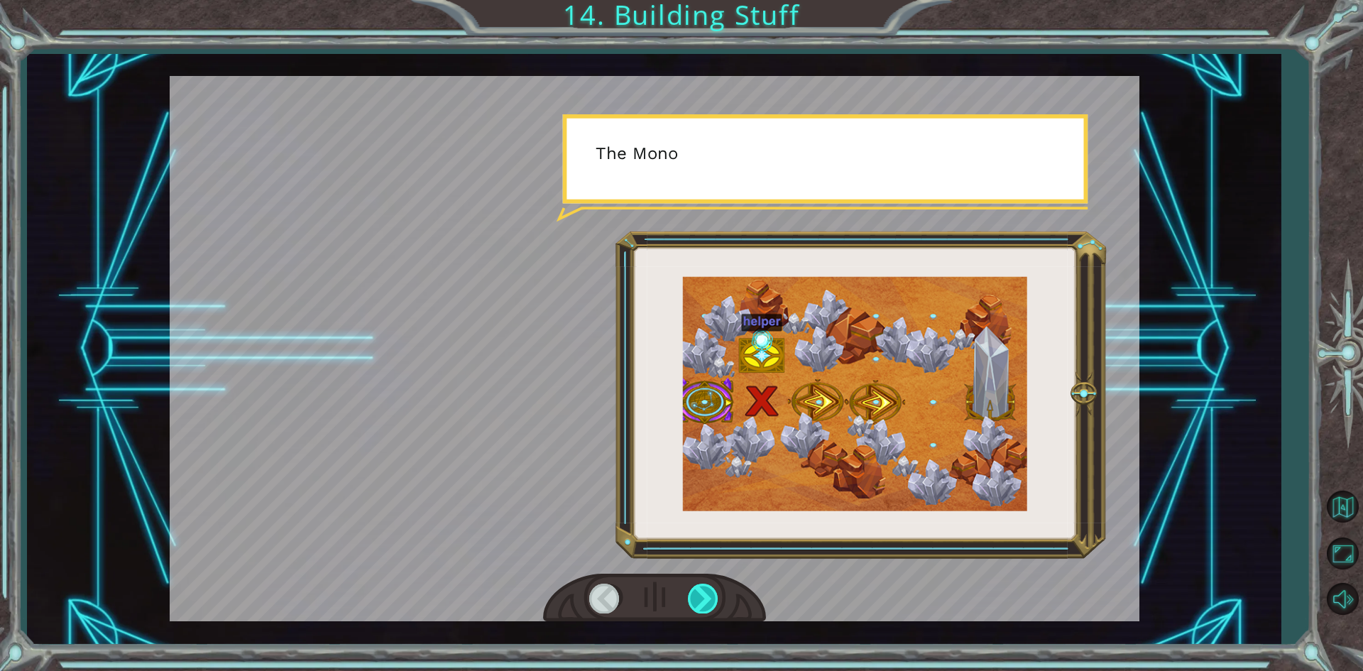
click at [710, 589] on div at bounding box center [704, 598] width 32 height 29
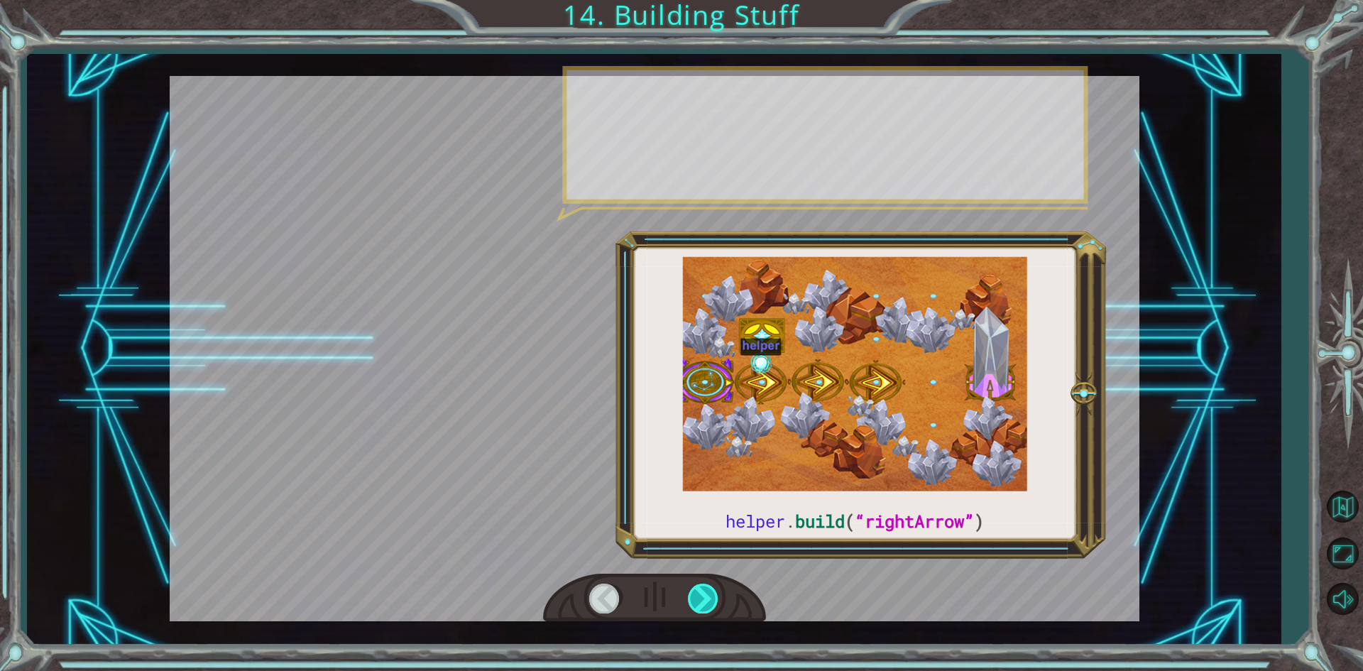
click at [710, 589] on div at bounding box center [704, 598] width 32 height 29
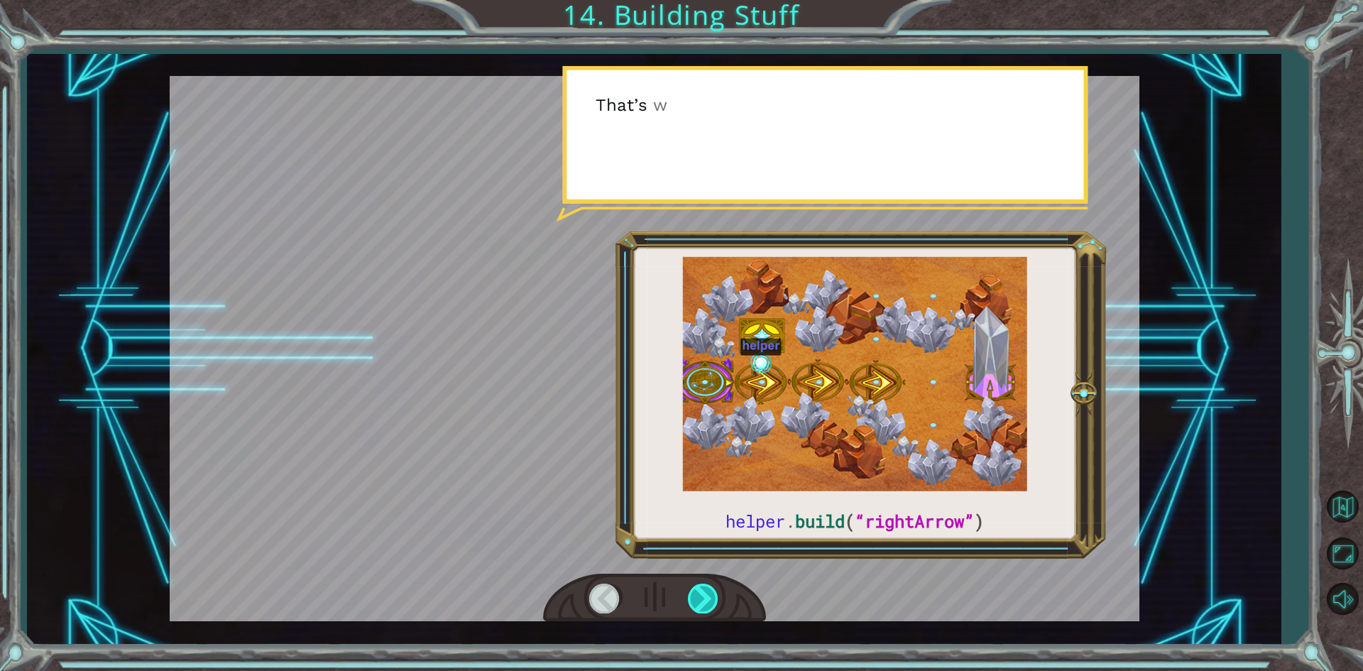
click at [710, 589] on div at bounding box center [704, 598] width 32 height 29
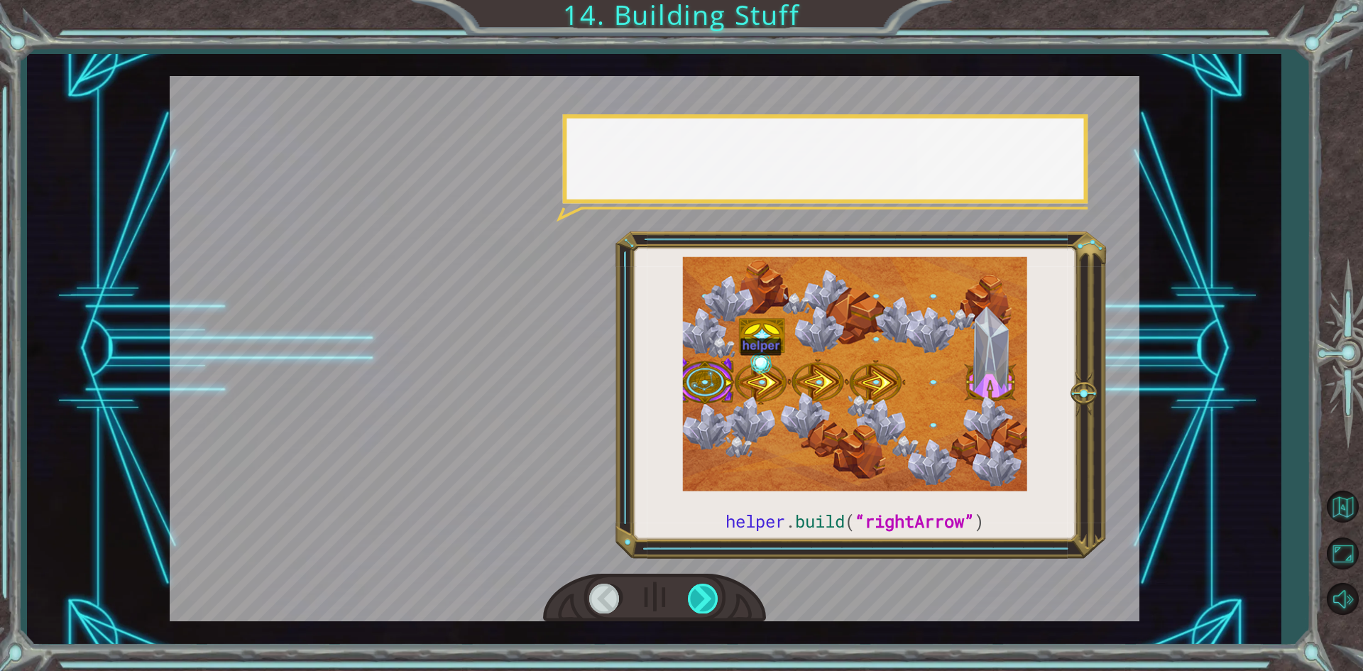
click at [710, 589] on div at bounding box center [704, 598] width 32 height 29
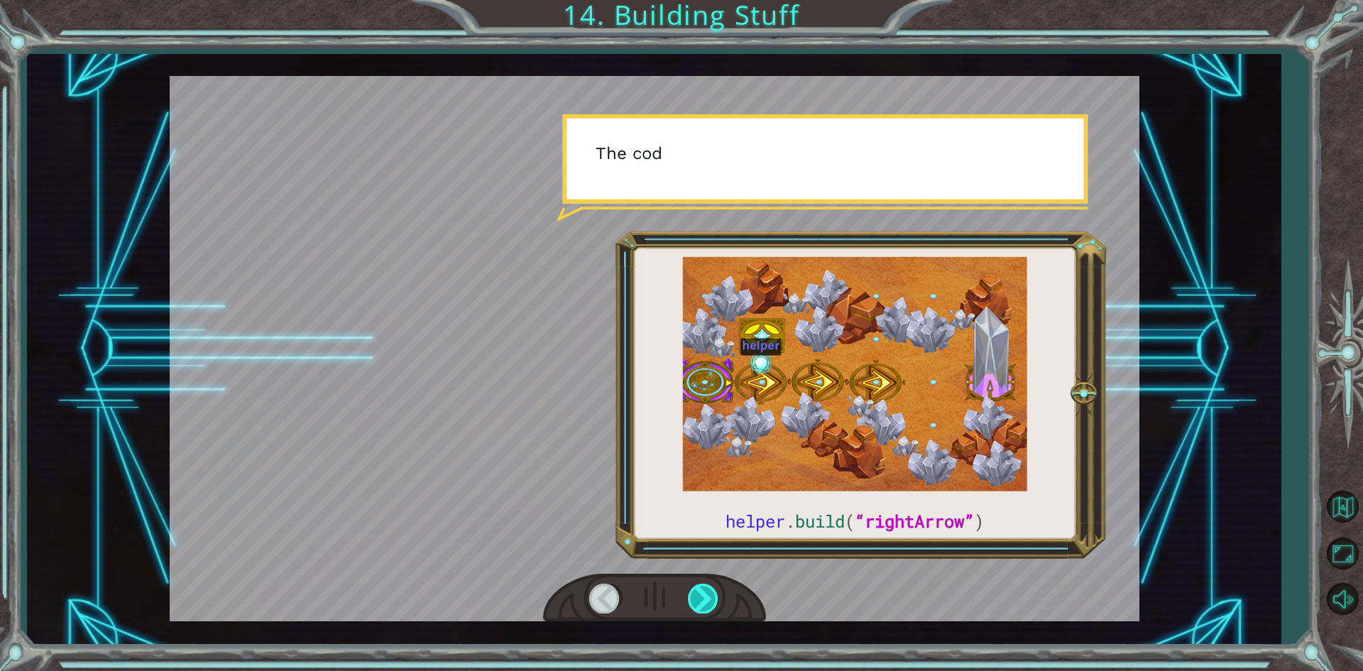
click at [710, 589] on div at bounding box center [704, 598] width 32 height 29
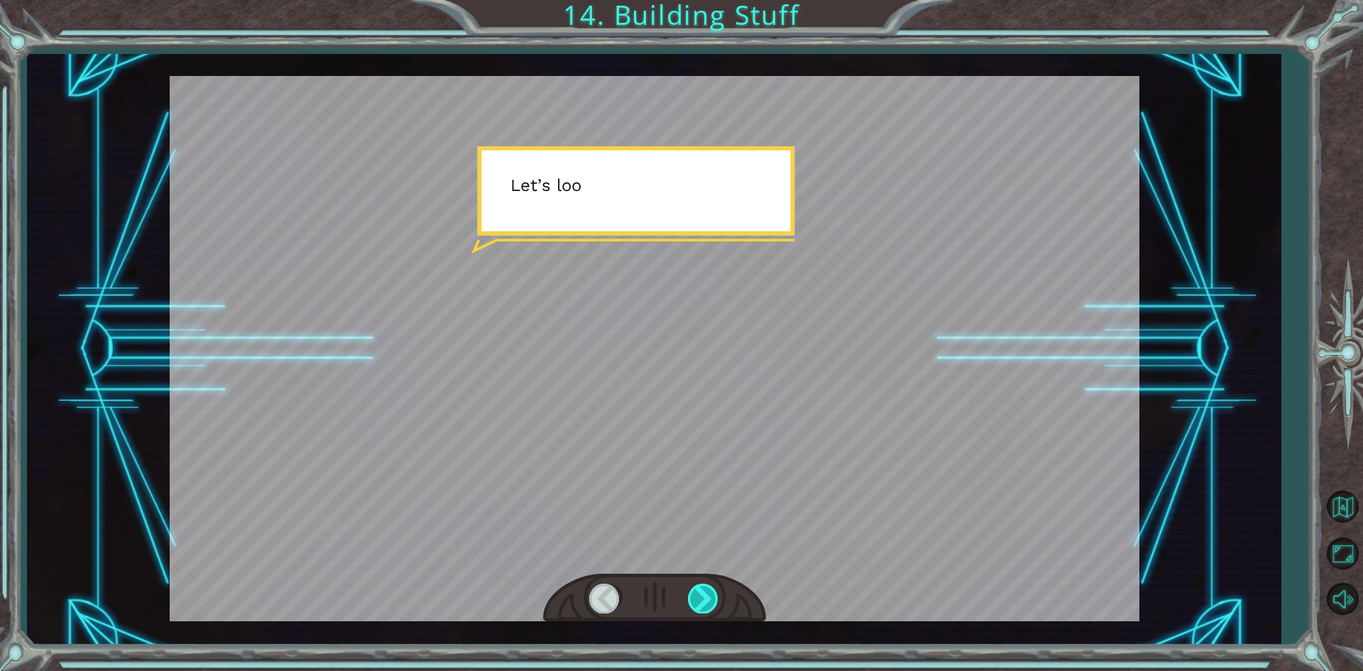
click at [710, 589] on div at bounding box center [704, 598] width 32 height 29
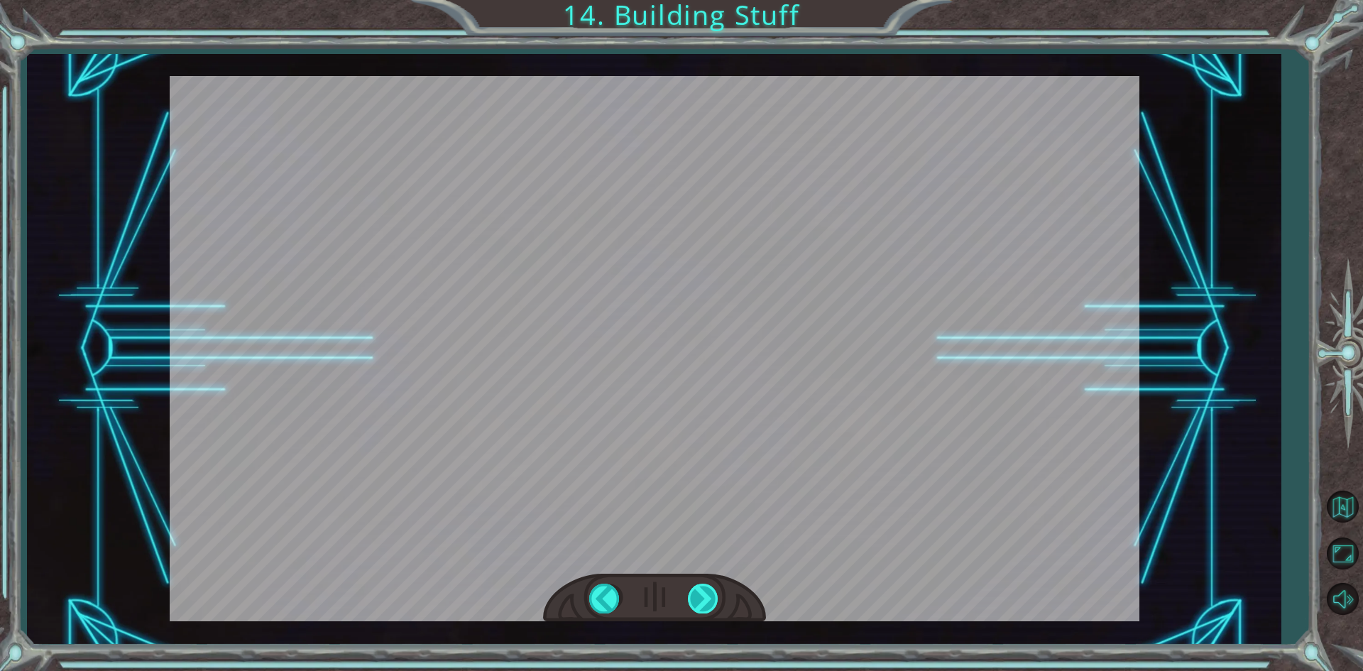
click at [710, 0] on div "helper . build ( “rightArrow” ) O k a y , l e t ' s l o o k c l o s e r a t t h…" at bounding box center [681, 0] width 1363 height 0
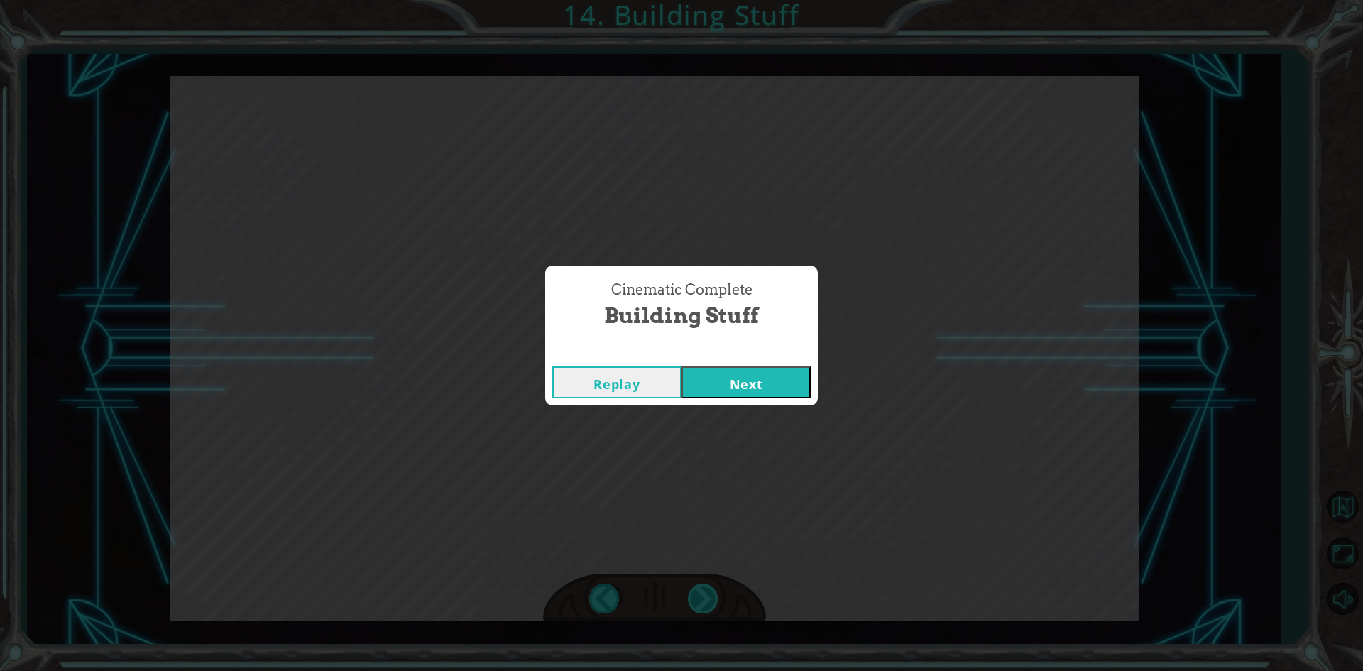
click at [710, 589] on div "Cinematic Complete Building Stuff Replay Next" at bounding box center [681, 335] width 1363 height 671
click at [743, 380] on button "Next" at bounding box center [745, 382] width 129 height 32
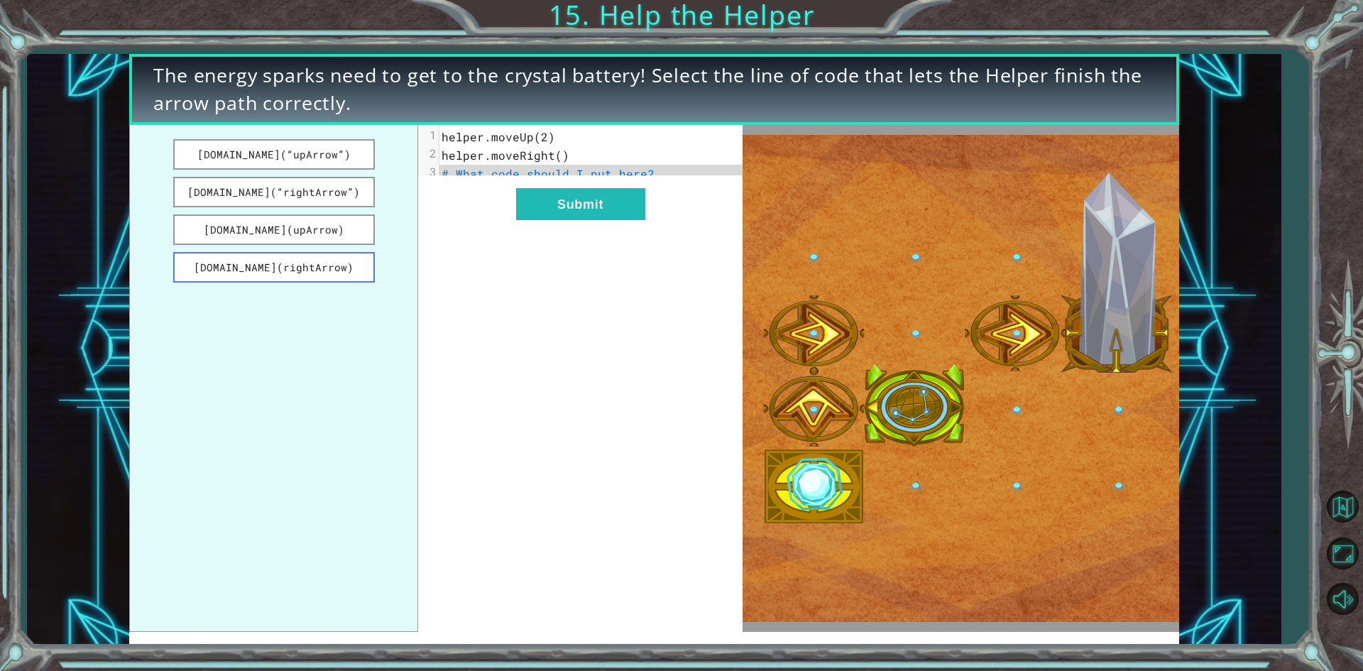
click at [316, 256] on button "[DOMAIN_NAME](rightArrow)" at bounding box center [274, 267] width 202 height 31
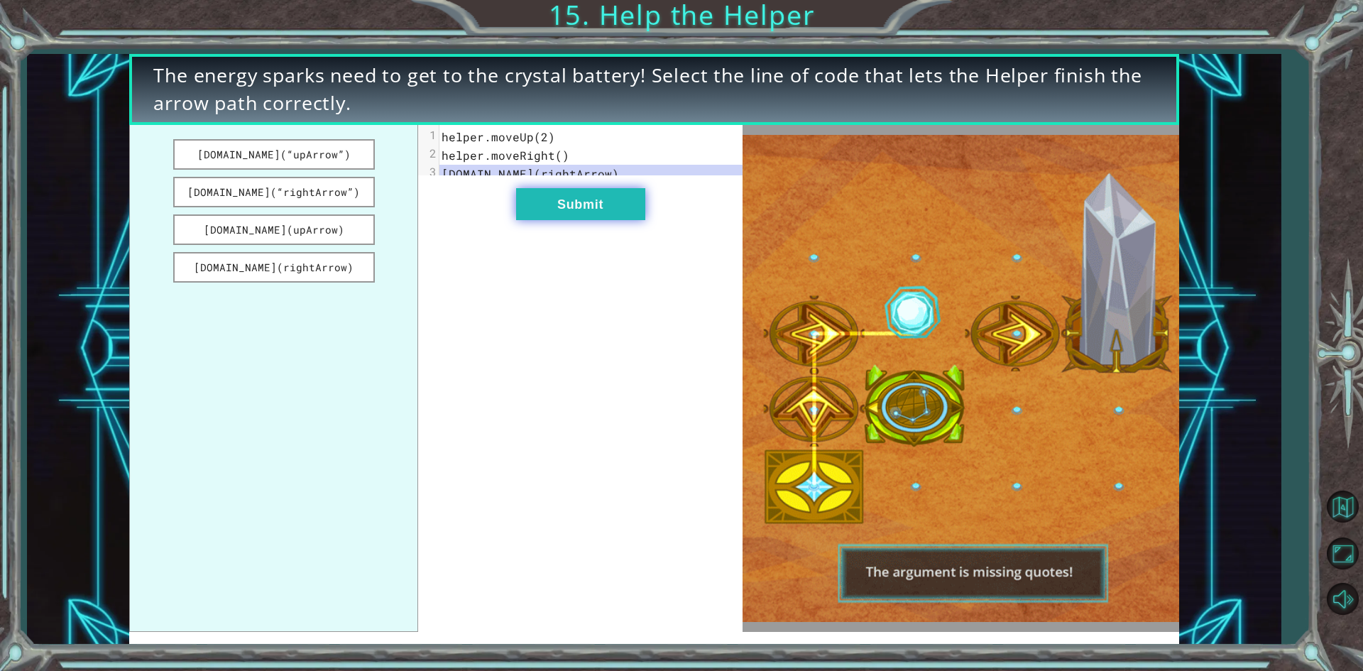
click at [591, 214] on button "Submit" at bounding box center [580, 204] width 129 height 32
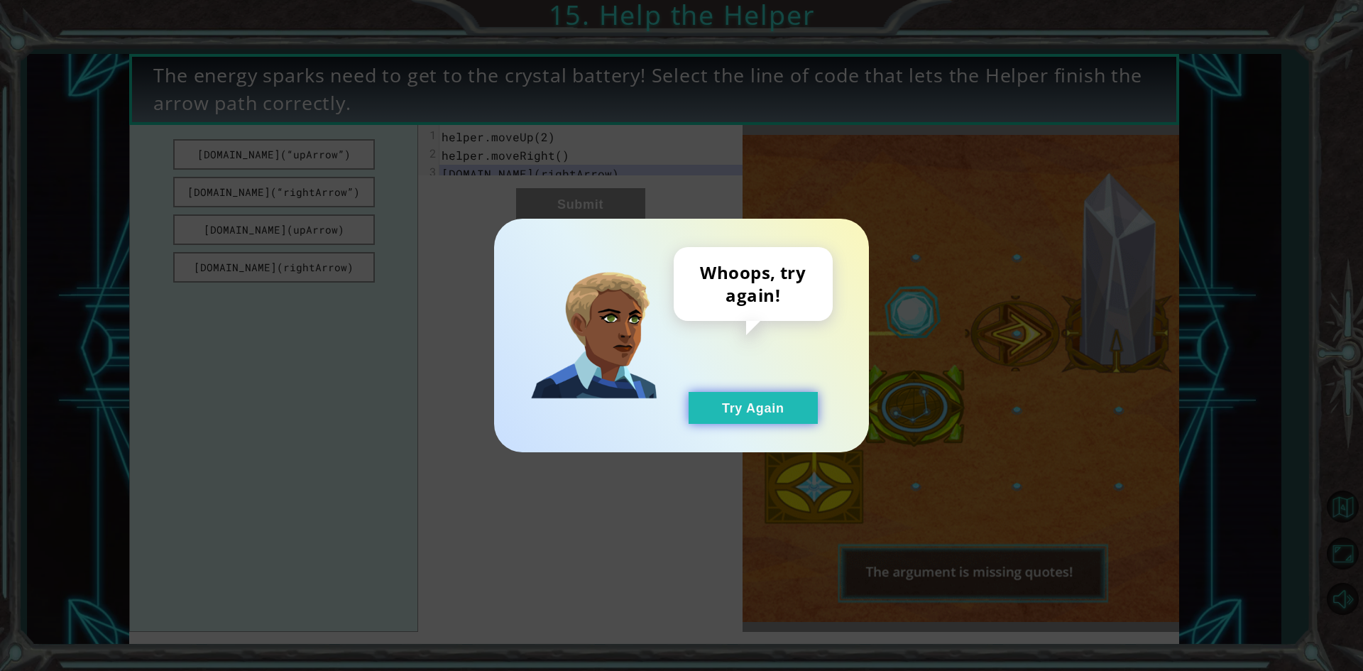
click at [721, 404] on button "Try Again" at bounding box center [753, 408] width 129 height 32
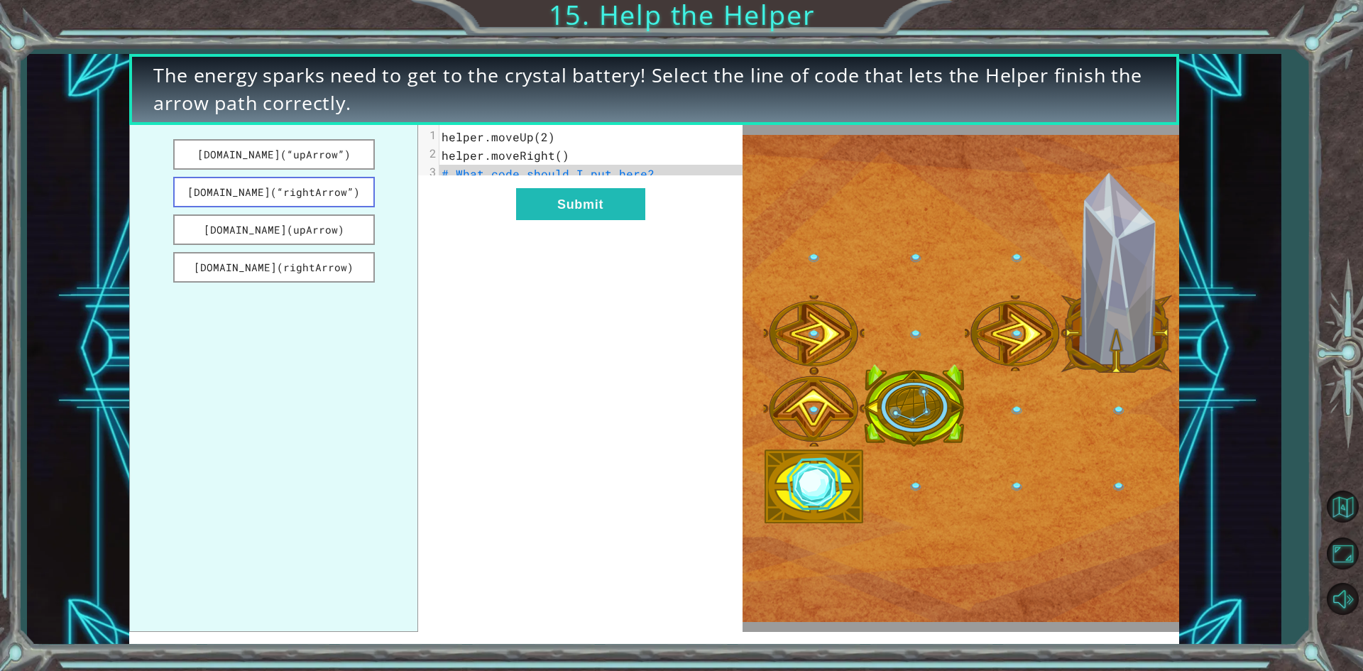
click at [334, 182] on button "[DOMAIN_NAME](“rightArrow”)" at bounding box center [274, 192] width 202 height 31
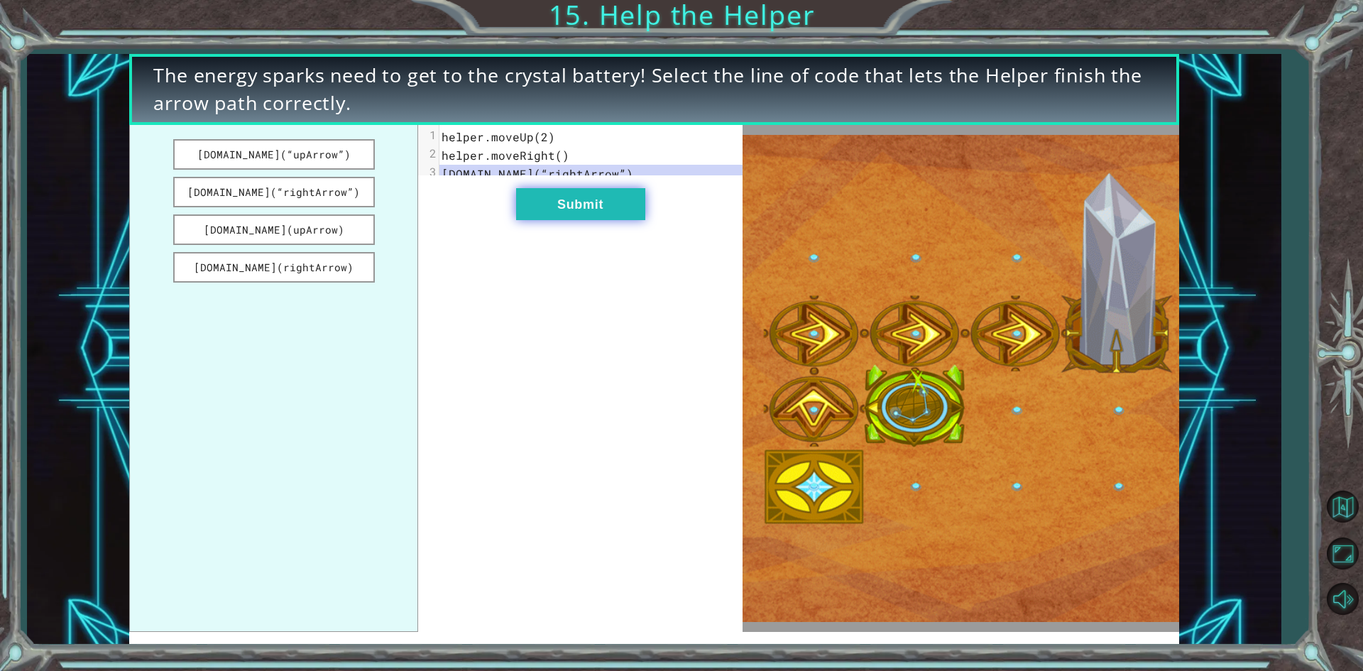
click at [547, 219] on button "Submit" at bounding box center [580, 204] width 129 height 32
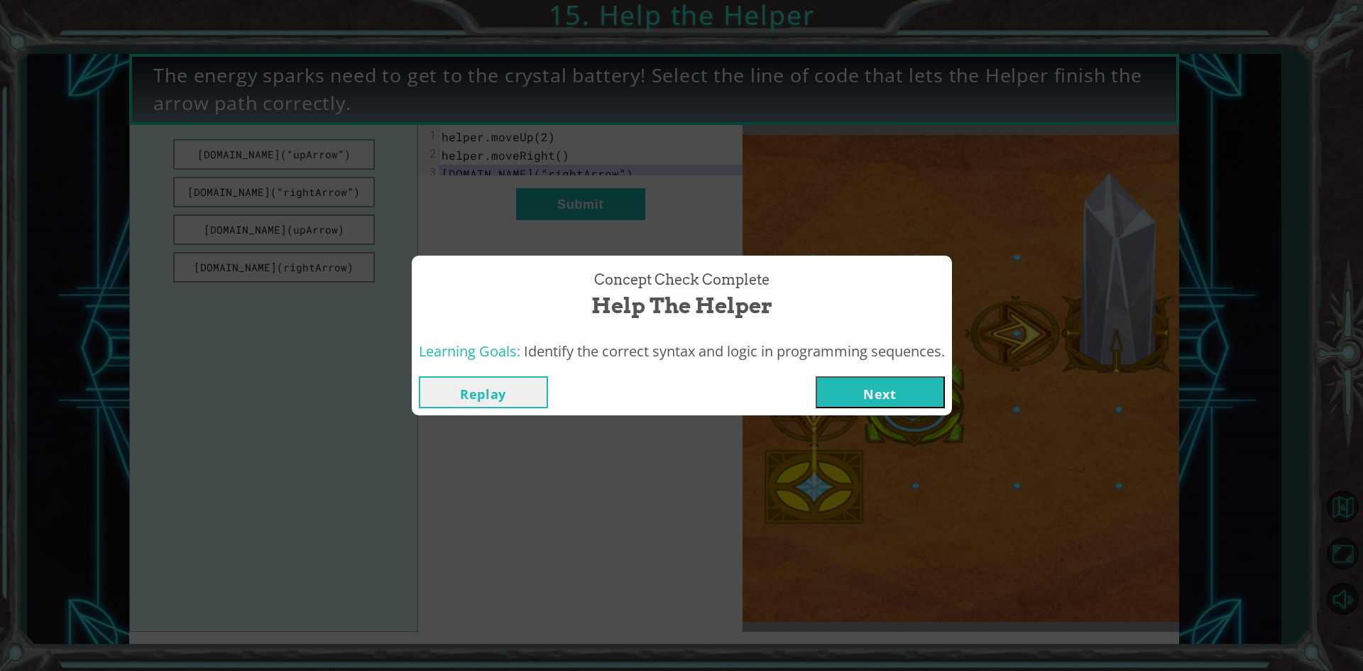
drag, startPoint x: 843, startPoint y: 387, endPoint x: 833, endPoint y: 388, distance: 9.3
click at [833, 388] on button "Next" at bounding box center [880, 392] width 129 height 32
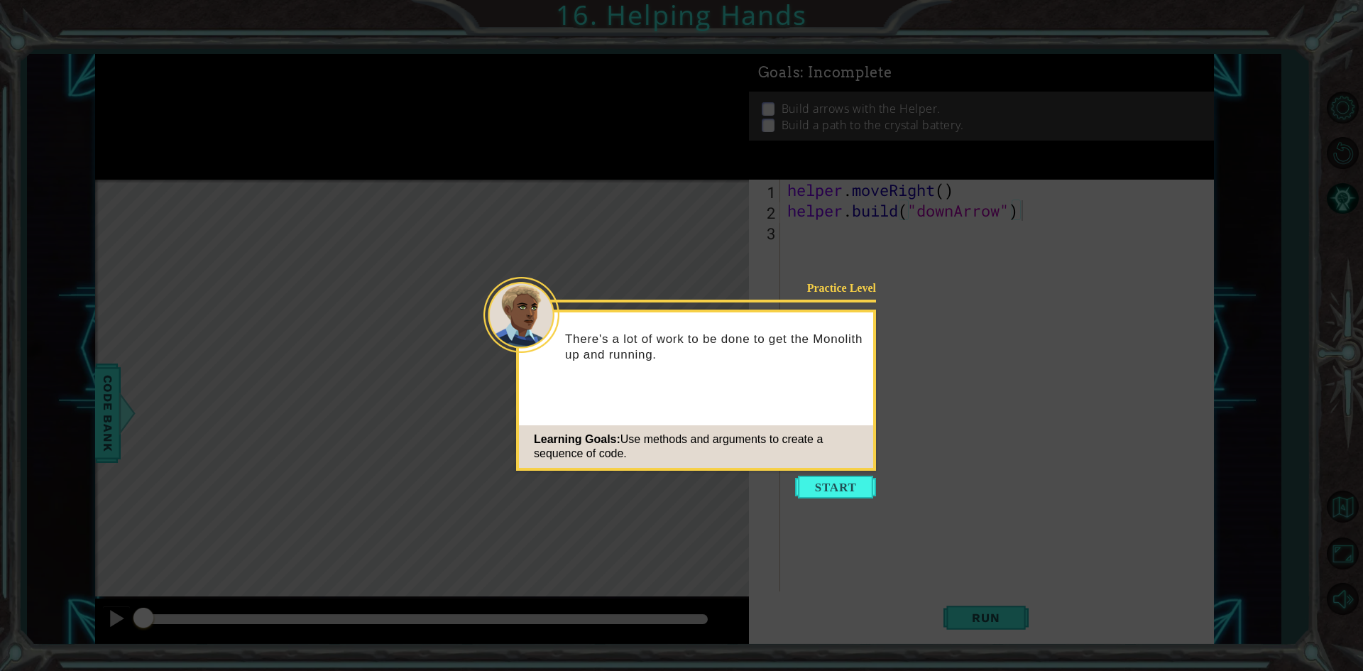
click at [823, 471] on icon at bounding box center [681, 335] width 1363 height 671
click at [831, 493] on button "Start" at bounding box center [835, 487] width 81 height 23
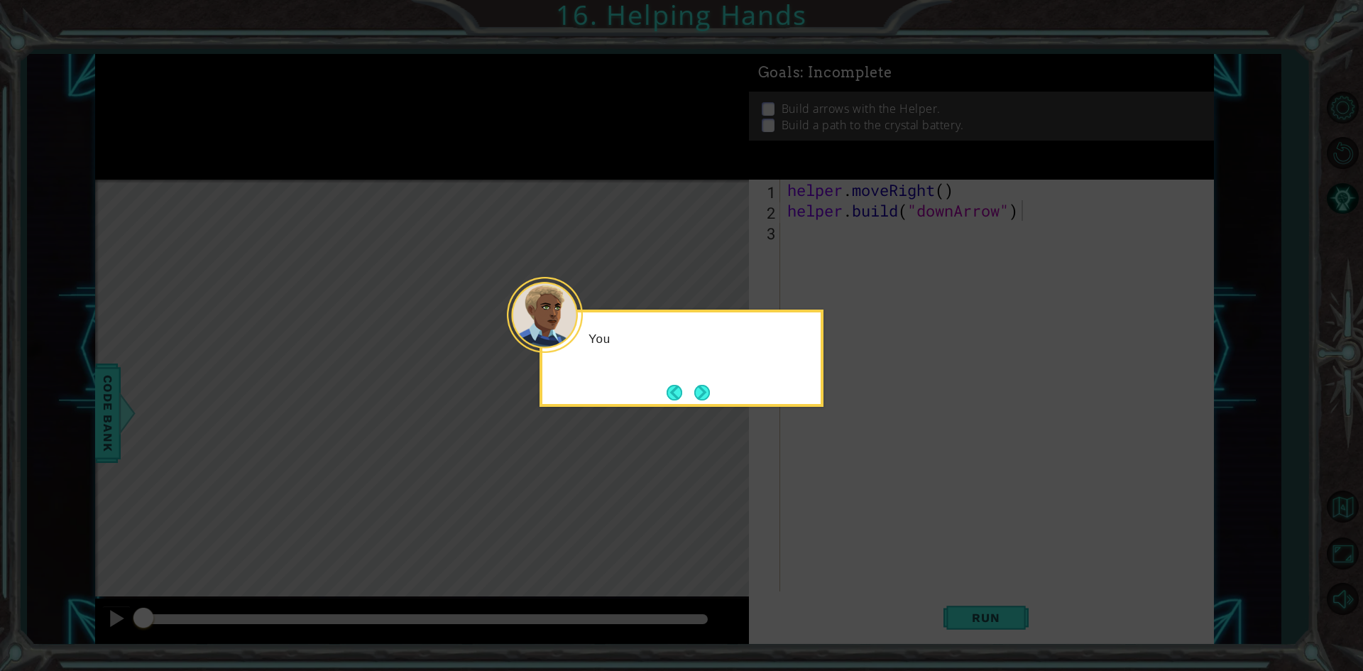
click at [831, 493] on icon at bounding box center [681, 335] width 1363 height 671
click at [708, 378] on div "You fixed one of the Monolith’s [PERSON_NAME]" at bounding box center [681, 354] width 278 height 72
click at [698, 390] on button "Next" at bounding box center [702, 392] width 17 height 17
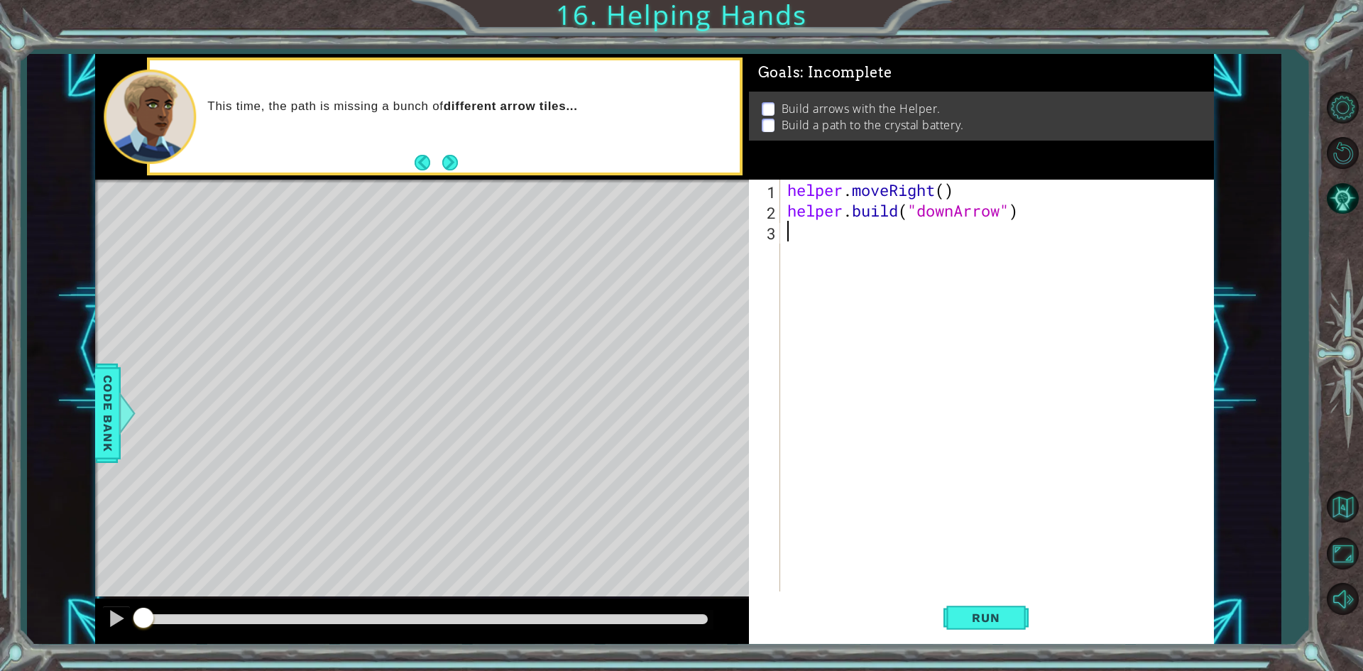
click at [802, 236] on div "helper . moveRight ( ) helper . build ( "downArrow" )" at bounding box center [1000, 406] width 432 height 453
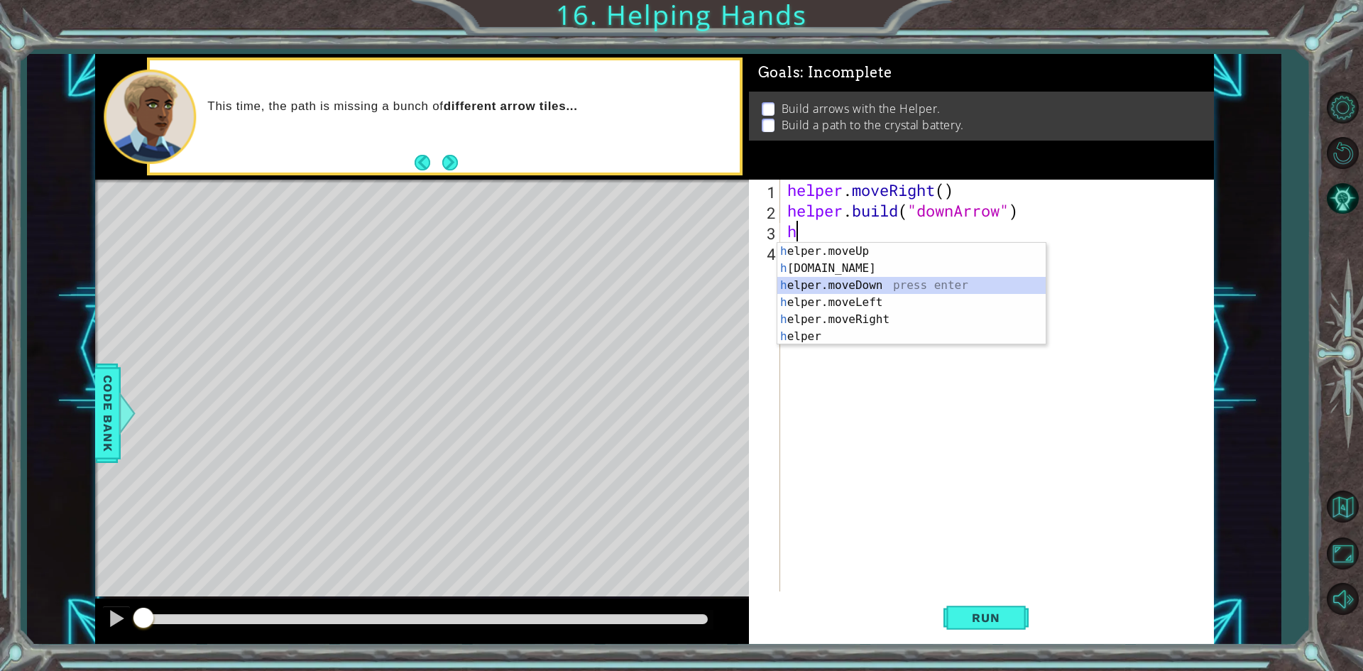
click at [916, 280] on div "h elper.moveUp press enter h [DOMAIN_NAME] press enter h elper.moveDown press e…" at bounding box center [911, 311] width 268 height 136
type textarea "helper.moveDown(1)"
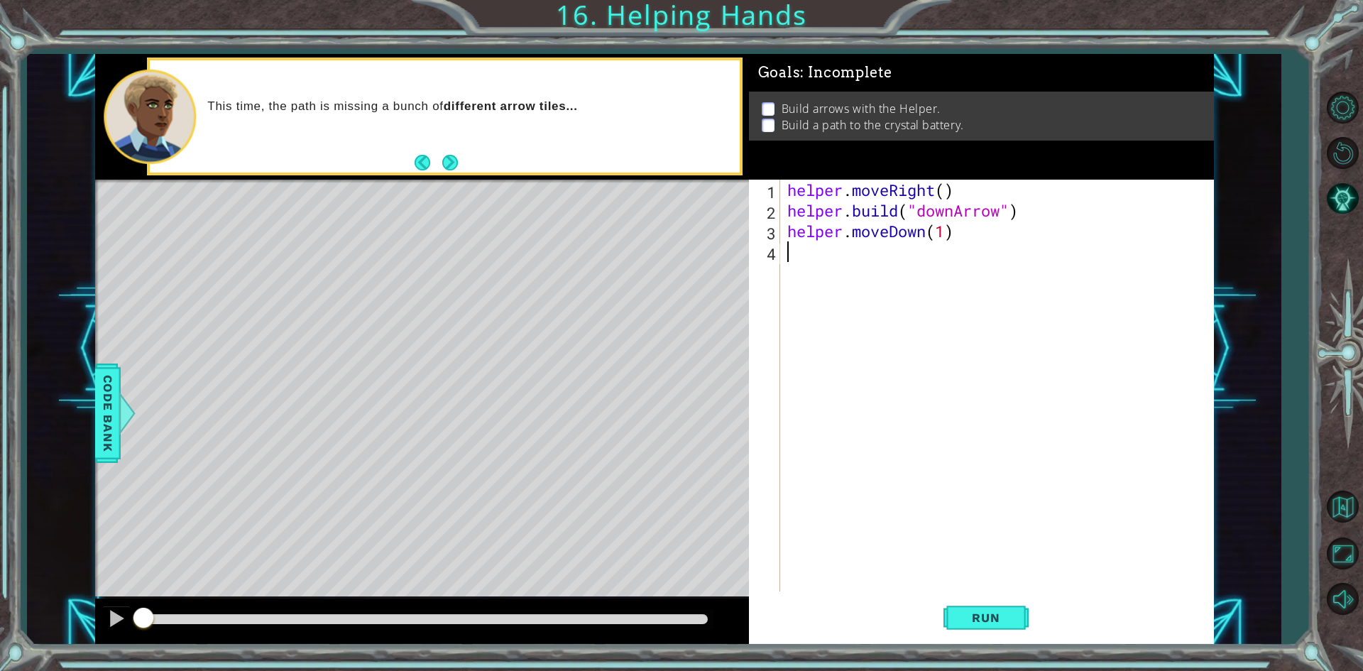
click at [884, 251] on div "helper . moveRight ( ) helper . build ( "downArrow" ) helper . moveDown ( 1 )" at bounding box center [1000, 406] width 432 height 453
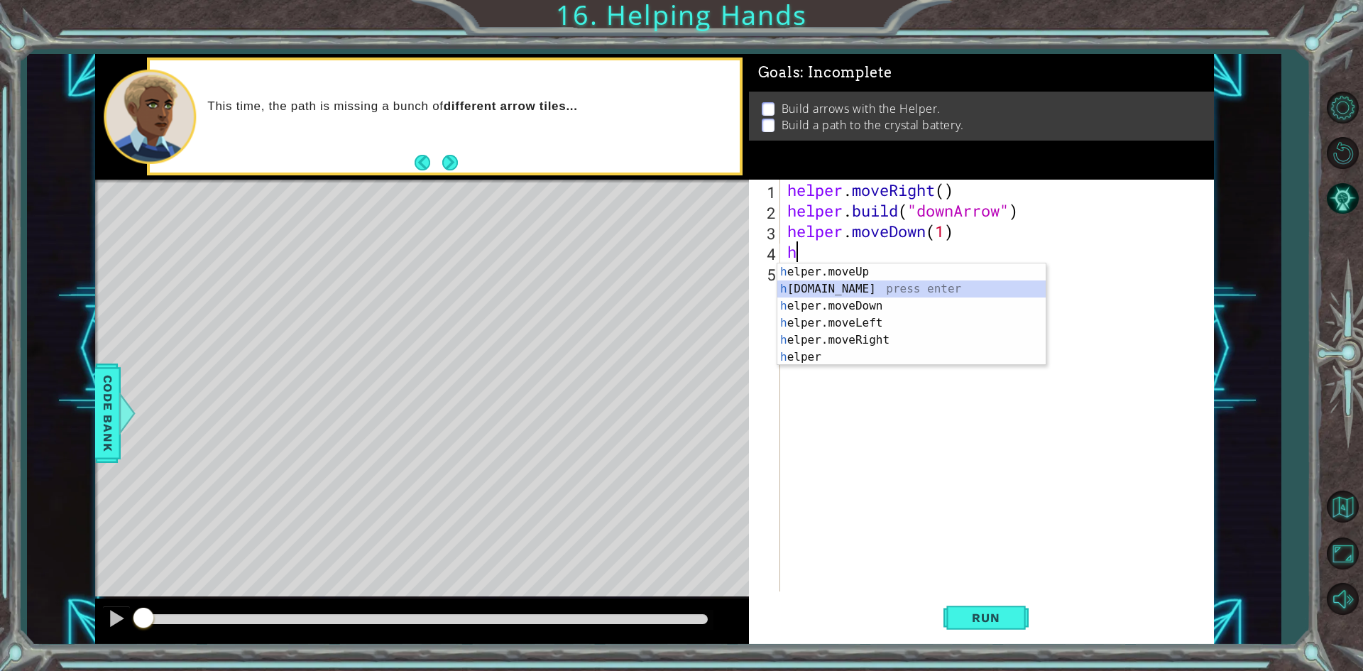
click at [836, 285] on div "h elper.moveUp press enter h [DOMAIN_NAME] press enter h elper.moveDown press e…" at bounding box center [911, 331] width 268 height 136
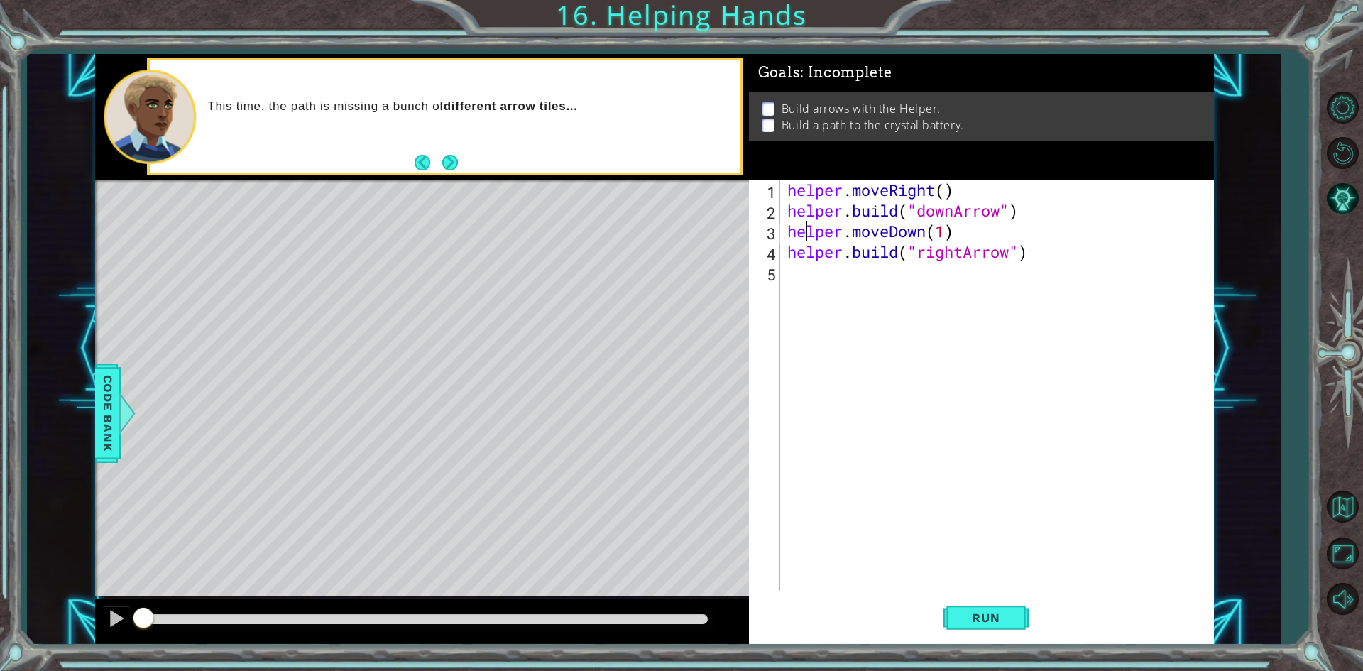
click at [808, 232] on div "helper . moveRight ( ) helper . build ( "downArrow" ) helper . moveDown ( 1 ) h…" at bounding box center [1000, 406] width 432 height 453
type textarea "helper.moveDown(1)"
click at [820, 281] on div "helper . moveRight ( ) helper . build ( "downArrow" ) helper . moveDown ( 1 ) h…" at bounding box center [1000, 406] width 432 height 453
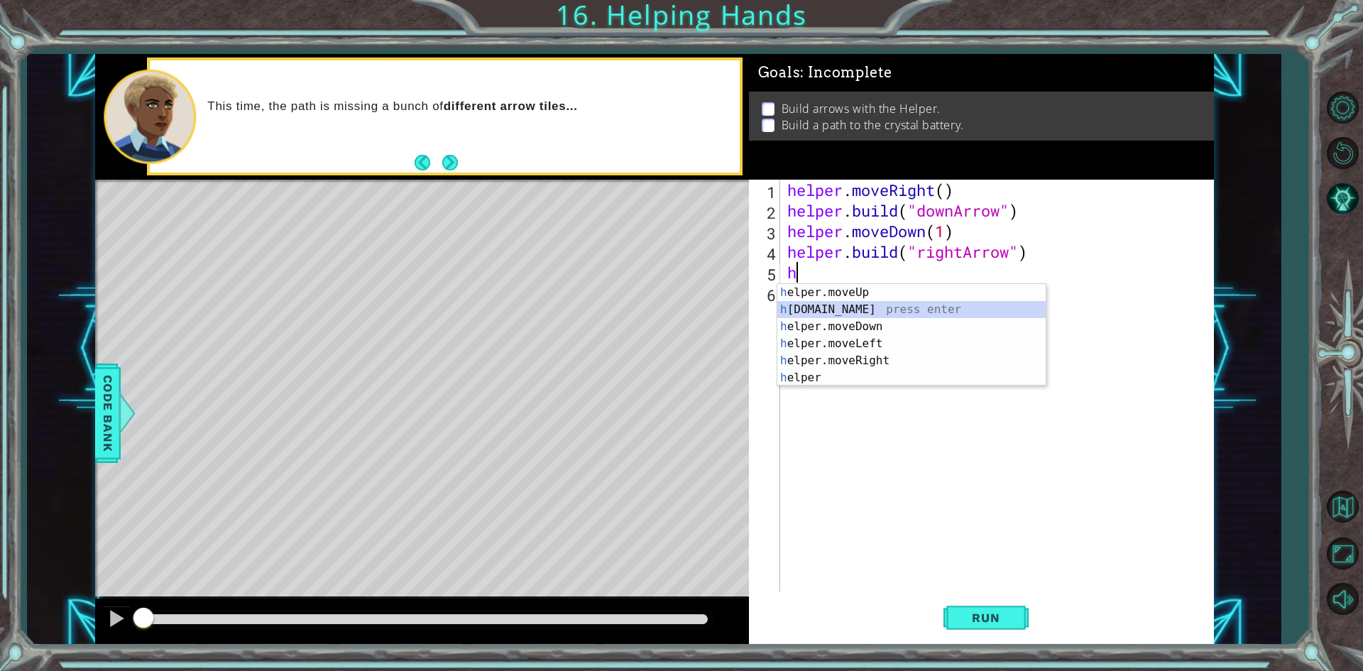
click at [856, 315] on div "h elper.moveUp press enter h [DOMAIN_NAME] press enter h elper.moveDown press e…" at bounding box center [911, 352] width 268 height 136
type textarea "[DOMAIN_NAME]("rightArrow")"
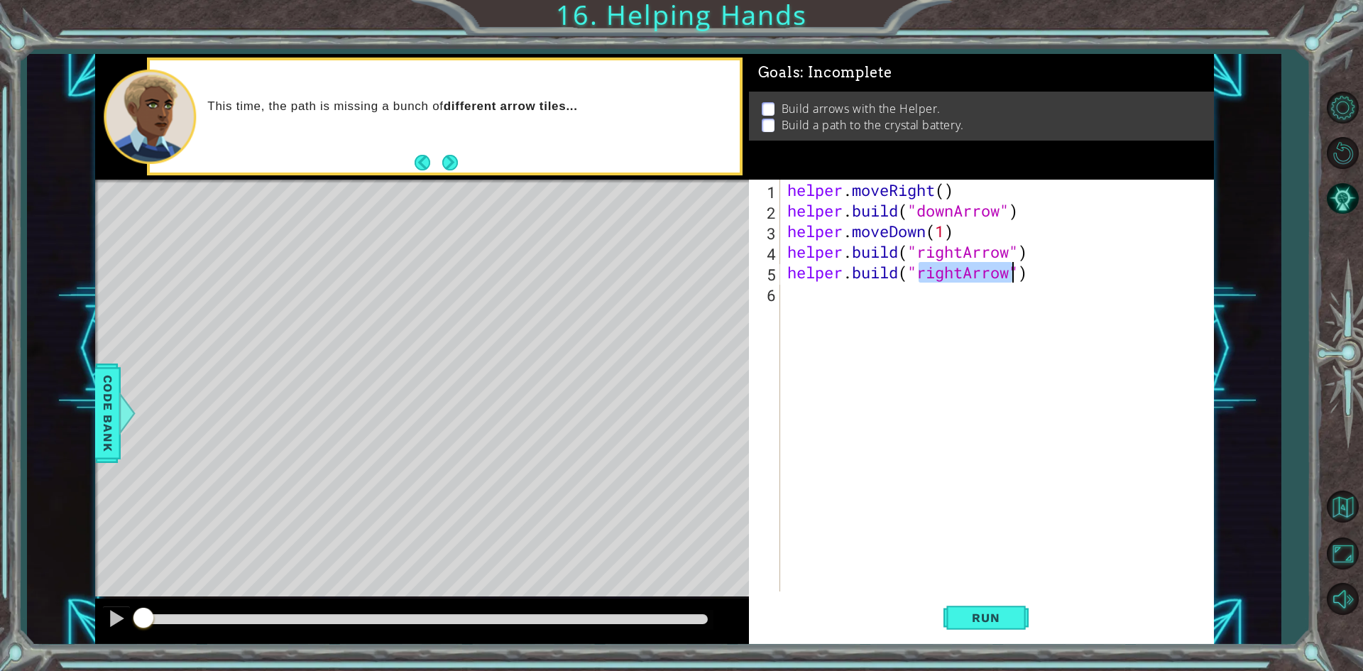
click at [845, 312] on div "helper . moveRight ( ) helper . build ( "downArrow" ) helper . moveDown ( 1 ) h…" at bounding box center [1000, 406] width 432 height 453
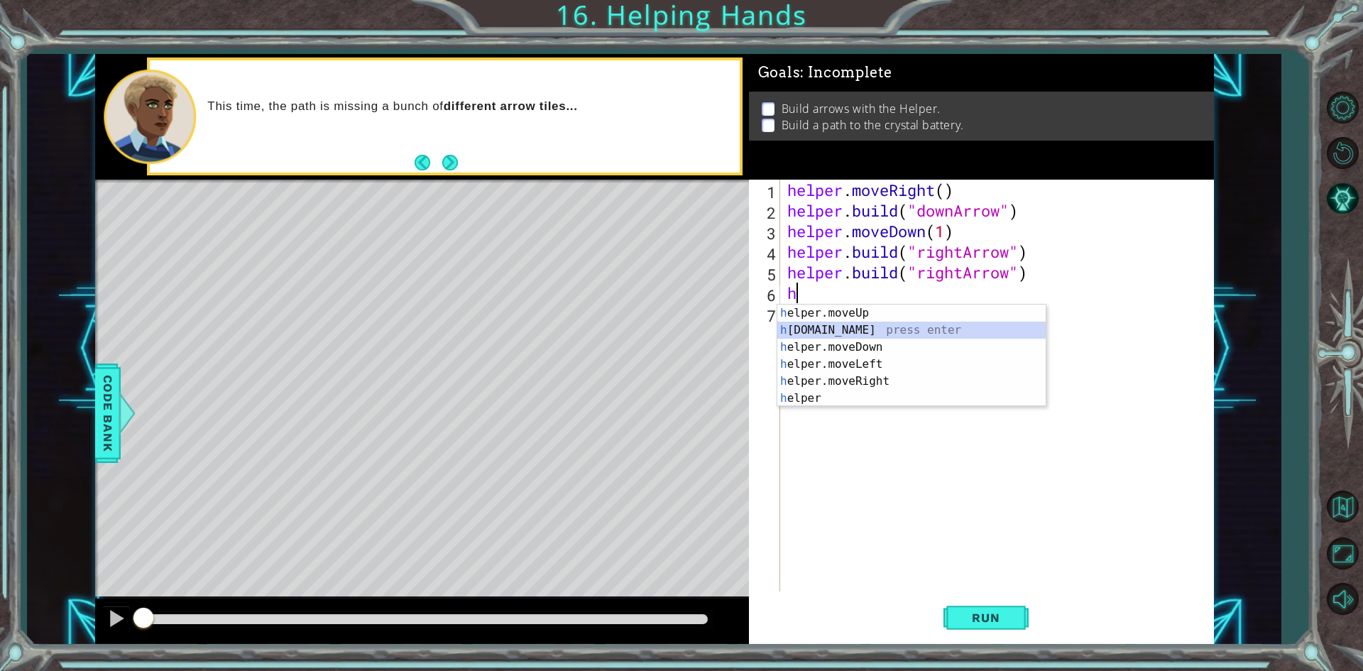
click at [845, 330] on div "h elper.moveUp press enter h [DOMAIN_NAME] press enter h elper.moveDown press e…" at bounding box center [911, 373] width 268 height 136
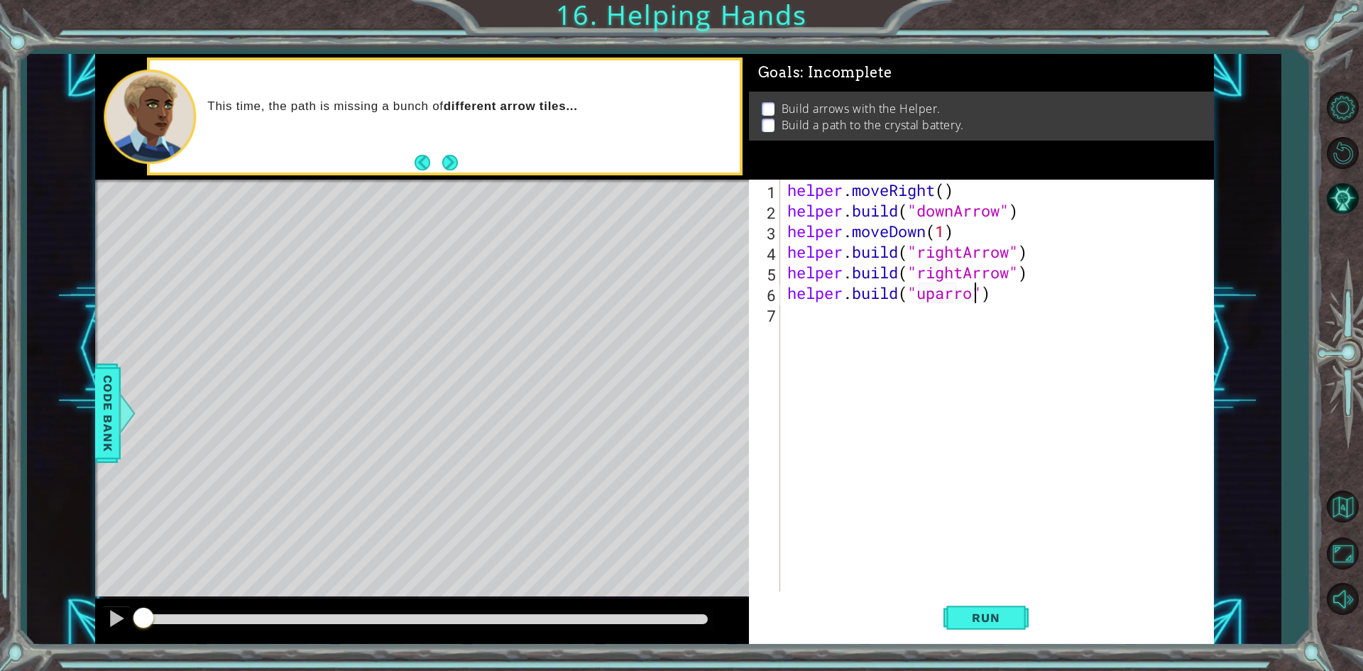
scroll to position [0, 9]
drag, startPoint x: 967, startPoint y: 598, endPoint x: 968, endPoint y: 696, distance: 98.0
click at [968, 670] on html "1 ההההההההההההההההההההההההההההההההההההההההההההההההההההההההההההההההההההההההההההה…" at bounding box center [681, 335] width 1363 height 671
click at [997, 635] on button "Run" at bounding box center [985, 618] width 85 height 46
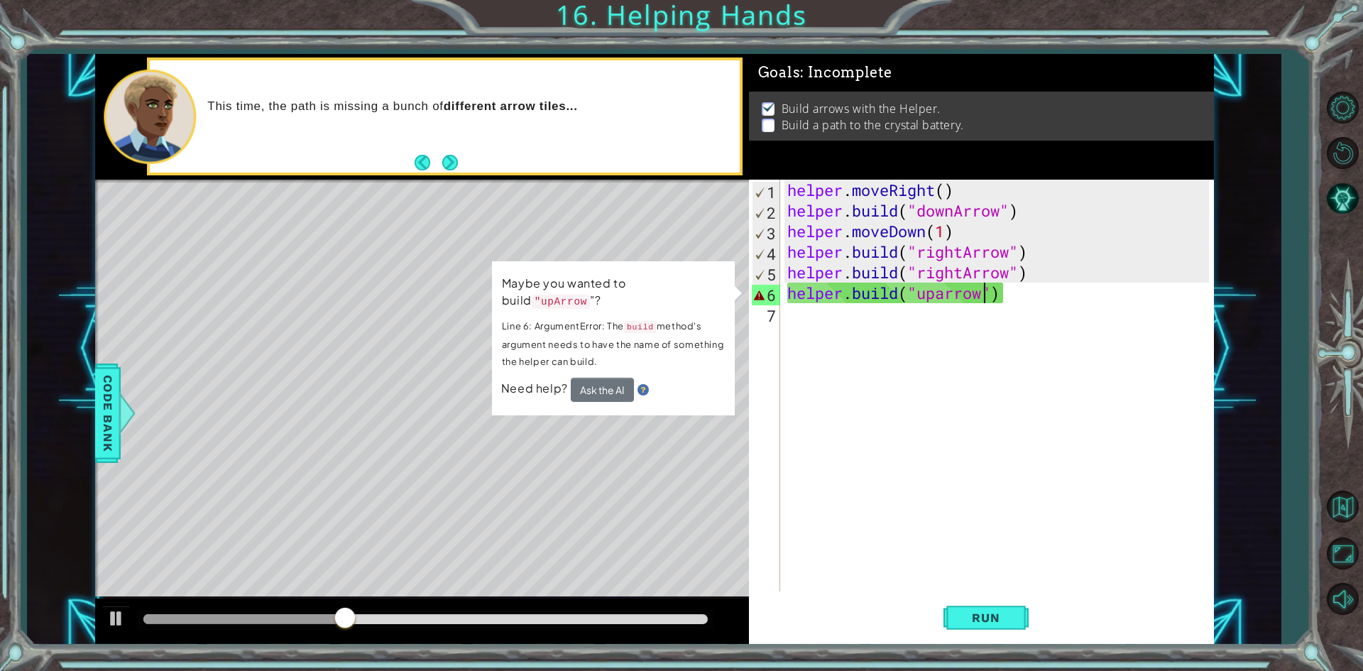
click at [1050, 274] on div "helper . moveRight ( ) helper . build ( "downArrow" ) helper . moveDown ( 1 ) h…" at bounding box center [1000, 406] width 432 height 453
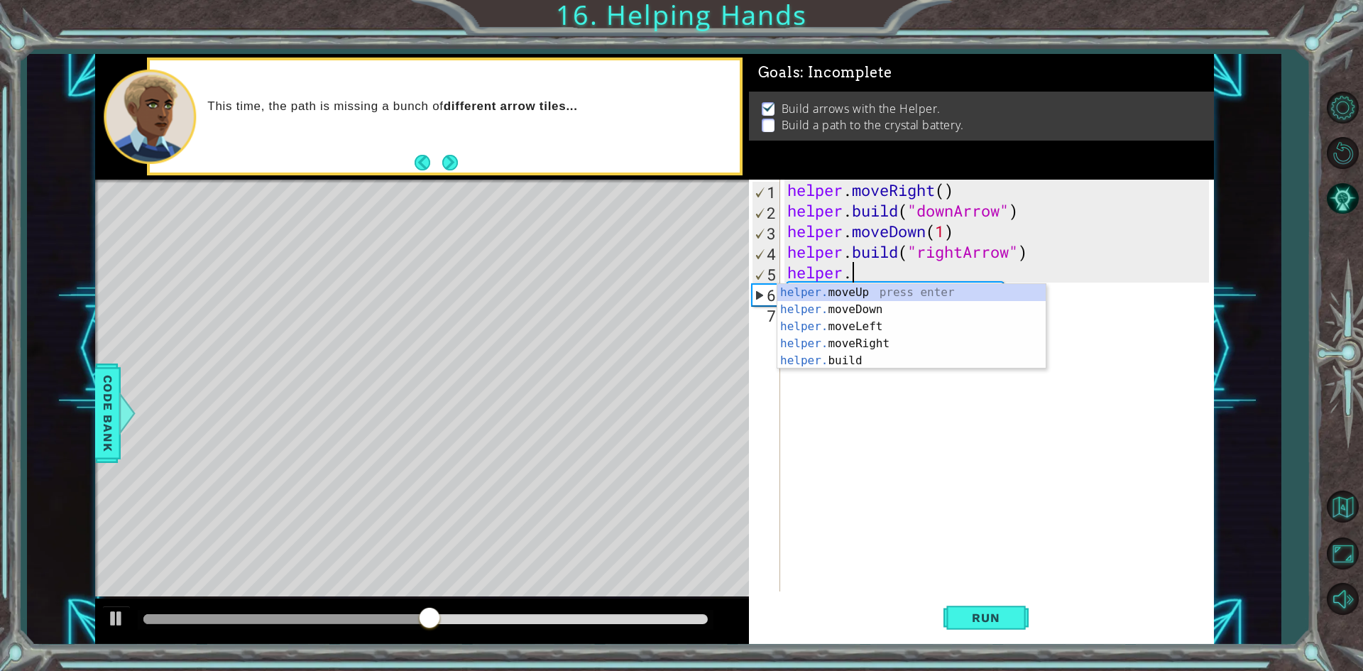
scroll to position [0, 2]
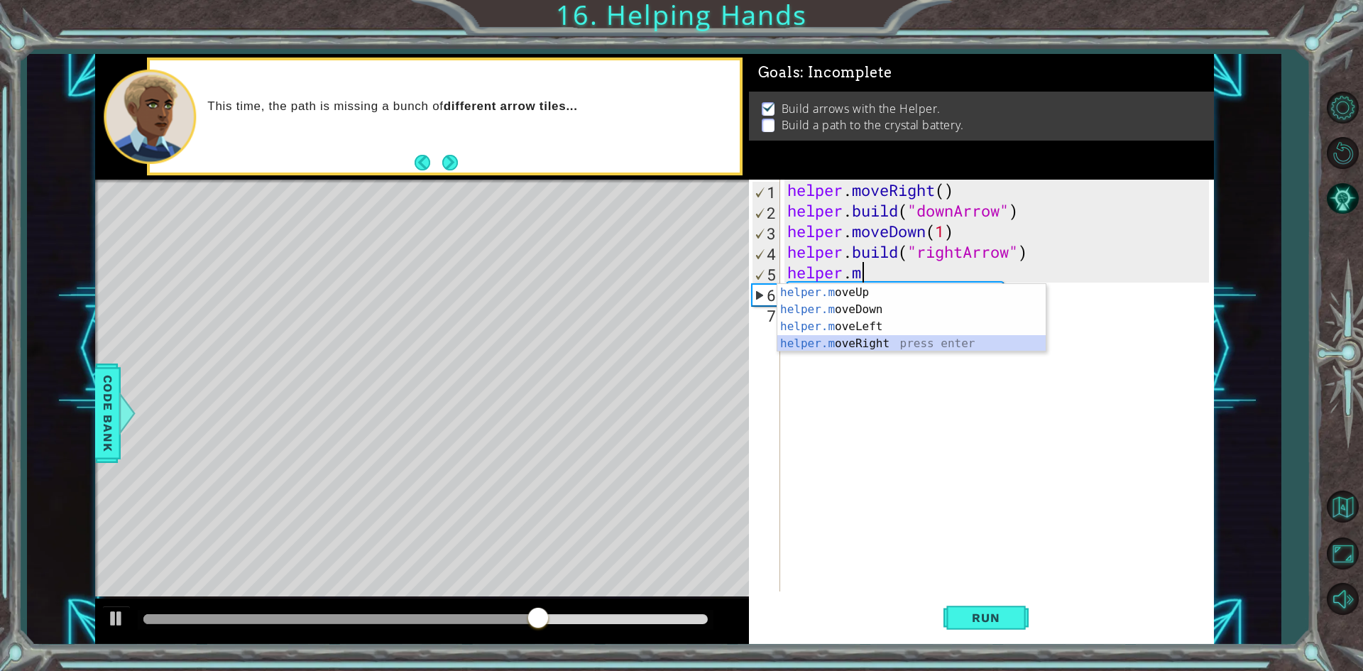
click at [875, 341] on div "helper.m oveUp press enter helper.m oveDown press enter helper.m oveLeft press …" at bounding box center [911, 335] width 268 height 102
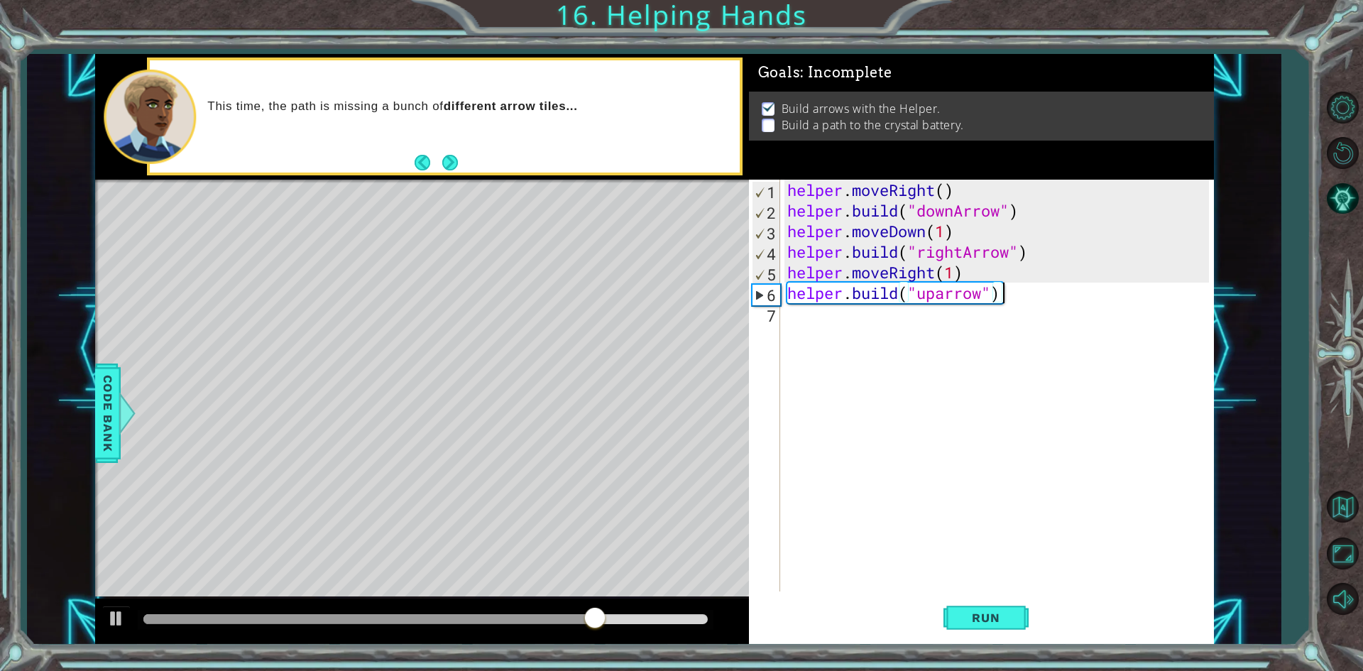
click at [1007, 291] on div "helper . moveRight ( ) helper . build ( "downArrow" ) helper . moveDown ( 1 ) h…" at bounding box center [1000, 406] width 432 height 453
click at [982, 299] on div "helper . moveRight ( ) helper . build ( "downArrow" ) helper . moveDown ( 1 ) h…" at bounding box center [1000, 406] width 432 height 453
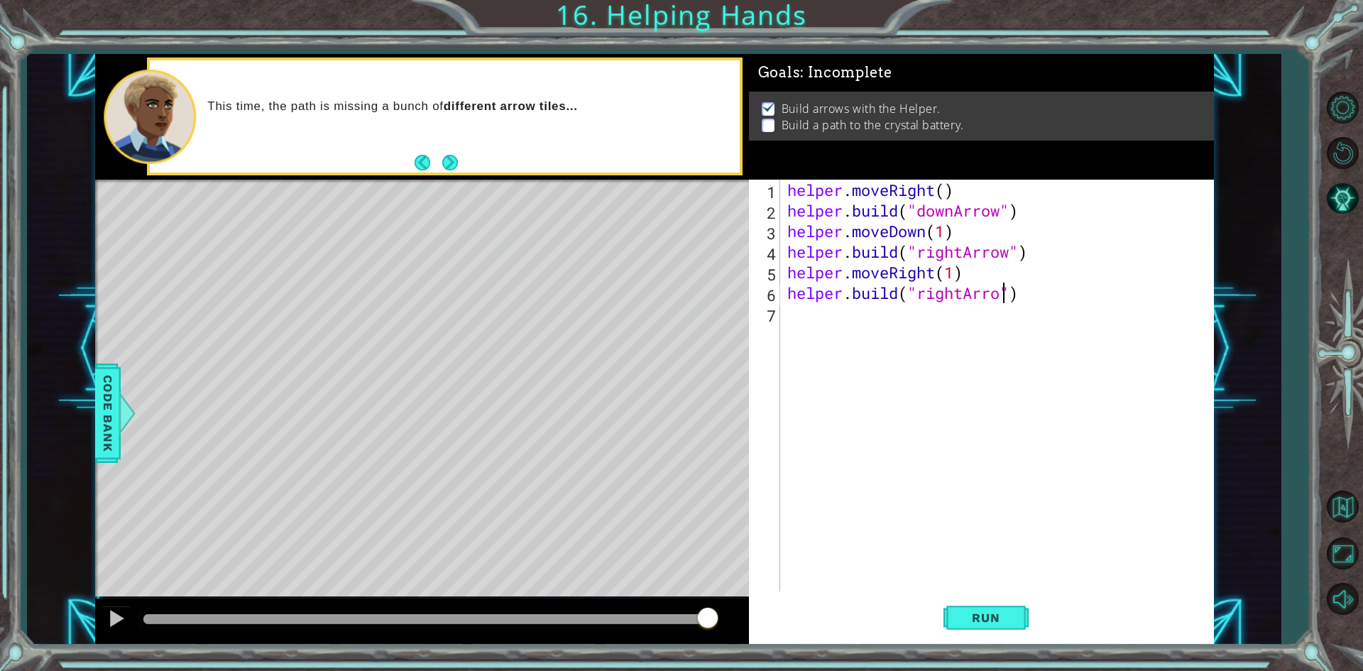
scroll to position [0, 10]
type textarea "[DOMAIN_NAME]("rightArrow")"
click at [1006, 318] on div "helper . moveRight ( ) helper . build ( "downArrow" ) helper . moveDown ( 1 ) h…" at bounding box center [1000, 406] width 432 height 453
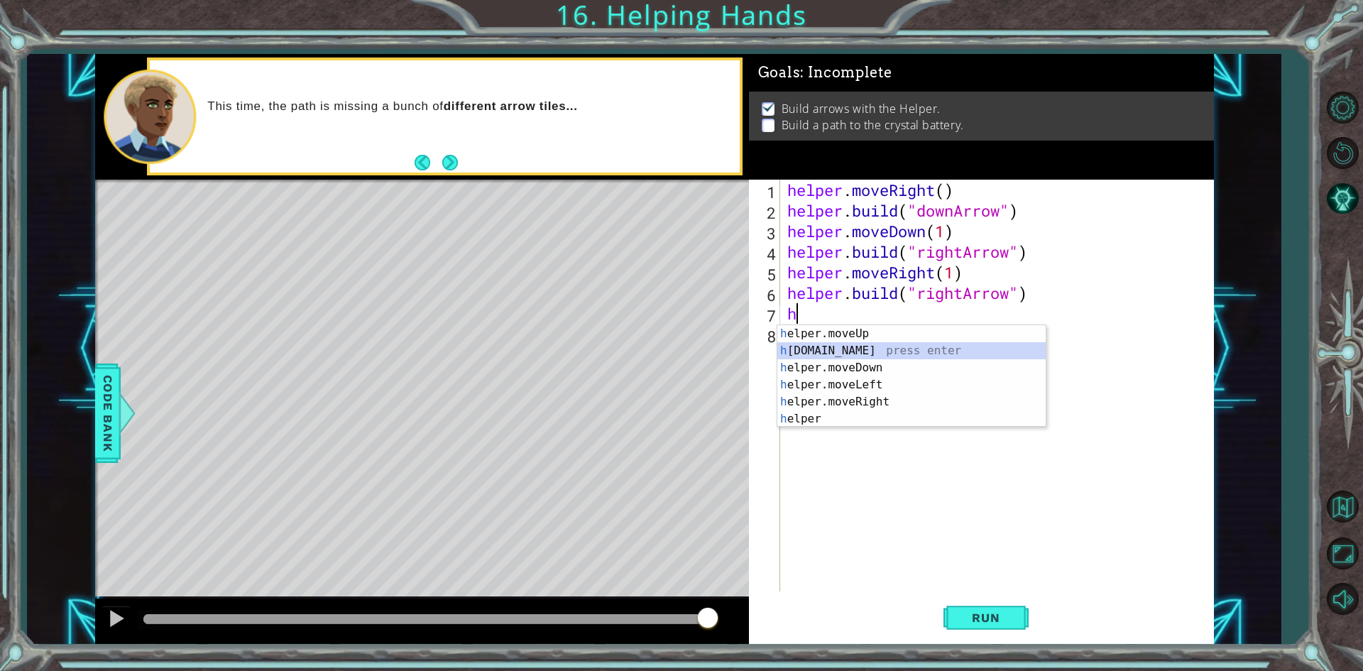
click at [850, 343] on div "h elper.moveUp press enter h [DOMAIN_NAME] press enter h elper.moveDown press e…" at bounding box center [911, 393] width 268 height 136
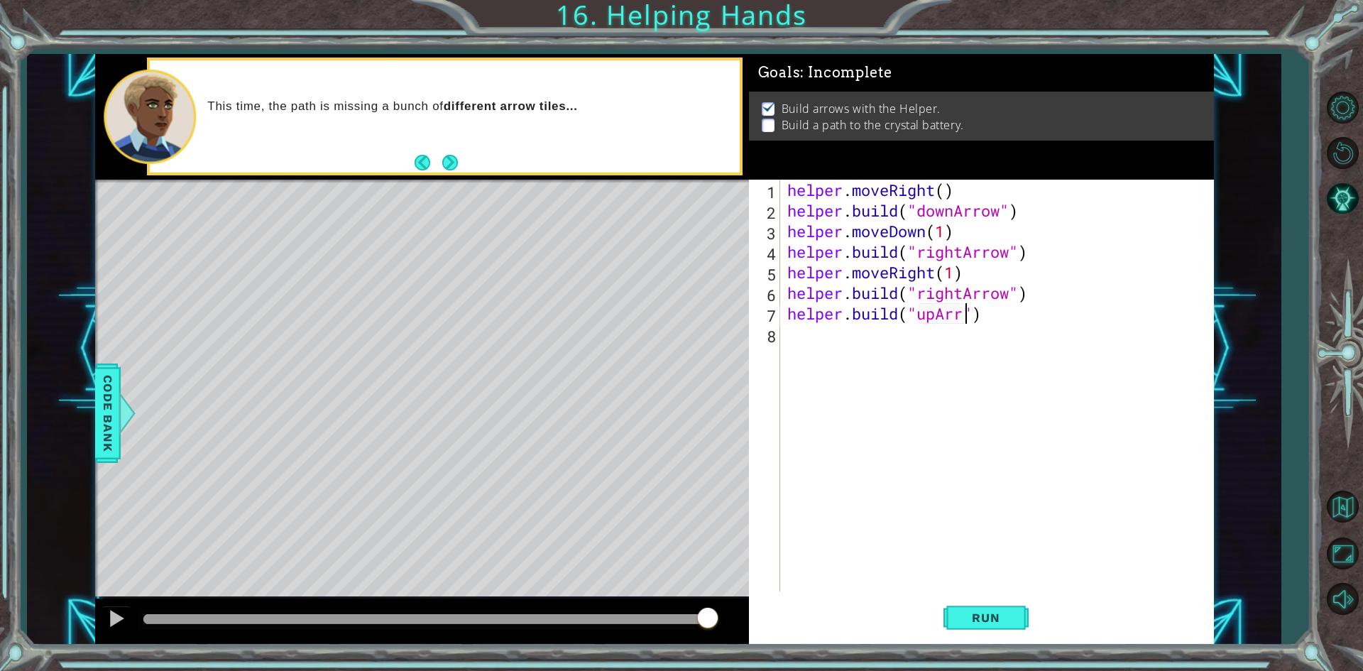
scroll to position [0, 9]
click at [1003, 626] on button "Run" at bounding box center [985, 618] width 85 height 46
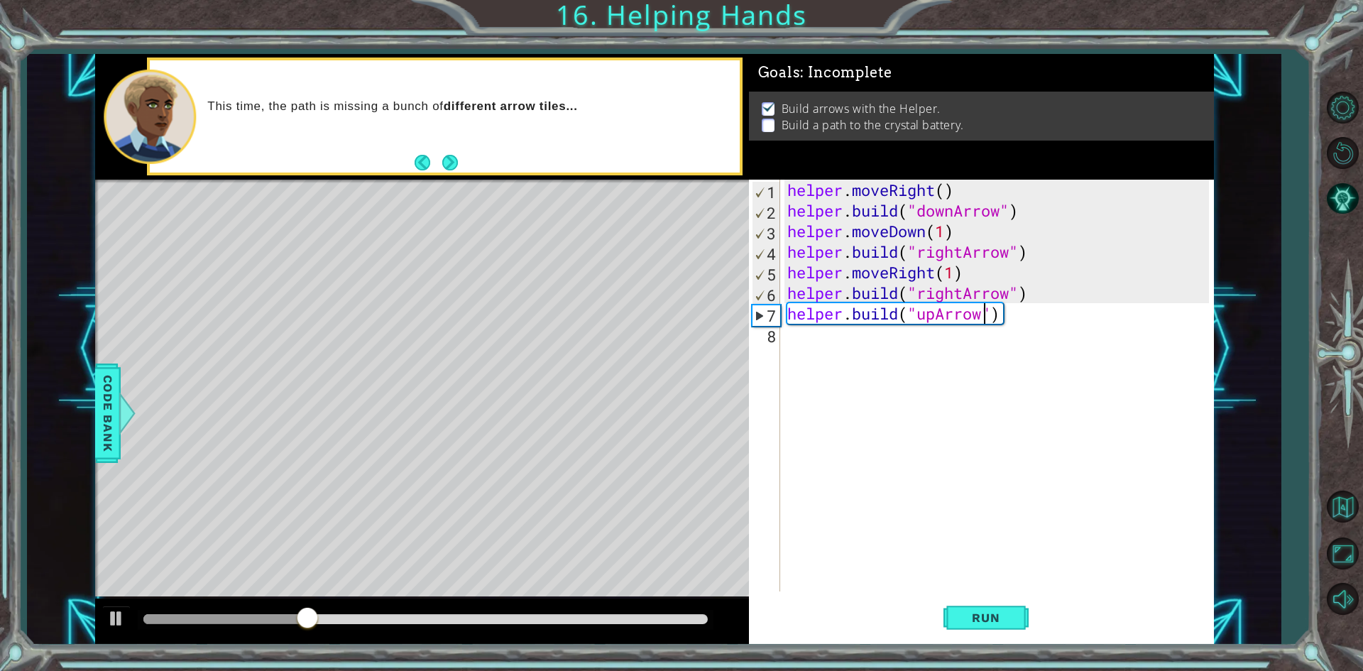
click at [1110, 312] on div "helper . moveRight ( ) helper . build ( "downArrow" ) helper . moveDown ( 1 ) h…" at bounding box center [1000, 406] width 432 height 453
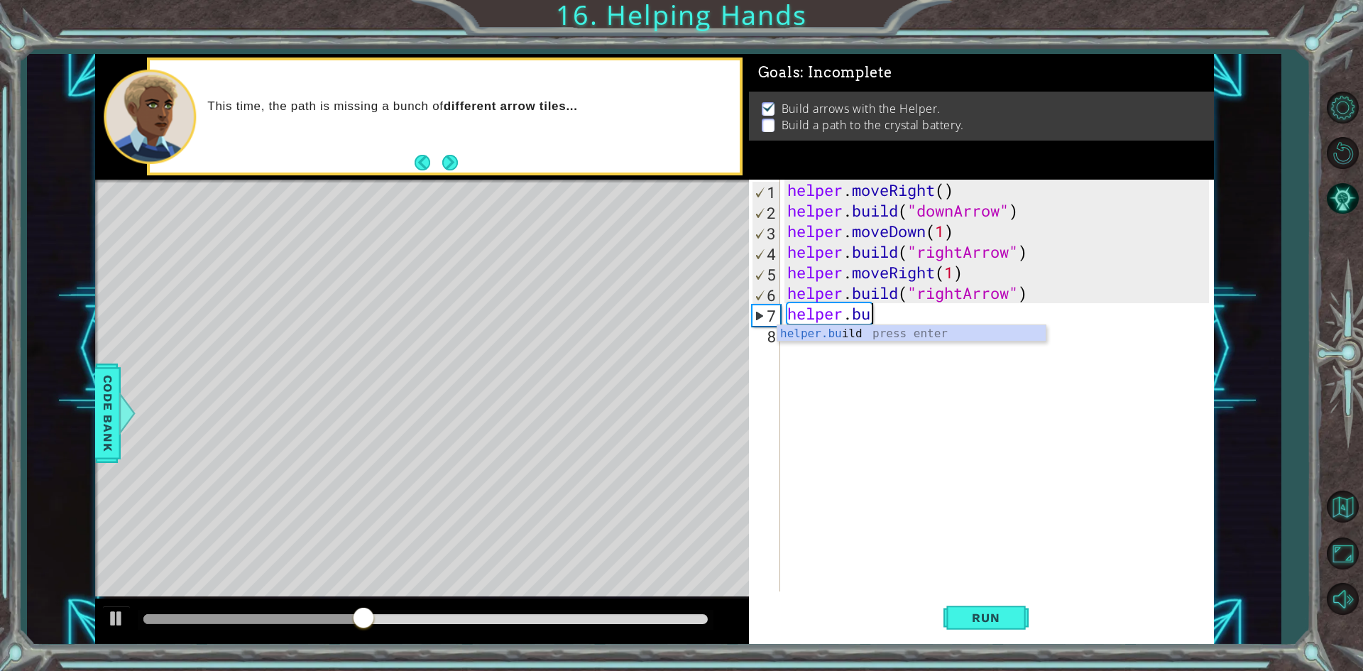
scroll to position [0, 2]
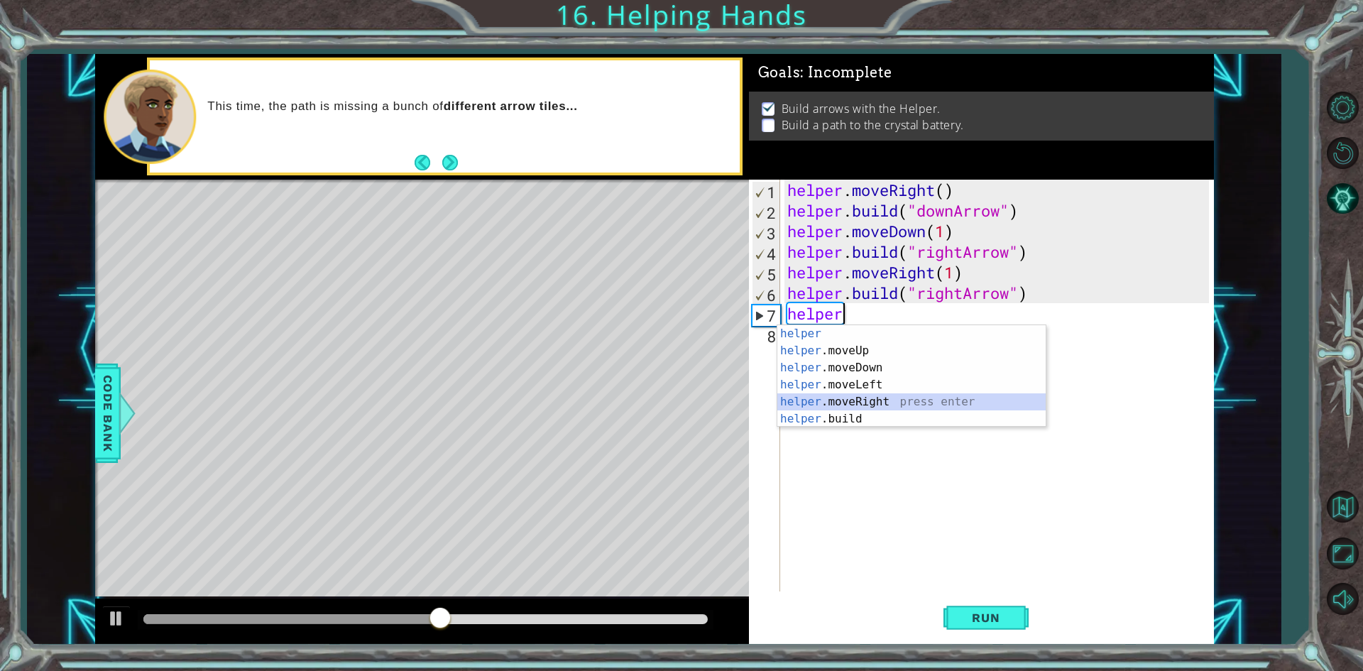
click at [832, 407] on div "helper press enter helper .moveUp press enter helper .moveDown press enter help…" at bounding box center [911, 393] width 268 height 136
type textarea "helper.moveRight(1)"
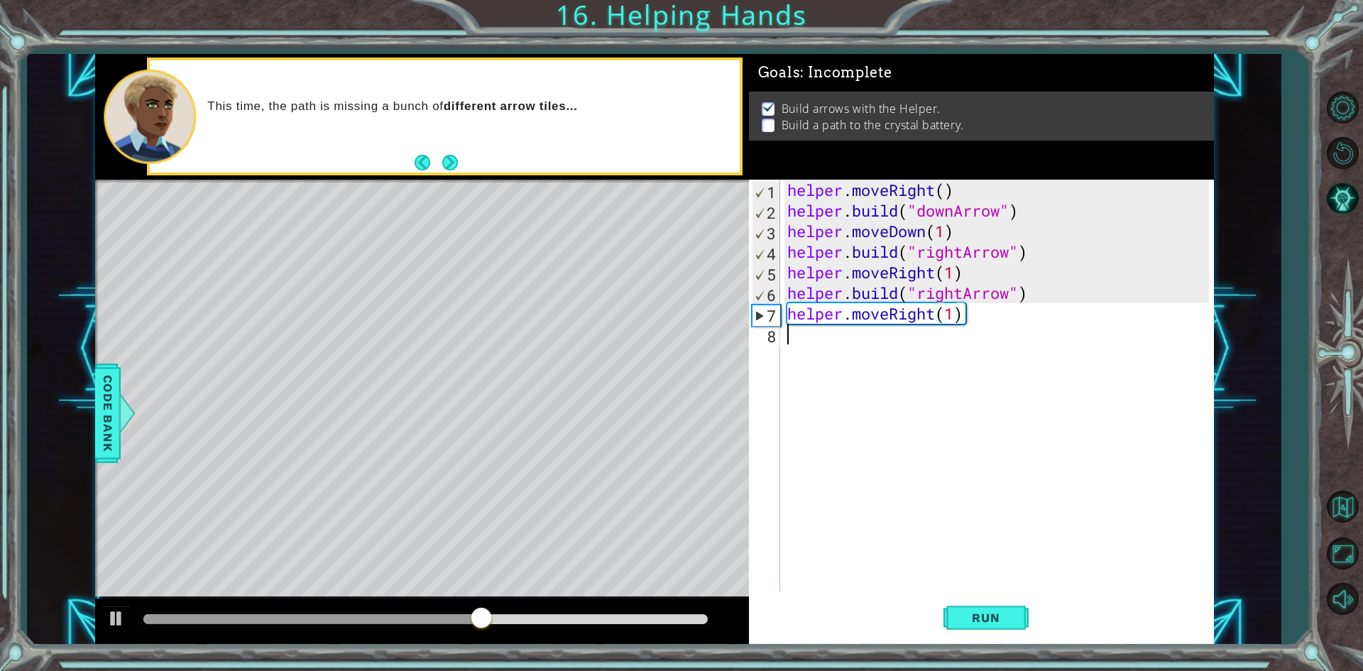
click at [884, 344] on div "helper . moveRight ( ) helper . build ( "downArrow" ) helper . moveDown ( 1 ) h…" at bounding box center [1000, 406] width 432 height 453
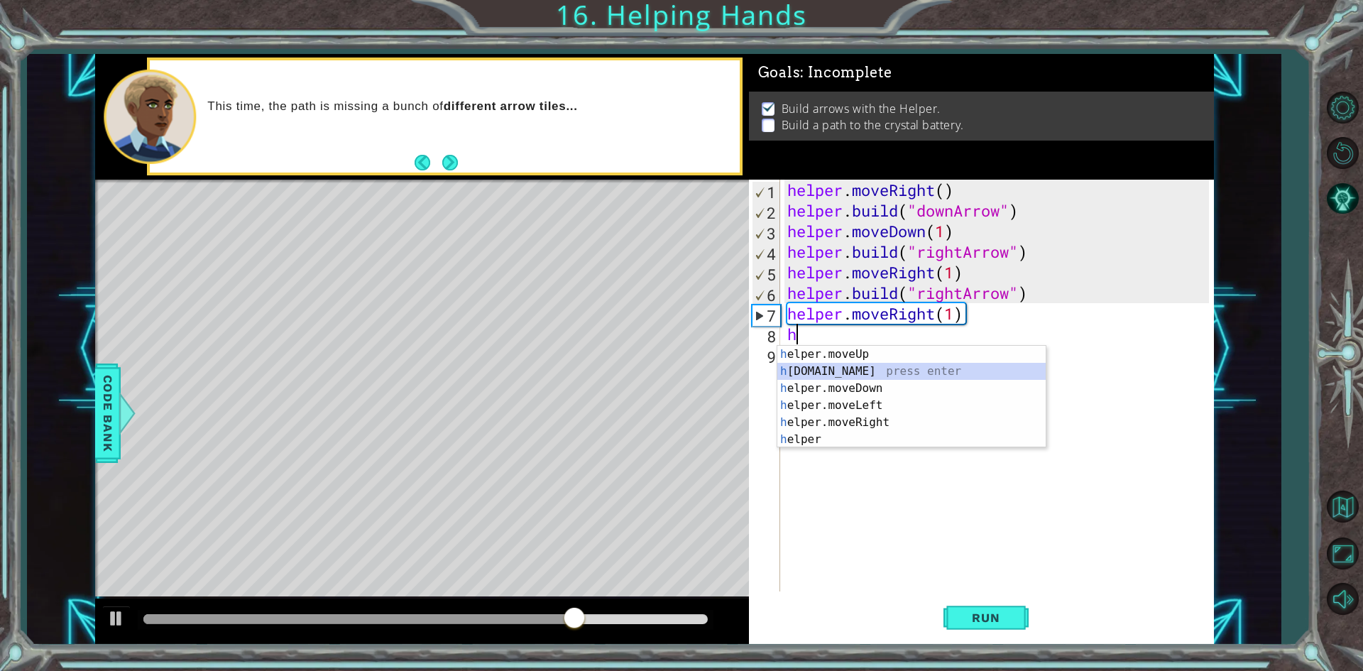
click at [863, 373] on div "h elper.moveUp press enter h [DOMAIN_NAME] press enter h elper.moveDown press e…" at bounding box center [911, 414] width 268 height 136
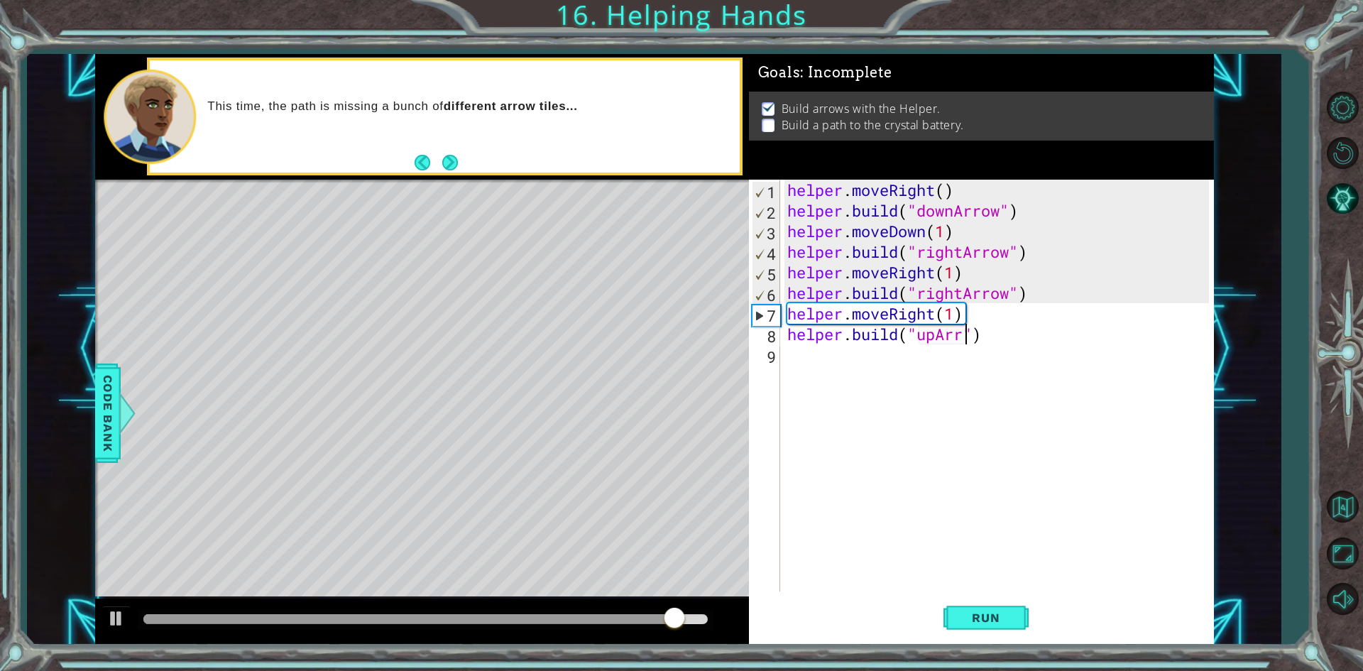
scroll to position [0, 9]
type textarea "[DOMAIN_NAME]("upArrow")"
click at [1019, 610] on button "Run" at bounding box center [985, 618] width 85 height 46
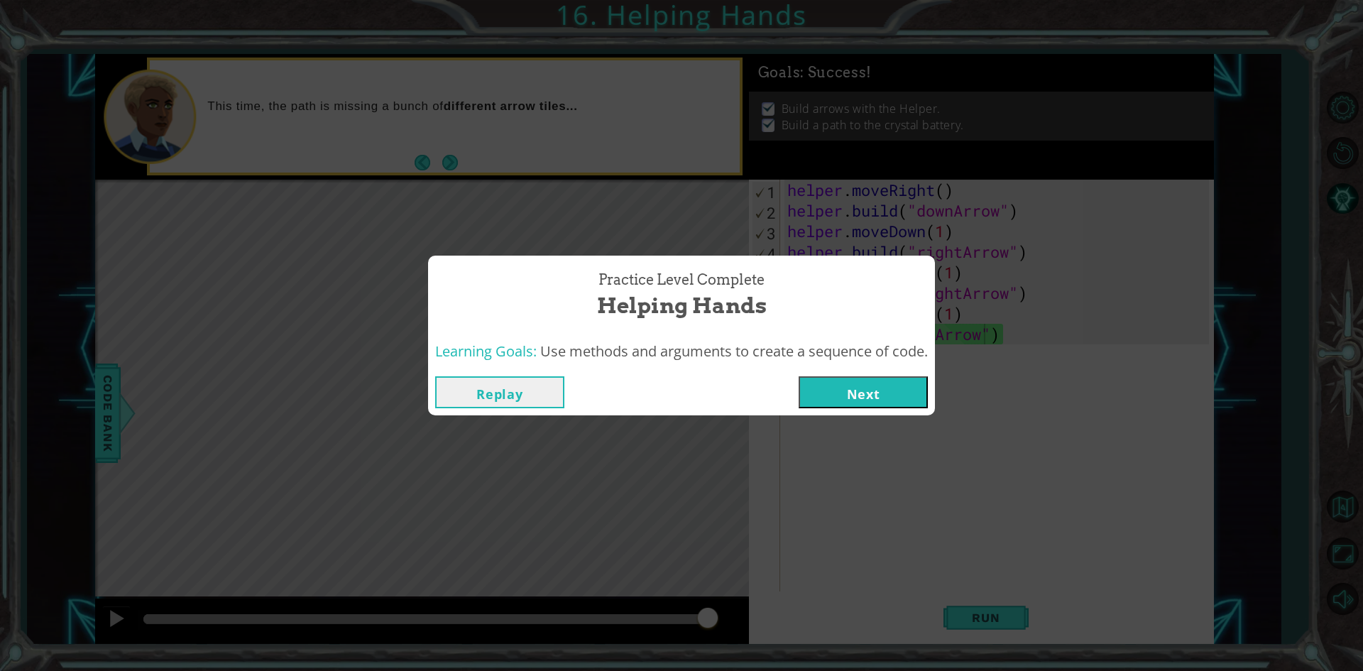
click at [851, 383] on button "Next" at bounding box center [863, 392] width 129 height 32
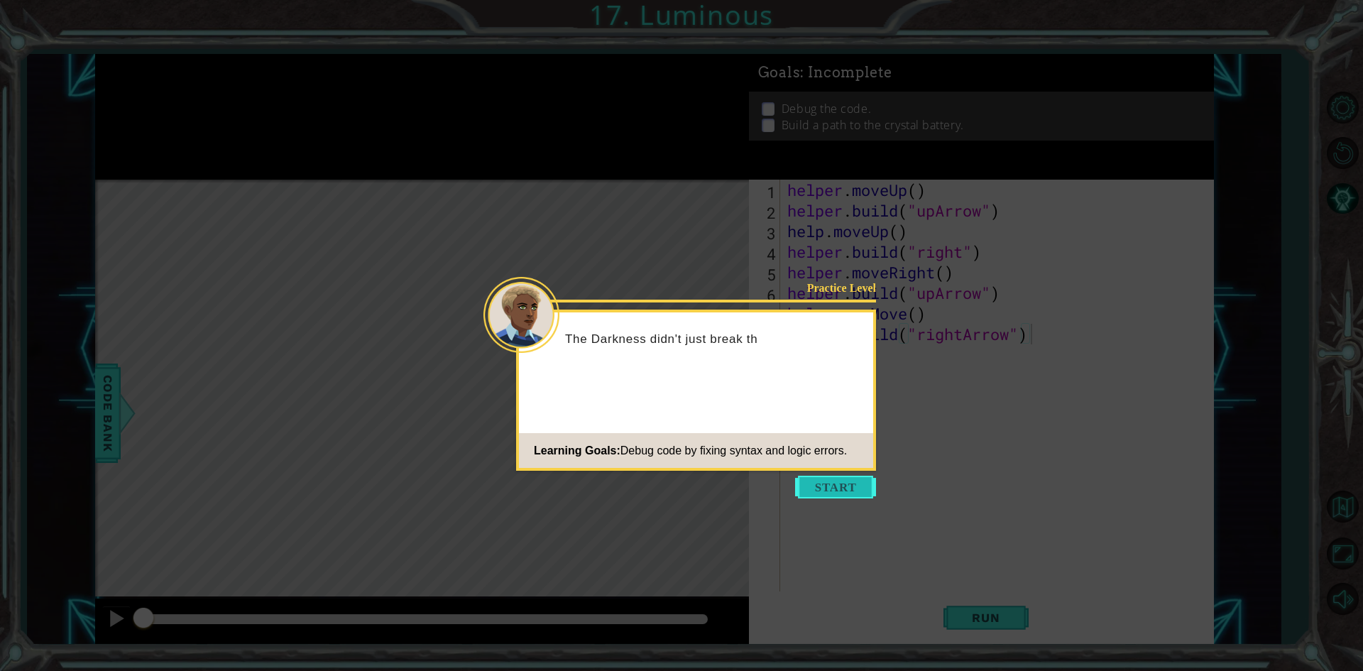
click at [864, 489] on button "Start" at bounding box center [835, 487] width 81 height 23
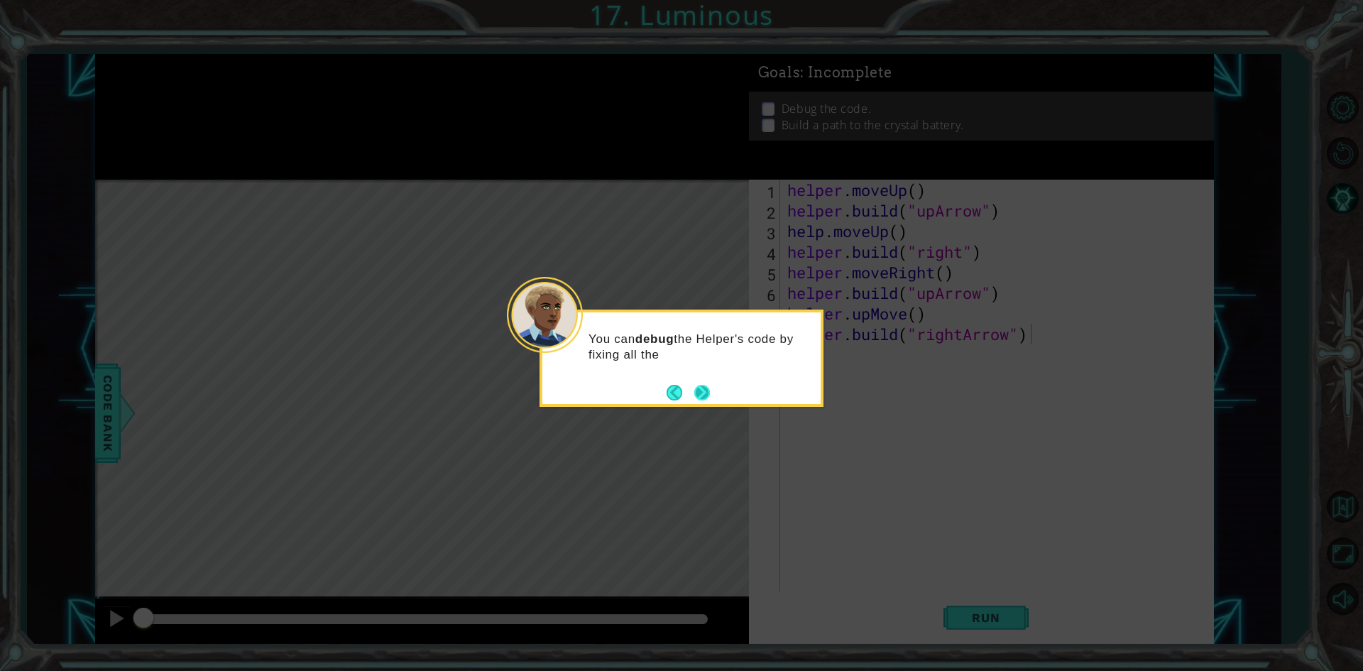
click at [689, 386] on button "Back" at bounding box center [681, 393] width 28 height 16
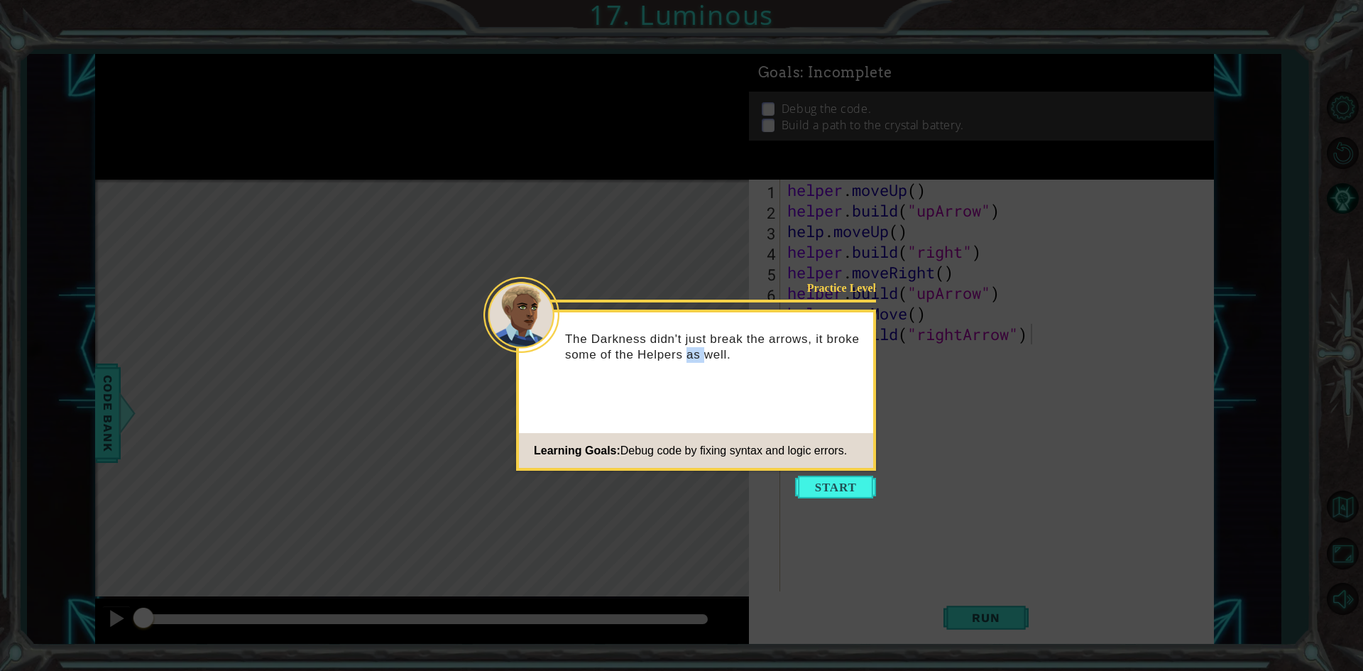
click at [689, 386] on div "The Darkness didn't just break the arrows, it broke some of the Helpers as well." at bounding box center [696, 354] width 354 height 72
click at [813, 506] on icon at bounding box center [681, 335] width 1363 height 671
click at [816, 480] on button "Start" at bounding box center [835, 487] width 81 height 23
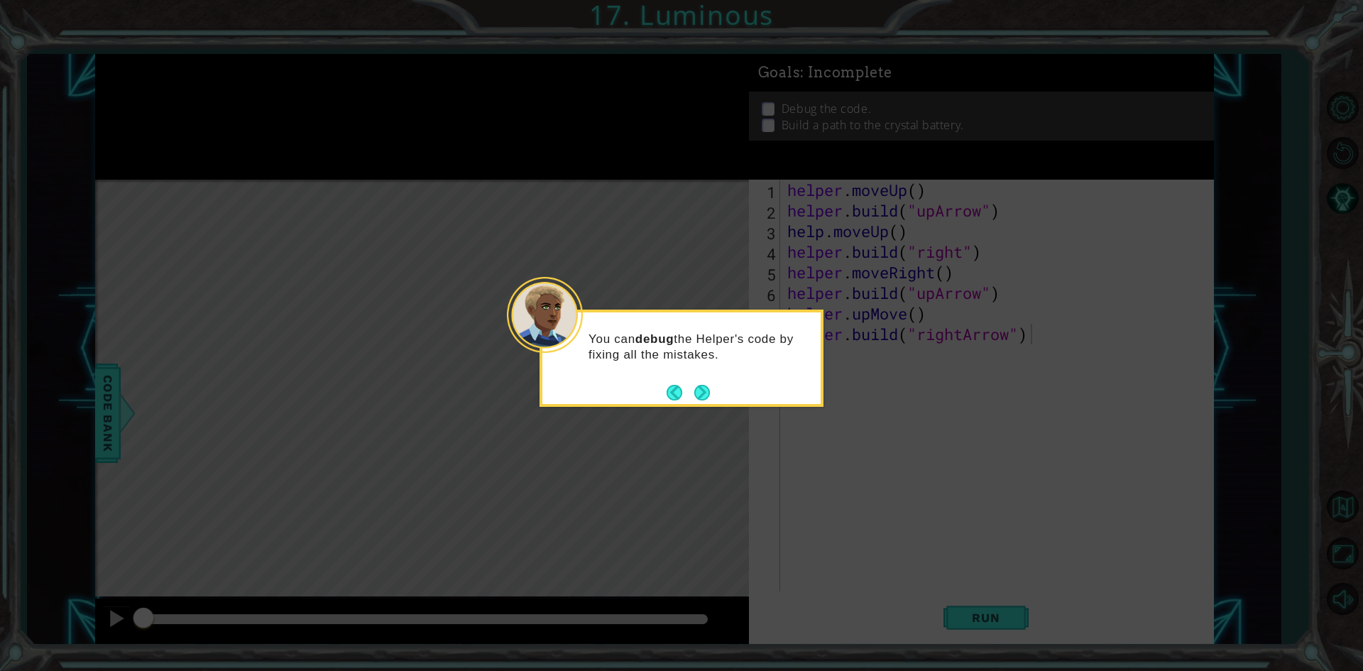
click at [677, 363] on div "You can debug the Helper's code by fixing all the mistakes." at bounding box center [681, 354] width 278 height 72
click at [699, 395] on button "Next" at bounding box center [702, 391] width 23 height 23
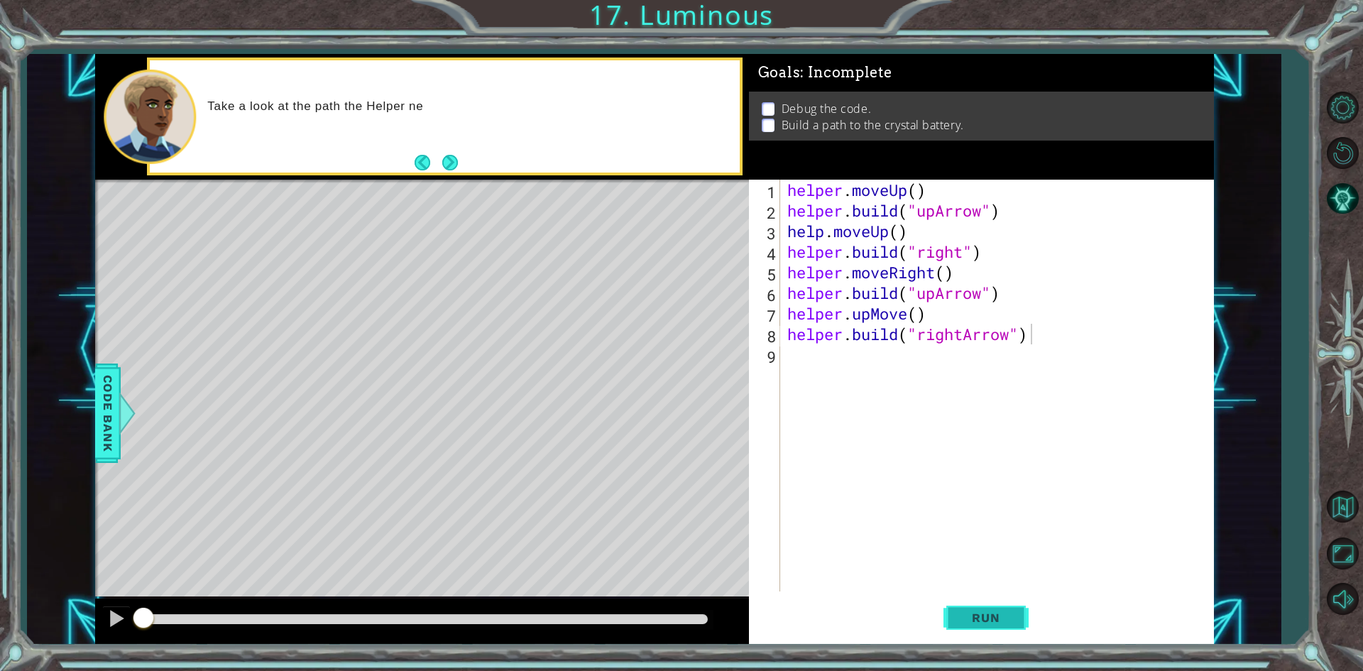
click at [992, 610] on button "Run" at bounding box center [985, 618] width 85 height 46
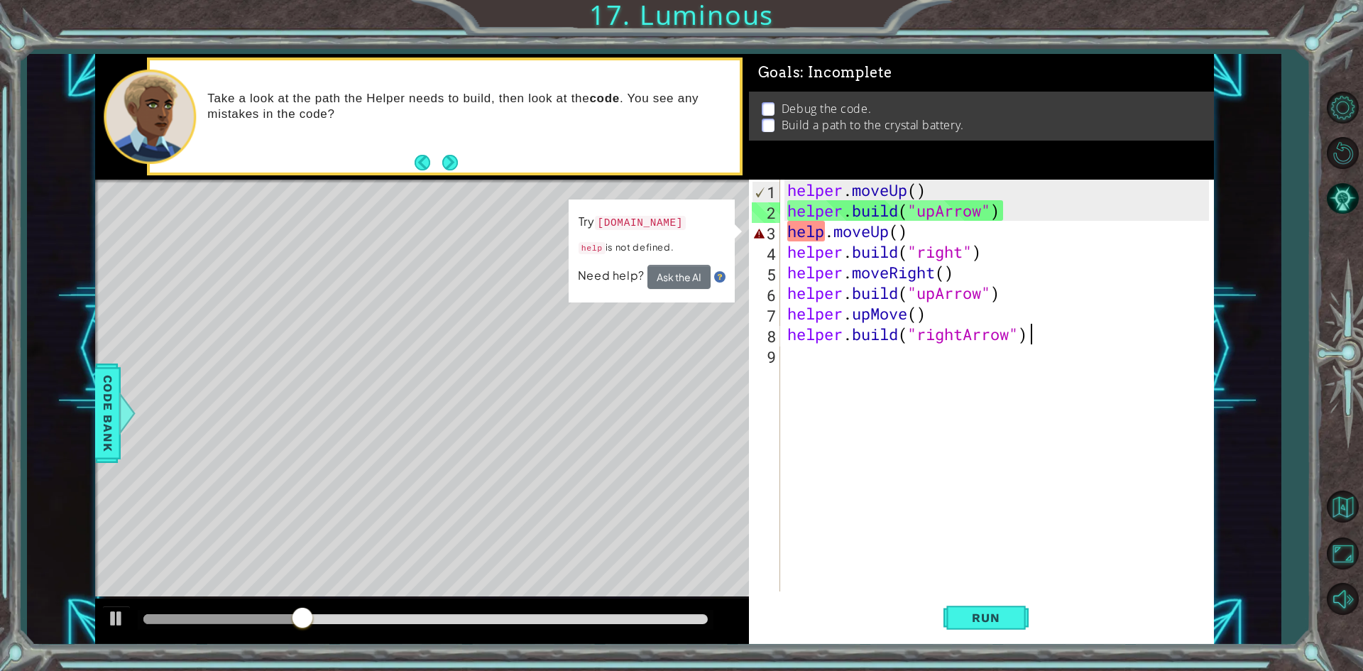
click at [819, 235] on div "helper . moveUp ( ) helper . build ( "upArrow" ) help . moveUp ( ) helper . bui…" at bounding box center [1000, 406] width 432 height 453
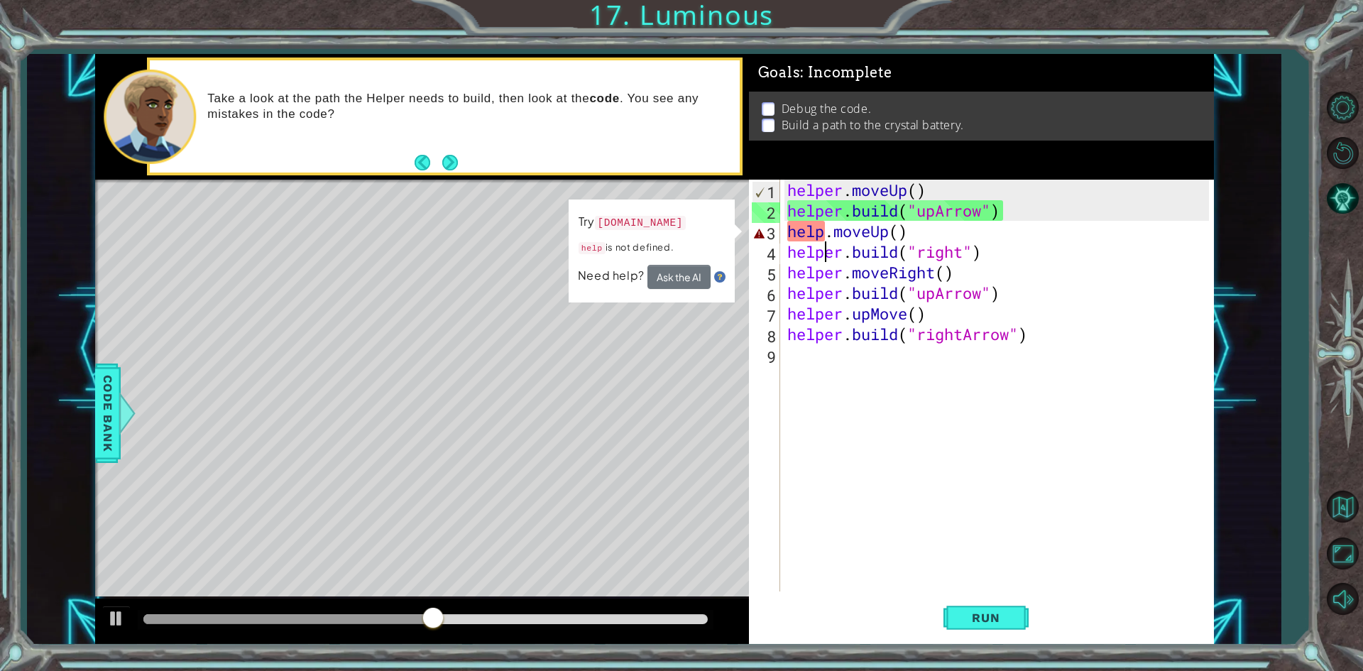
drag, startPoint x: 822, startPoint y: 242, endPoint x: 838, endPoint y: 223, distance: 24.7
click at [824, 239] on div "helper . moveUp ( ) helper . build ( "upArrow" ) help . moveUp ( ) helper . bui…" at bounding box center [1000, 406] width 432 height 453
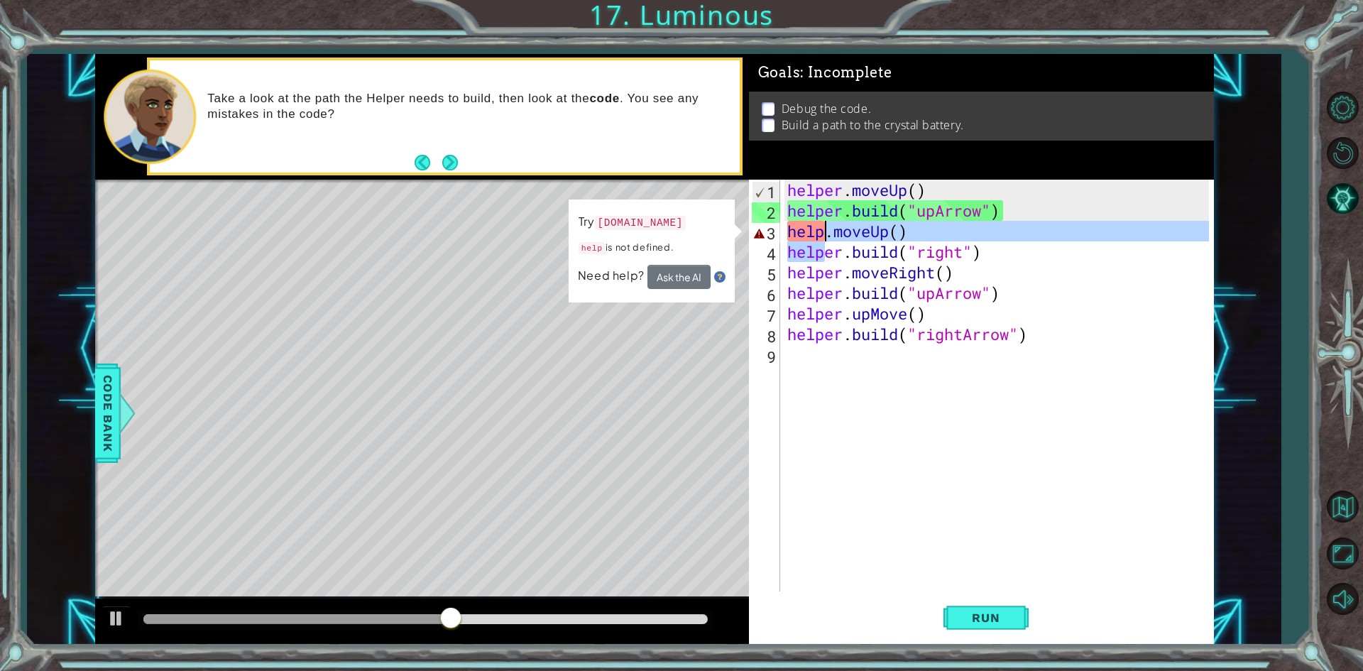
click at [838, 223] on div "helper . moveUp ( ) helper . build ( "upArrow" ) help . moveUp ( ) helper . bui…" at bounding box center [996, 386] width 425 height 412
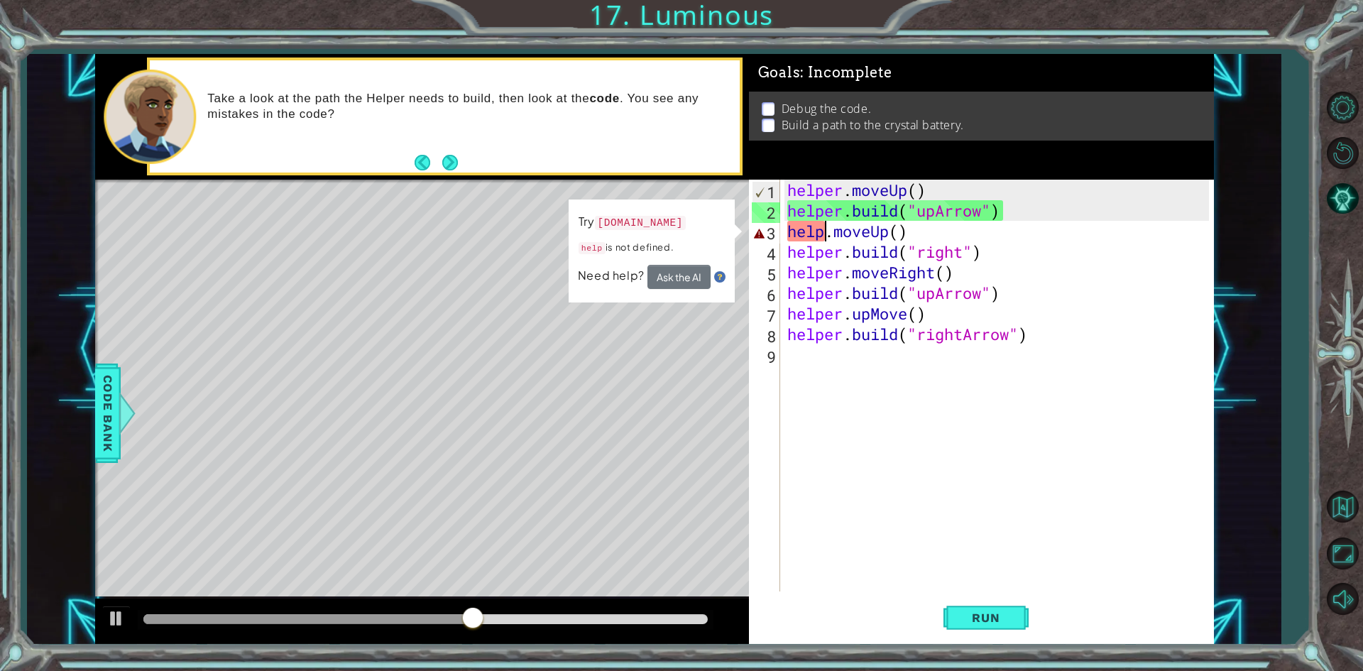
click at [828, 228] on div "helper . moveUp ( ) helper . build ( "upArrow" ) help . moveUp ( ) helper . bui…" at bounding box center [1000, 406] width 432 height 453
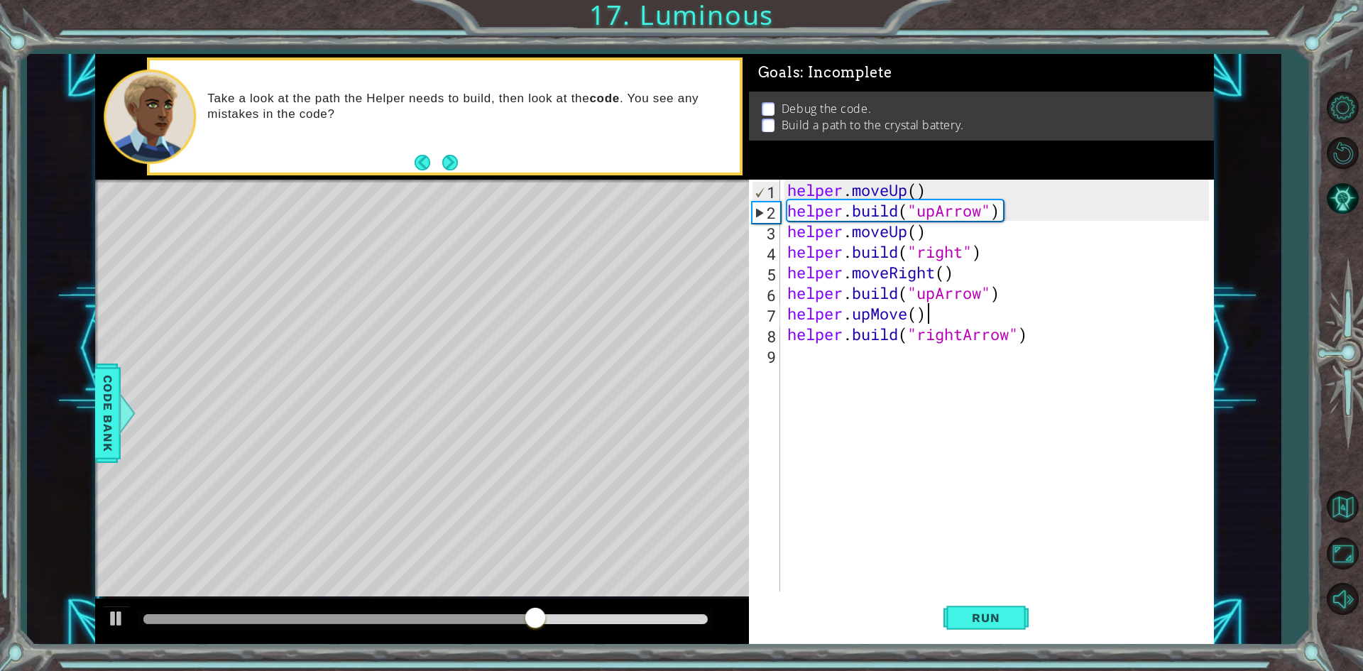
click at [1207, 310] on div "helper . moveUp ( ) helper . build ( "upArrow" ) helper . moveUp ( ) helper . b…" at bounding box center [1000, 406] width 432 height 453
click at [980, 619] on span "Run" at bounding box center [986, 617] width 56 height 14
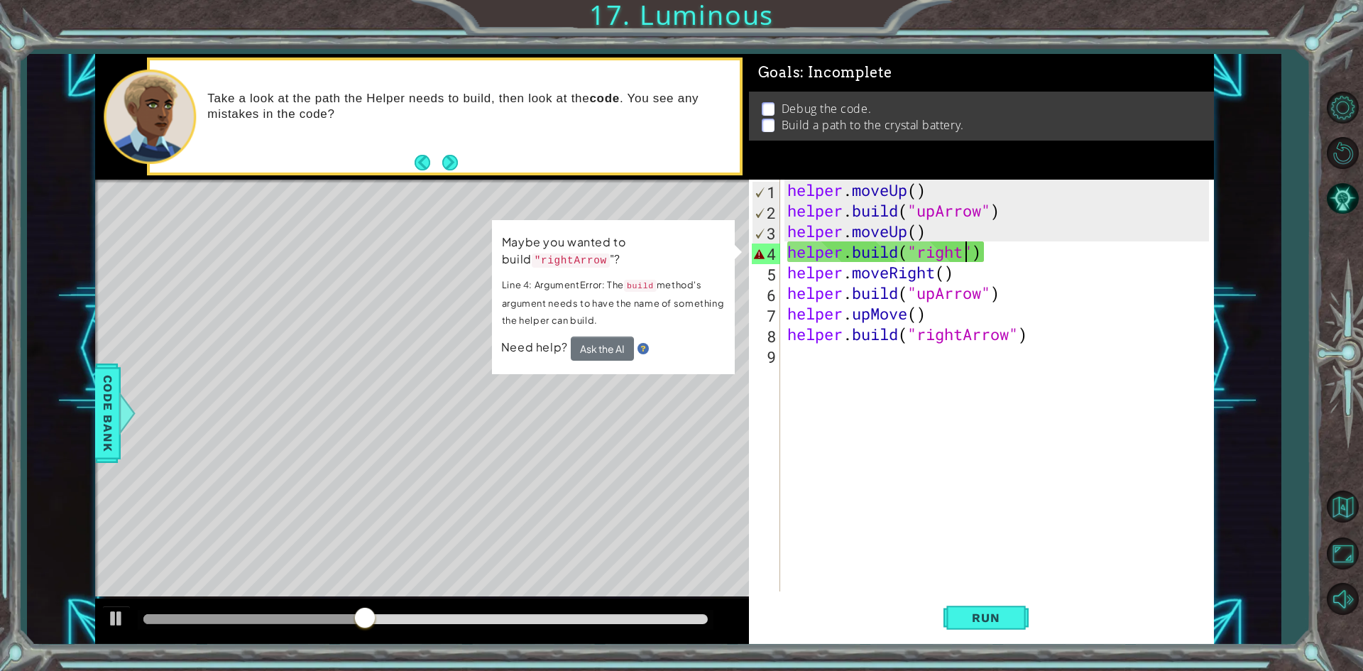
click at [962, 256] on div "helper . moveUp ( ) helper . build ( "upArrow" ) helper . moveUp ( ) helper . b…" at bounding box center [1000, 406] width 432 height 453
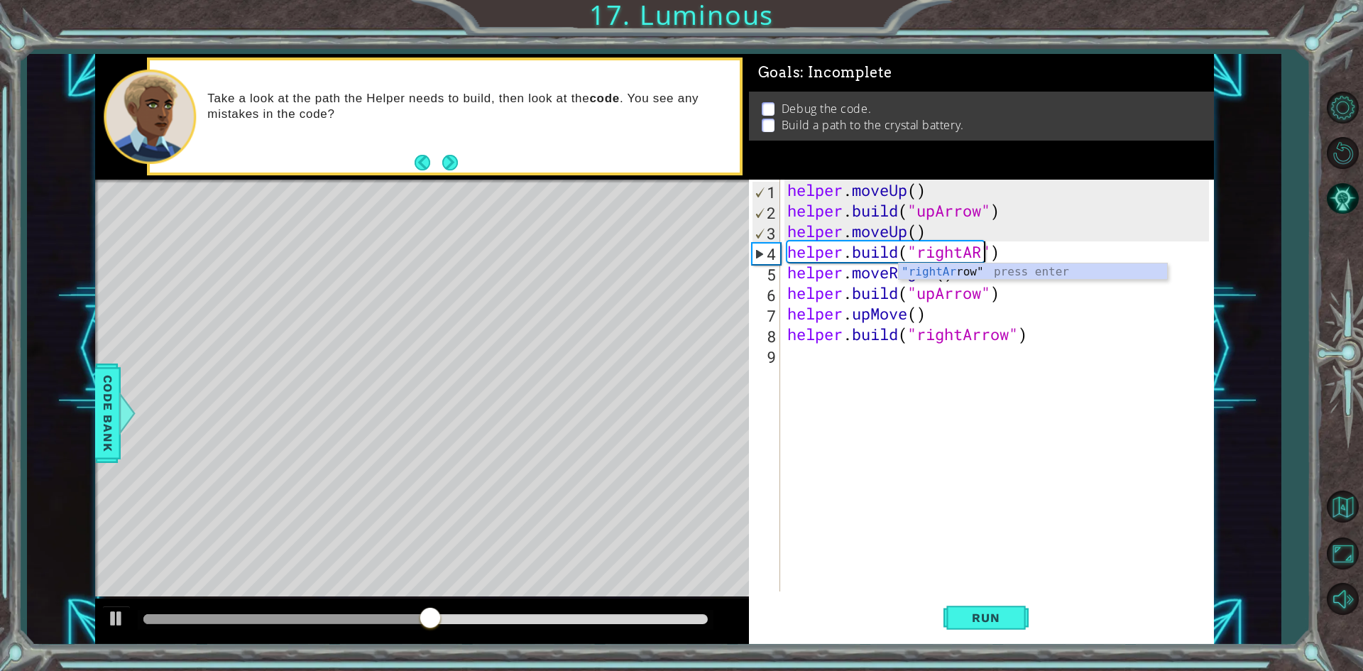
scroll to position [0, 9]
click at [1029, 278] on div ""rightArr ow" press enter" at bounding box center [1033, 288] width 268 height 51
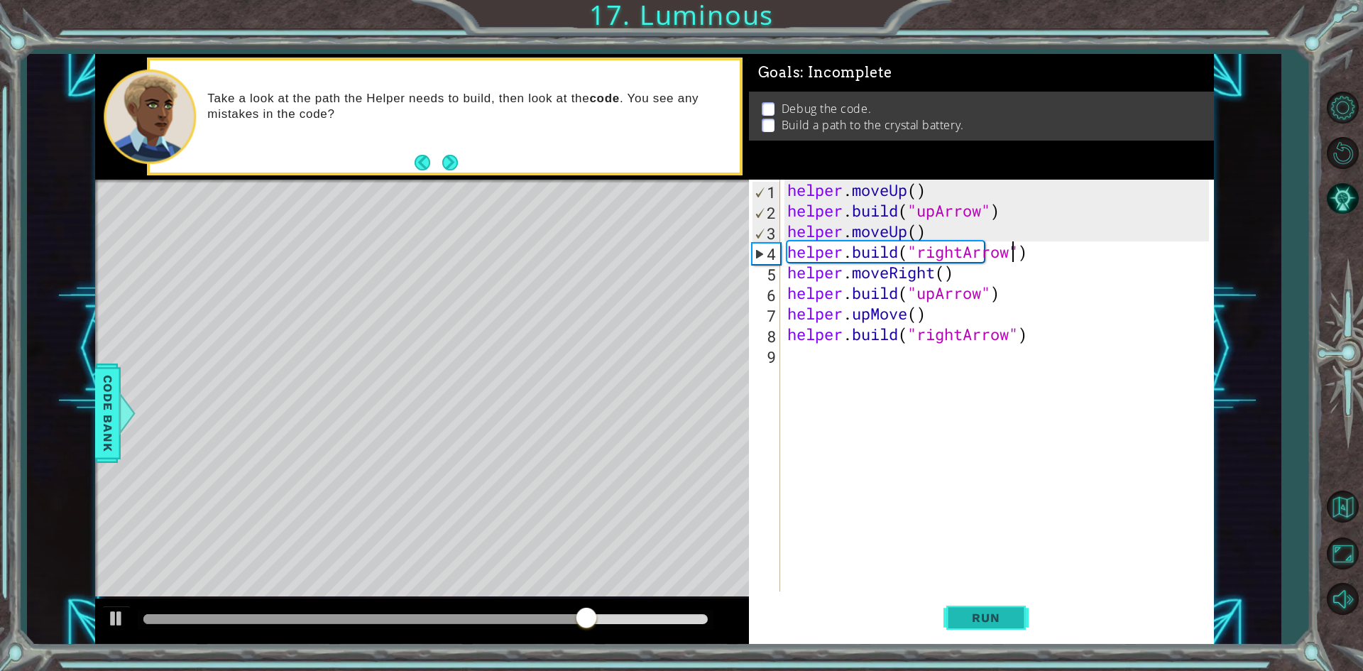
click at [980, 618] on span "Run" at bounding box center [986, 617] width 56 height 14
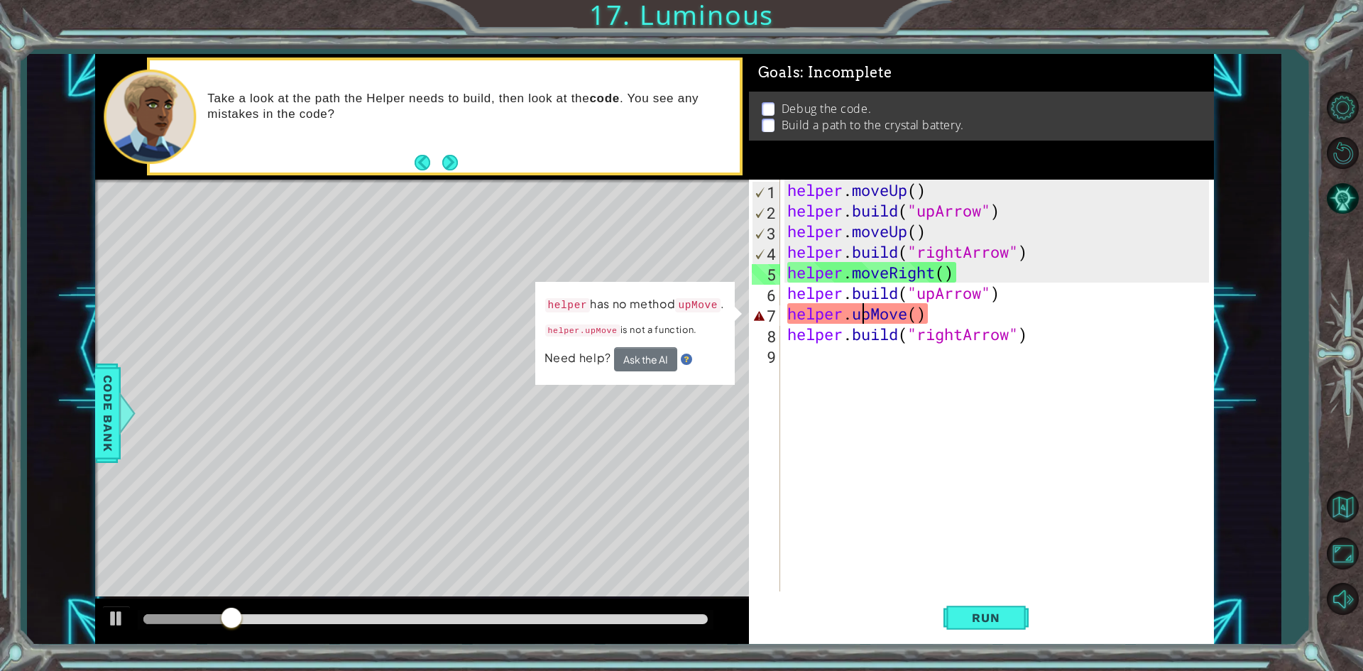
click at [867, 318] on div "helper . moveUp ( ) helper . build ( "upArrow" ) helper . moveUp ( ) helper . b…" at bounding box center [1000, 406] width 432 height 453
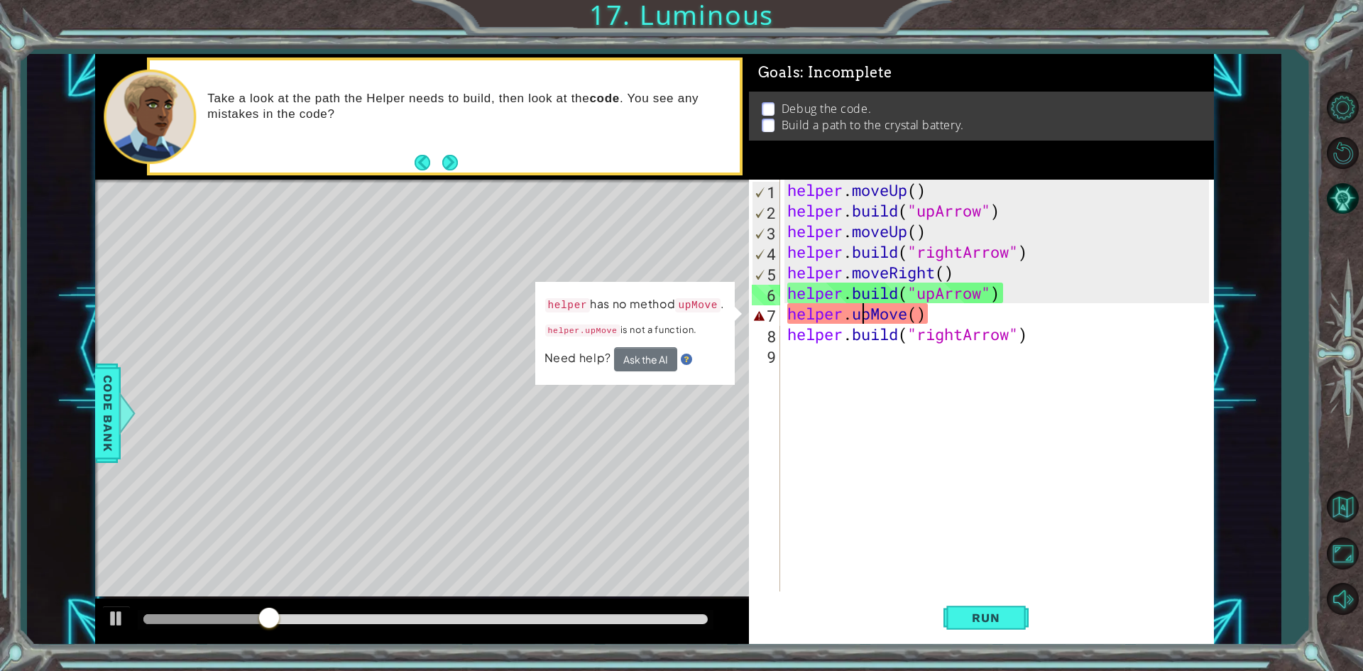
click at [867, 318] on div "helper . moveUp ( ) helper . build ( "upArrow" ) helper . moveUp ( ) helper . b…" at bounding box center [1000, 406] width 432 height 453
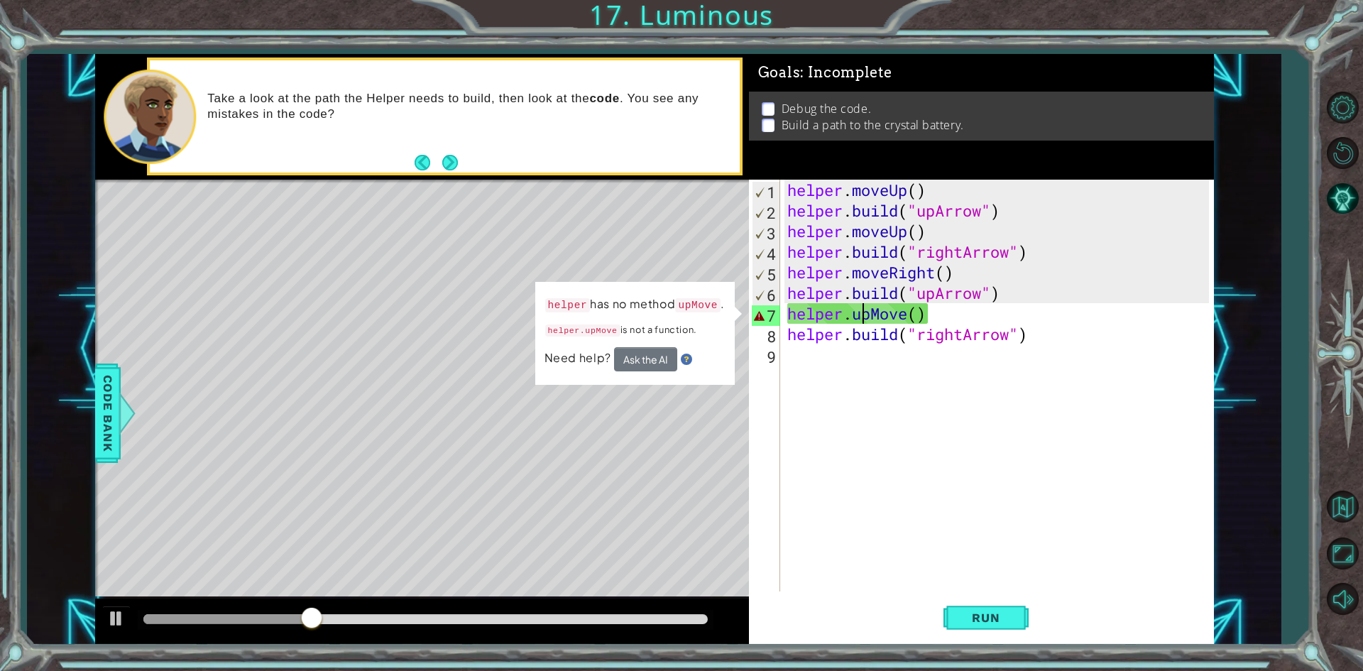
click at [871, 317] on div "helper . moveUp ( ) helper . build ( "upArrow" ) helper . moveUp ( ) helper . b…" at bounding box center [1000, 406] width 432 height 453
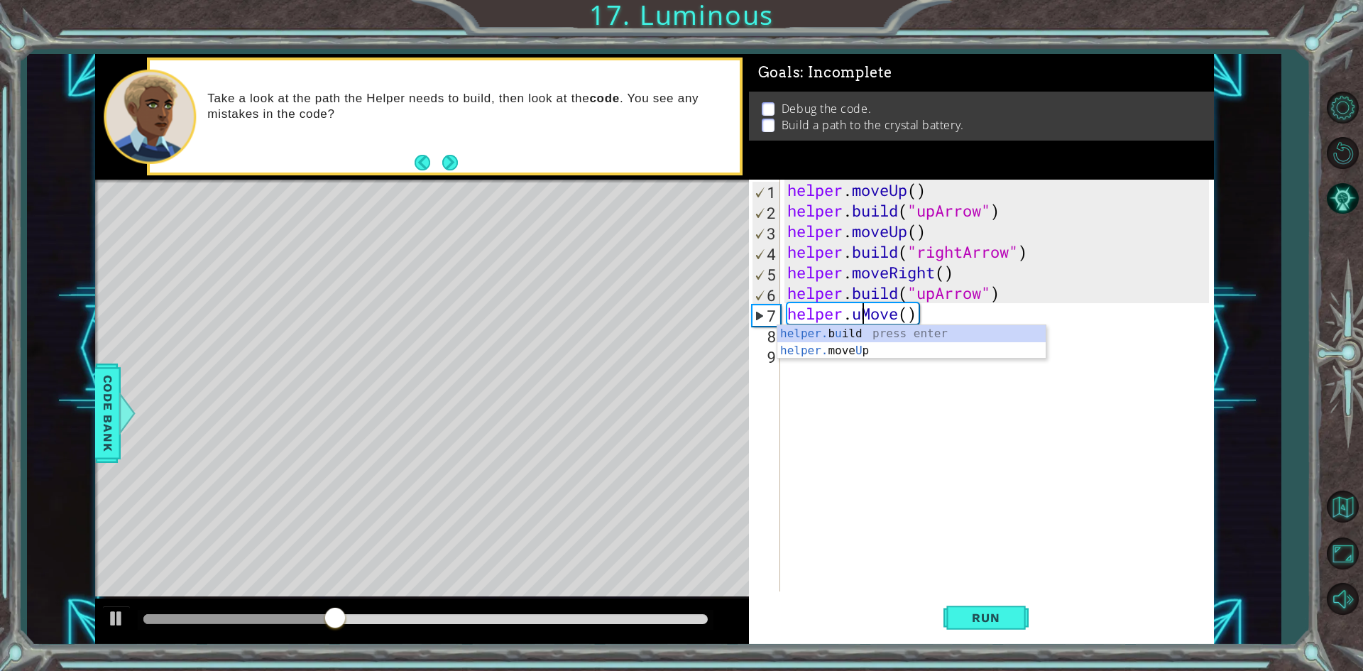
scroll to position [0, 5]
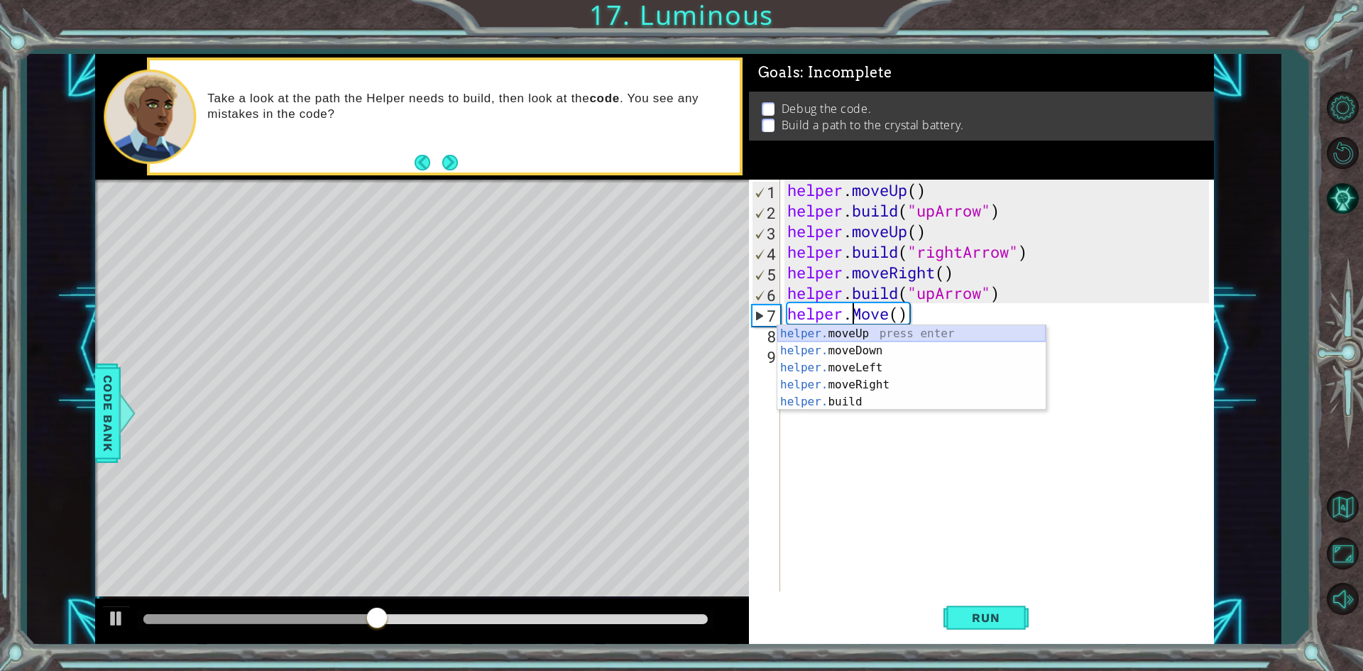
click at [849, 330] on div "helper. moveUp press enter helper. moveDown press enter helper. moveLeft press …" at bounding box center [911, 384] width 268 height 119
type textarea "helper.moveUp(1)"
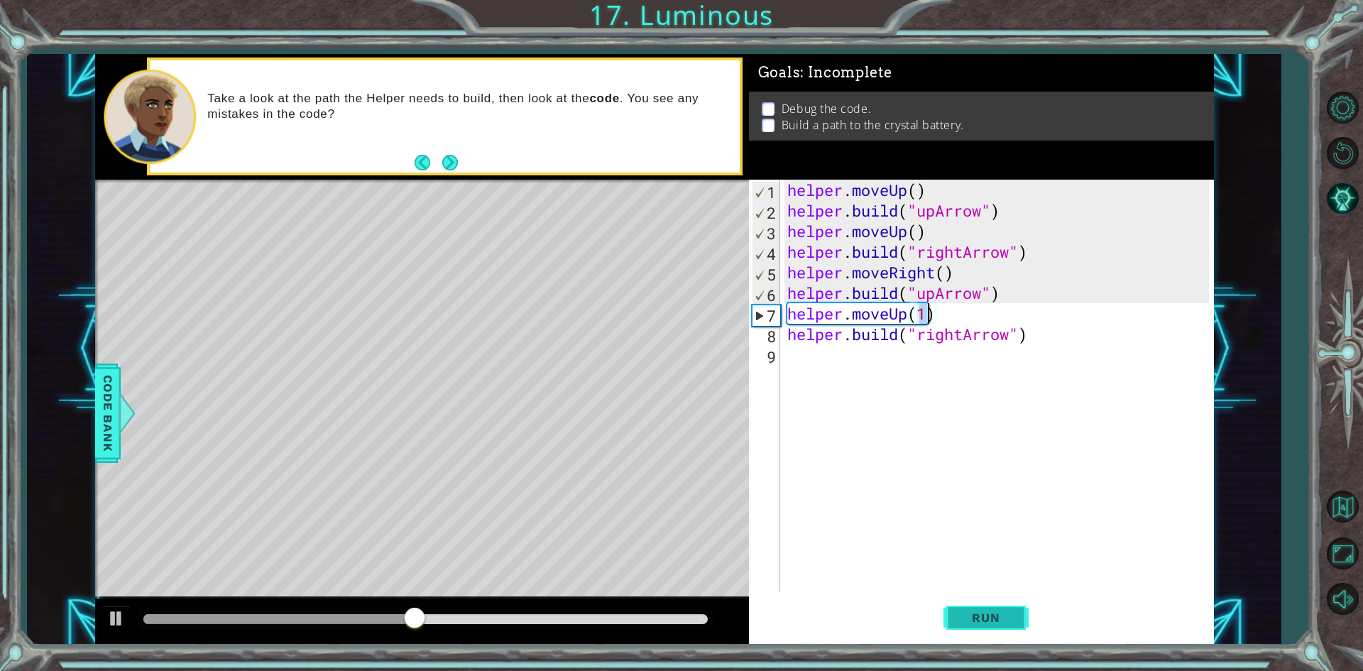
click at [960, 626] on button "Run" at bounding box center [985, 618] width 85 height 46
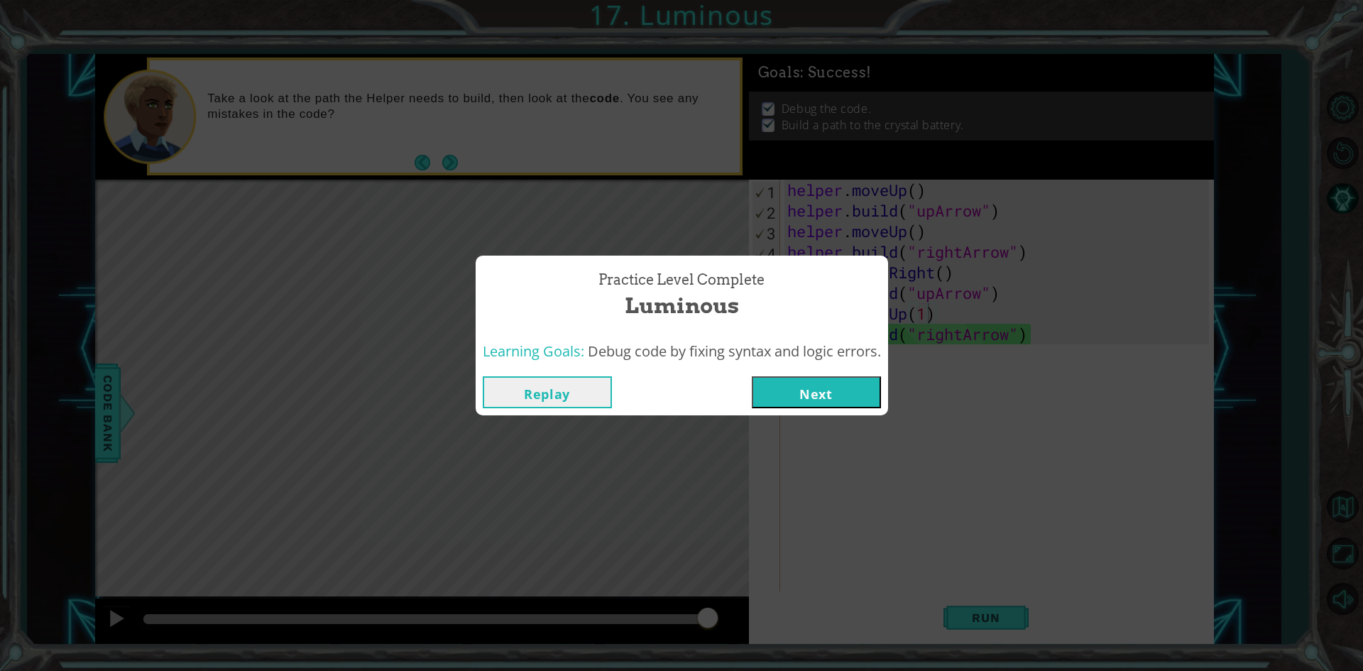
click at [816, 387] on button "Next" at bounding box center [816, 392] width 129 height 32
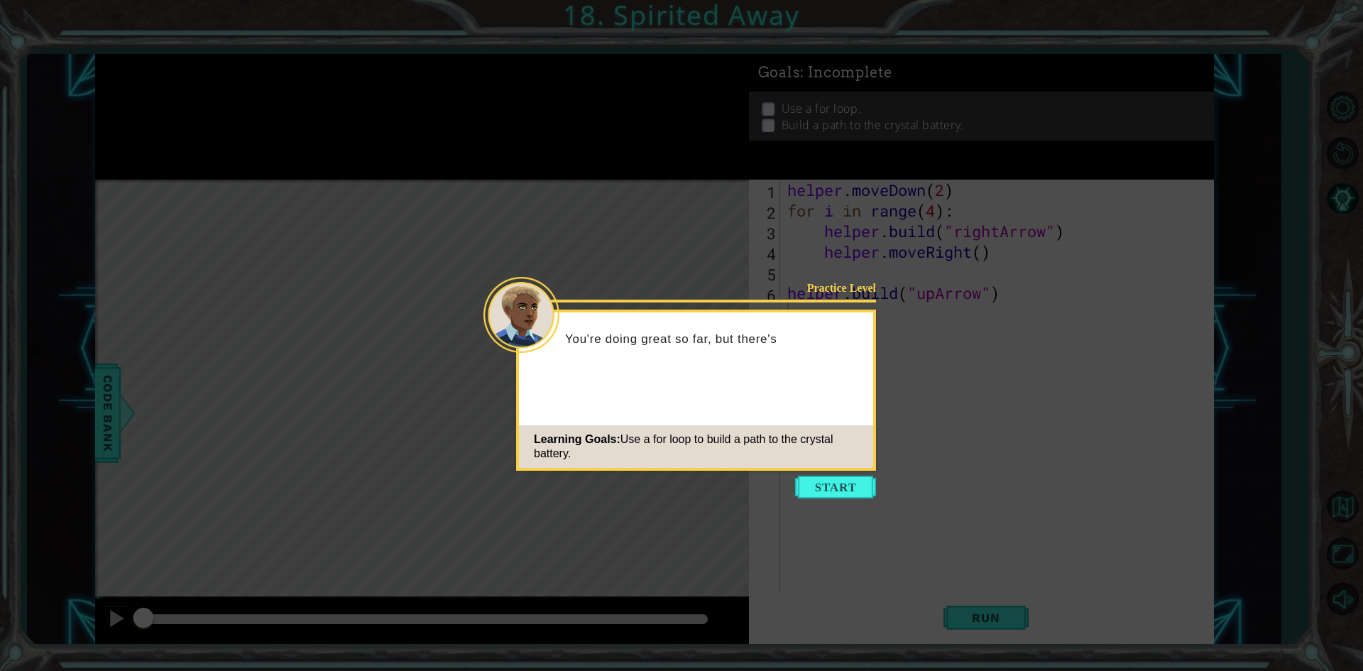
click at [855, 466] on div "Learning Goals: Use a for loop to build a path to the crystal battery." at bounding box center [696, 446] width 354 height 43
click at [840, 481] on button "Start" at bounding box center [835, 487] width 81 height 23
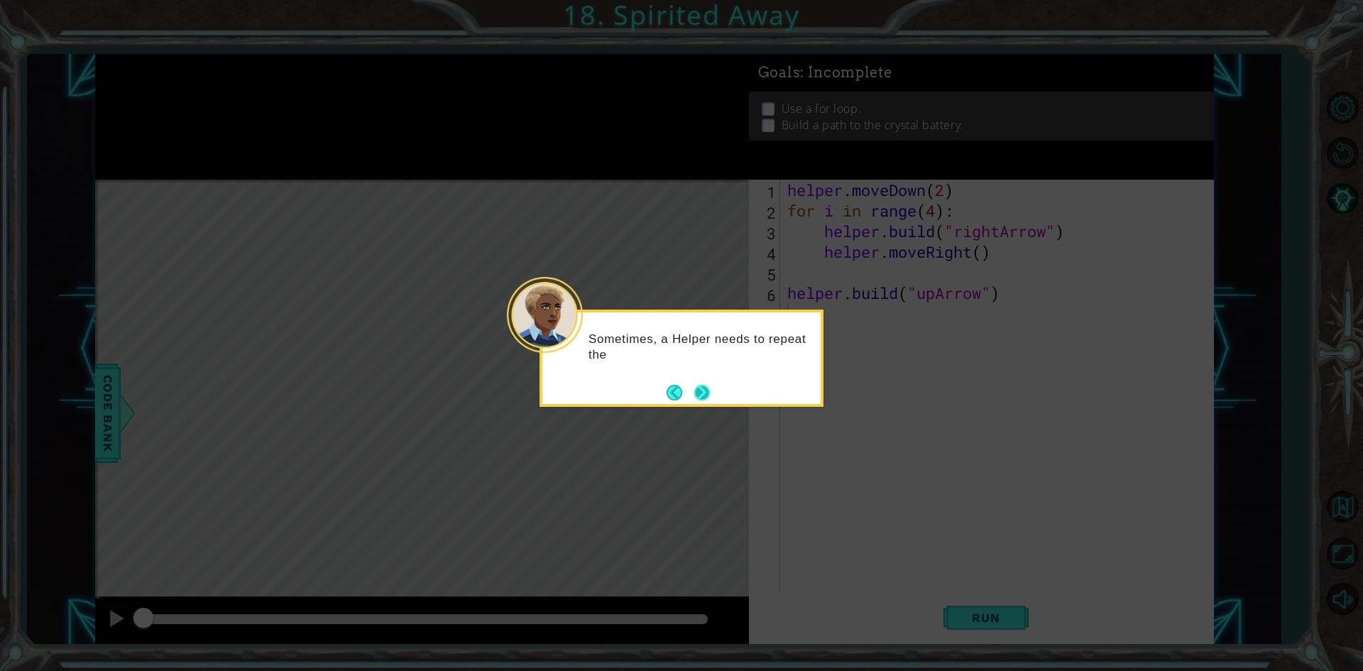
click at [694, 393] on button "Next" at bounding box center [702, 392] width 17 height 17
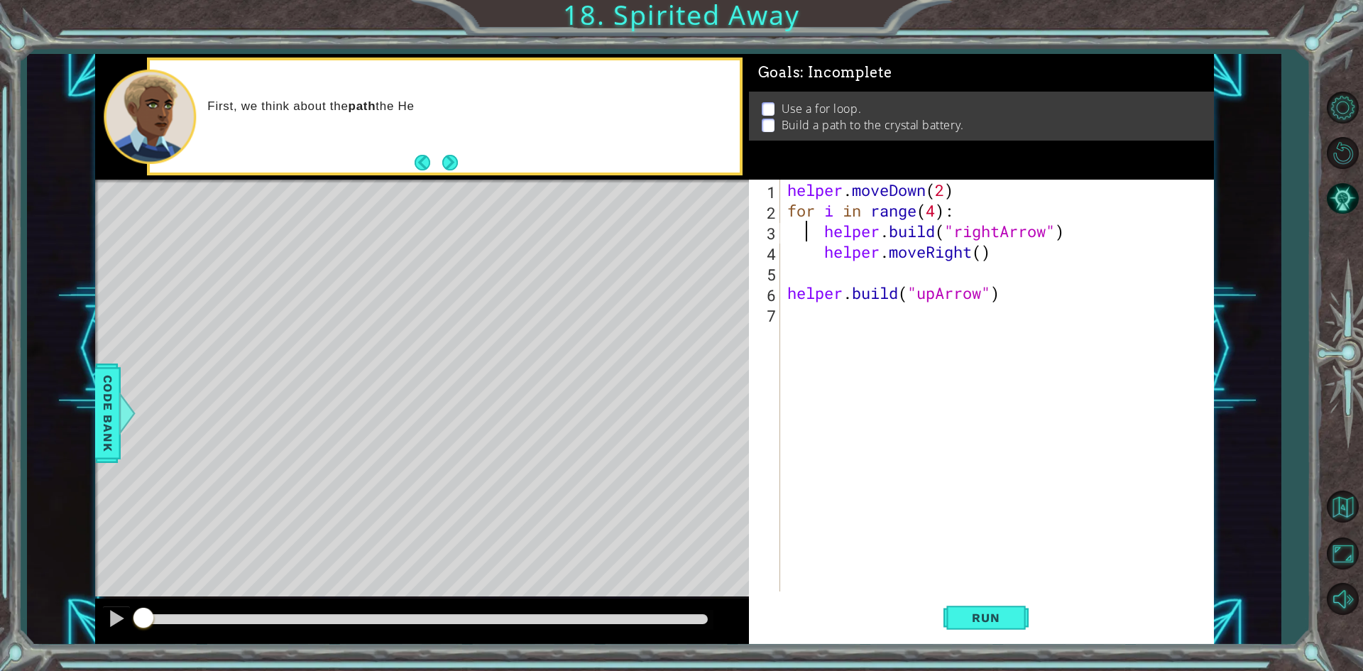
click at [804, 241] on div "helper . moveDown ( 2 ) for i in range ( 4 ) : helper . build ( "rightArrow" ) …" at bounding box center [1000, 406] width 432 height 453
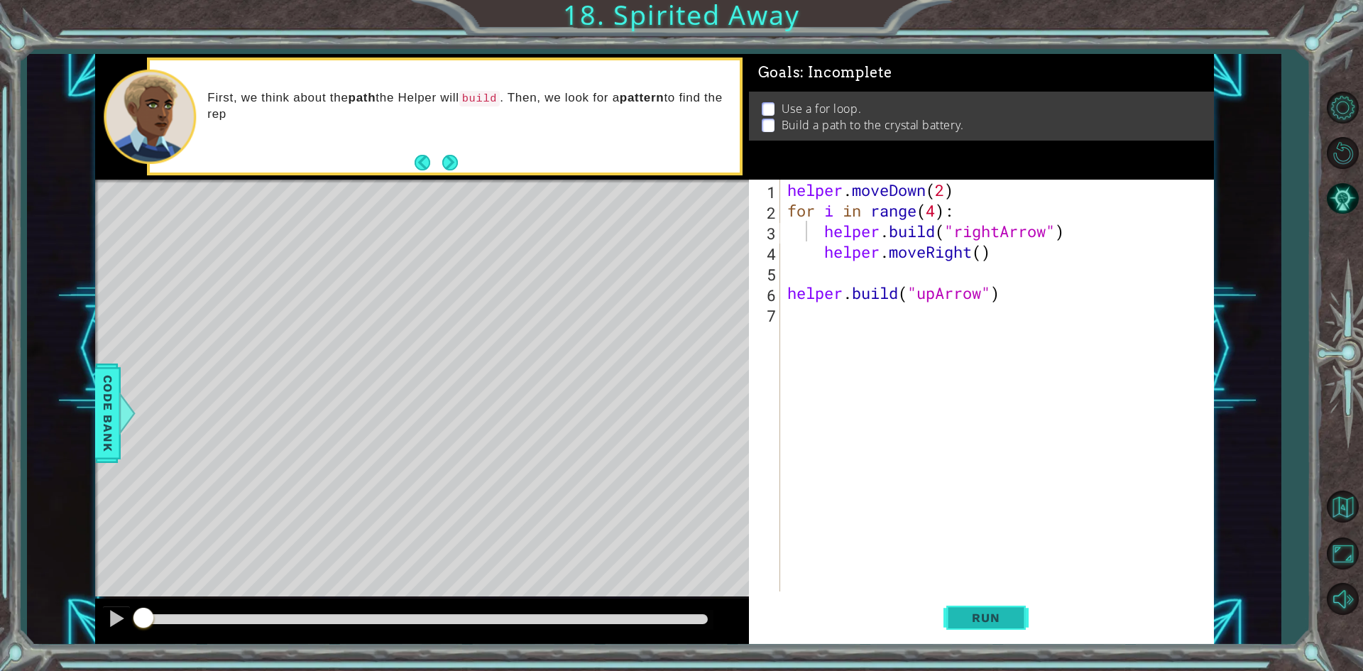
click at [965, 617] on span "Run" at bounding box center [986, 617] width 56 height 14
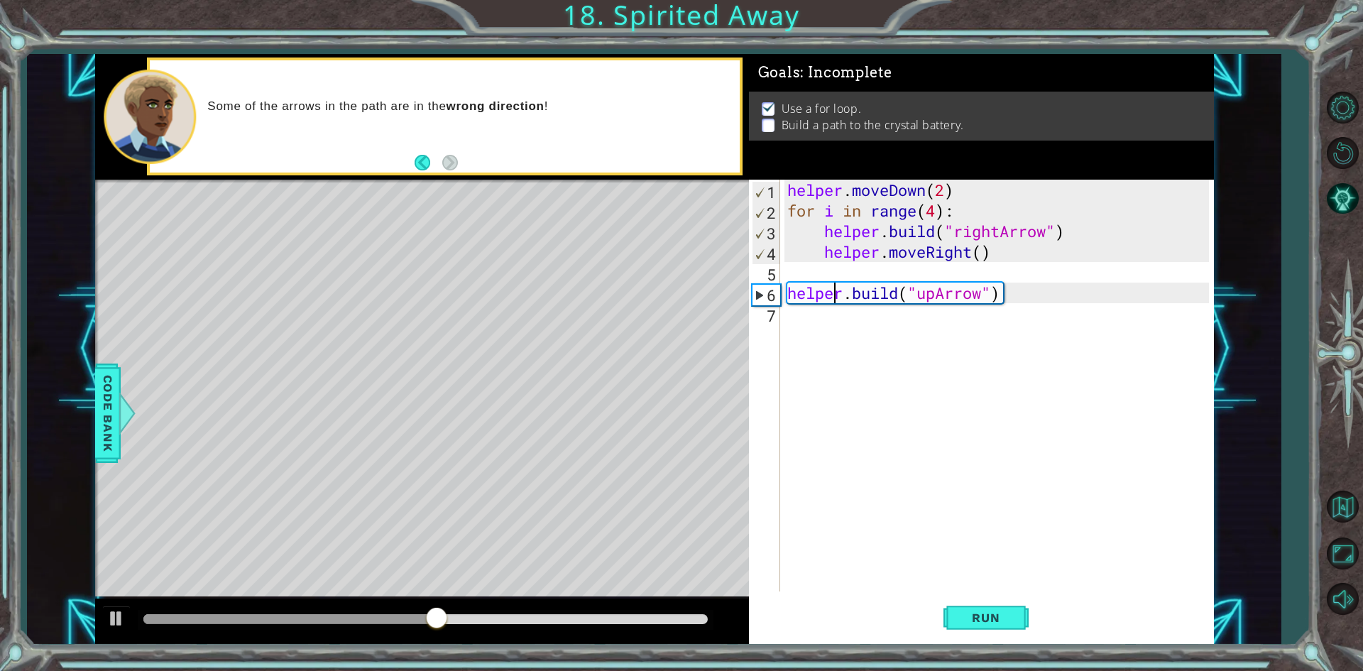
click at [830, 296] on div "helper . moveDown ( 2 ) for i in range ( 4 ) : helper . build ( "rightArrow" ) …" at bounding box center [1000, 406] width 432 height 453
type textarea "[DOMAIN_NAME]("upArrow")"
click at [806, 308] on div "helper . moveDown ( 2 ) for i in range ( 4 ) : helper . build ( "rightArrow" ) …" at bounding box center [1000, 406] width 432 height 453
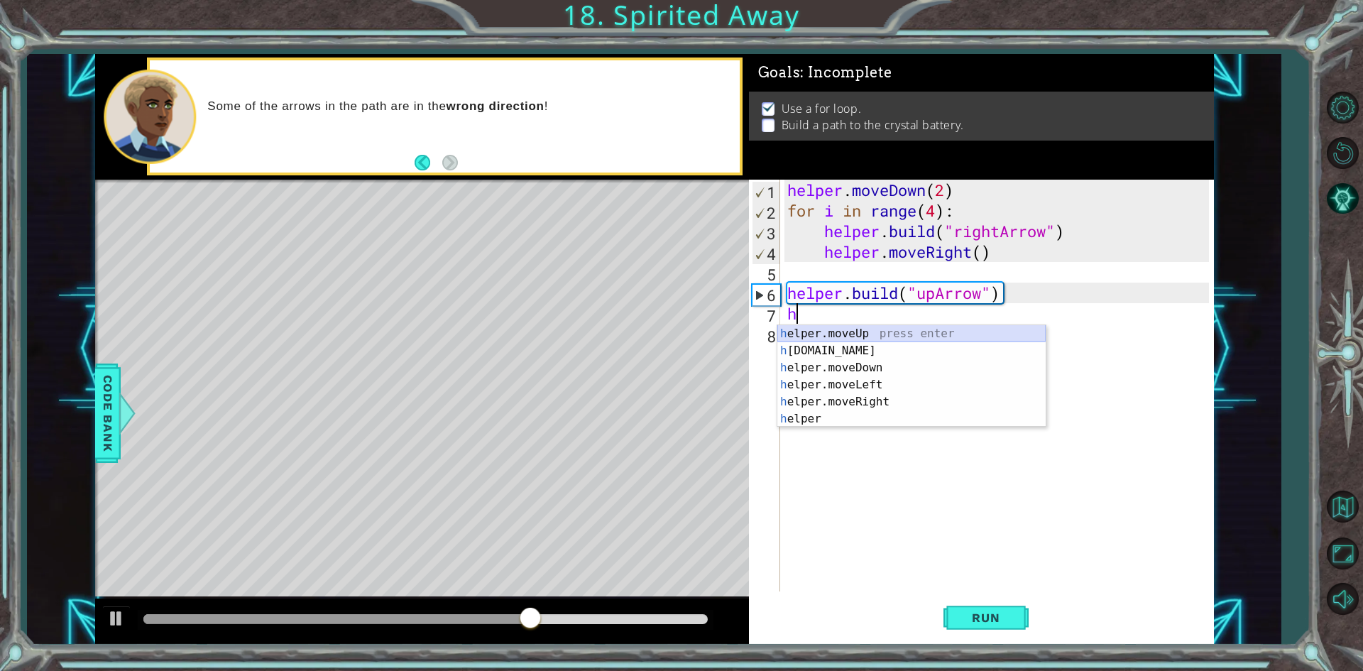
click at [829, 331] on div "h elper.moveUp press enter h [DOMAIN_NAME] press enter h elper.moveDown press e…" at bounding box center [911, 393] width 268 height 136
type textarea "helper.moveUp(1)"
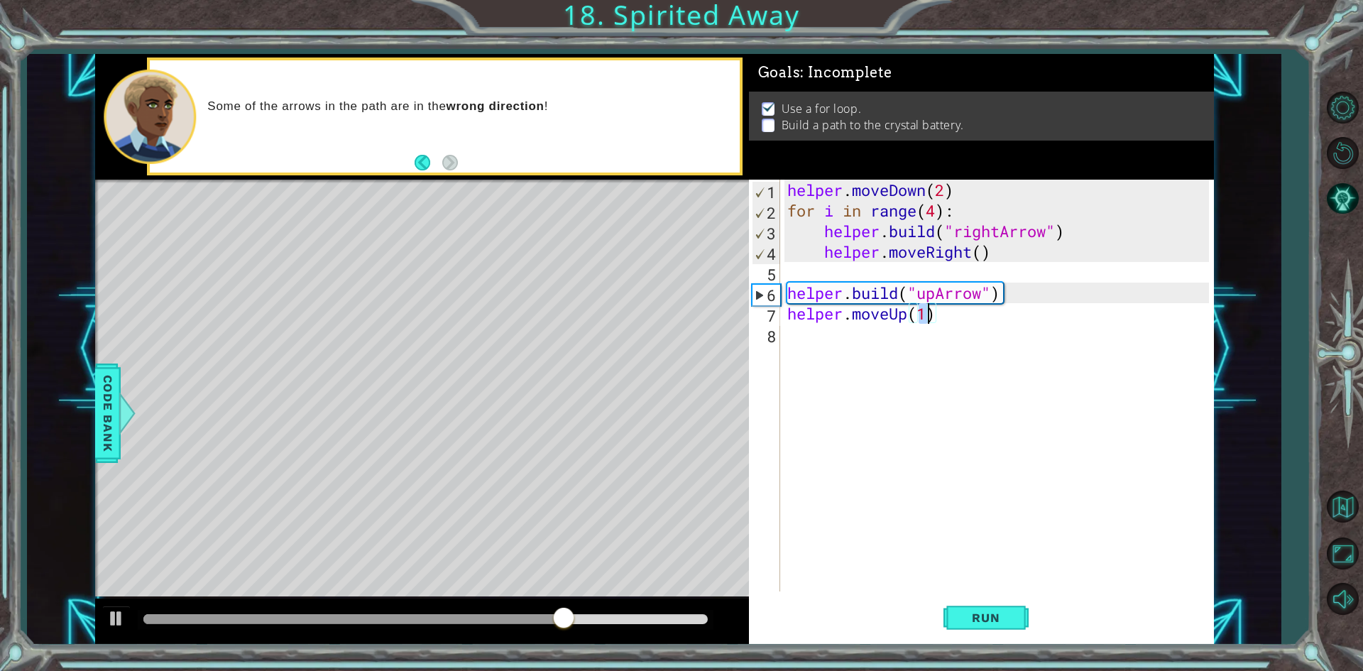
click at [829, 331] on div "helper . moveDown ( 2 ) for i in range ( 4 ) : helper . build ( "rightArrow" ) …" at bounding box center [1000, 406] width 432 height 453
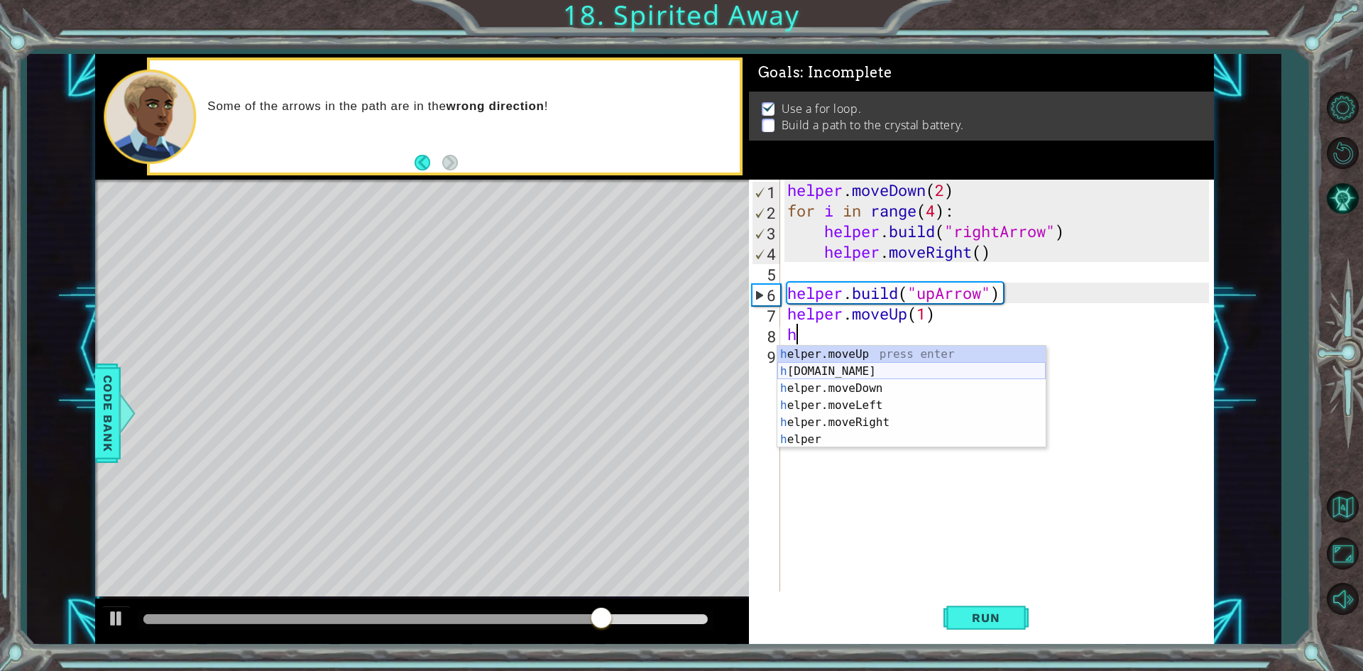
click at [821, 378] on div "h elper.moveUp press enter h [DOMAIN_NAME] press enter h elper.moveDown press e…" at bounding box center [911, 414] width 268 height 136
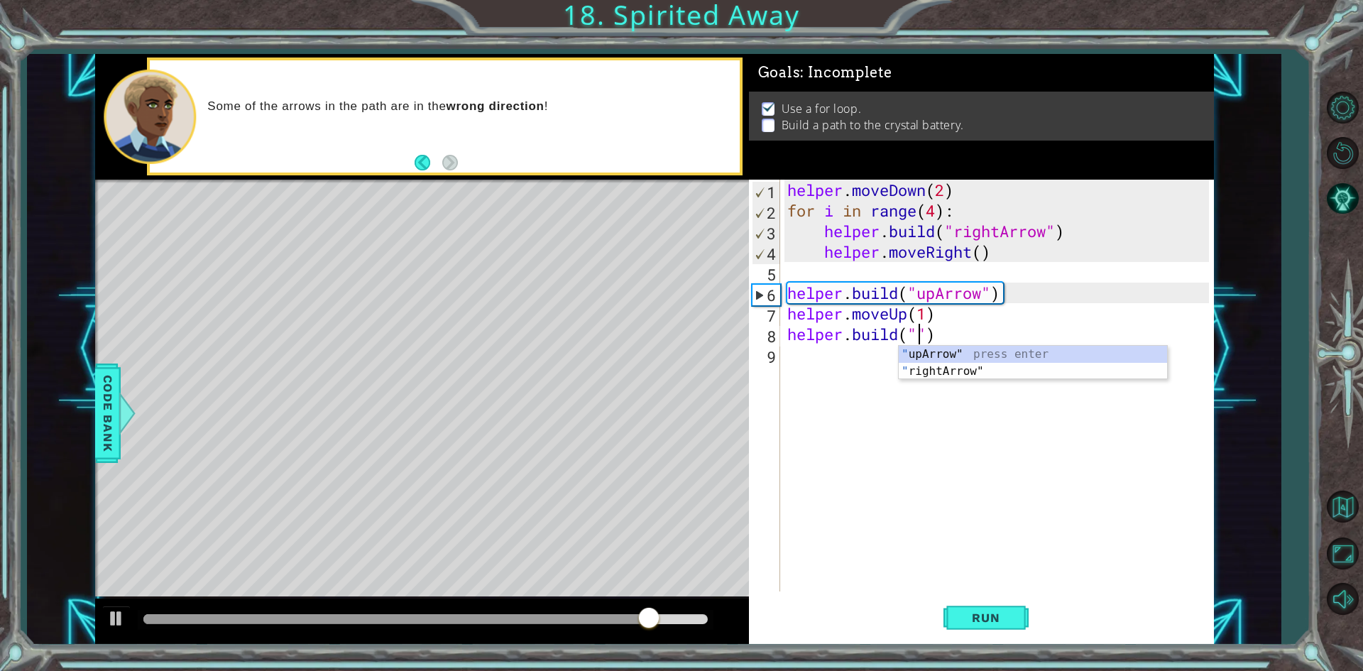
scroll to position [0, 6]
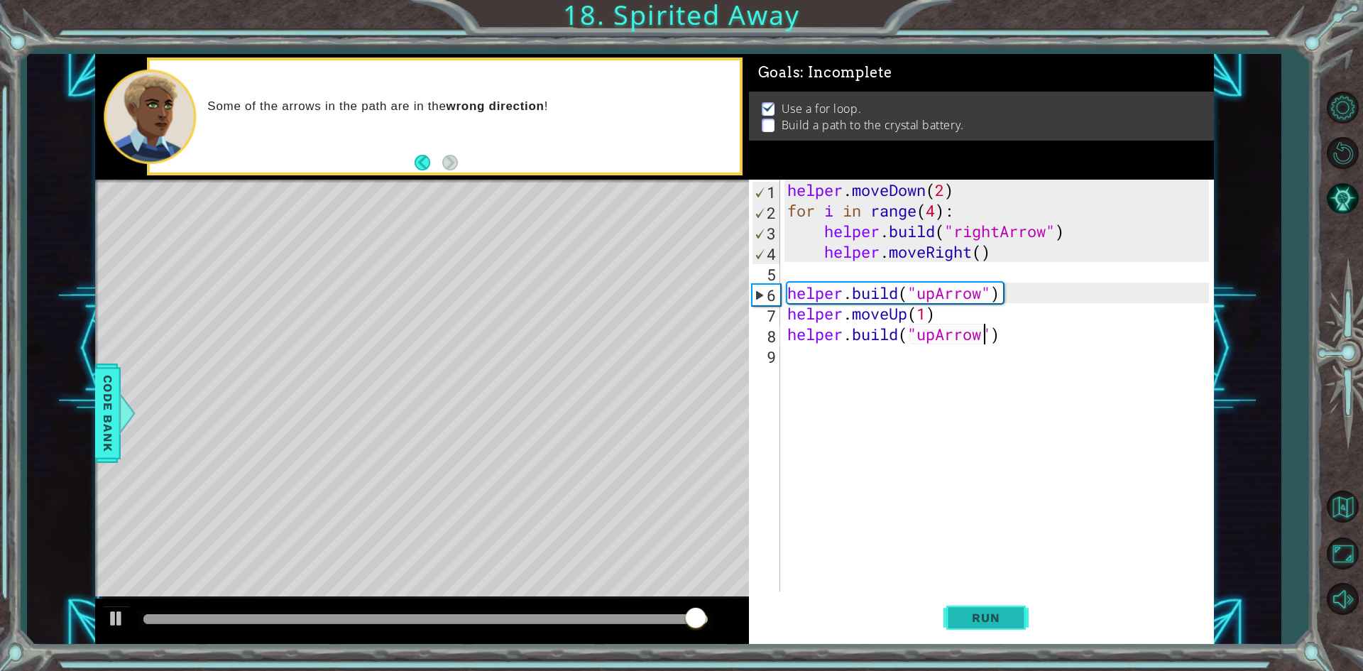
type textarea "[DOMAIN_NAME]("upArrow")"
click at [967, 637] on button "Run" at bounding box center [985, 618] width 85 height 46
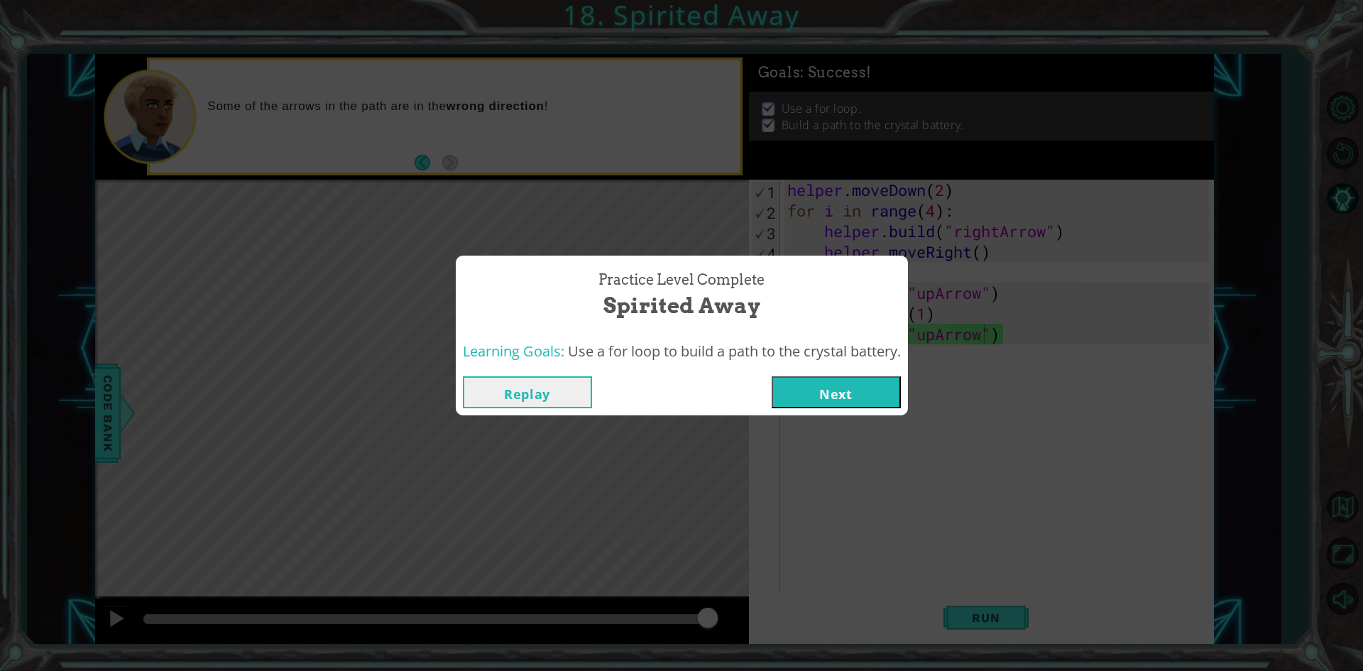
click at [889, 396] on button "Next" at bounding box center [836, 392] width 129 height 32
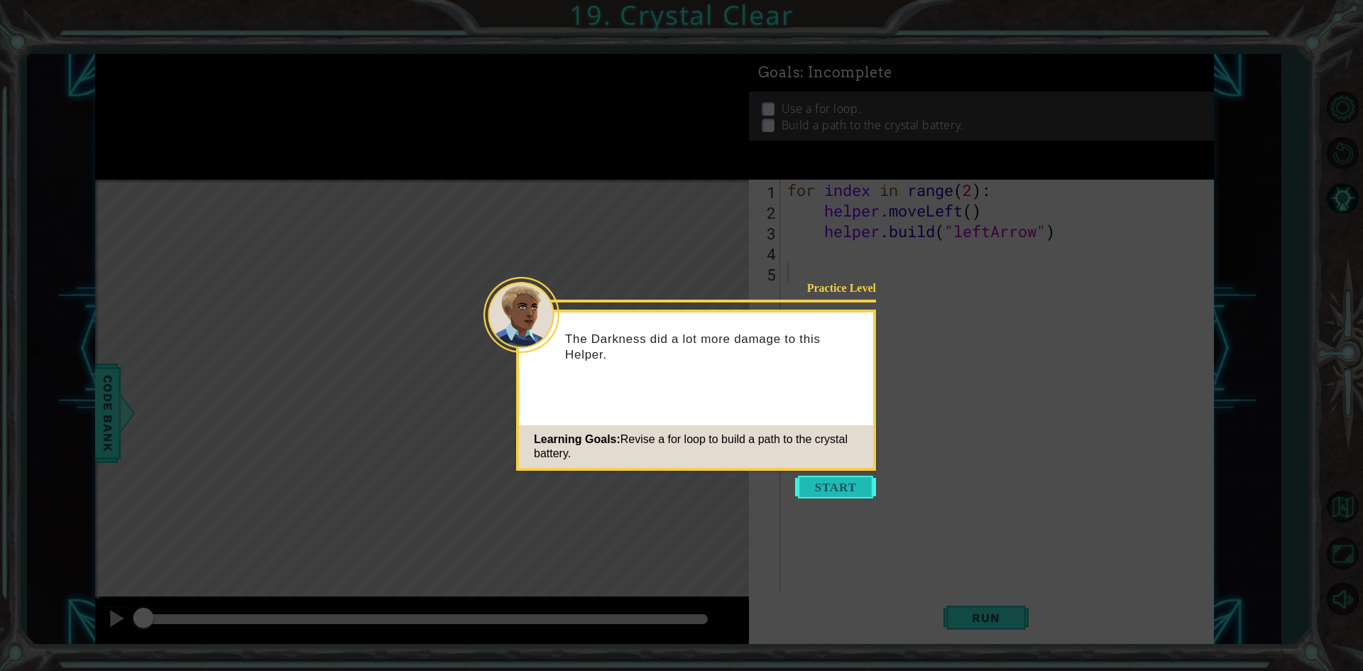
click at [834, 497] on button "Start" at bounding box center [835, 487] width 81 height 23
